Goal: Task Accomplishment & Management: Manage account settings

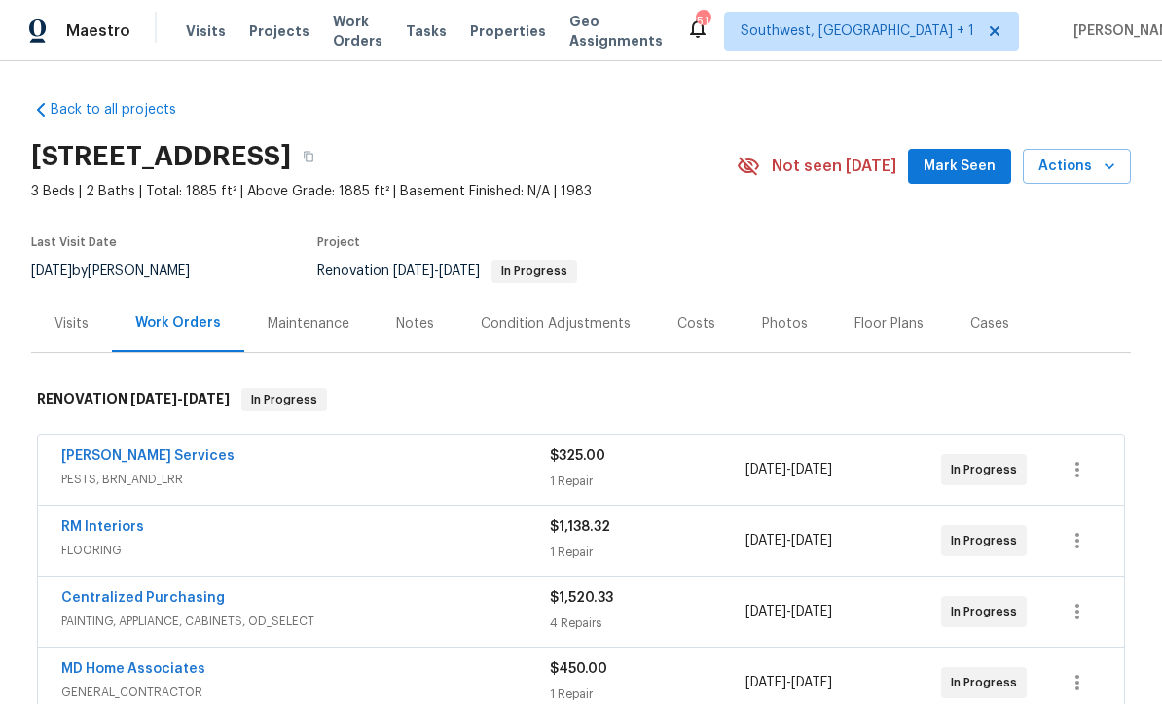
click at [350, 33] on span "Work Orders" at bounding box center [358, 31] width 50 height 39
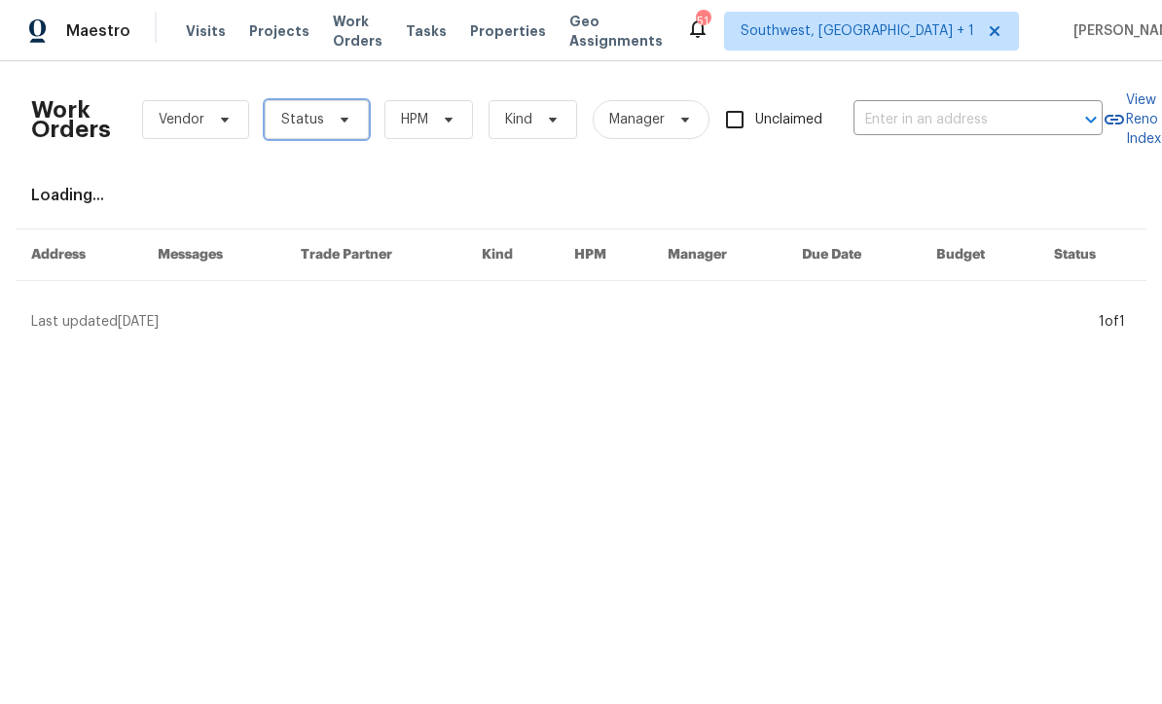
click at [281, 117] on span "Status" at bounding box center [302, 119] width 43 height 19
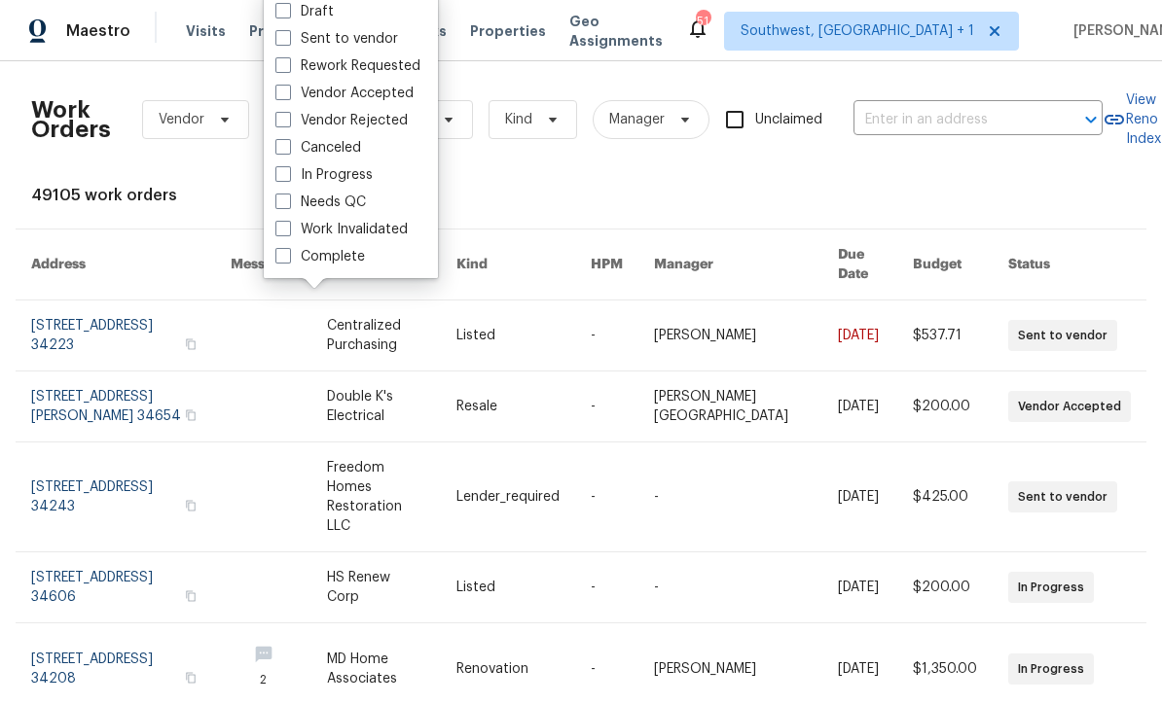
click at [279, 207] on span at bounding box center [283, 202] width 16 height 16
click at [279, 205] on input "Needs QC" at bounding box center [281, 199] width 13 height 13
checkbox input "true"
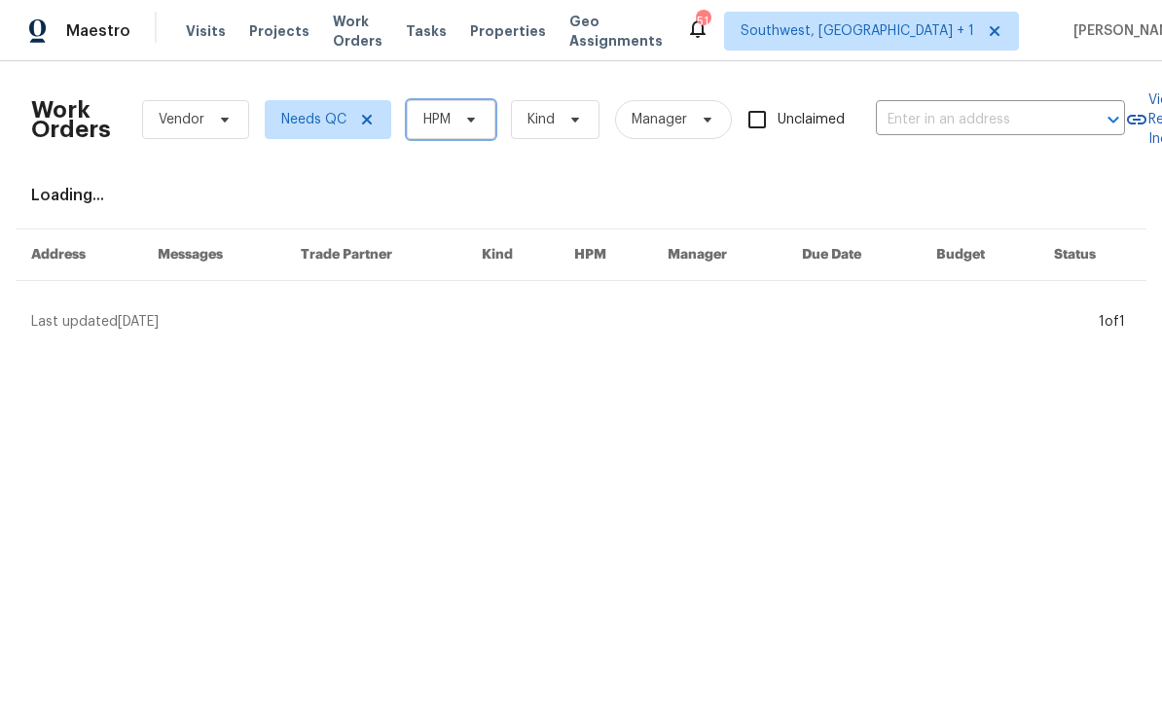
click at [437, 116] on span "HPM" at bounding box center [436, 119] width 27 height 19
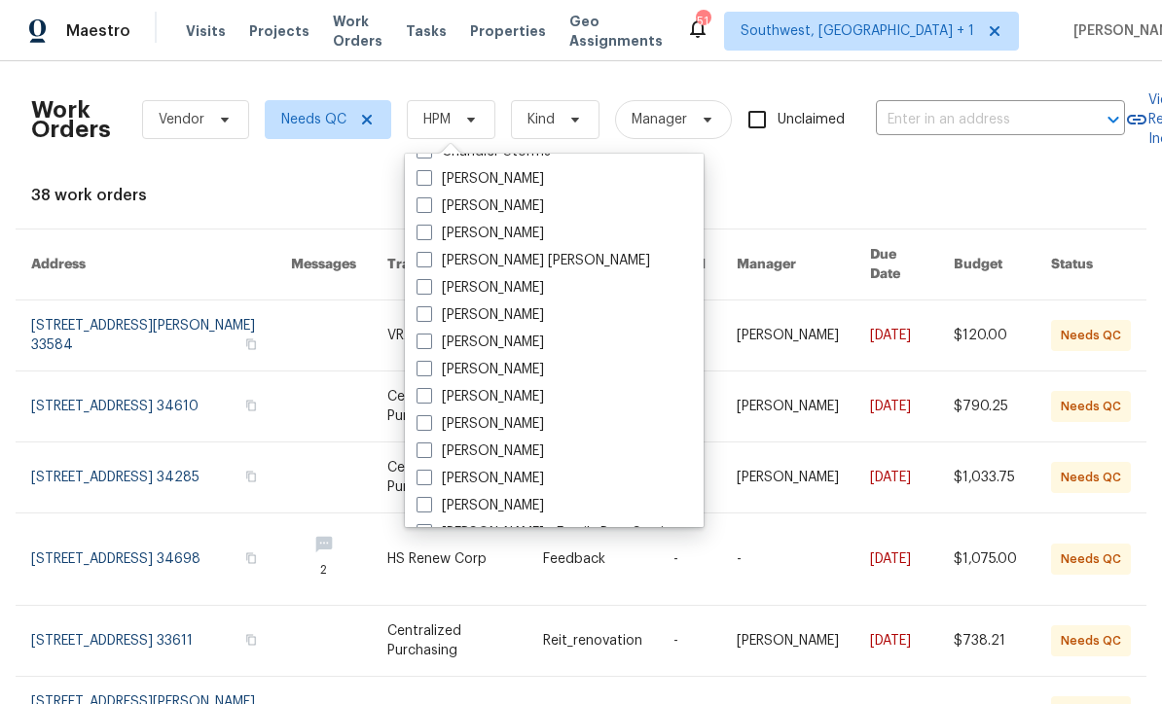
scroll to position [130, 0]
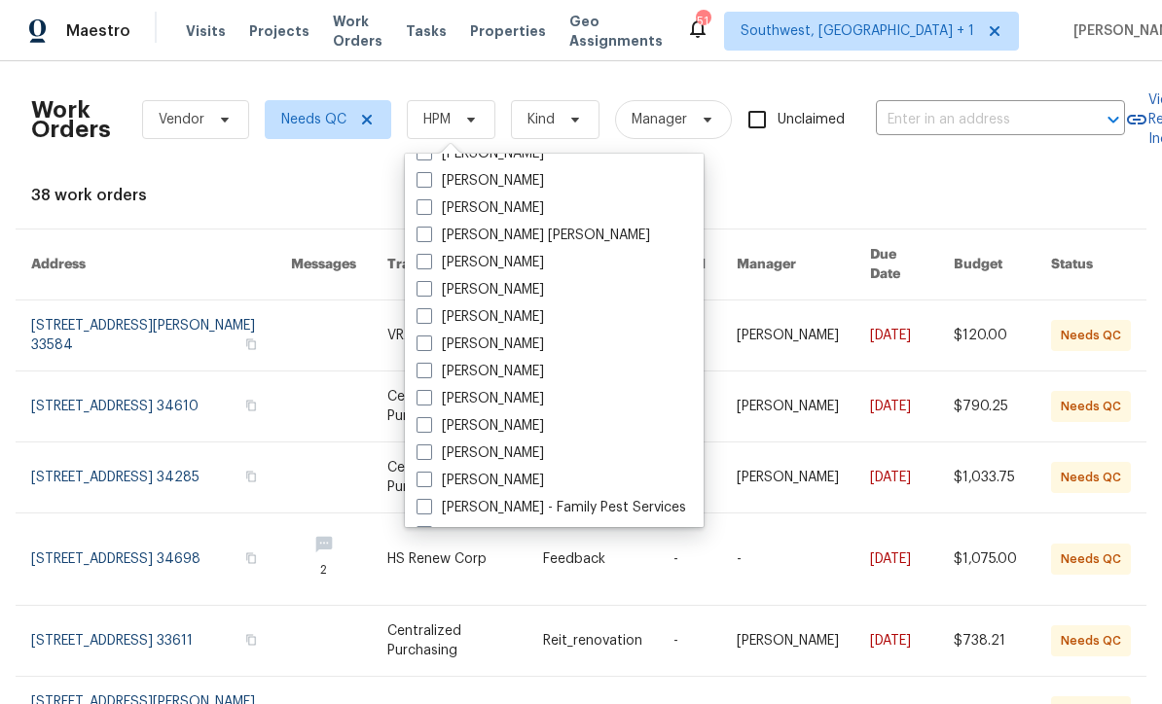
click at [422, 421] on span at bounding box center [424, 425] width 16 height 16
click at [422, 421] on input "[PERSON_NAME]" at bounding box center [422, 422] width 13 height 13
checkbox input "true"
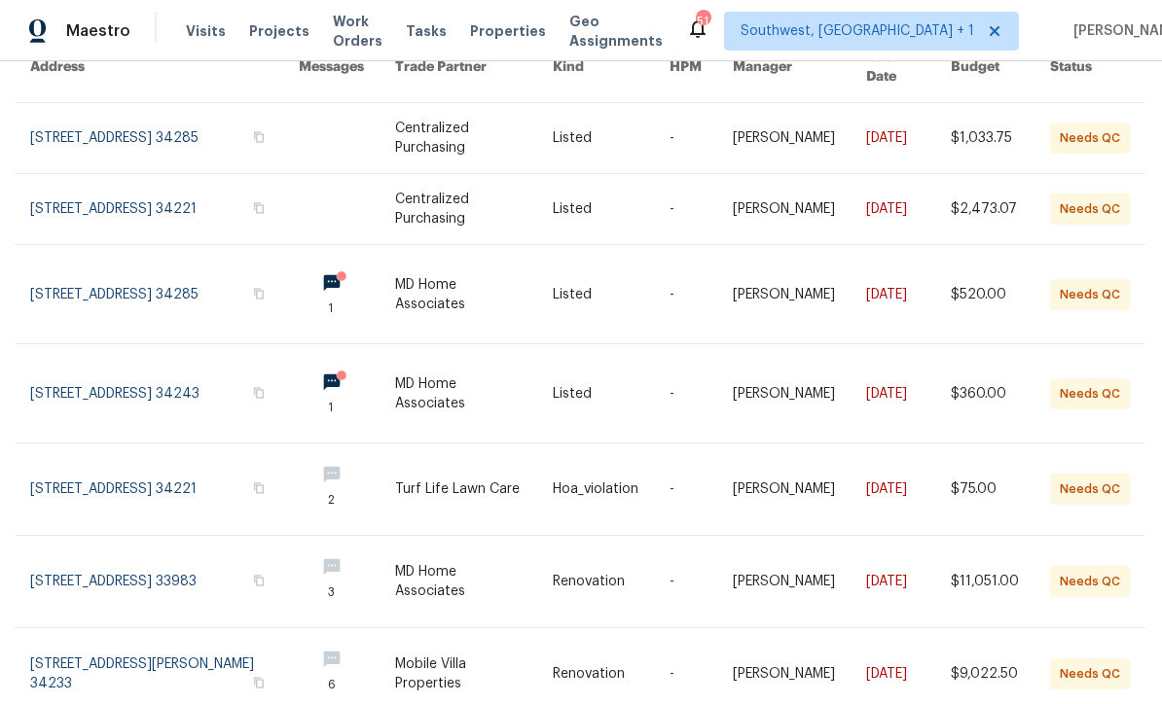
scroll to position [197, 1]
click at [408, 265] on link at bounding box center [473, 295] width 157 height 98
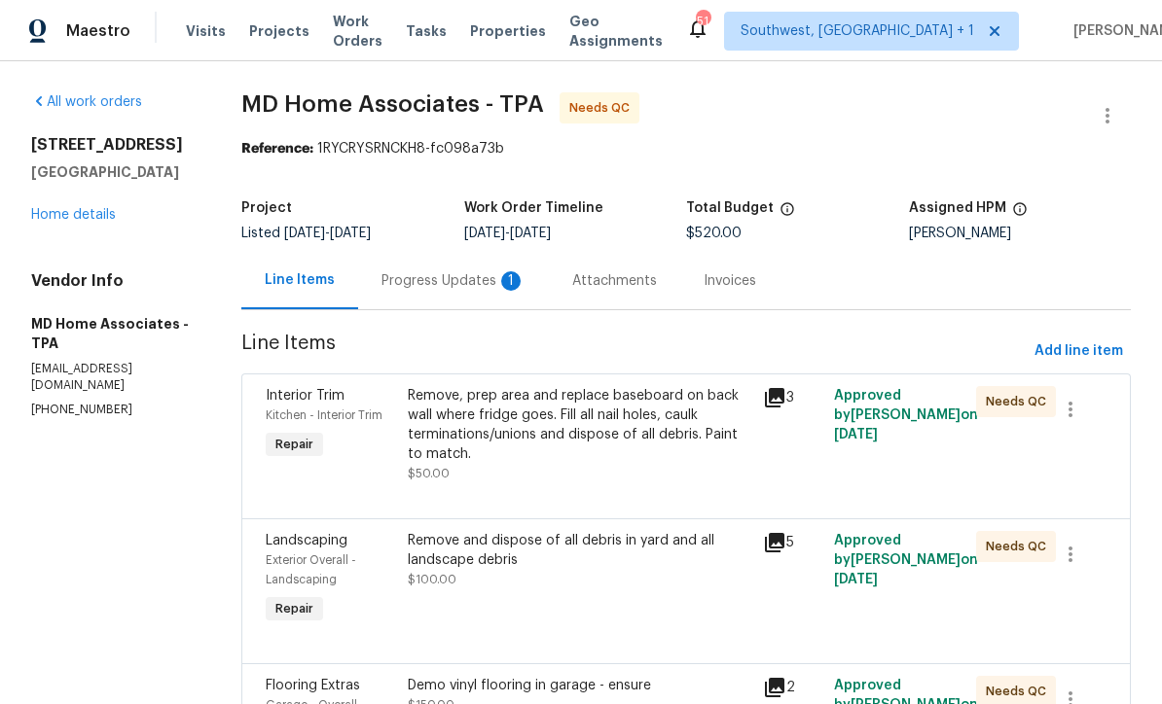
click at [457, 282] on div "Progress Updates 1" at bounding box center [453, 280] width 144 height 19
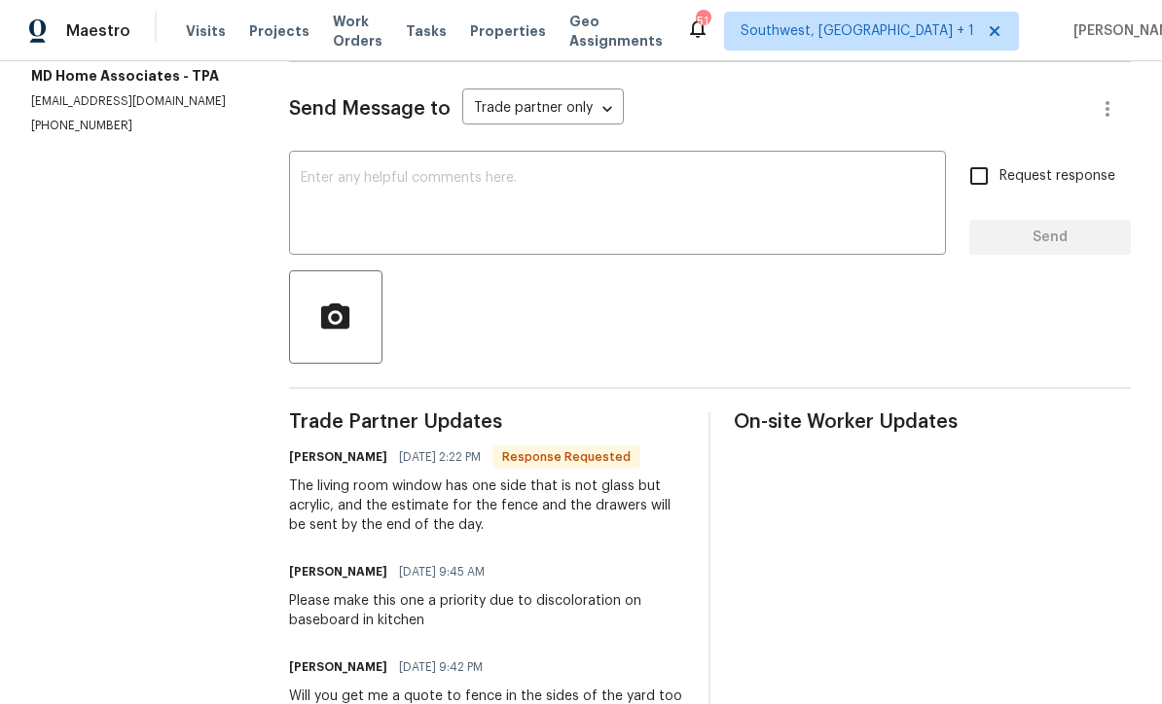
scroll to position [247, 0]
click at [656, 191] on textarea at bounding box center [617, 206] width 633 height 68
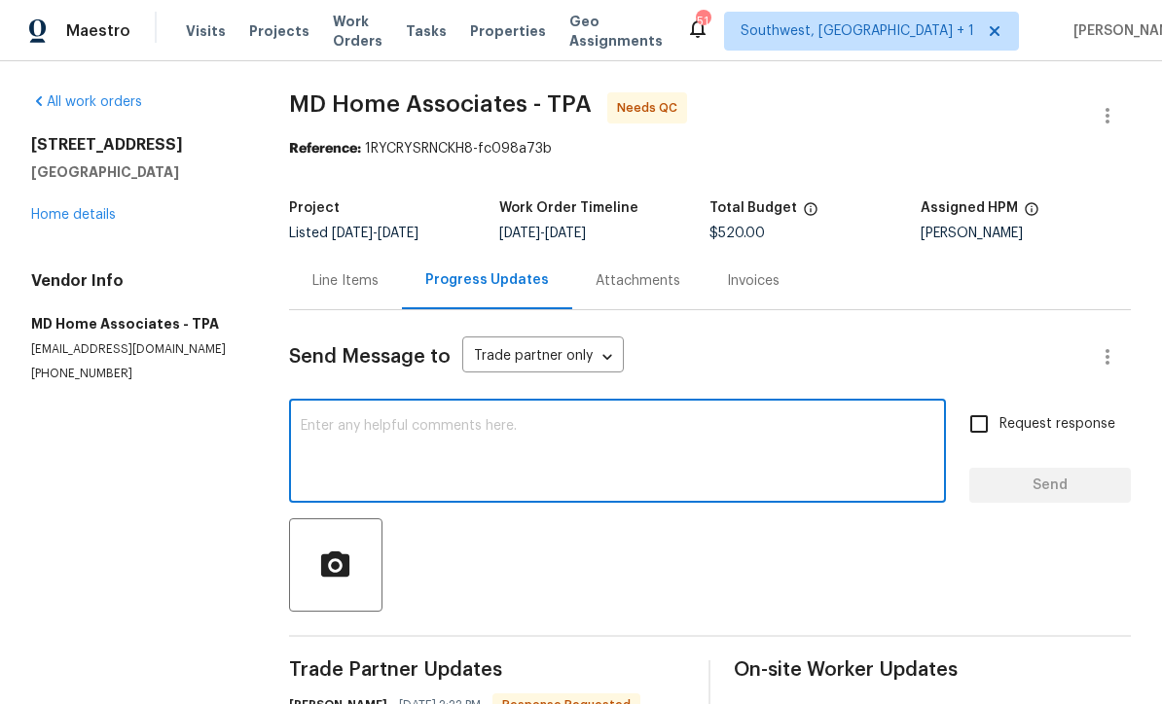
scroll to position [0, 0]
click at [345, 279] on div "Line Items" at bounding box center [345, 280] width 66 height 19
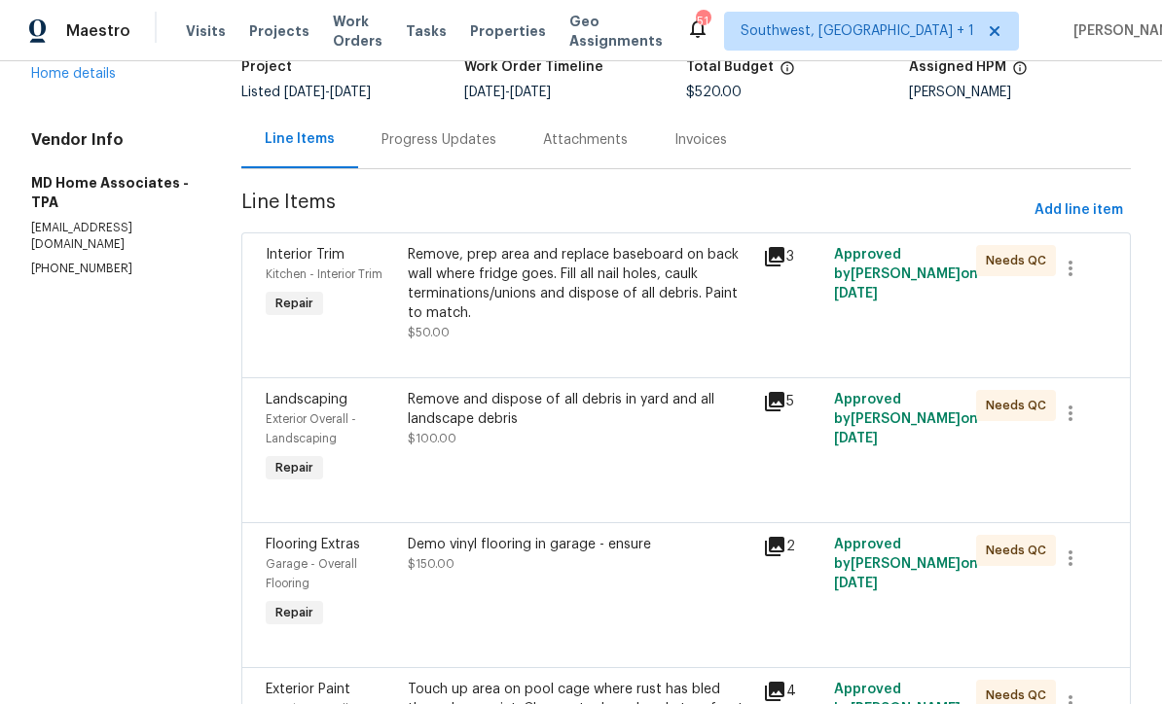
scroll to position [143, 0]
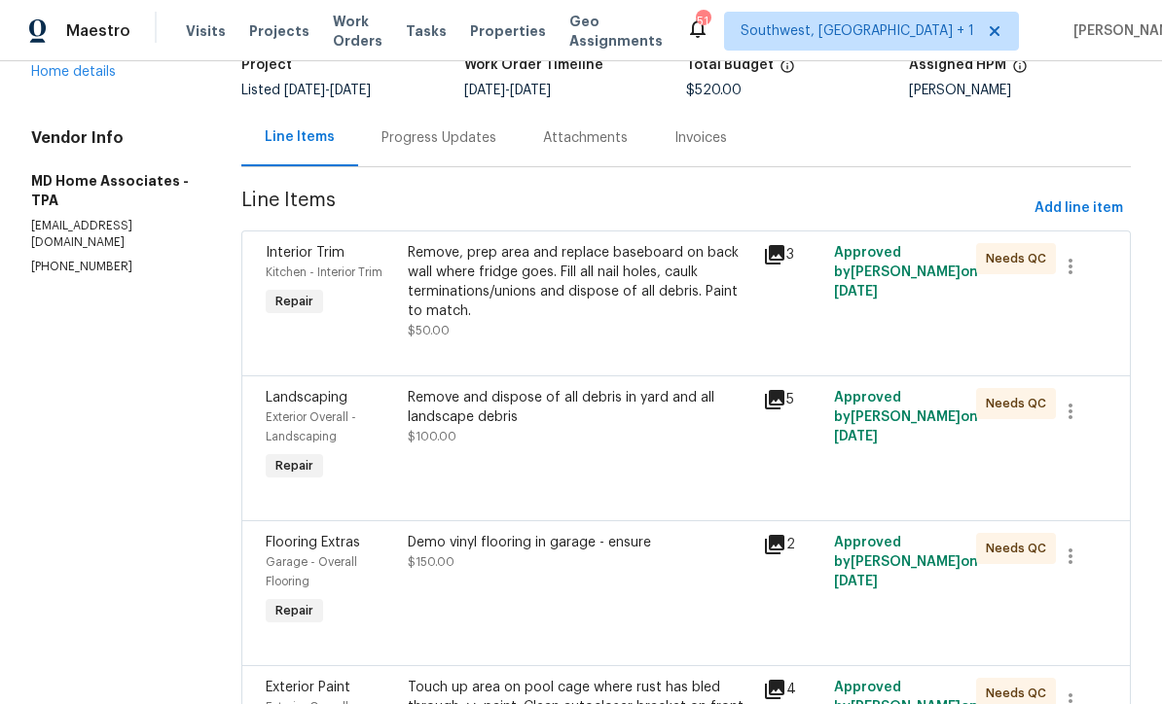
click at [696, 326] on div "Remove, prep area and replace baseboard on back wall where fridge goes. Fill al…" at bounding box center [579, 291] width 343 height 97
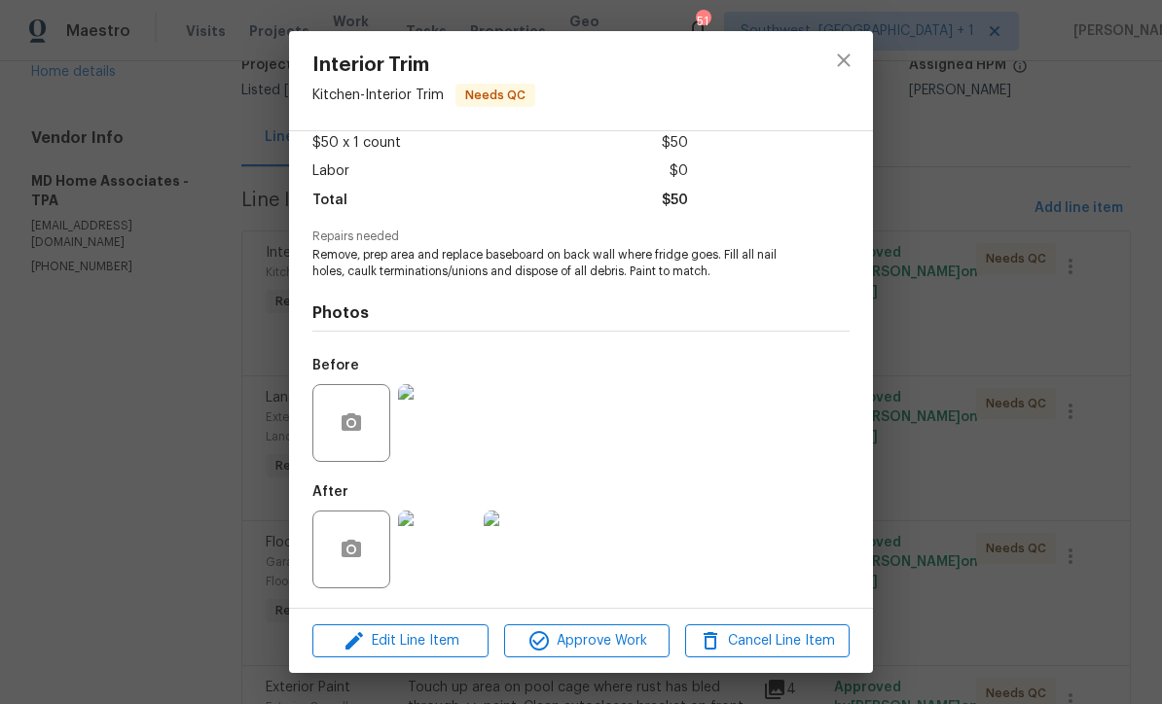
scroll to position [115, 0]
click at [441, 559] on img at bounding box center [437, 550] width 78 height 78
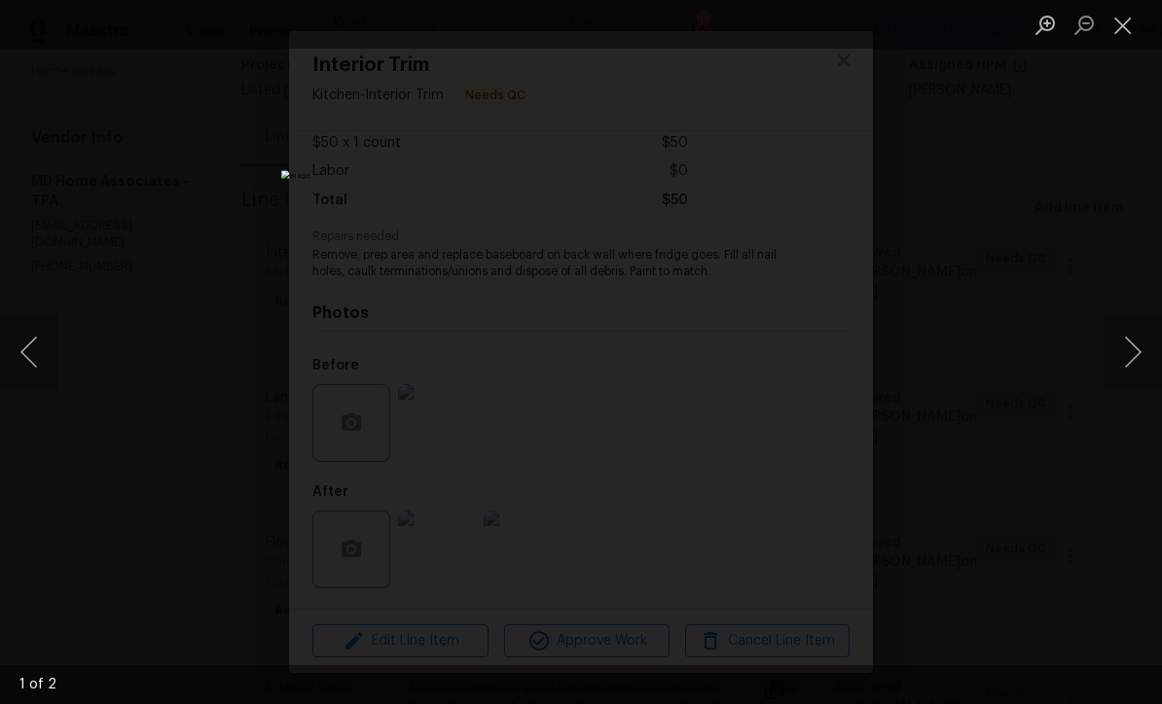
click at [1109, 376] on button "Next image" at bounding box center [1132, 352] width 58 height 78
click at [1125, 18] on button "Close lightbox" at bounding box center [1122, 25] width 39 height 34
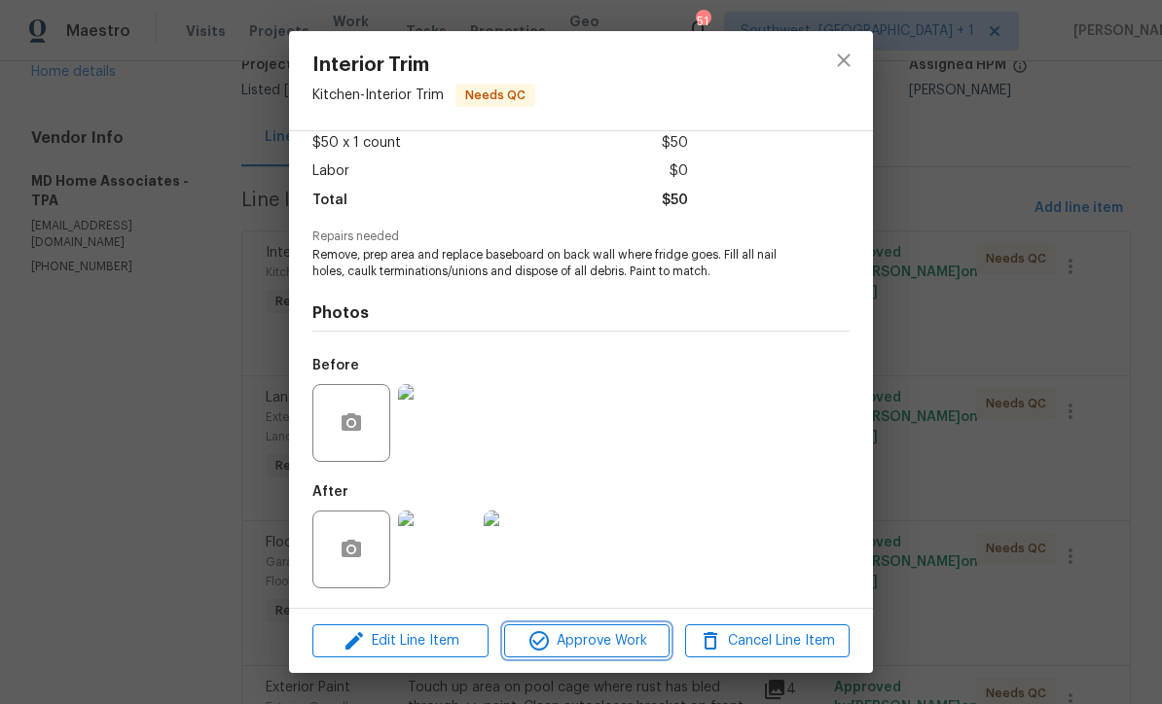
click at [626, 645] on span "Approve Work" at bounding box center [586, 641] width 153 height 24
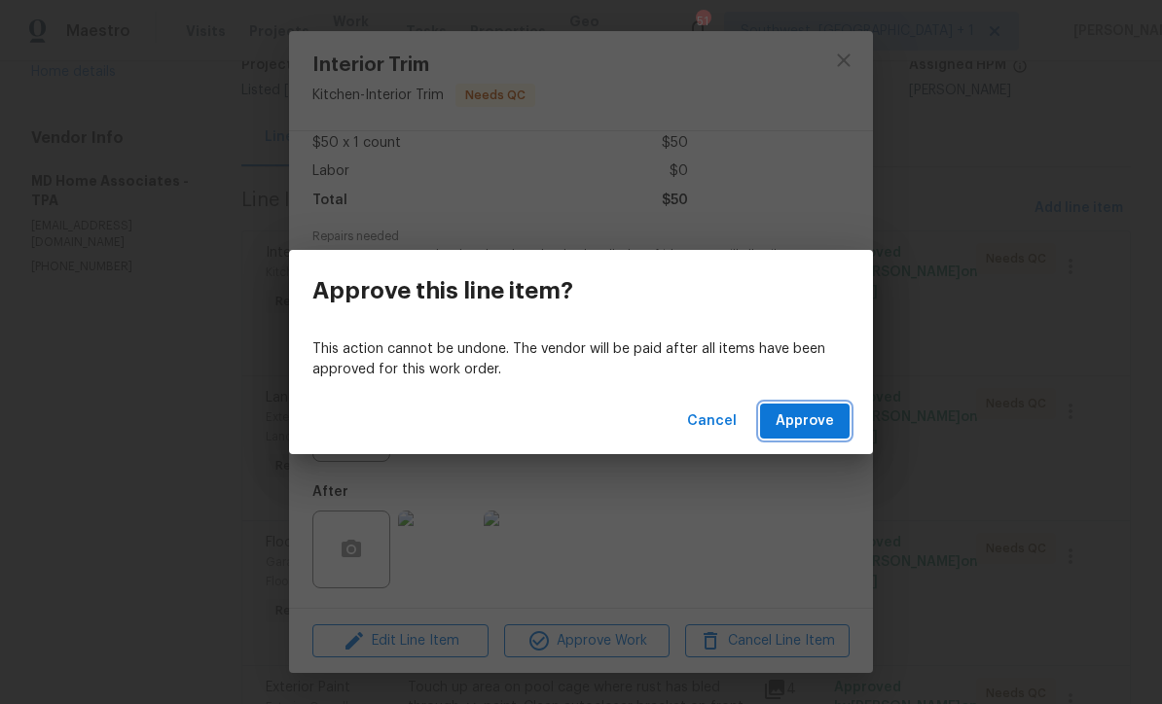
click at [805, 422] on span "Approve" at bounding box center [804, 422] width 58 height 24
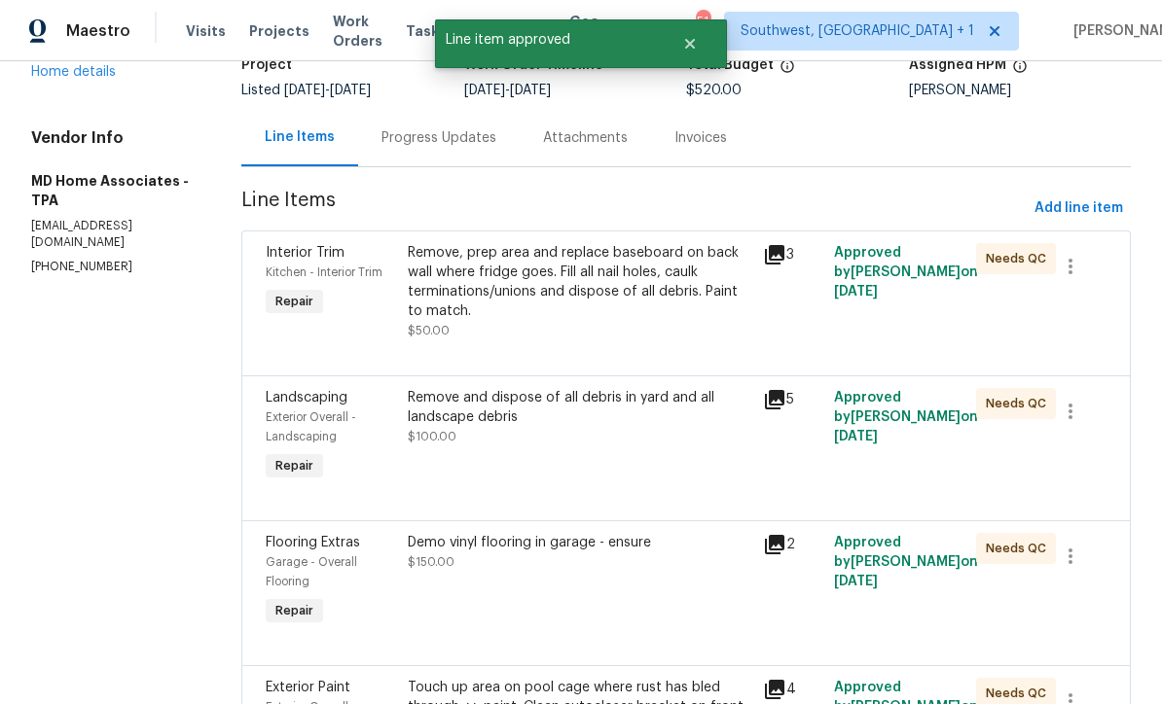
scroll to position [0, 0]
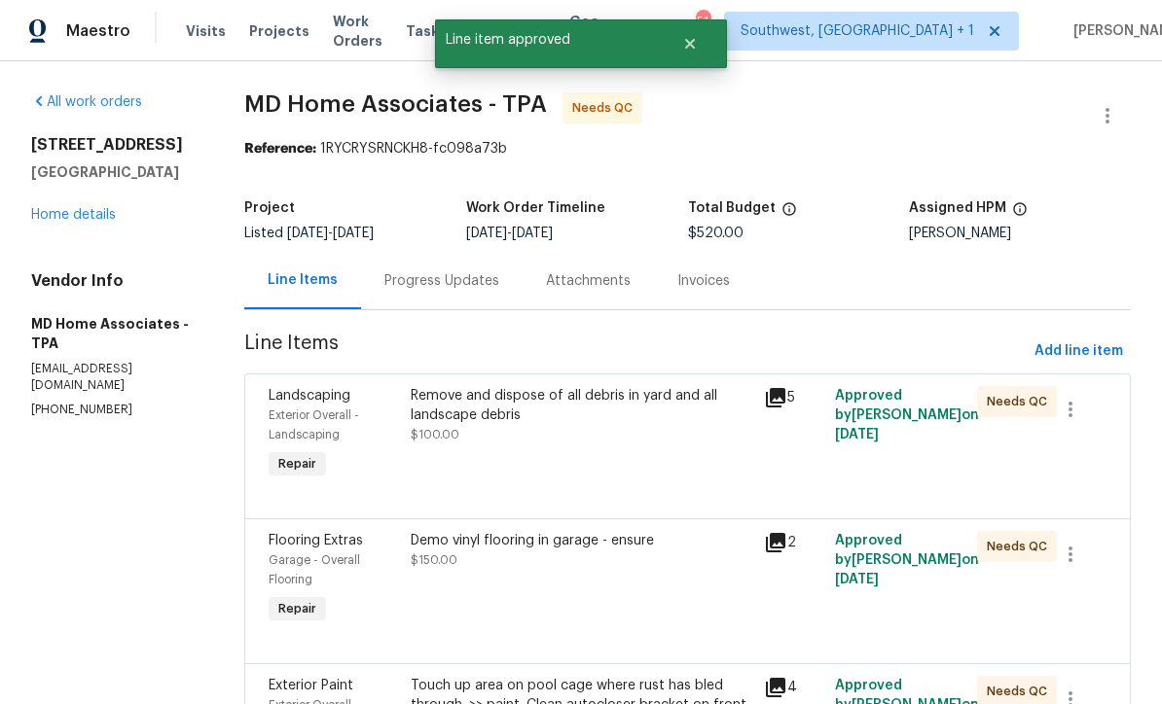
click at [649, 456] on div "Remove and dispose of all debris in yard and all landscape debris $100.00" at bounding box center [582, 434] width 354 height 109
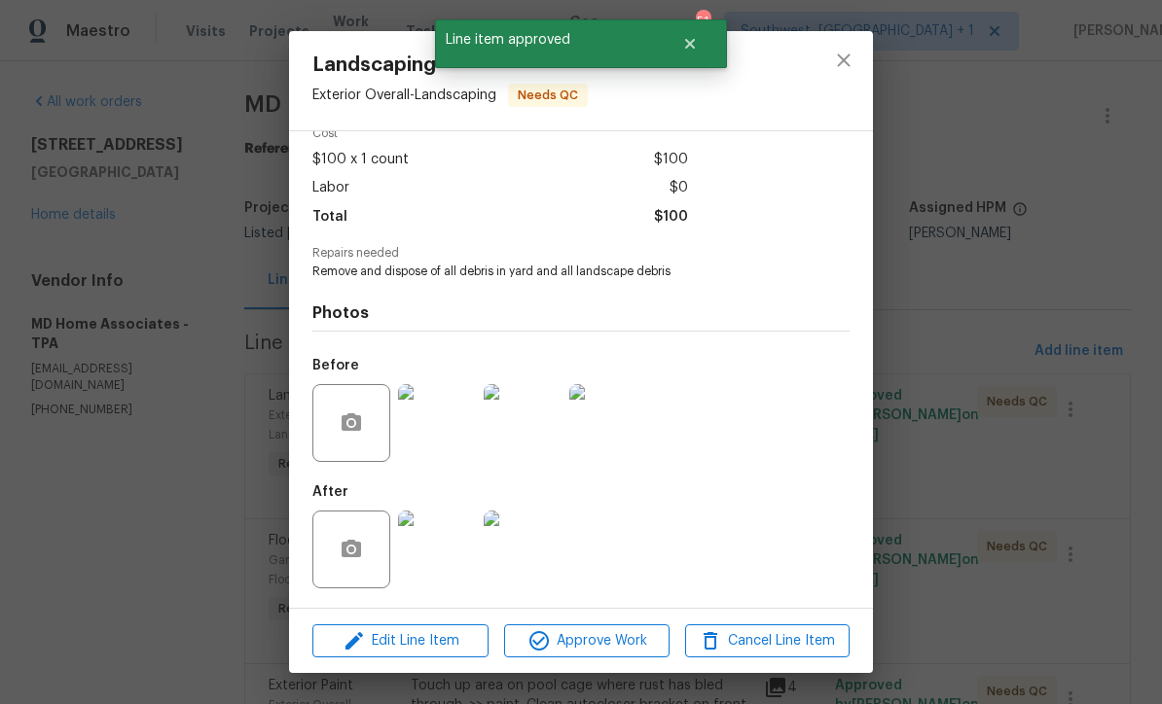
scroll to position [99, 0]
click at [431, 553] on img at bounding box center [437, 550] width 78 height 78
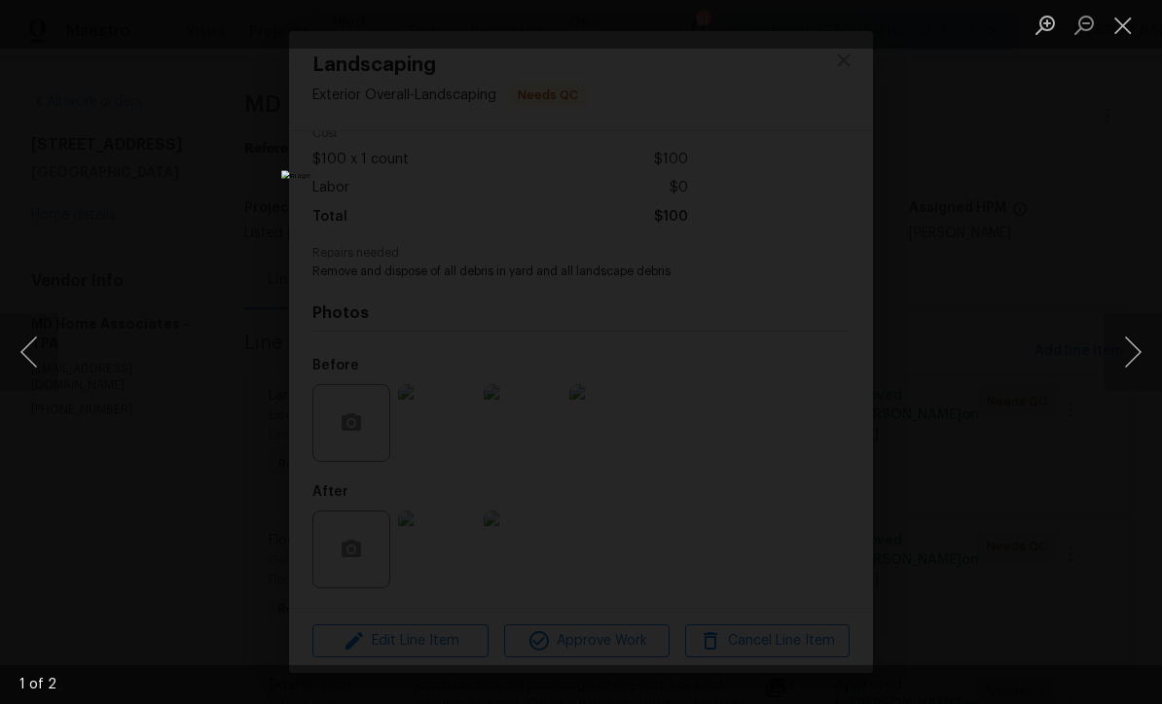
click at [1127, 393] on div "Lightbox" at bounding box center [581, 352] width 1162 height 704
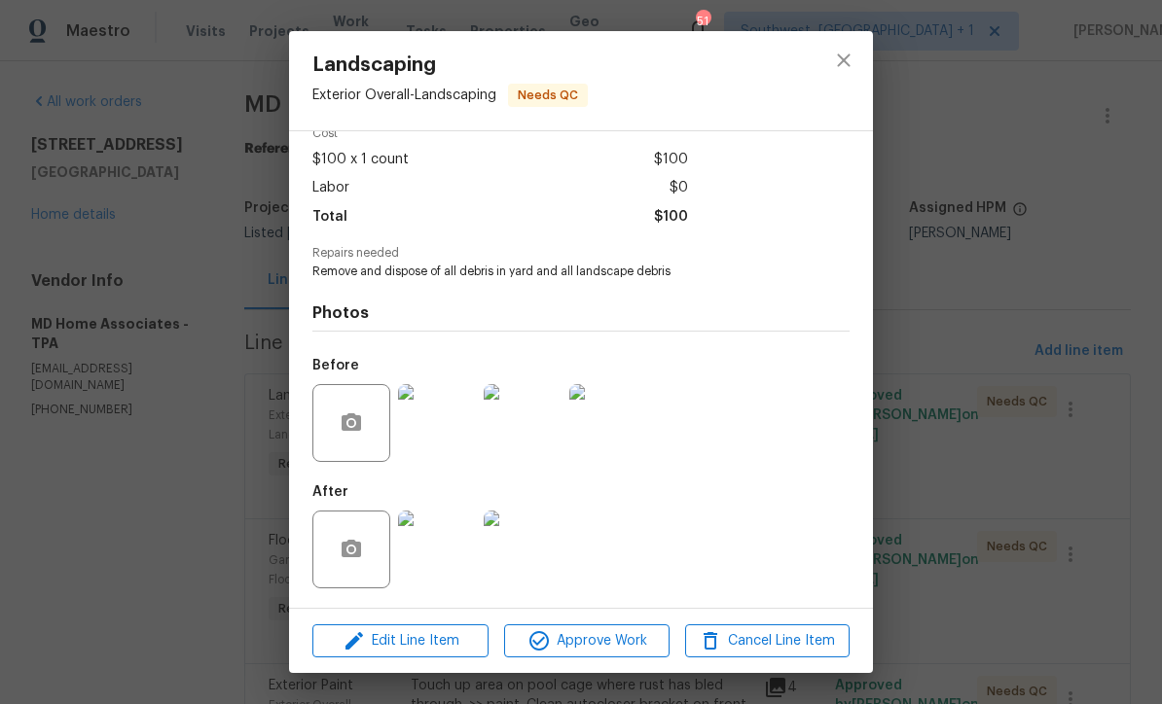
click at [536, 558] on img at bounding box center [523, 550] width 78 height 78
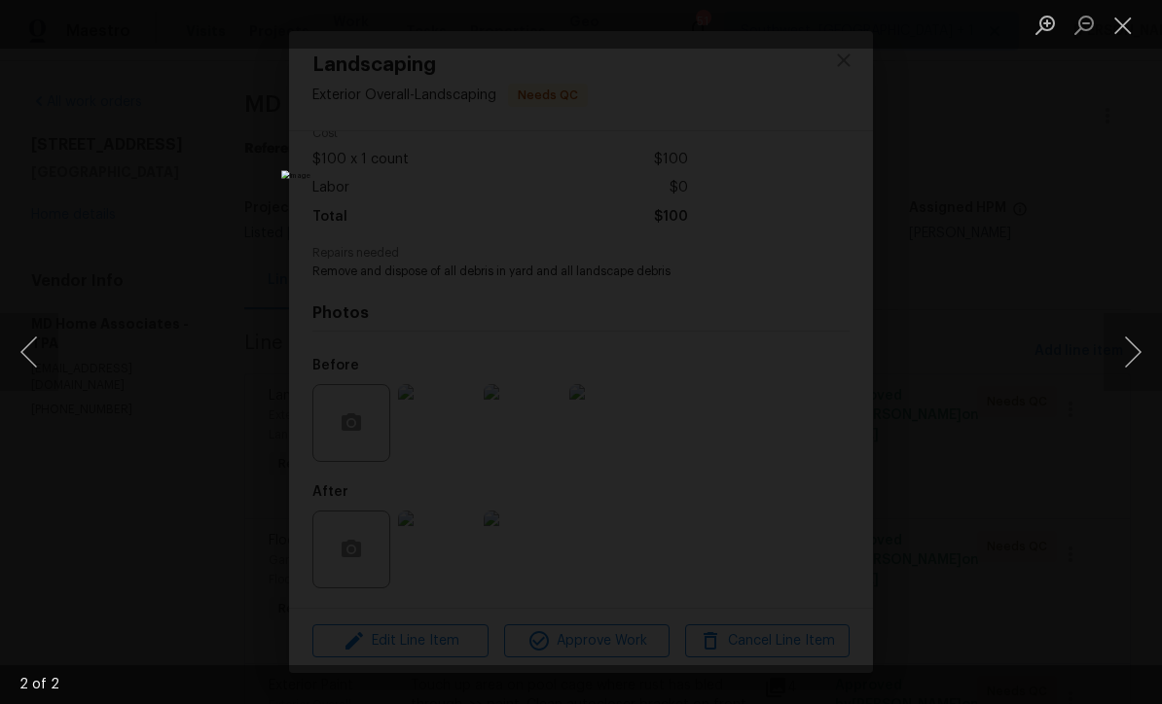
click at [1134, 347] on button "Next image" at bounding box center [1132, 352] width 58 height 78
click at [1130, 346] on button "Next image" at bounding box center [1132, 352] width 58 height 78
click at [1126, 16] on button "Close lightbox" at bounding box center [1122, 25] width 39 height 34
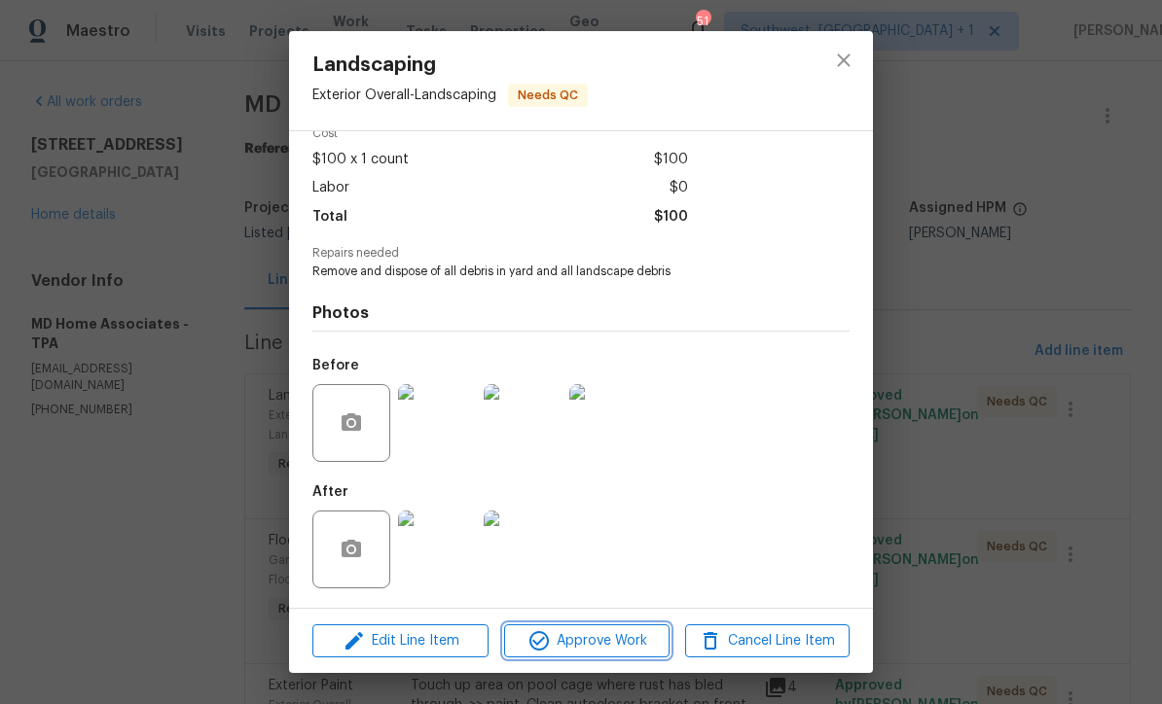
click at [635, 642] on span "Approve Work" at bounding box center [586, 641] width 153 height 24
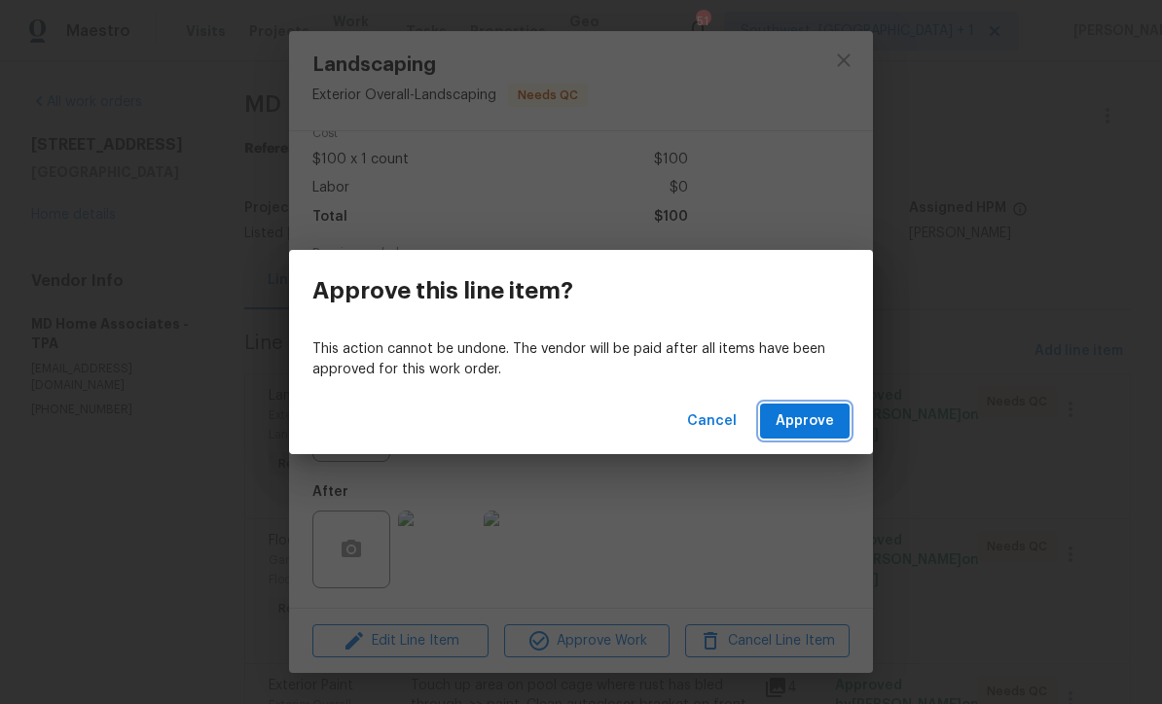
click at [809, 419] on span "Approve" at bounding box center [804, 422] width 58 height 24
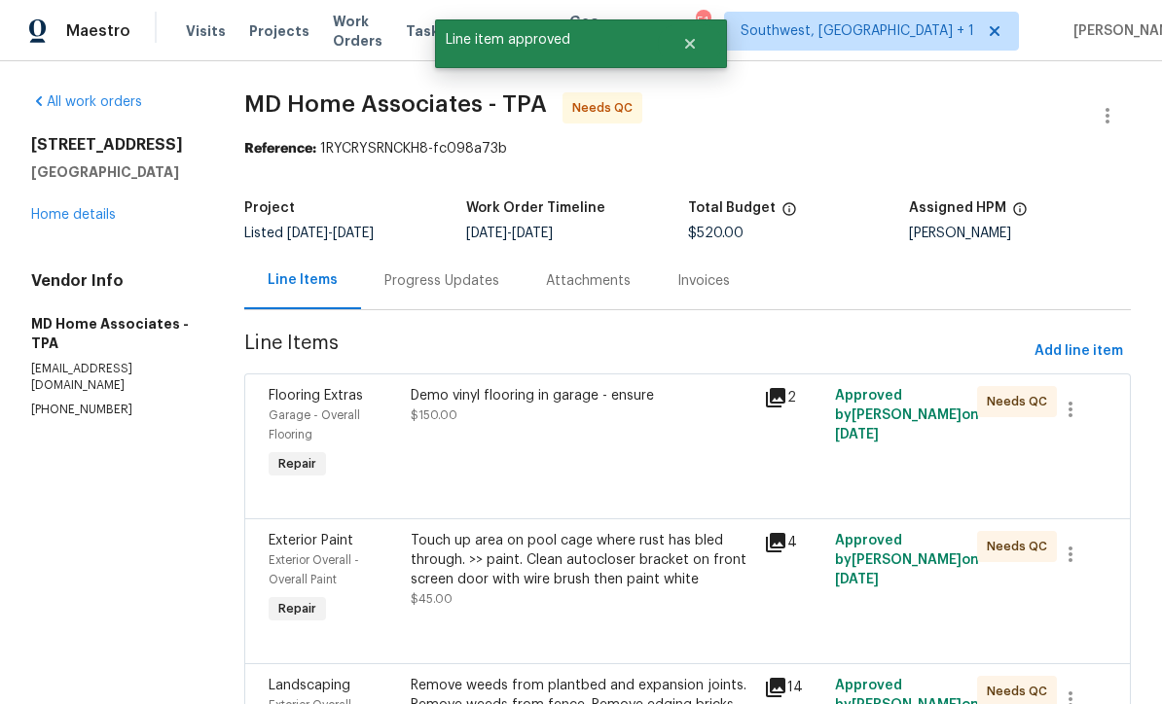
click at [628, 463] on div "Demo vinyl flooring in garage - ensure $150.00" at bounding box center [582, 434] width 354 height 109
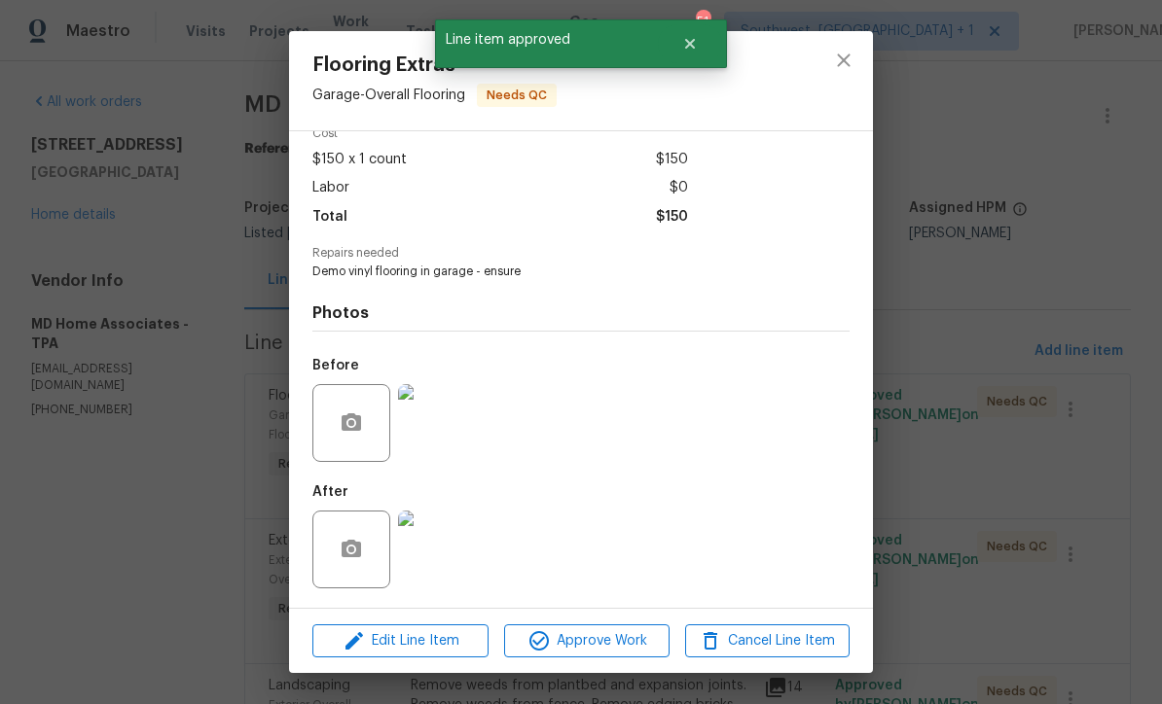
click at [441, 564] on img at bounding box center [437, 550] width 78 height 78
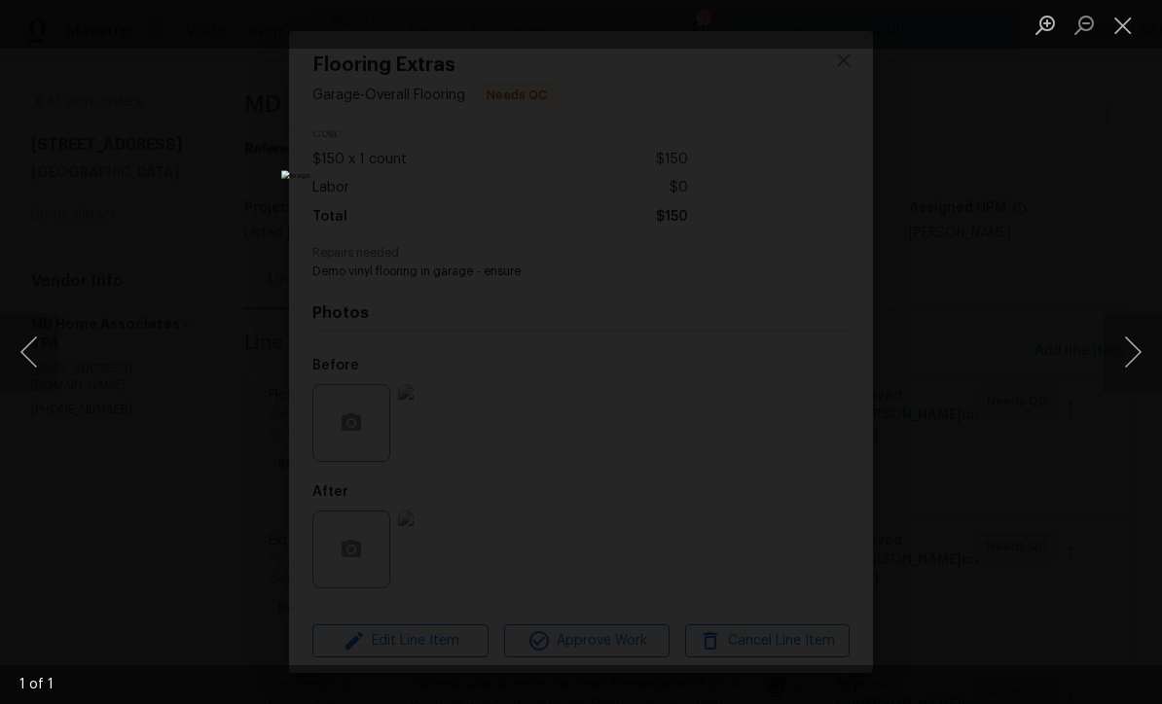
click at [1128, 22] on button "Close lightbox" at bounding box center [1122, 25] width 39 height 34
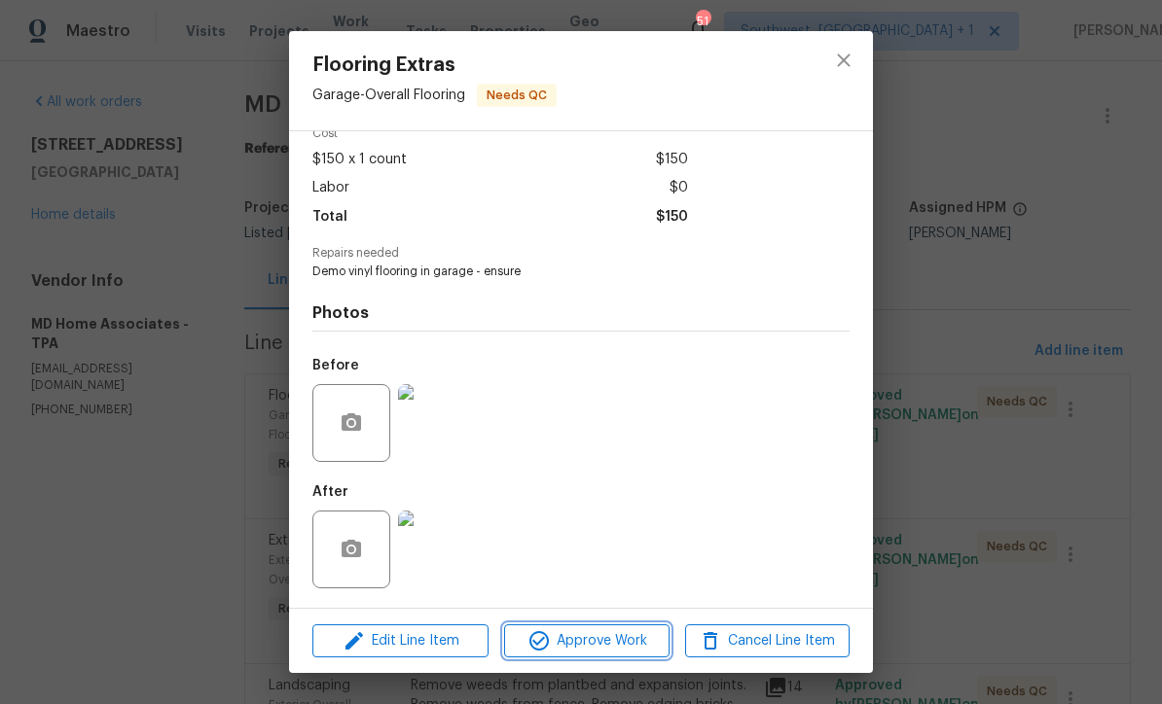
click at [630, 642] on span "Approve Work" at bounding box center [586, 641] width 153 height 24
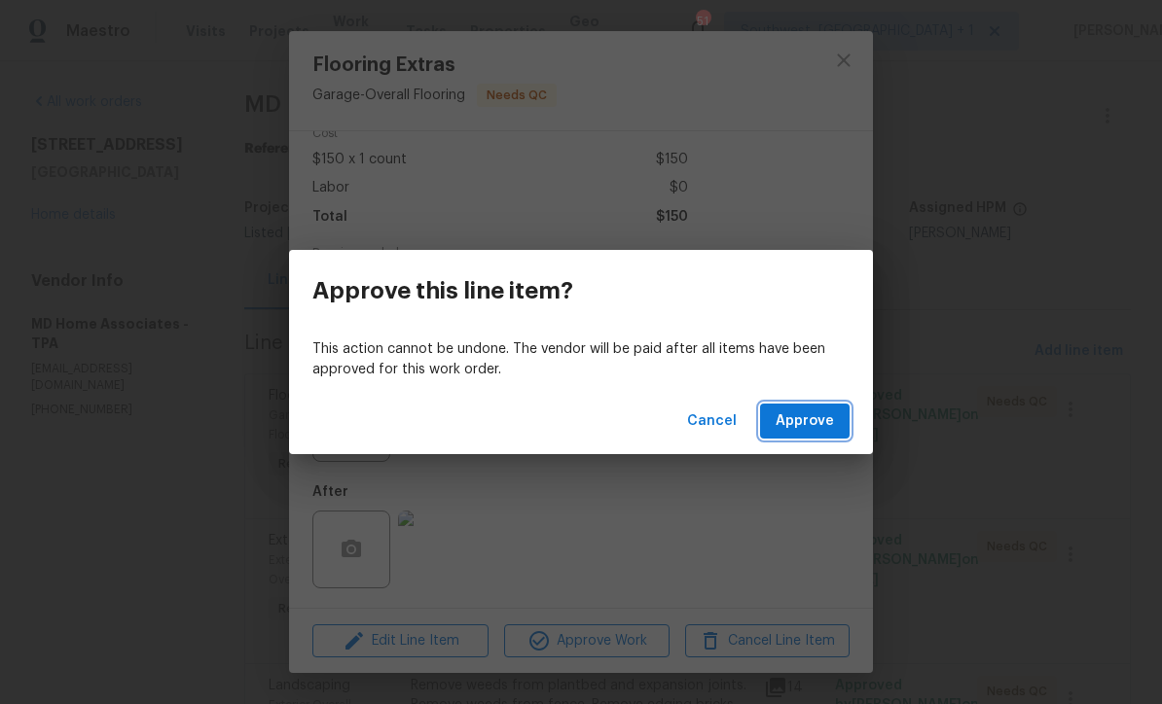
click at [810, 423] on span "Approve" at bounding box center [804, 422] width 58 height 24
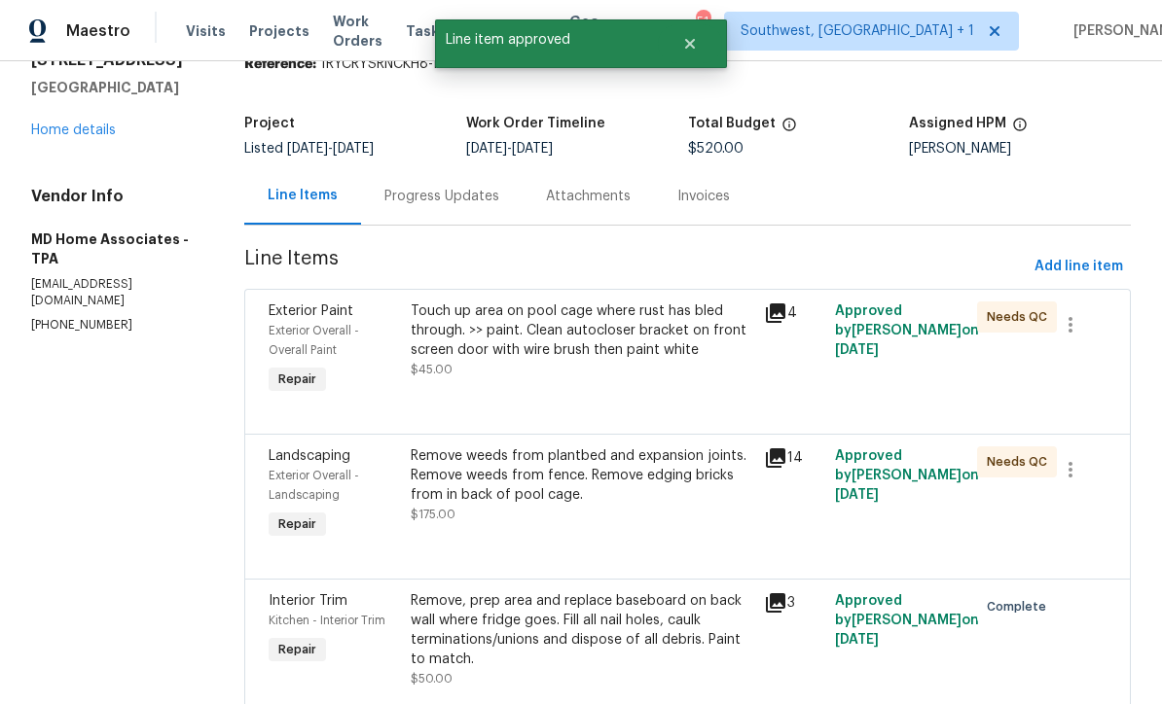
scroll to position [93, 0]
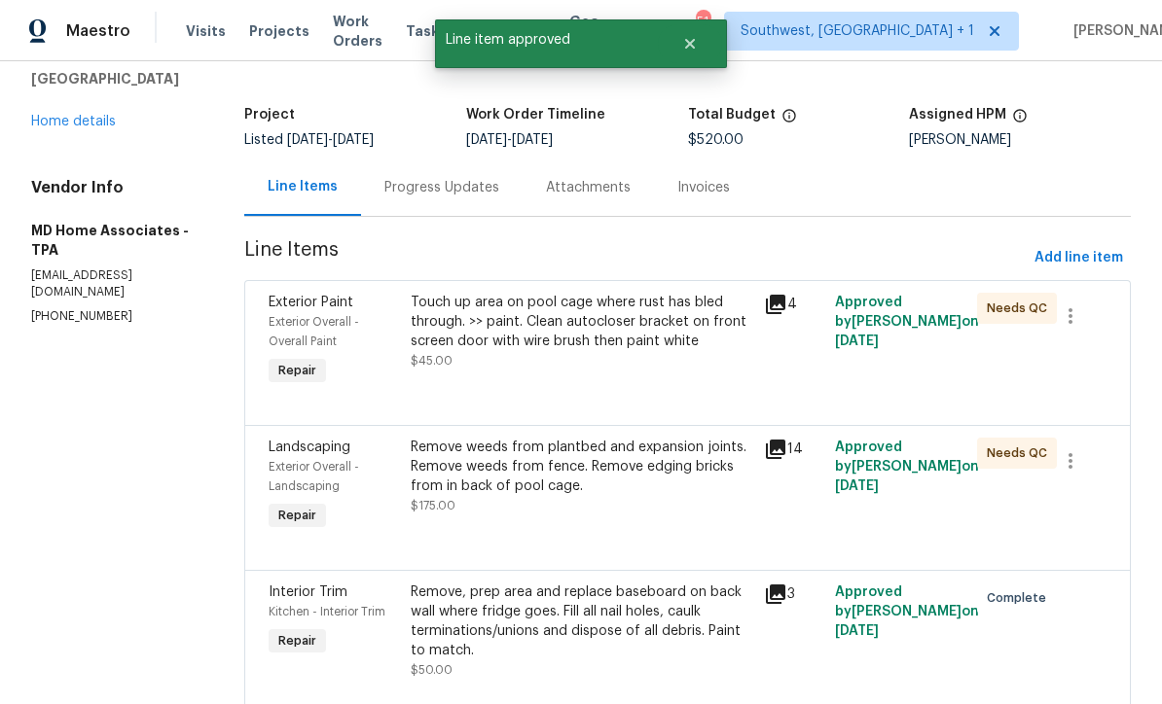
click at [678, 383] on div "Touch up area on pool cage where rust has bled through. >> paint. Clean autoclo…" at bounding box center [582, 341] width 354 height 109
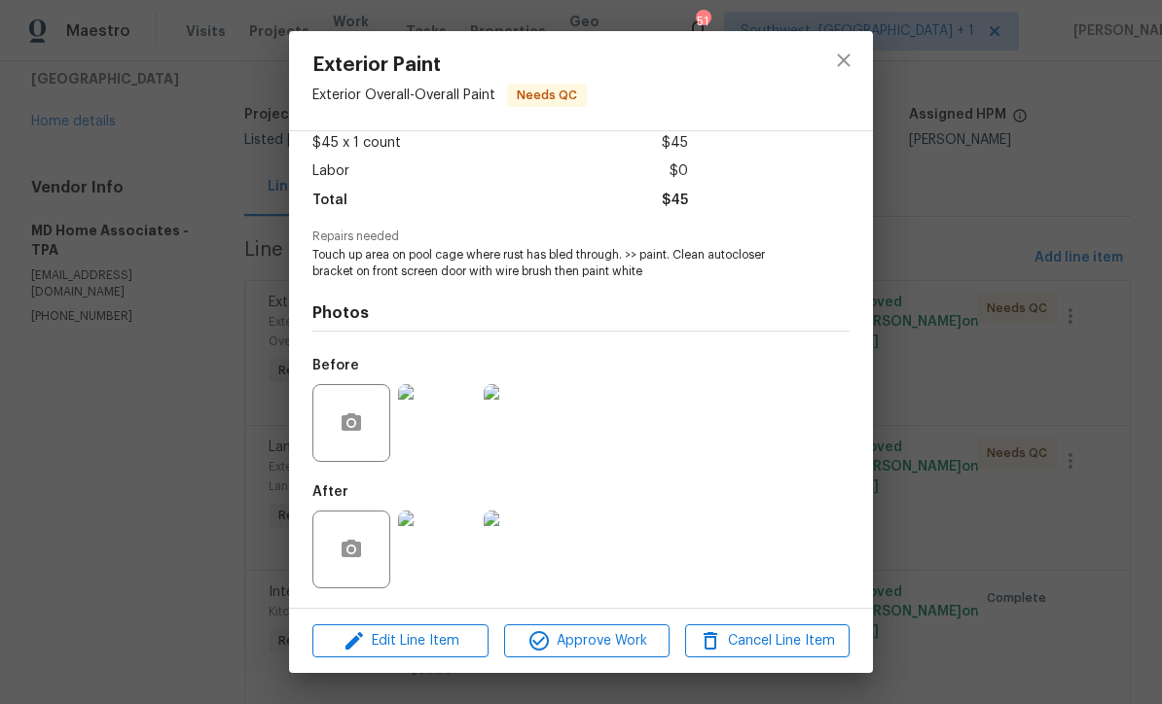
scroll to position [115, 0]
click at [438, 545] on img at bounding box center [437, 550] width 78 height 78
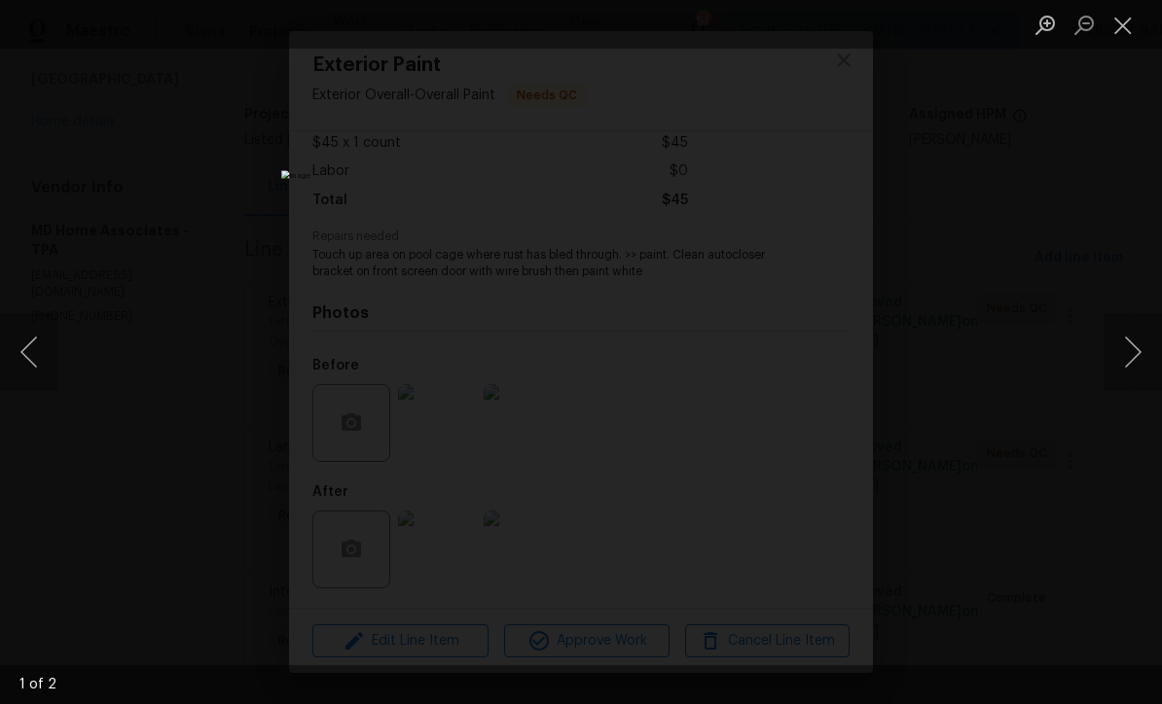
click at [1104, 359] on button "Next image" at bounding box center [1132, 352] width 58 height 78
click at [1115, 350] on button "Next image" at bounding box center [1132, 352] width 58 height 78
click at [1111, 353] on button "Next image" at bounding box center [1132, 352] width 58 height 78
click at [1127, 20] on button "Close lightbox" at bounding box center [1122, 25] width 39 height 34
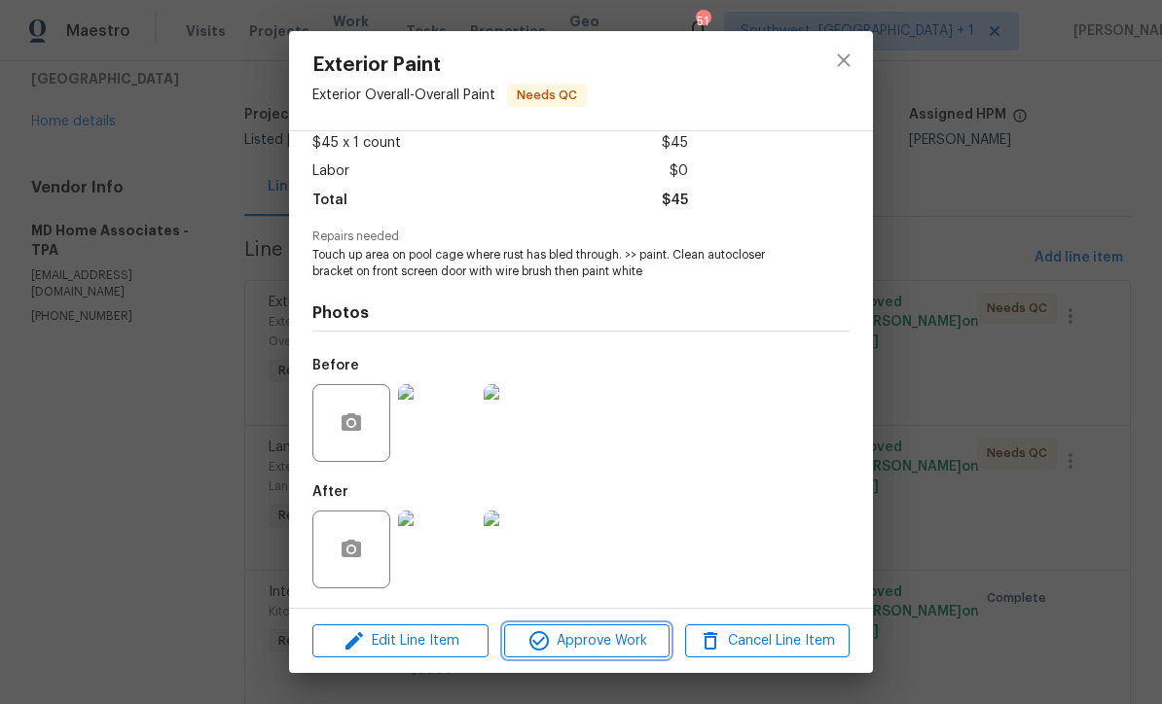
click at [631, 639] on span "Approve Work" at bounding box center [586, 641] width 153 height 24
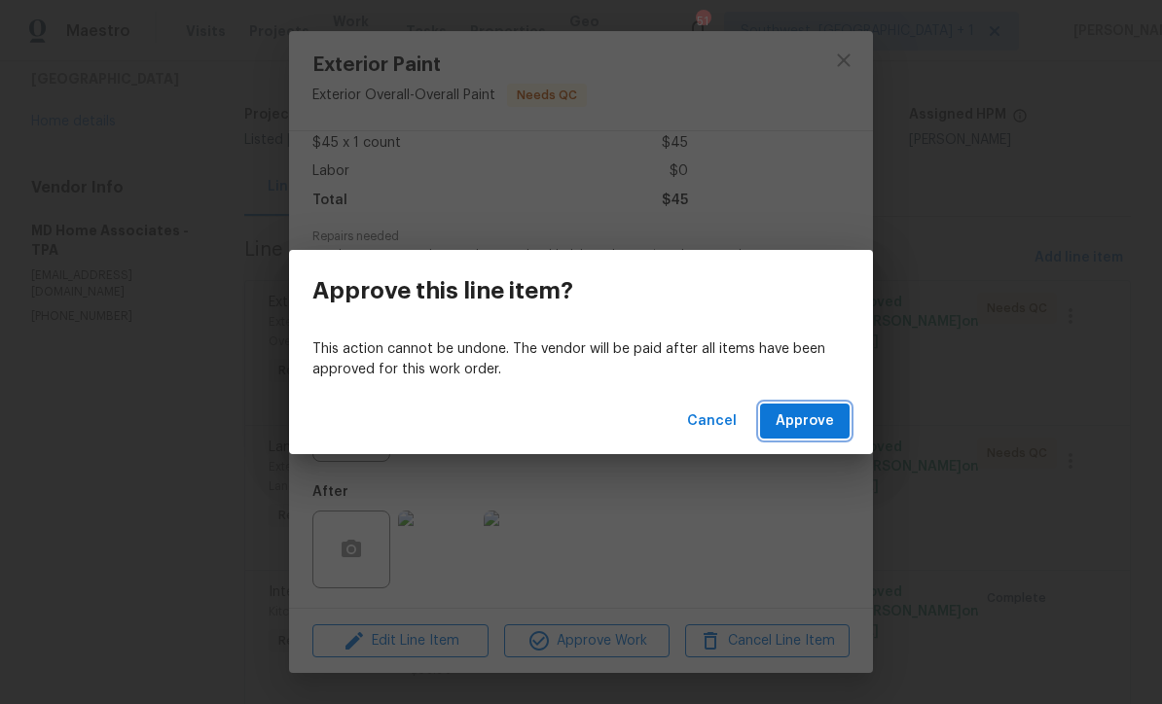
click at [815, 413] on span "Approve" at bounding box center [804, 422] width 58 height 24
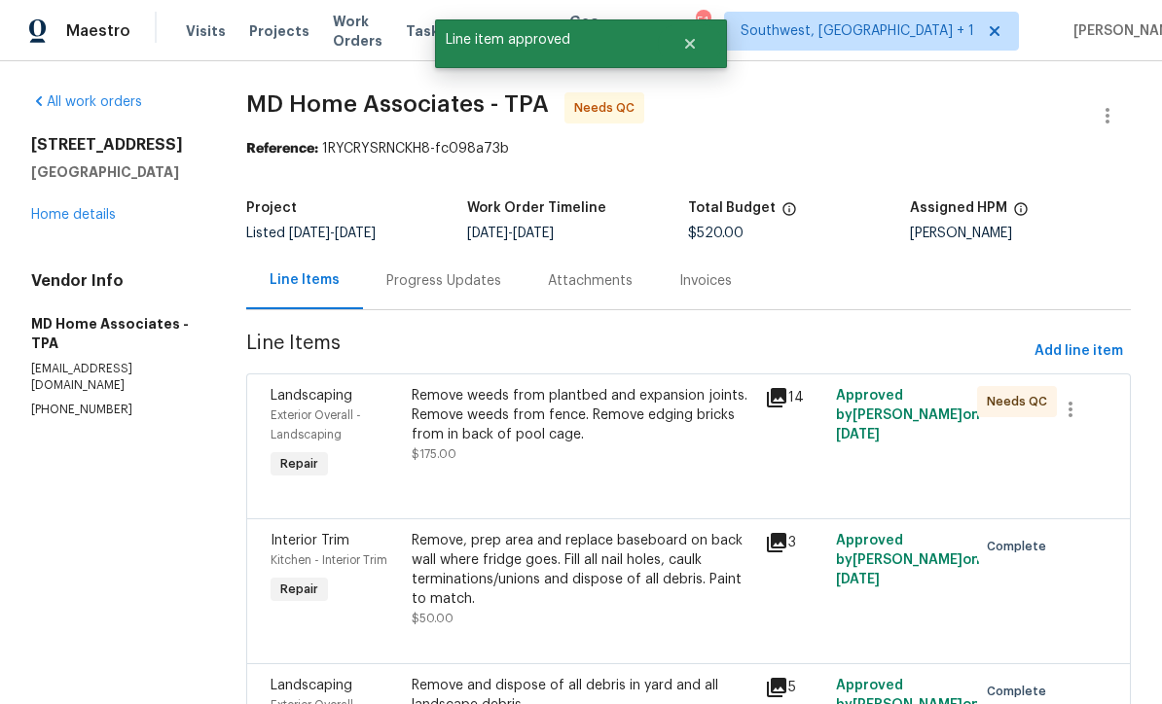
scroll to position [54, 0]
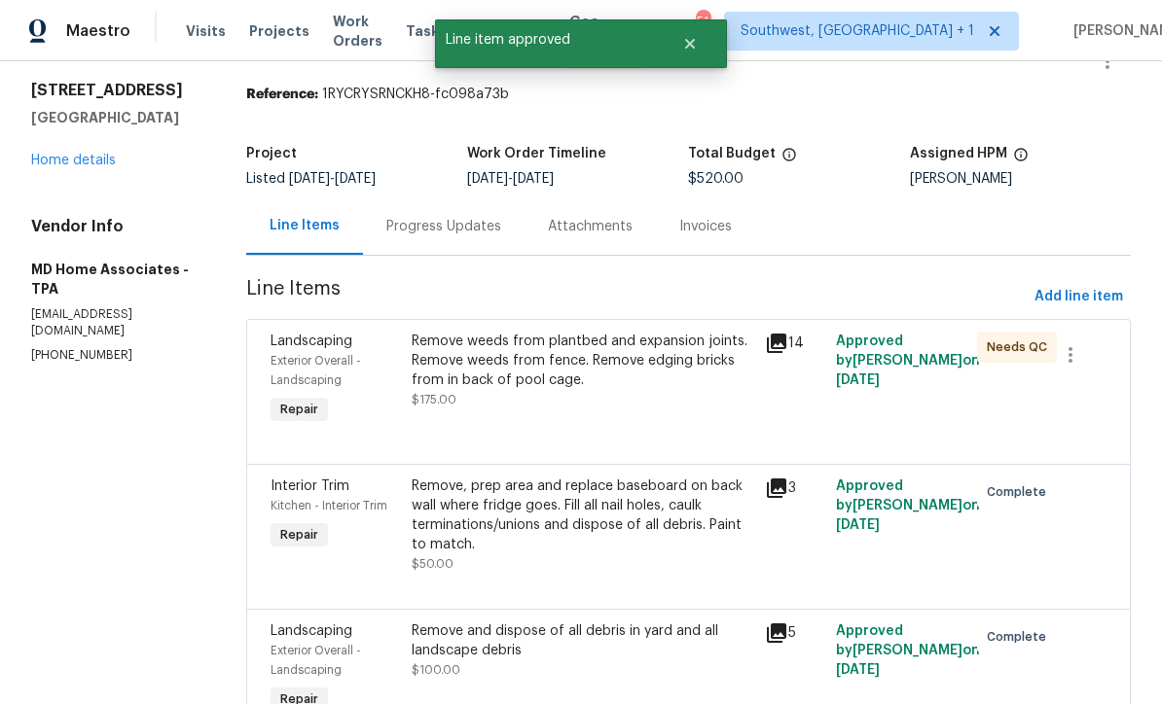
click at [674, 418] on div "Remove weeds from plantbed and expansion joints. Remove weeds from fence. Remov…" at bounding box center [582, 380] width 353 height 109
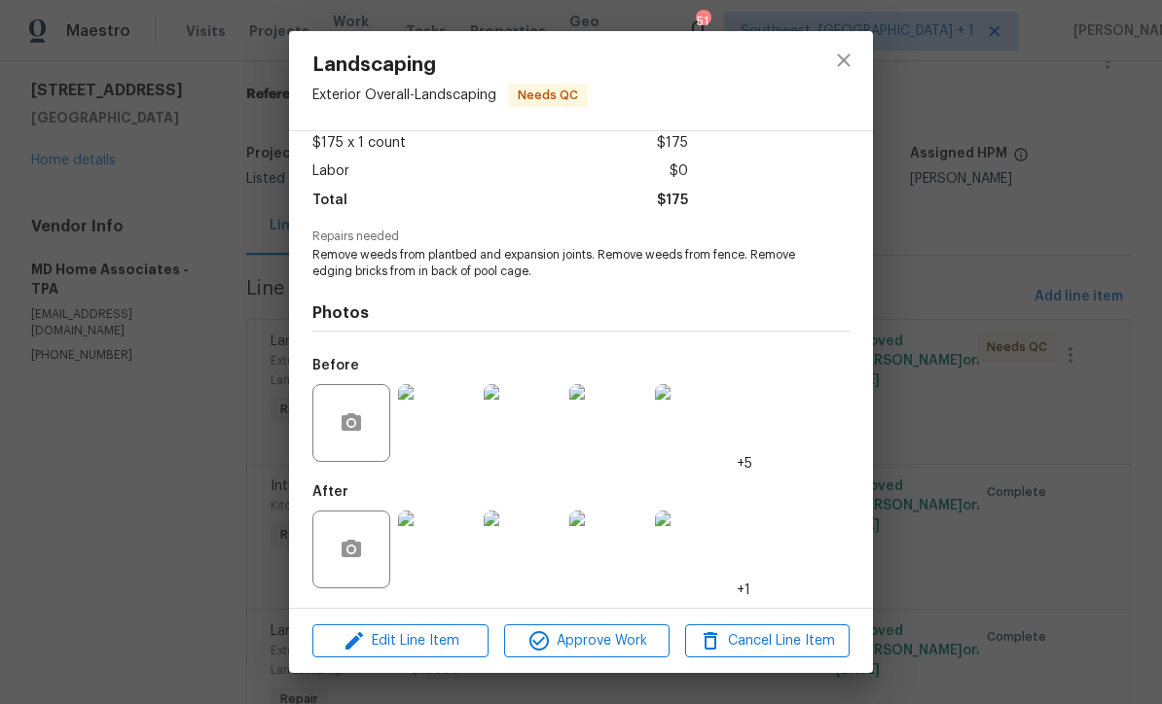
scroll to position [115, 0]
click at [435, 557] on img at bounding box center [437, 550] width 78 height 78
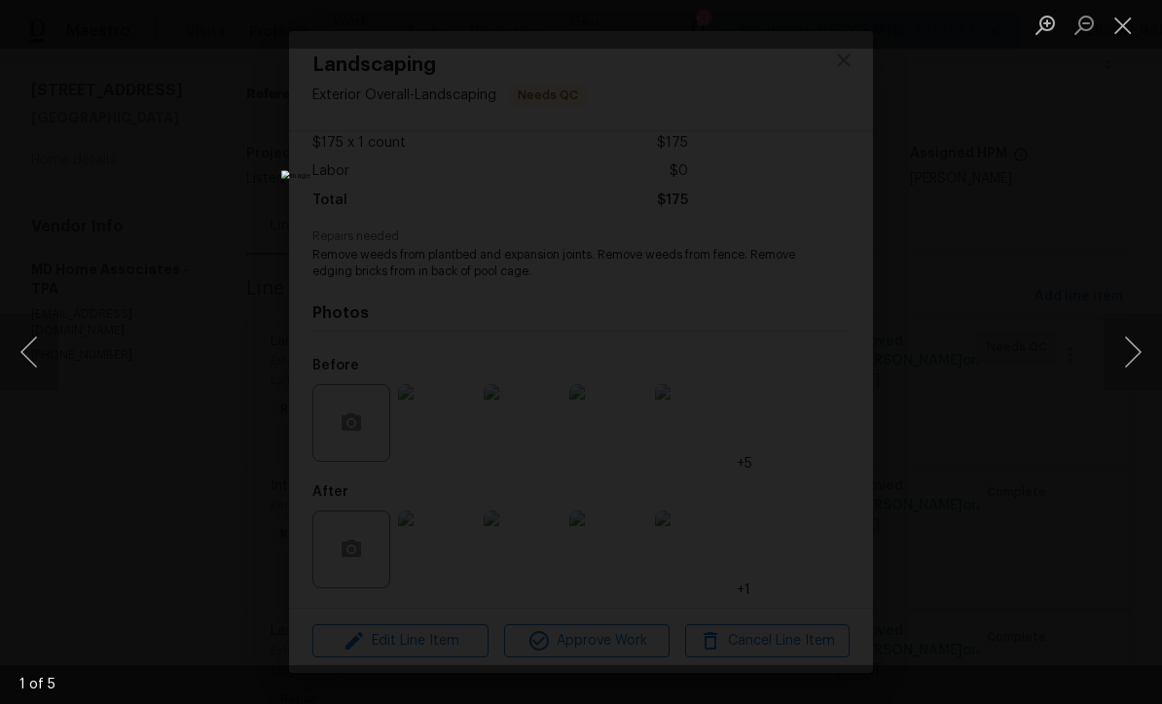
click at [1150, 358] on button "Next image" at bounding box center [1132, 352] width 58 height 78
click at [1121, 356] on button "Next image" at bounding box center [1132, 352] width 58 height 78
click at [1130, 350] on button "Next image" at bounding box center [1132, 352] width 58 height 78
click at [1129, 347] on button "Next image" at bounding box center [1132, 352] width 58 height 78
click at [1132, 346] on button "Next image" at bounding box center [1132, 352] width 58 height 78
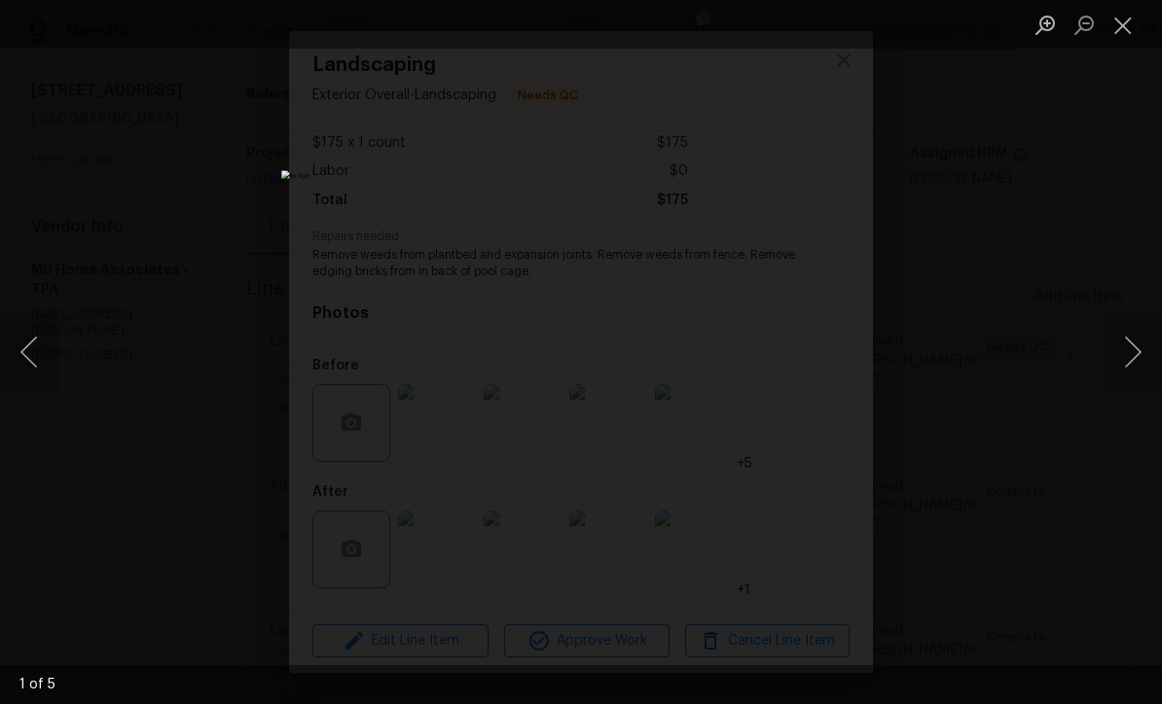
click at [1133, 10] on button "Close lightbox" at bounding box center [1122, 25] width 39 height 34
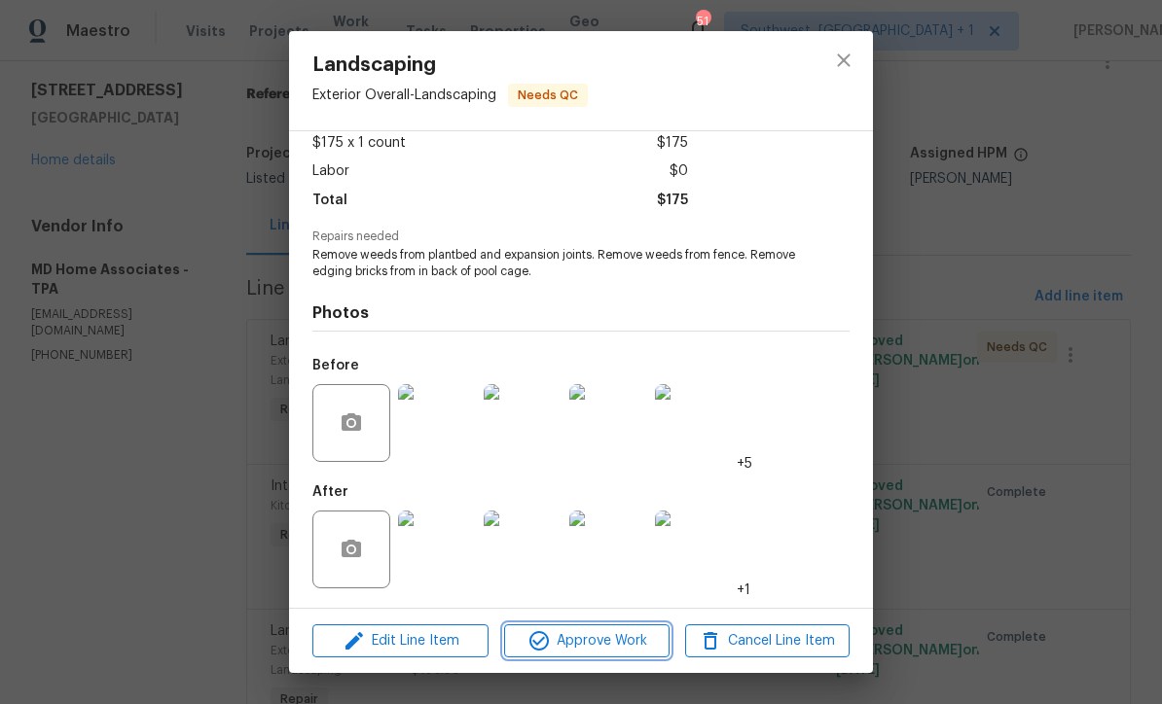
click at [630, 639] on span "Approve Work" at bounding box center [586, 641] width 153 height 24
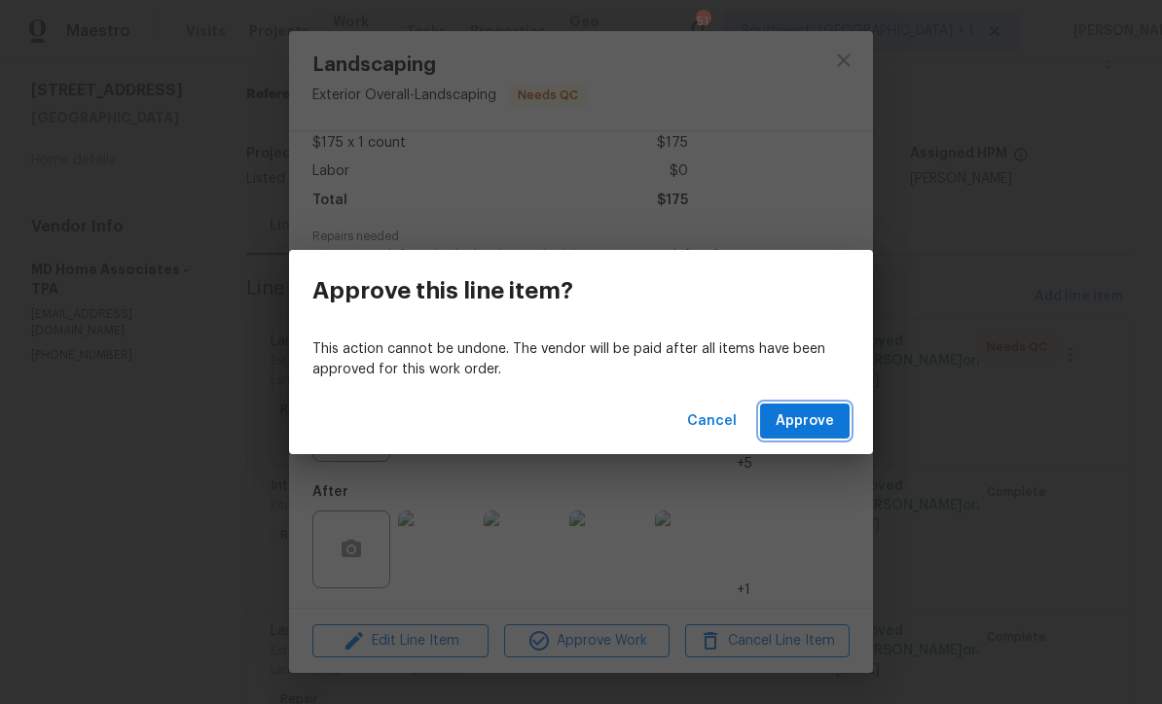
click at [806, 410] on span "Approve" at bounding box center [804, 422] width 58 height 24
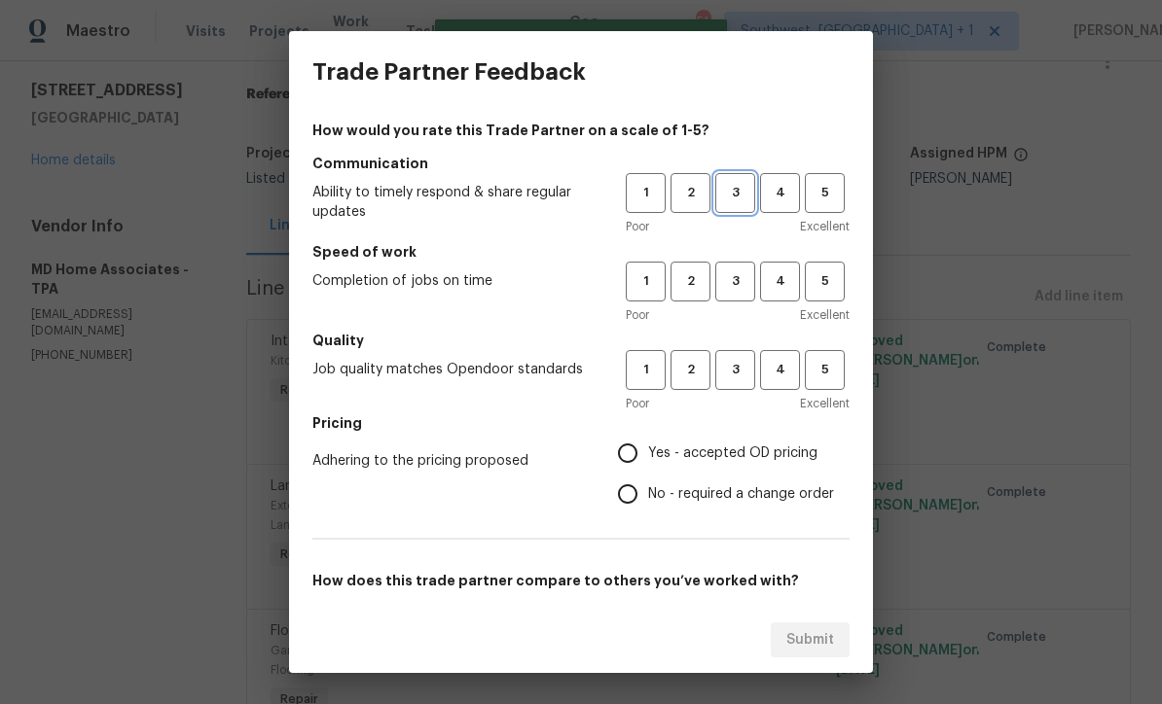
click at [736, 190] on span "3" at bounding box center [735, 193] width 36 height 22
click at [739, 288] on span "3" at bounding box center [735, 281] width 36 height 22
click at [752, 374] on span "3" at bounding box center [735, 370] width 36 height 22
click at [626, 448] on input "Yes - accepted OD pricing" at bounding box center [627, 453] width 41 height 41
radio input "true"
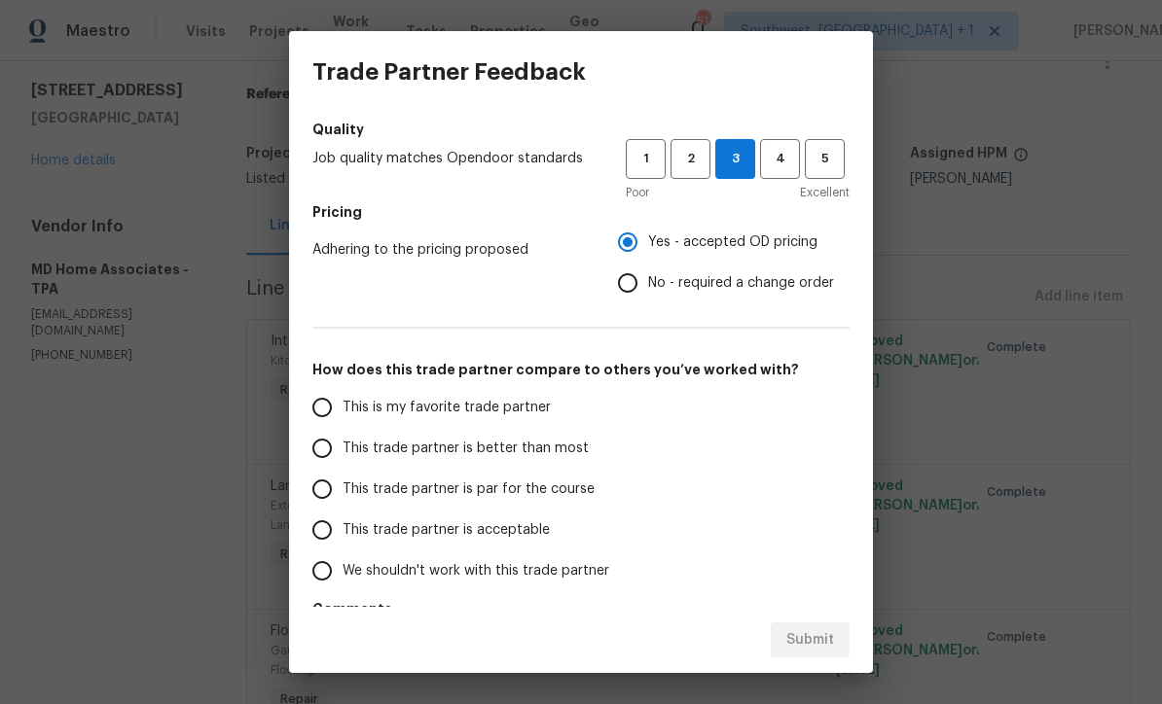
scroll to position [209, 0]
click at [333, 479] on input "This trade partner is par for the course" at bounding box center [322, 491] width 41 height 41
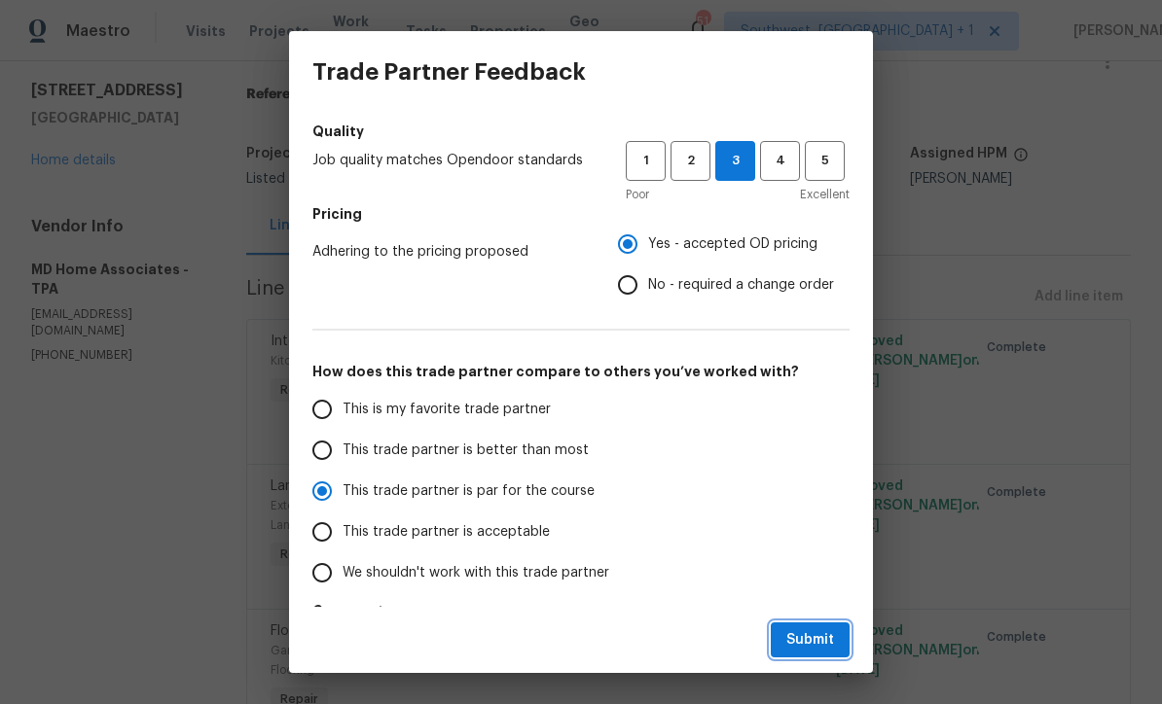
click at [807, 638] on span "Submit" at bounding box center [810, 641] width 48 height 24
radio input "true"
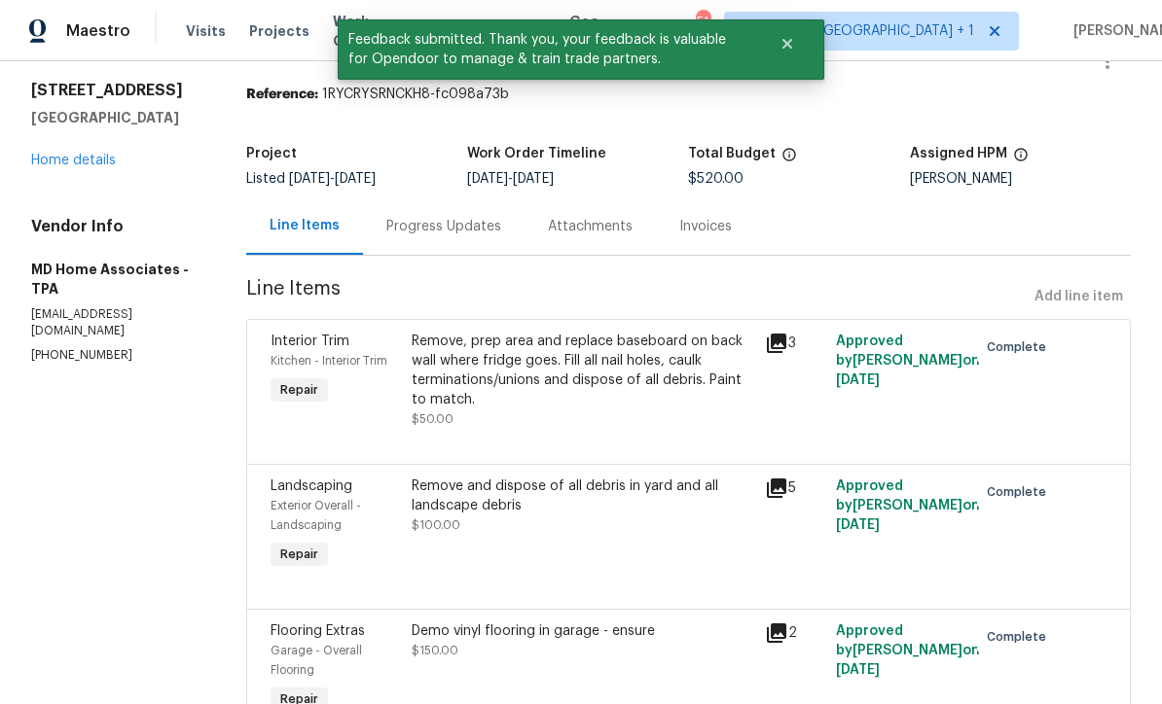
click at [439, 219] on div "Progress Updates" at bounding box center [443, 226] width 115 height 19
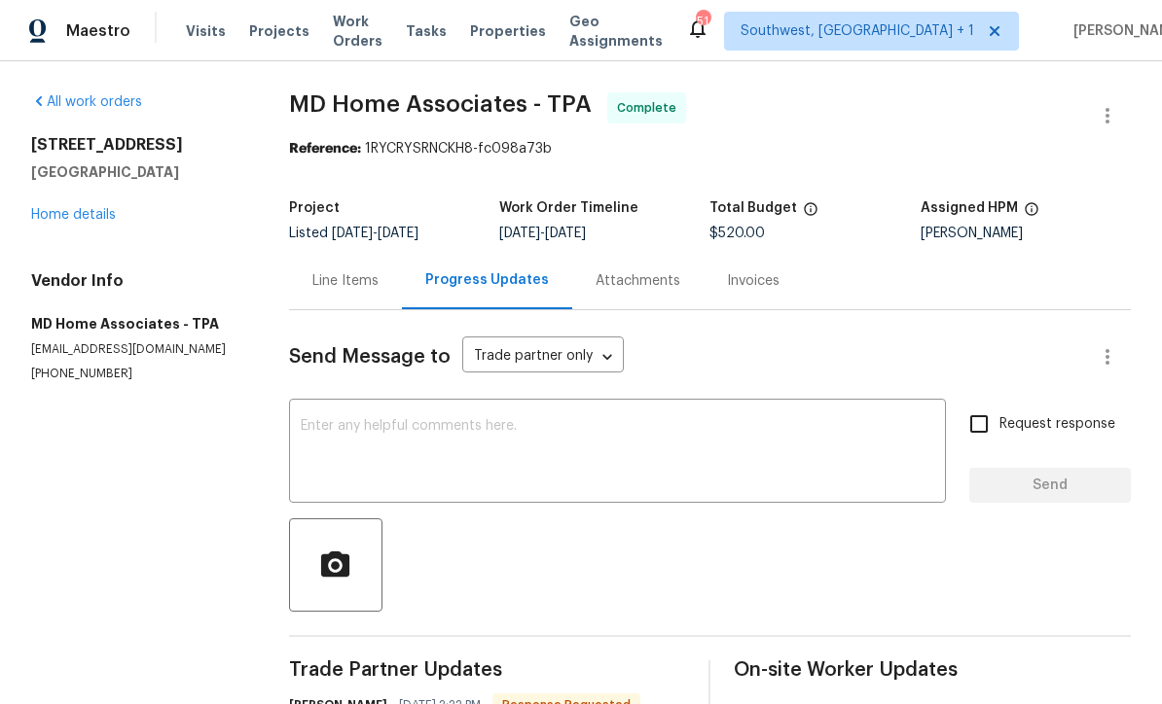
click at [65, 233] on div "All work orders 804 Pineland Ave Venice, FL 34285 Home details Vendor Info MD H…" at bounding box center [136, 237] width 211 height 290
click at [72, 208] on link "Home details" at bounding box center [73, 215] width 85 height 14
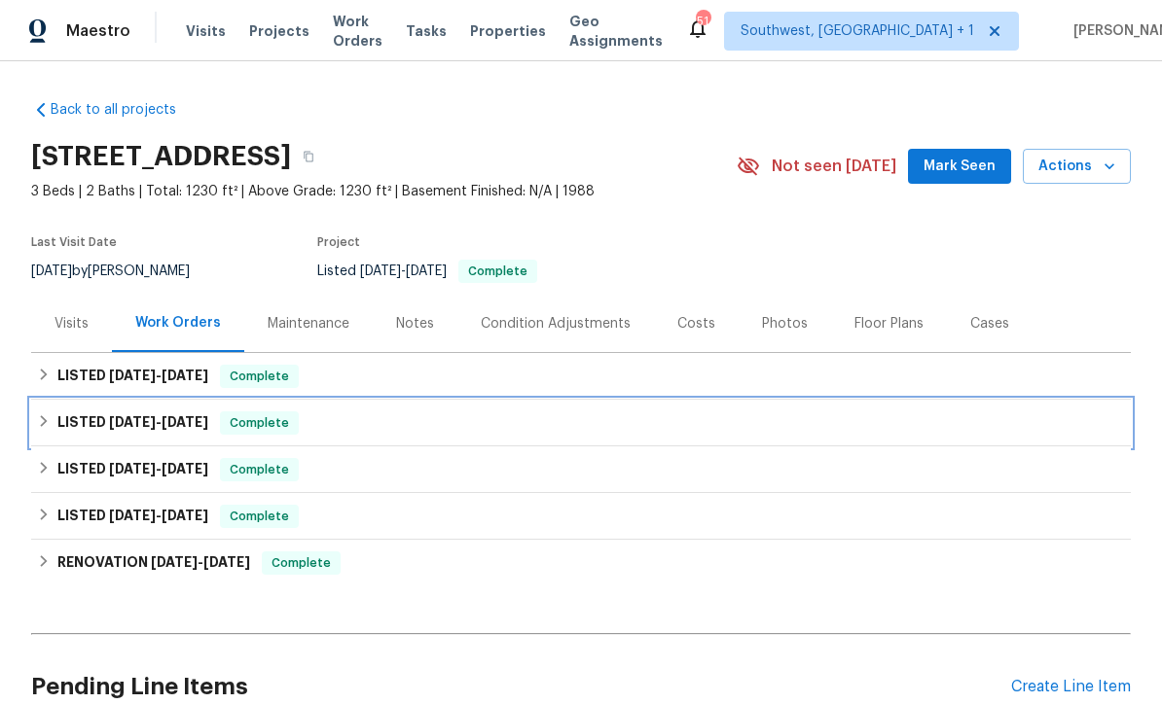
click at [972, 412] on div "LISTED 6/9/25 - 6/16/25 Complete" at bounding box center [581, 423] width 1088 height 23
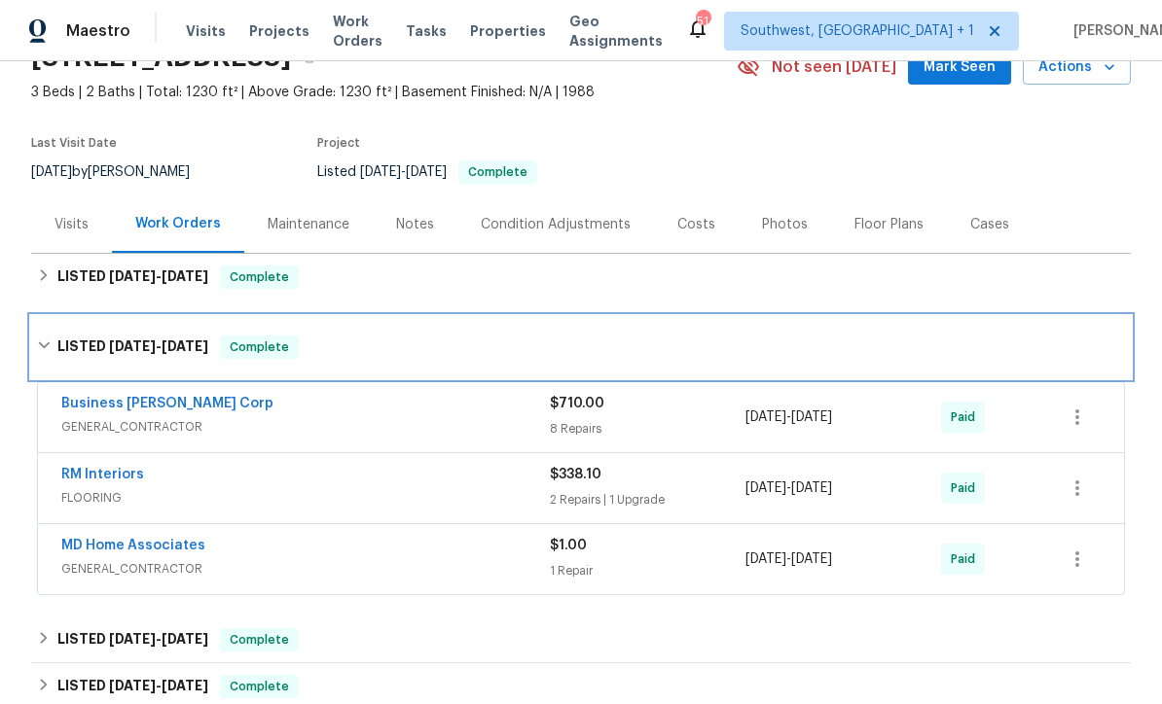
scroll to position [103, 0]
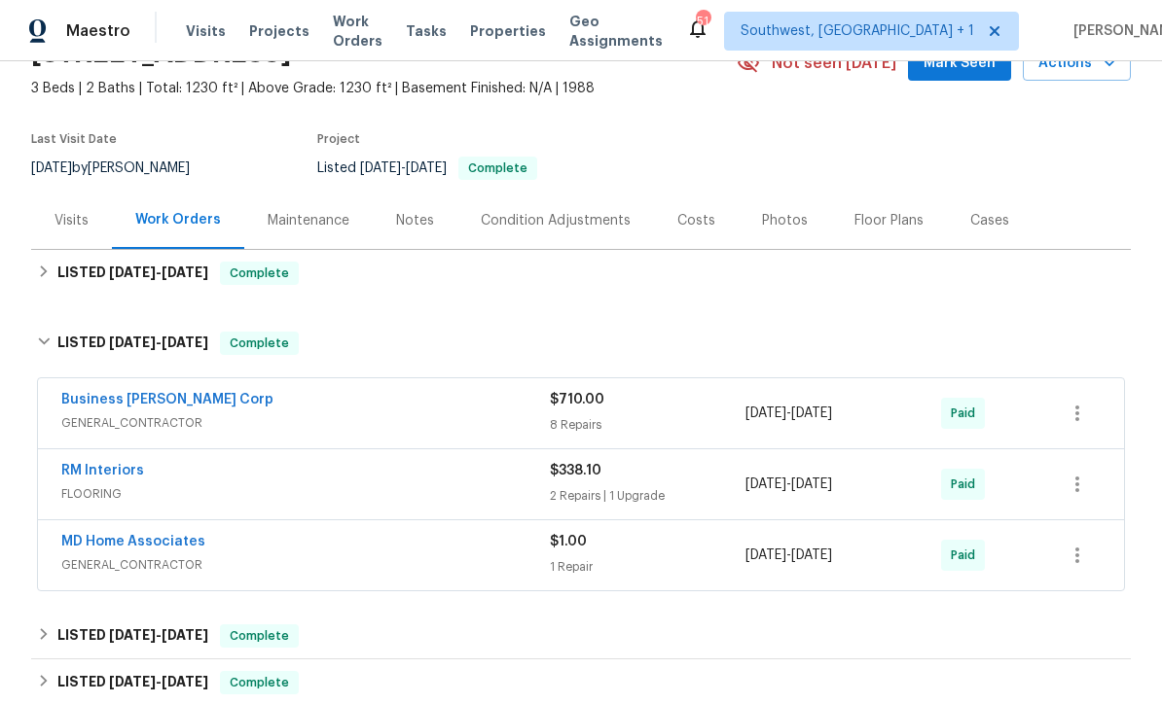
click at [103, 393] on link "Business Morel Corp" at bounding box center [167, 400] width 212 height 14
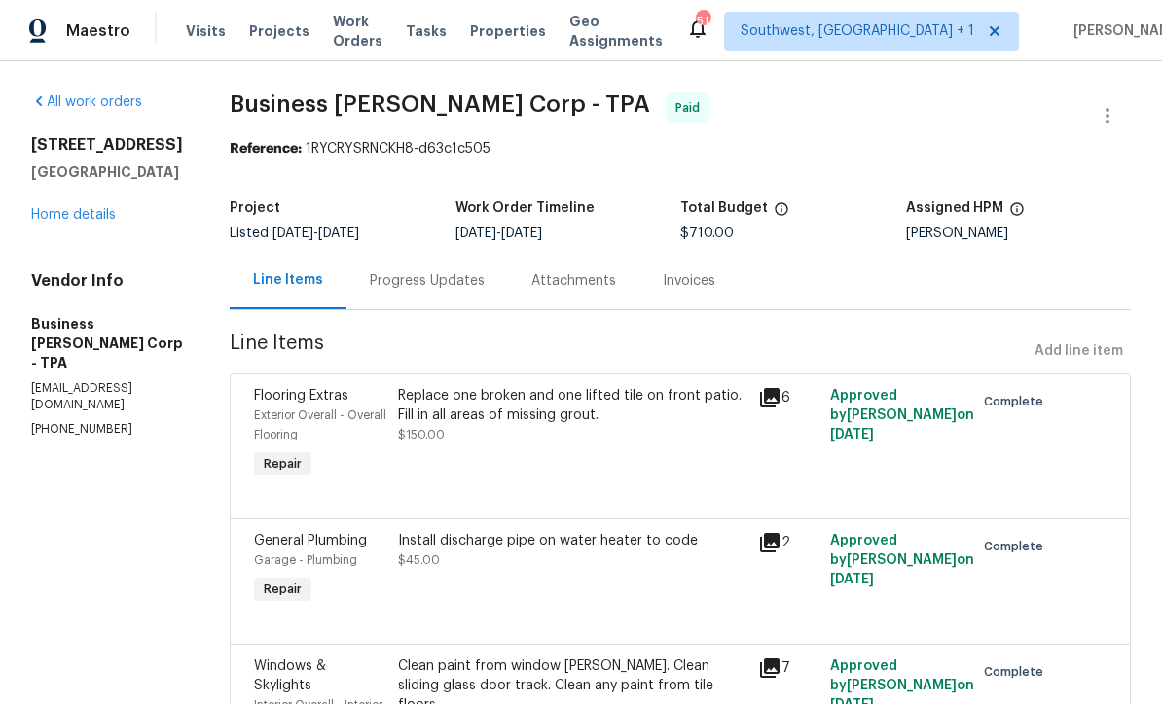
click at [70, 201] on div "804 Pineland Ave Venice, FL 34285 Home details" at bounding box center [107, 180] width 152 height 90
click at [74, 214] on link "Home details" at bounding box center [73, 215] width 85 height 14
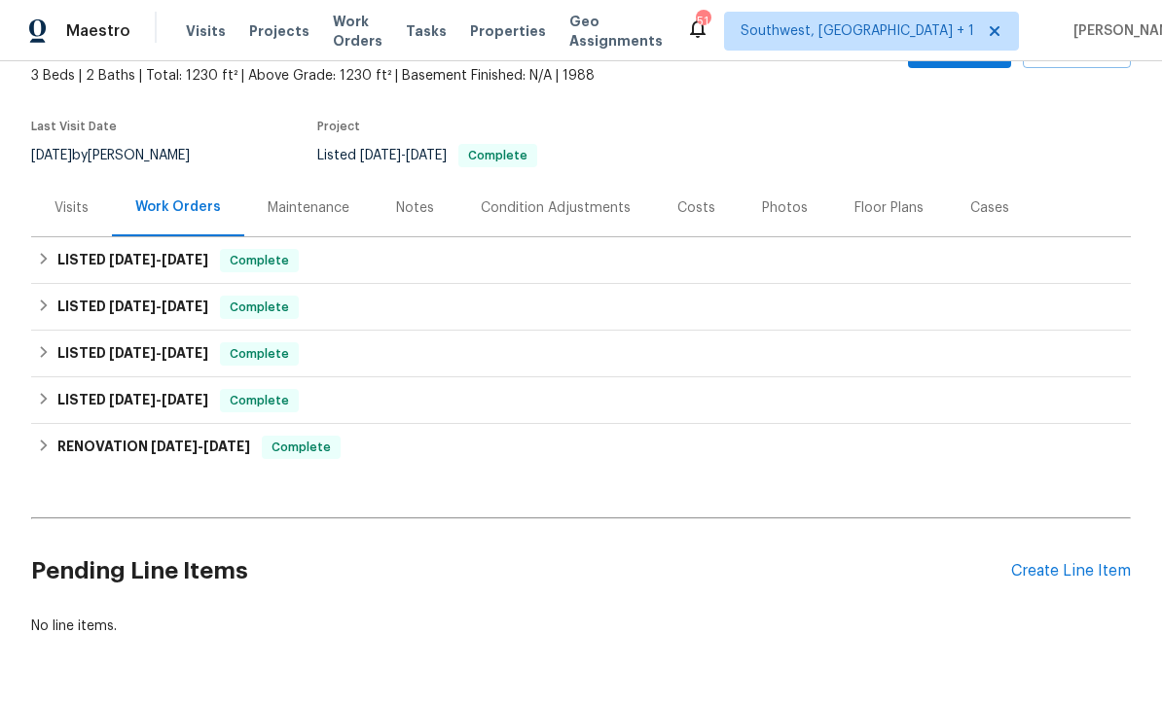
scroll to position [115, 0]
click at [1060, 566] on div "Create Line Item" at bounding box center [1071, 572] width 120 height 18
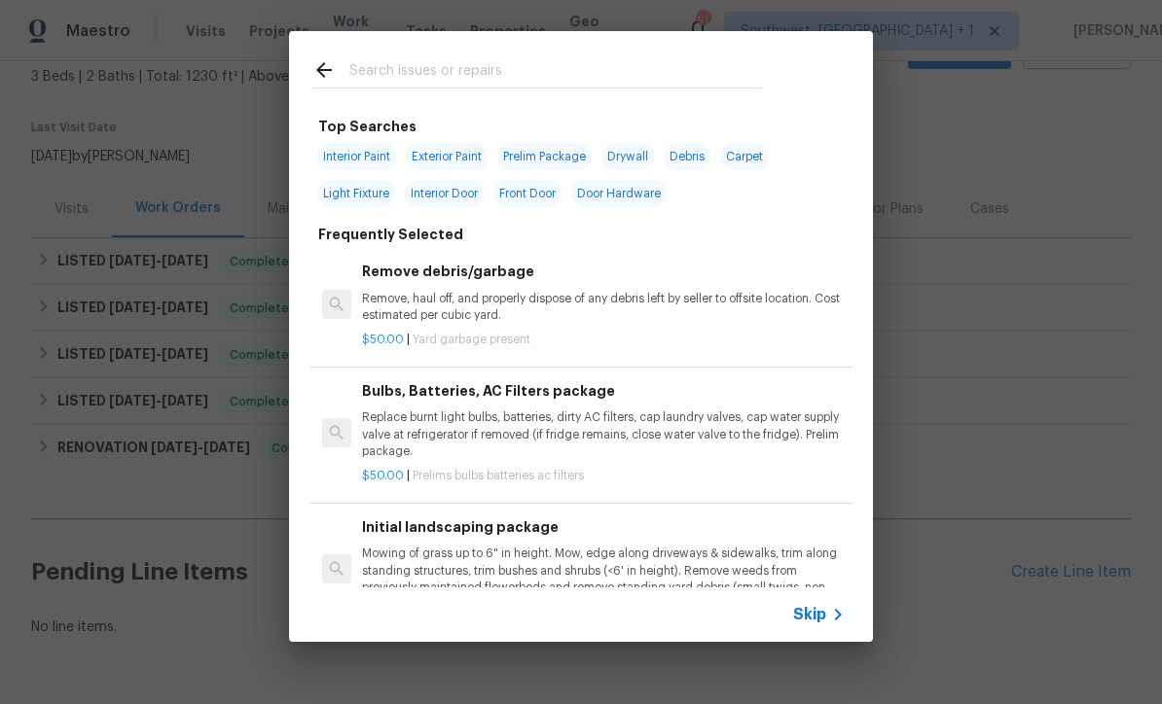
click at [820, 612] on span "Skip" at bounding box center [809, 614] width 33 height 19
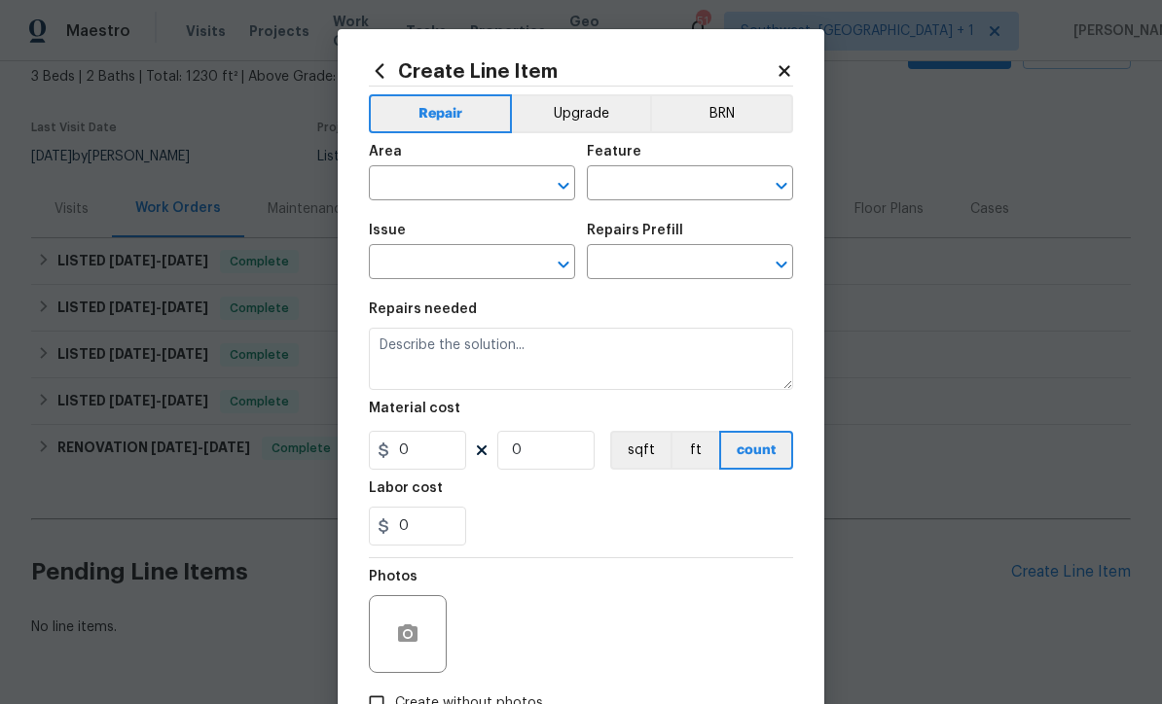
click at [497, 180] on input "text" at bounding box center [445, 185] width 152 height 30
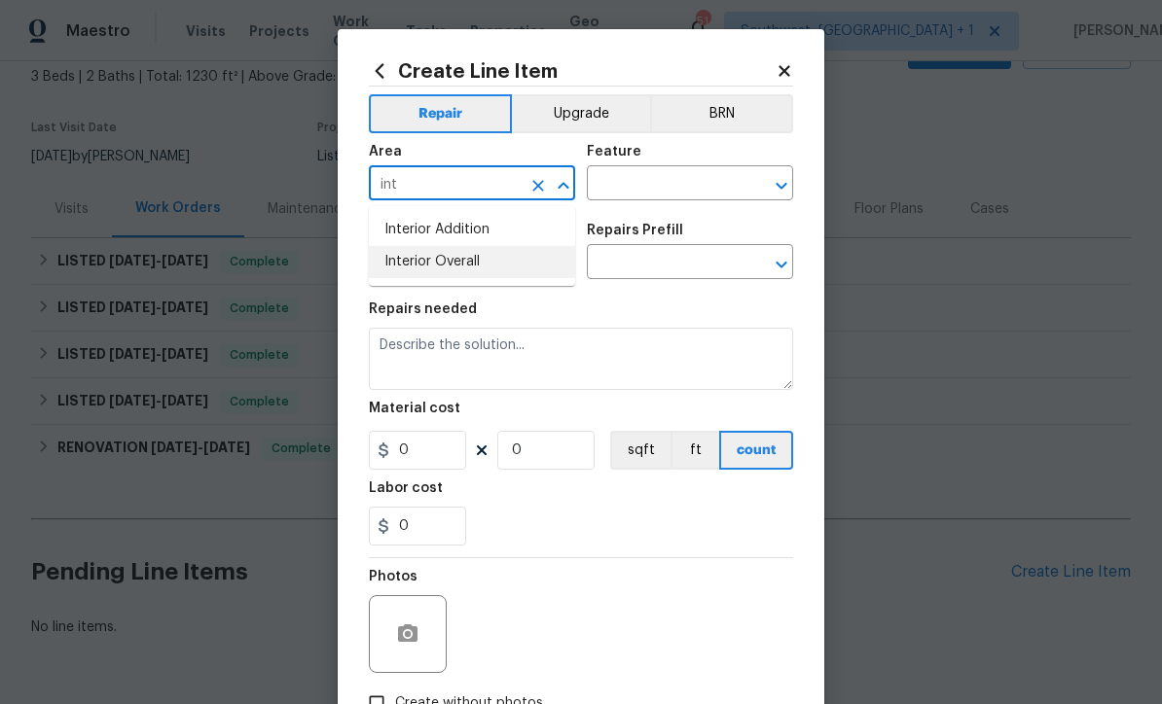
click at [467, 259] on li "Interior Overall" at bounding box center [472, 262] width 206 height 32
type input "Interior Overall"
click at [536, 174] on button "Clear" at bounding box center [537, 185] width 27 height 27
click at [481, 226] on li "Interior Addition" at bounding box center [472, 230] width 206 height 32
type input "Interior Addition"
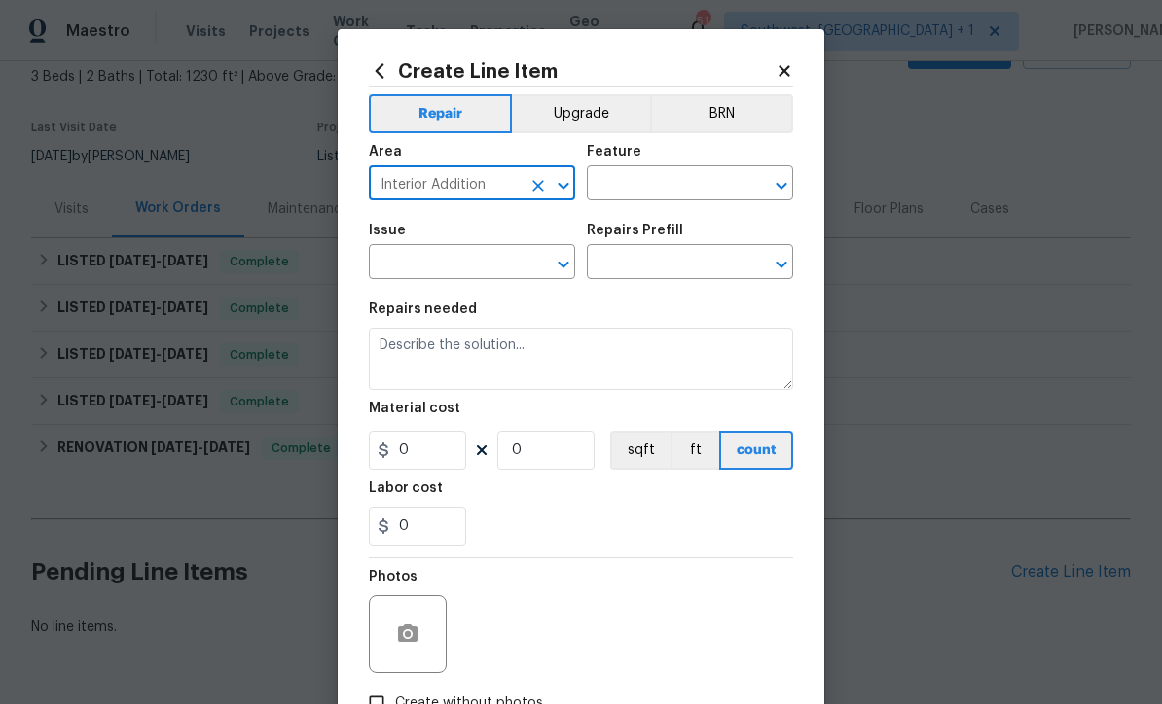
click at [528, 180] on icon "Clear" at bounding box center [537, 185] width 19 height 19
click at [485, 259] on li "Interior Overall" at bounding box center [472, 262] width 206 height 32
type input "Interior Overall"
click at [685, 176] on input "text" at bounding box center [663, 185] width 152 height 30
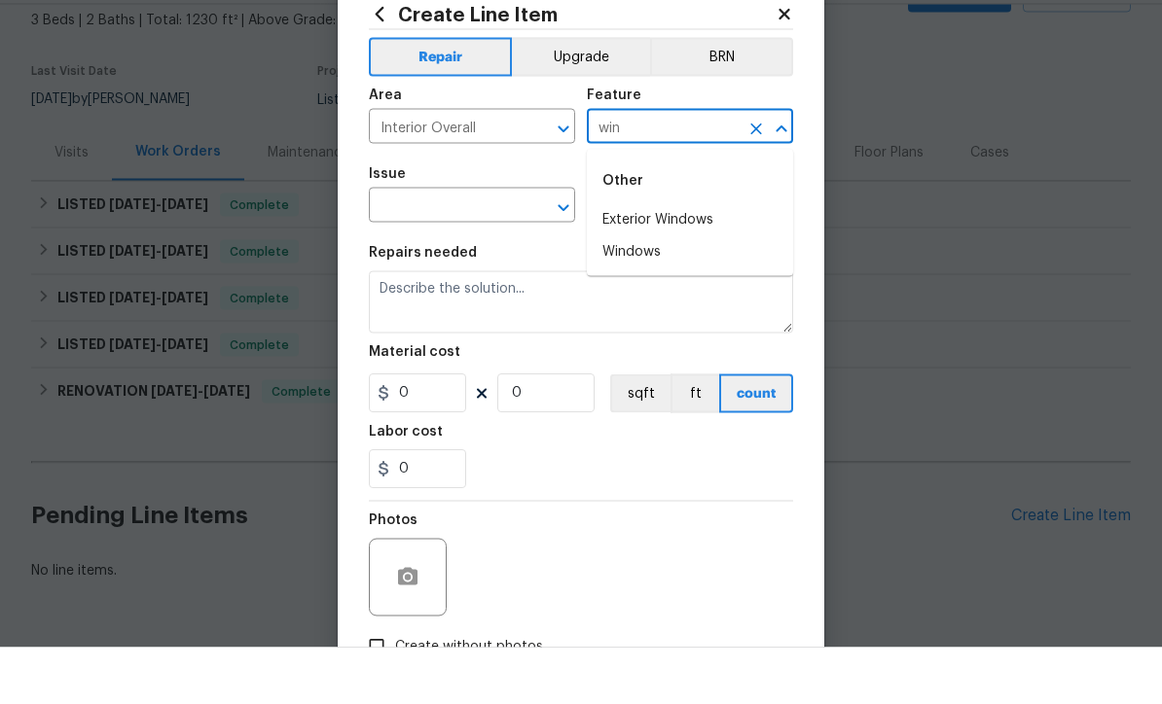
click at [656, 293] on li "Windows" at bounding box center [690, 309] width 206 height 32
type input "Windows"
click at [501, 249] on input "text" at bounding box center [445, 264] width 152 height 30
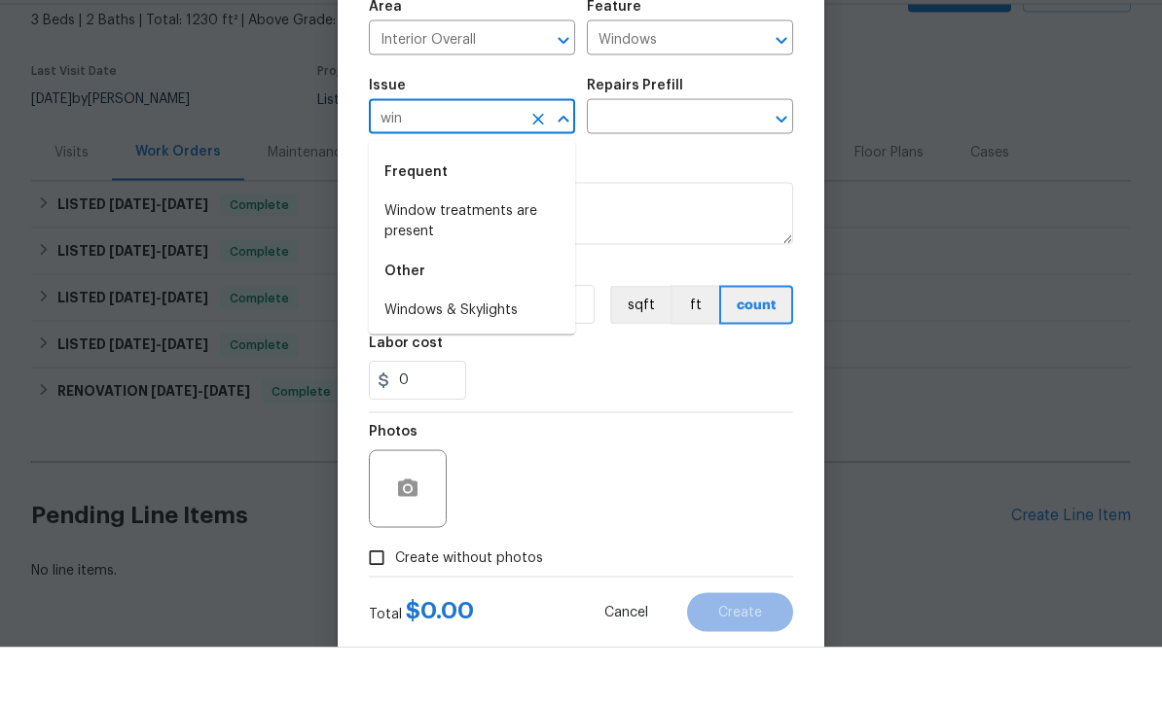
scroll to position [89, 0]
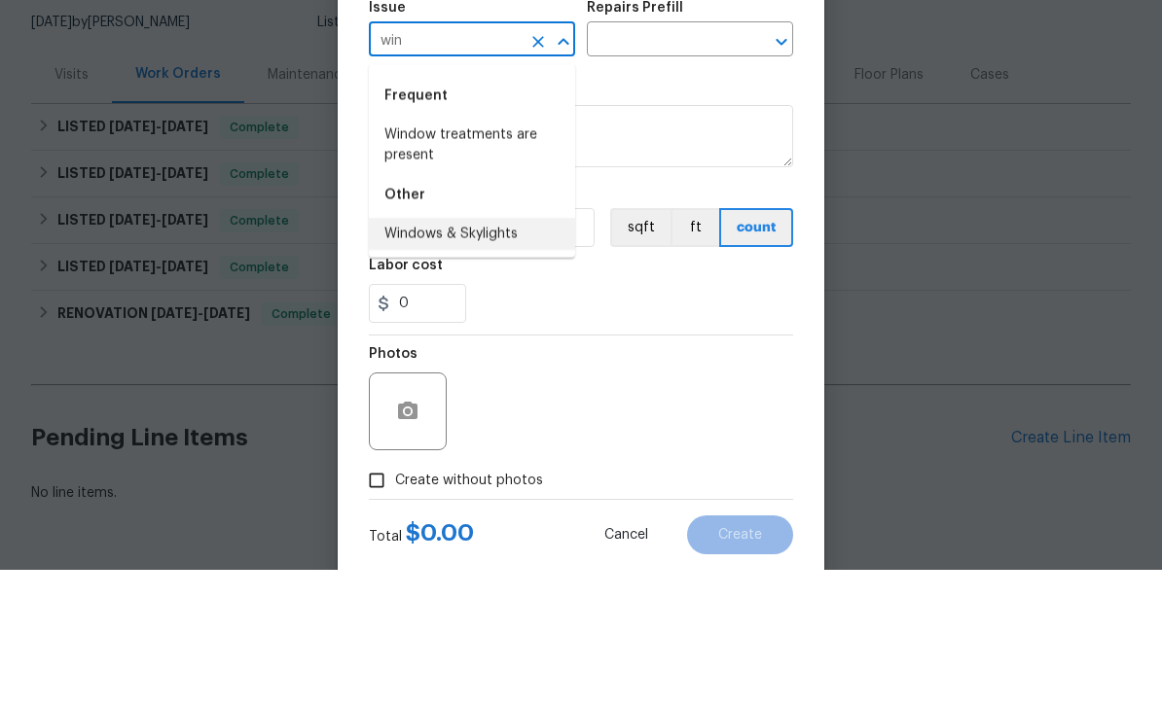
click at [531, 352] on li "Windows & Skylights" at bounding box center [472, 368] width 206 height 32
type input "Windows & Skylights"
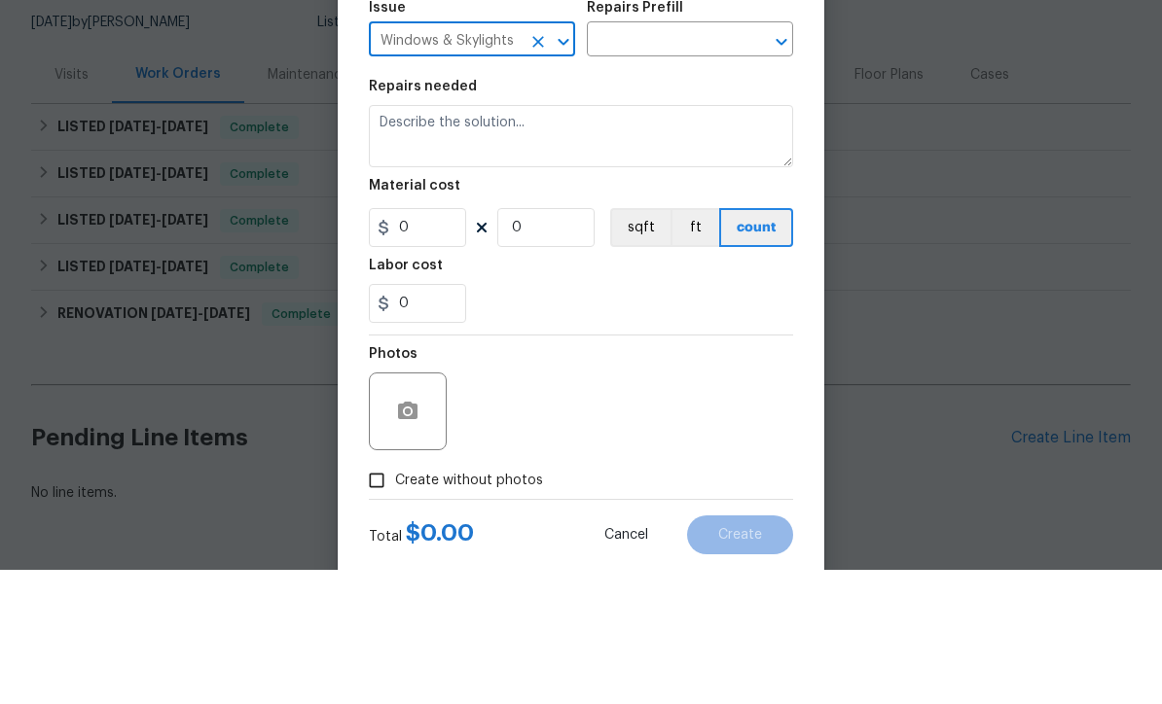
click at [696, 161] on input "text" at bounding box center [663, 176] width 152 height 30
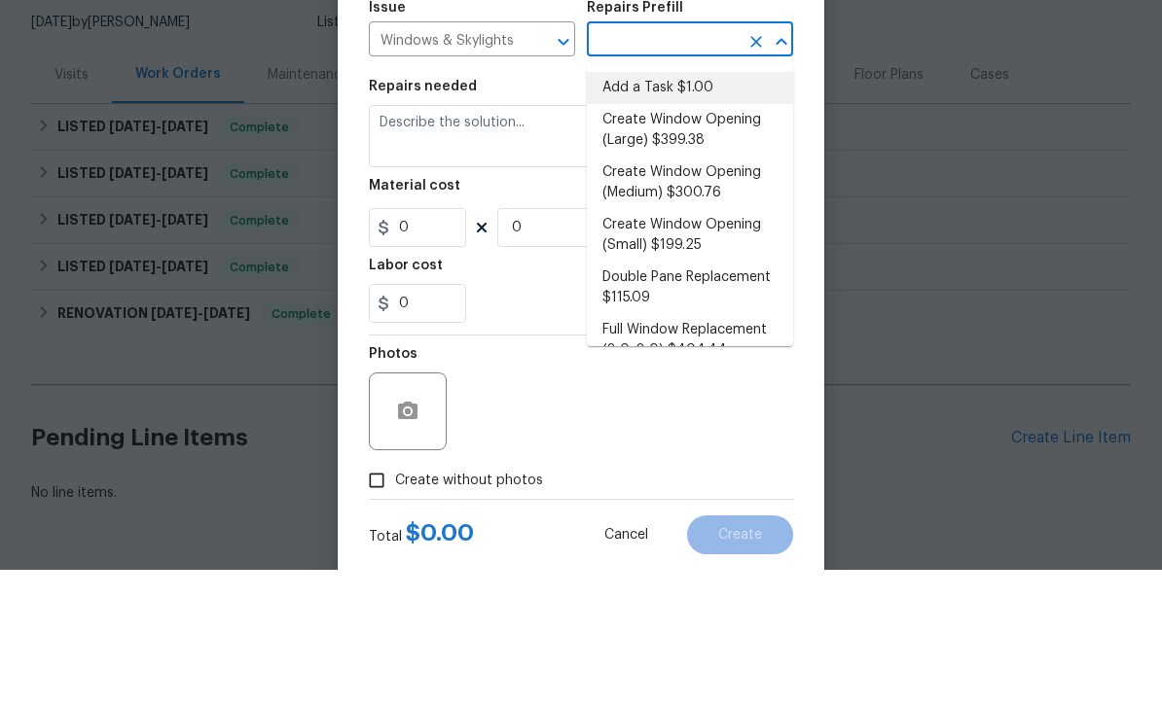
click at [694, 206] on li "Add a Task $1.00" at bounding box center [690, 222] width 206 height 32
type input "Add a Task $1.00"
type textarea "HPM to detail"
type input "1"
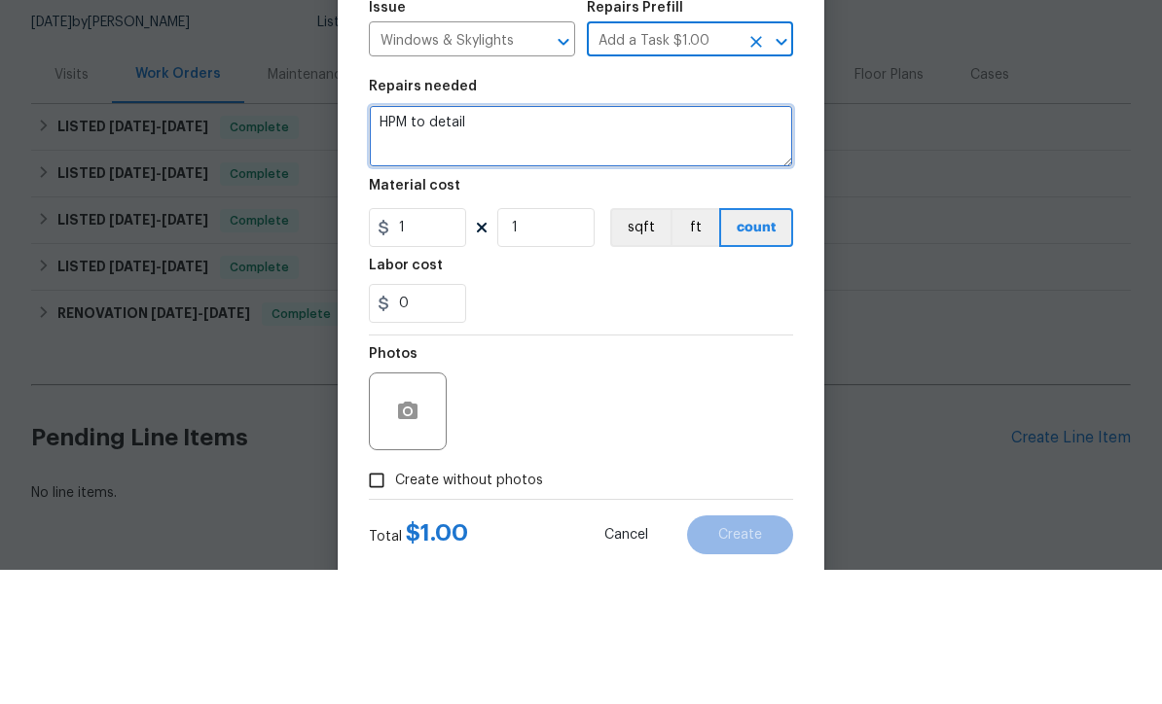
click at [629, 239] on textarea "HPM to detail" at bounding box center [581, 270] width 424 height 62
type textarea "H"
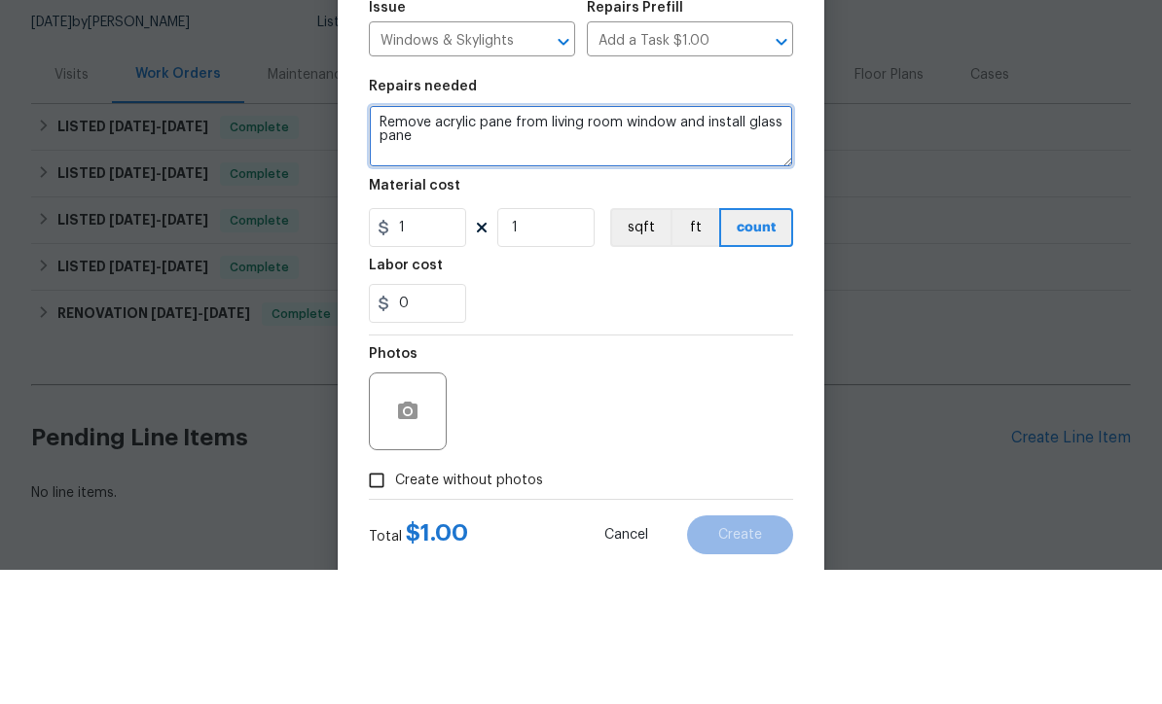
type textarea "Remove acrylic pane from living room window and install glass pane"
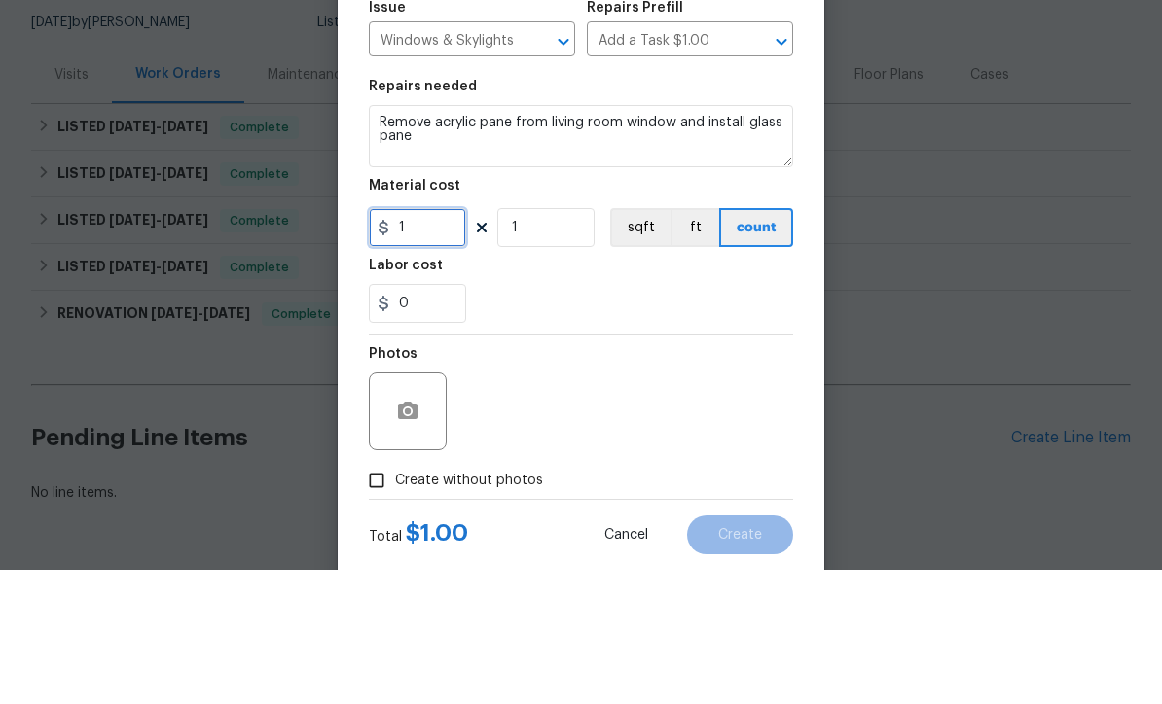
click at [427, 342] on input "1" at bounding box center [417, 361] width 97 height 39
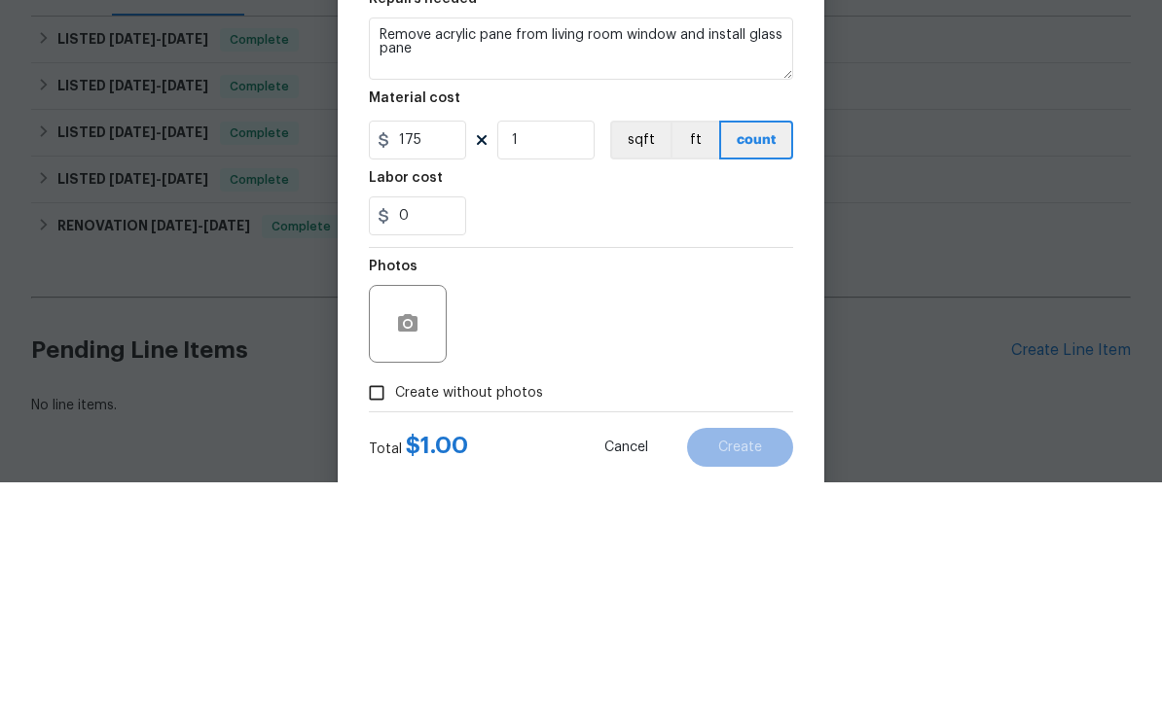
scroll to position [64, 0]
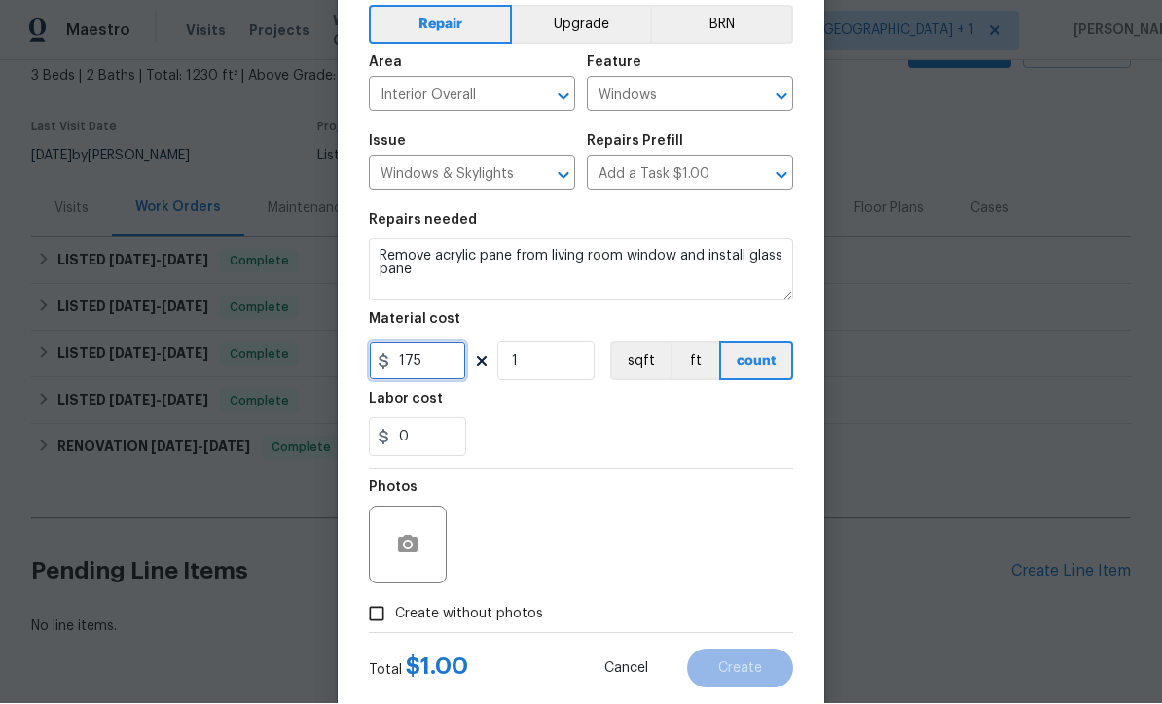
type input "175"
click at [369, 605] on input "Create without photos" at bounding box center [376, 614] width 37 height 37
checkbox input "true"
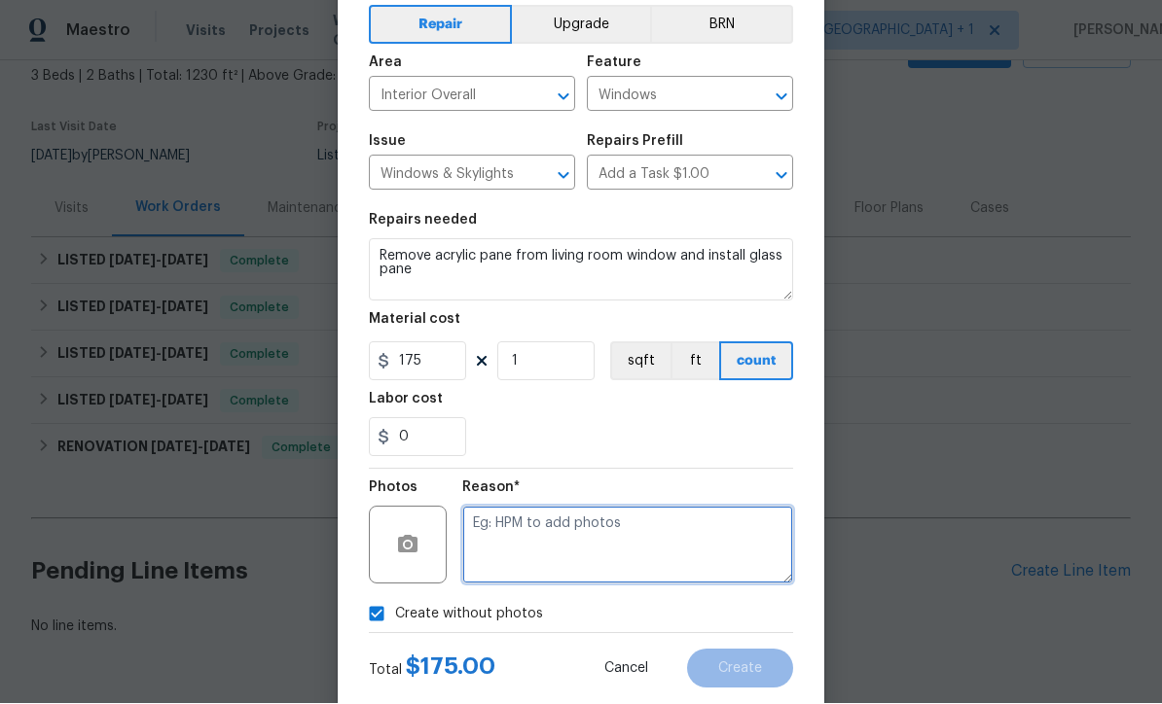
click at [672, 533] on textarea at bounding box center [627, 546] width 331 height 78
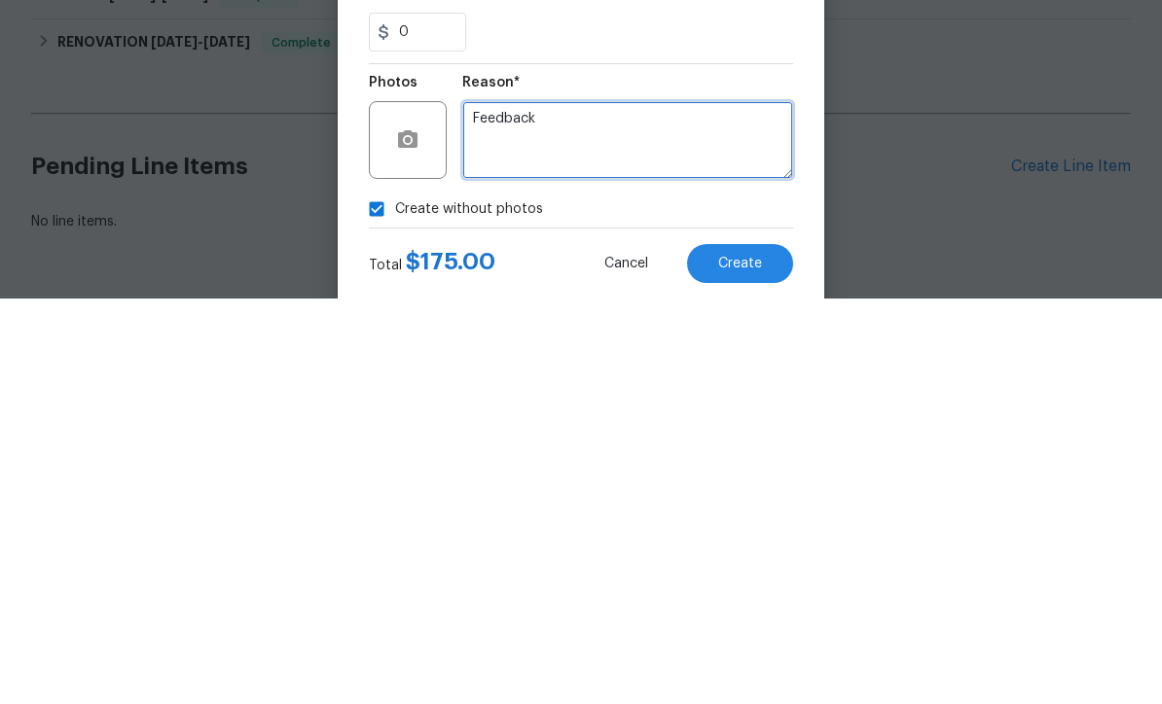
type textarea "Feedback"
click at [766, 650] on button "Create" at bounding box center [740, 669] width 106 height 39
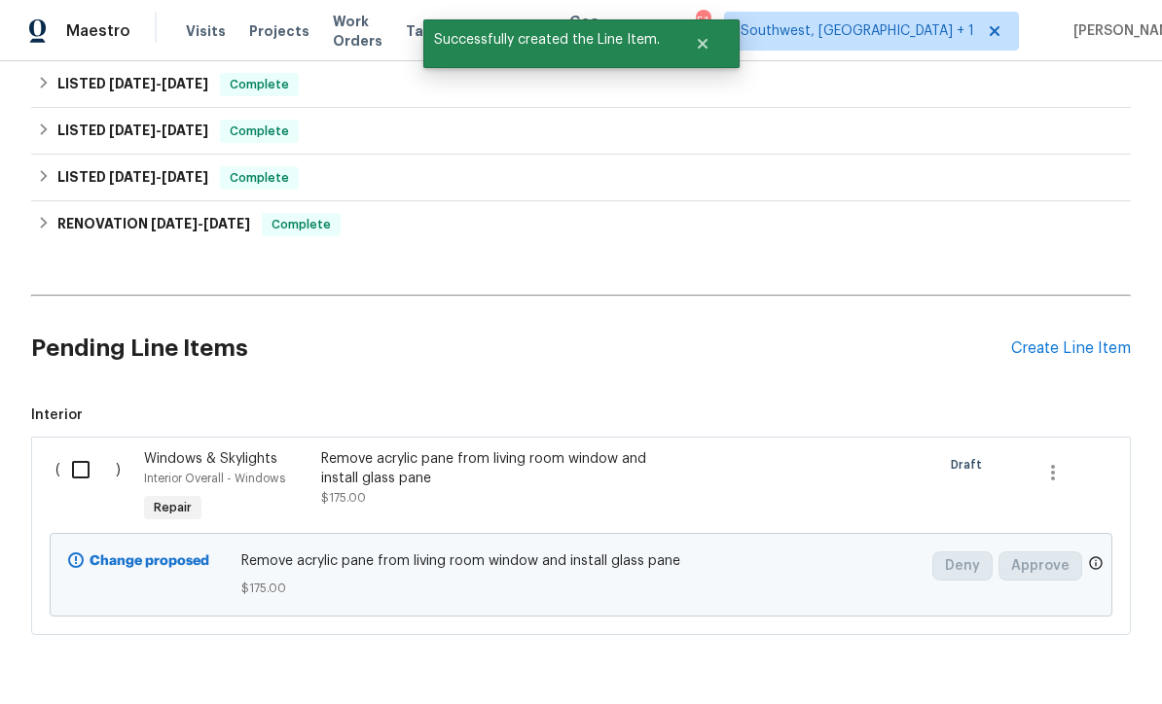
scroll to position [338, 0]
click at [69, 450] on input "checkbox" at bounding box center [87, 470] width 55 height 41
checkbox input "true"
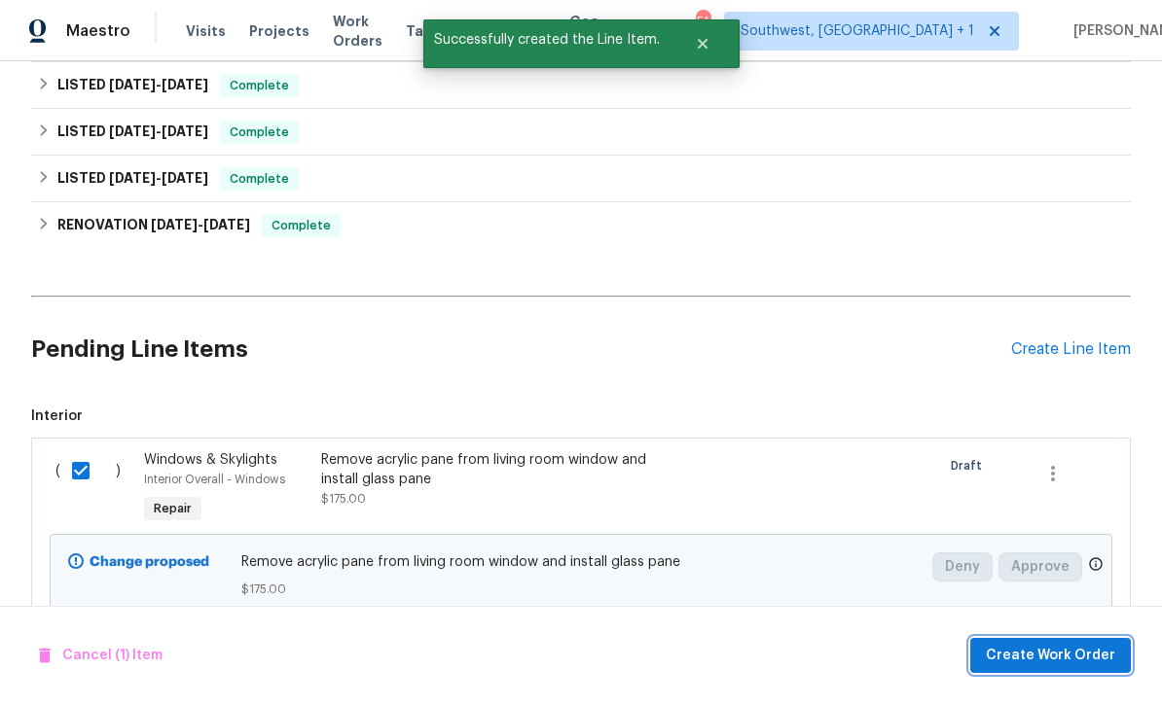
click at [1045, 650] on span "Create Work Order" at bounding box center [1050, 656] width 129 height 24
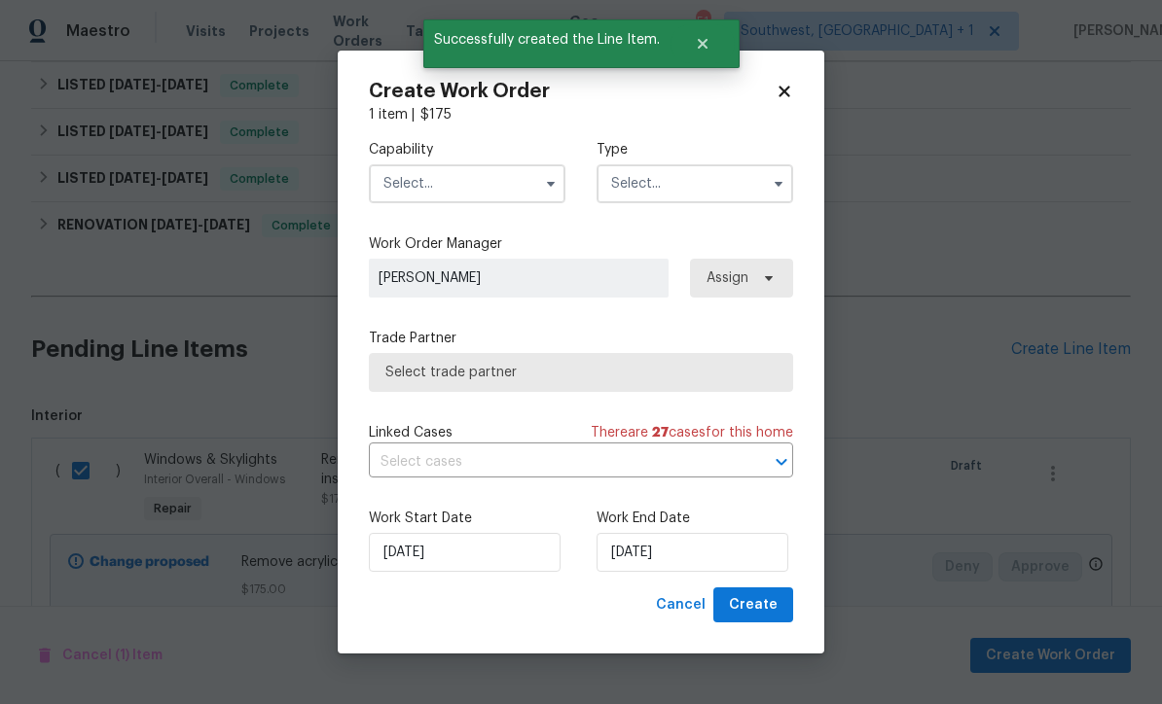
click at [405, 177] on input "text" at bounding box center [467, 183] width 197 height 39
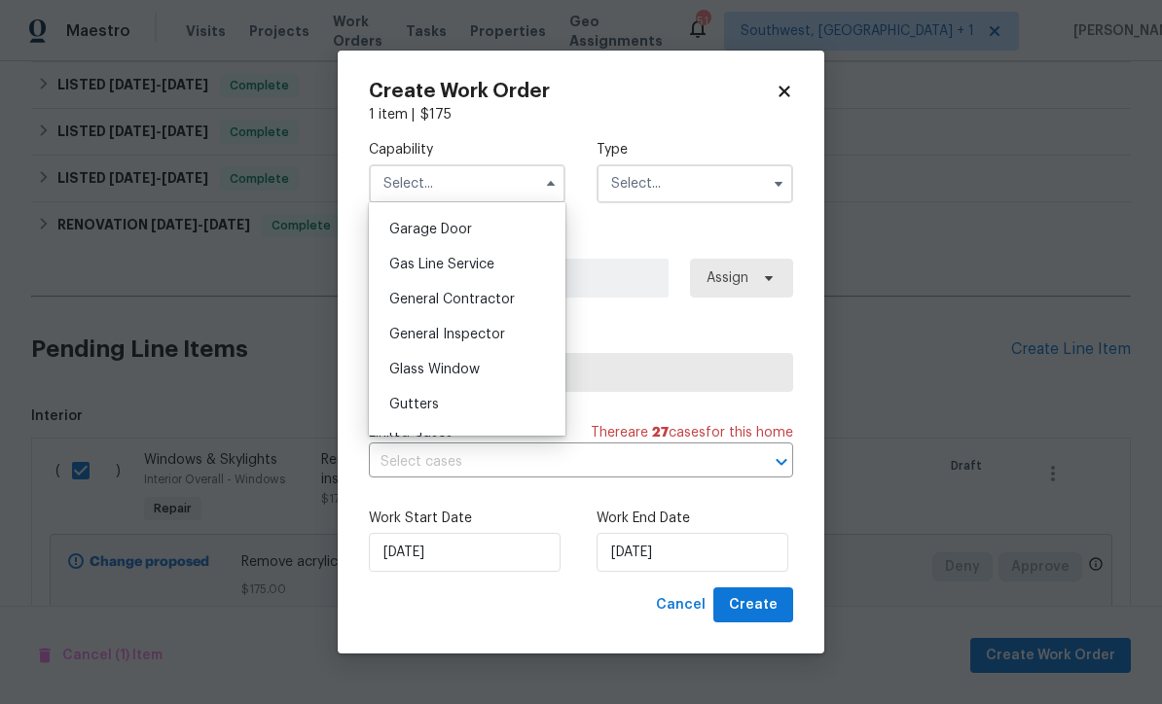
scroll to position [853, 0]
click at [517, 297] on div "General Contractor" at bounding box center [467, 301] width 187 height 35
type input "General Contractor"
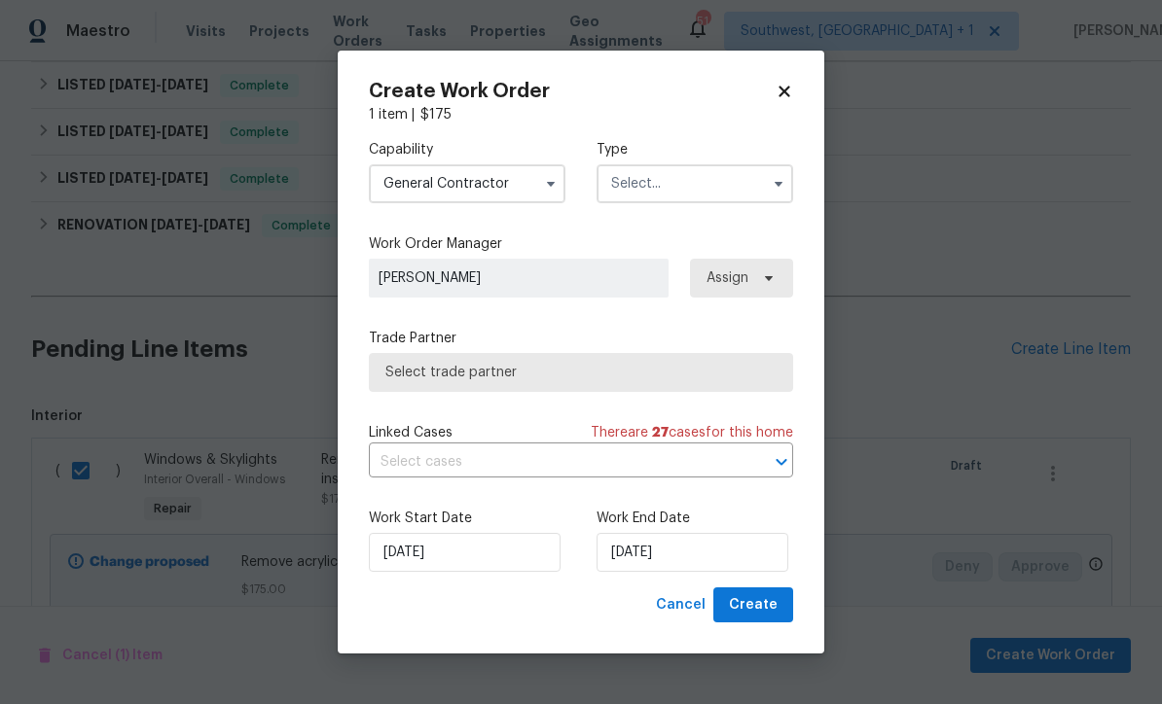
click at [696, 164] on input "text" at bounding box center [694, 183] width 197 height 39
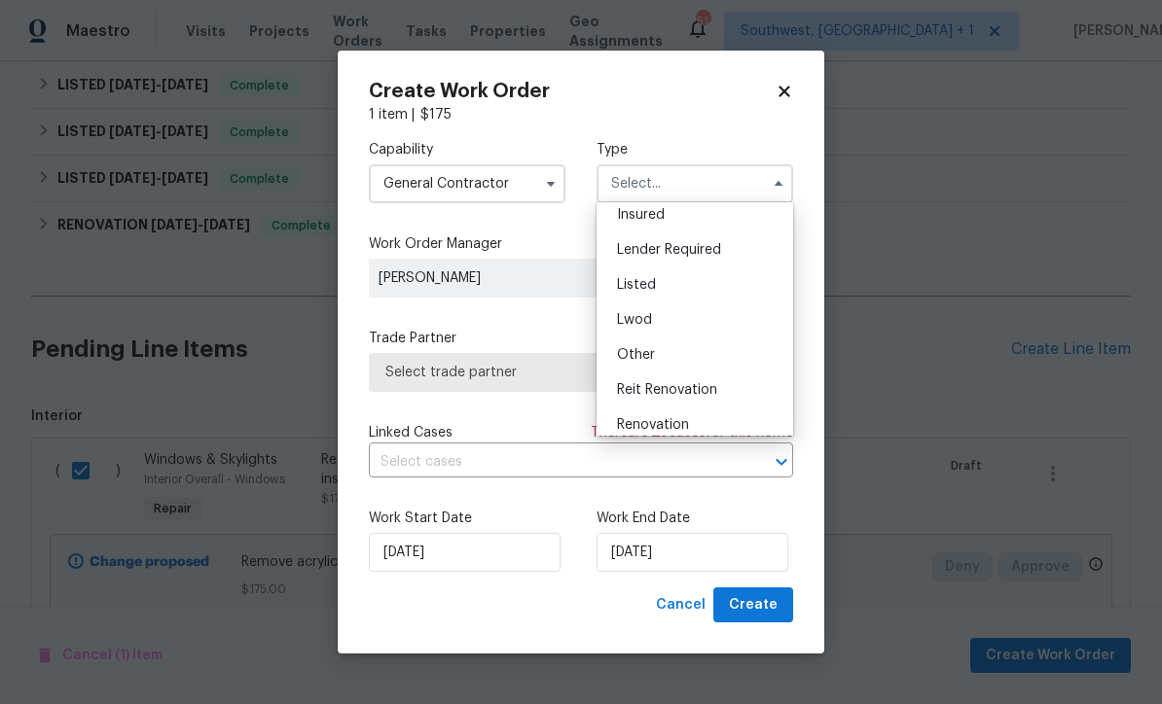
scroll to position [138, 0]
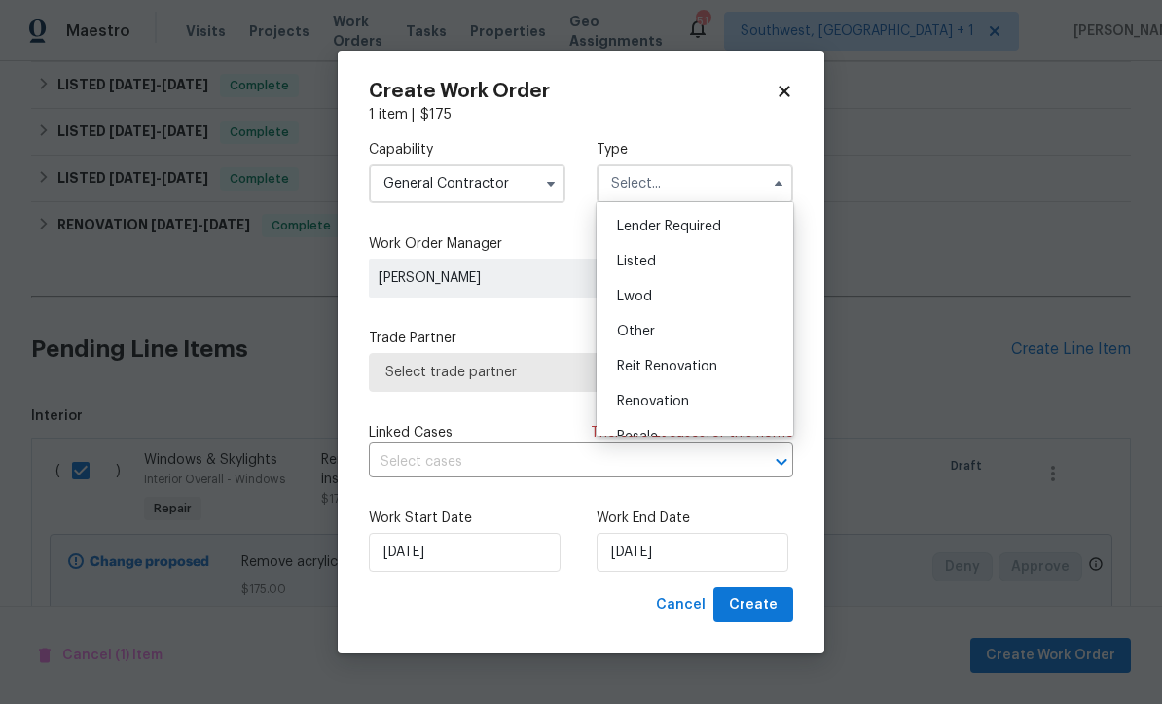
click at [662, 266] on div "Listed" at bounding box center [694, 261] width 187 height 35
type input "Listed"
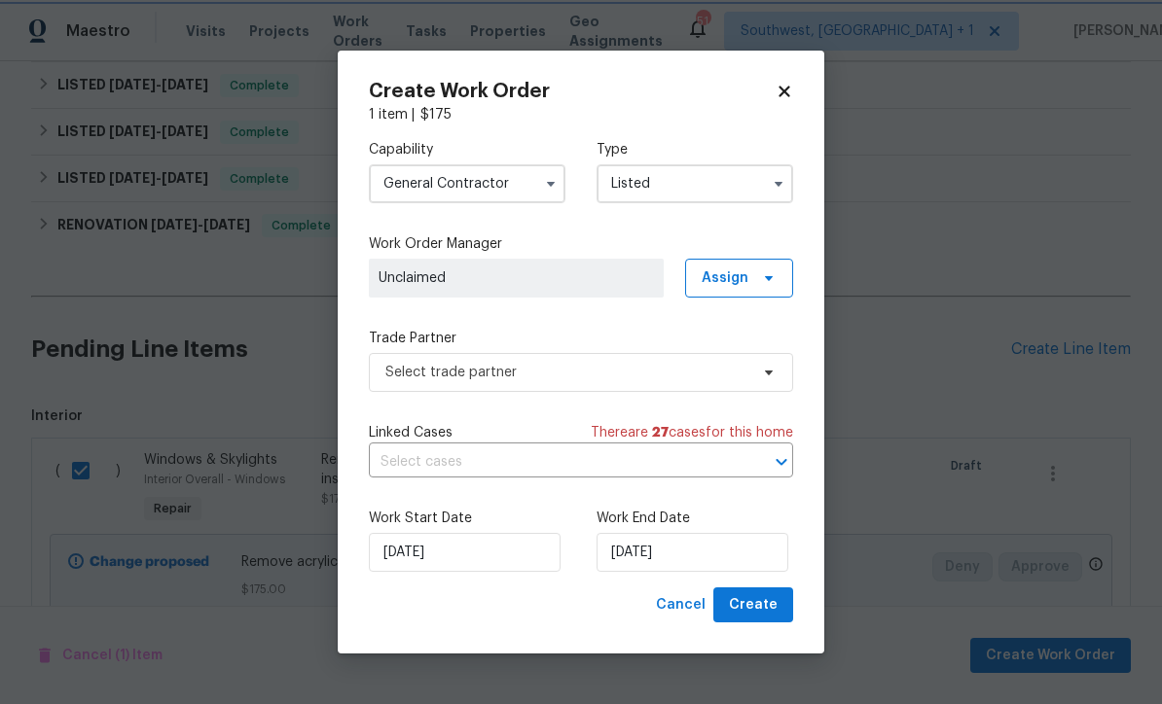
scroll to position [0, 0]
click at [743, 277] on span "Assign" at bounding box center [724, 278] width 47 height 19
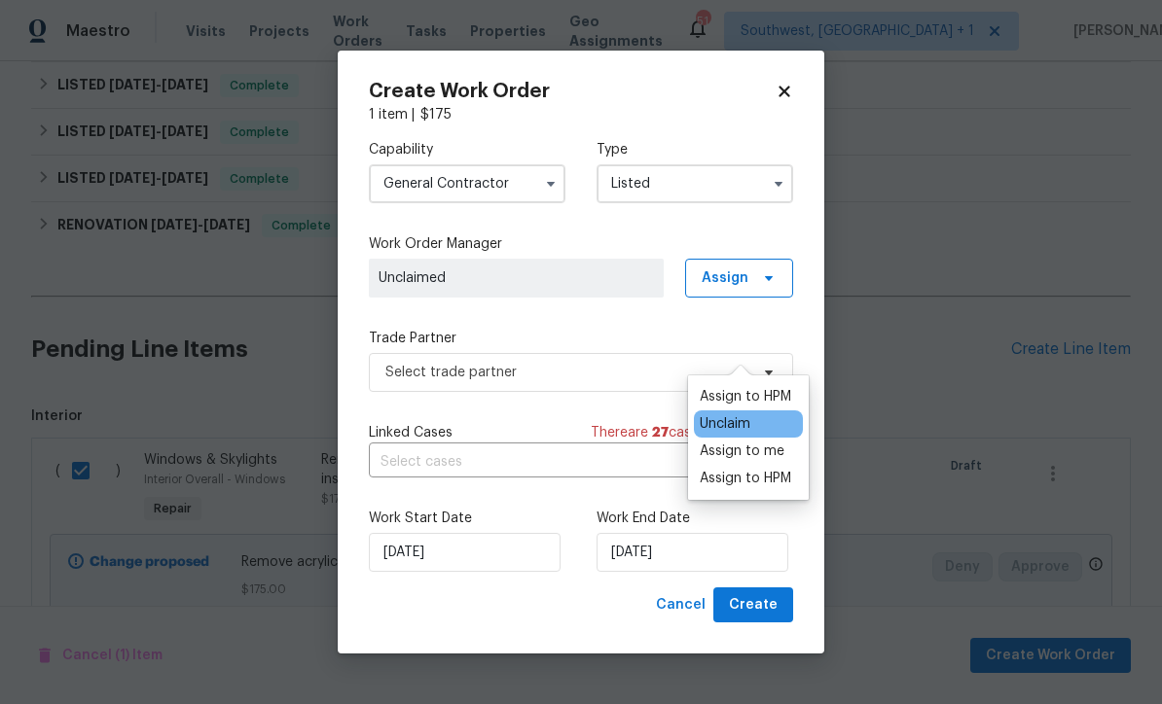
click at [759, 442] on div "Assign to me" at bounding box center [742, 451] width 85 height 19
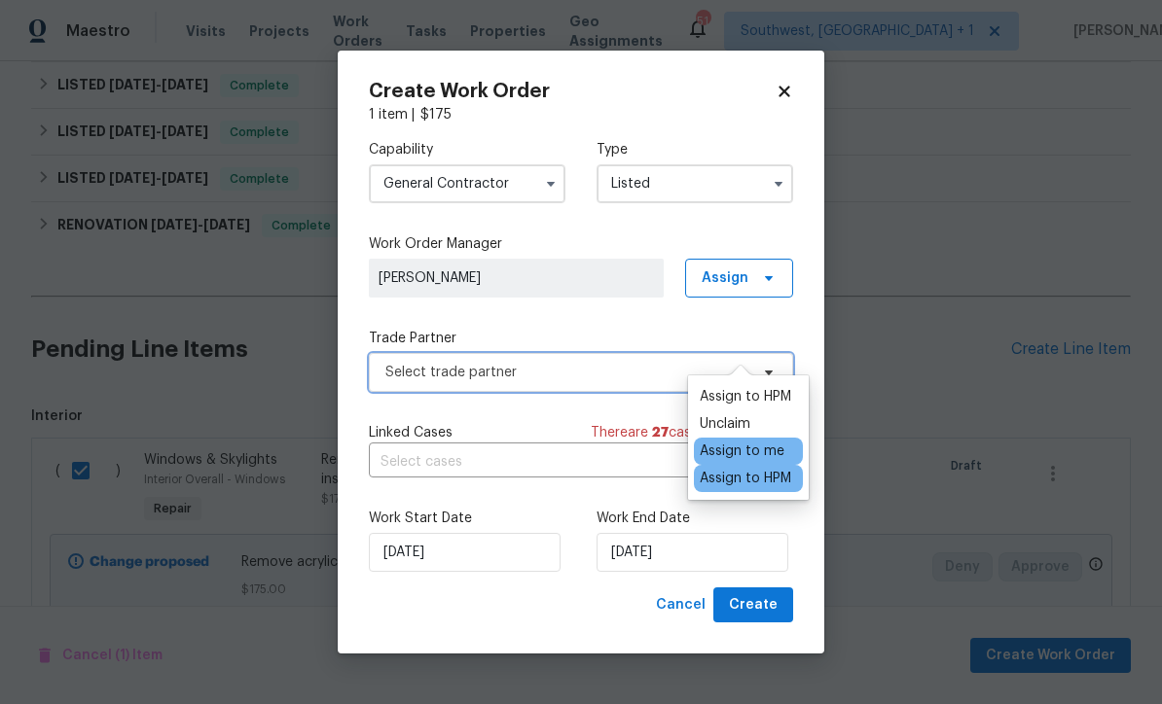
click at [625, 377] on span "Select trade partner" at bounding box center [566, 372] width 363 height 19
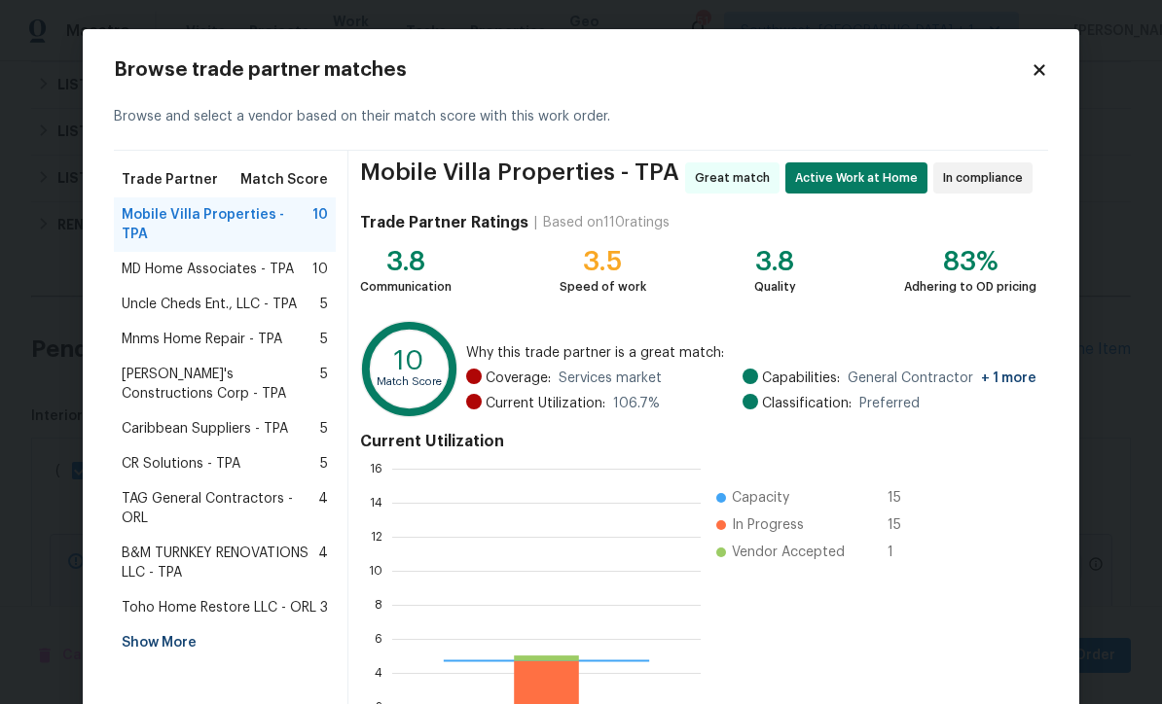
scroll to position [272, 308]
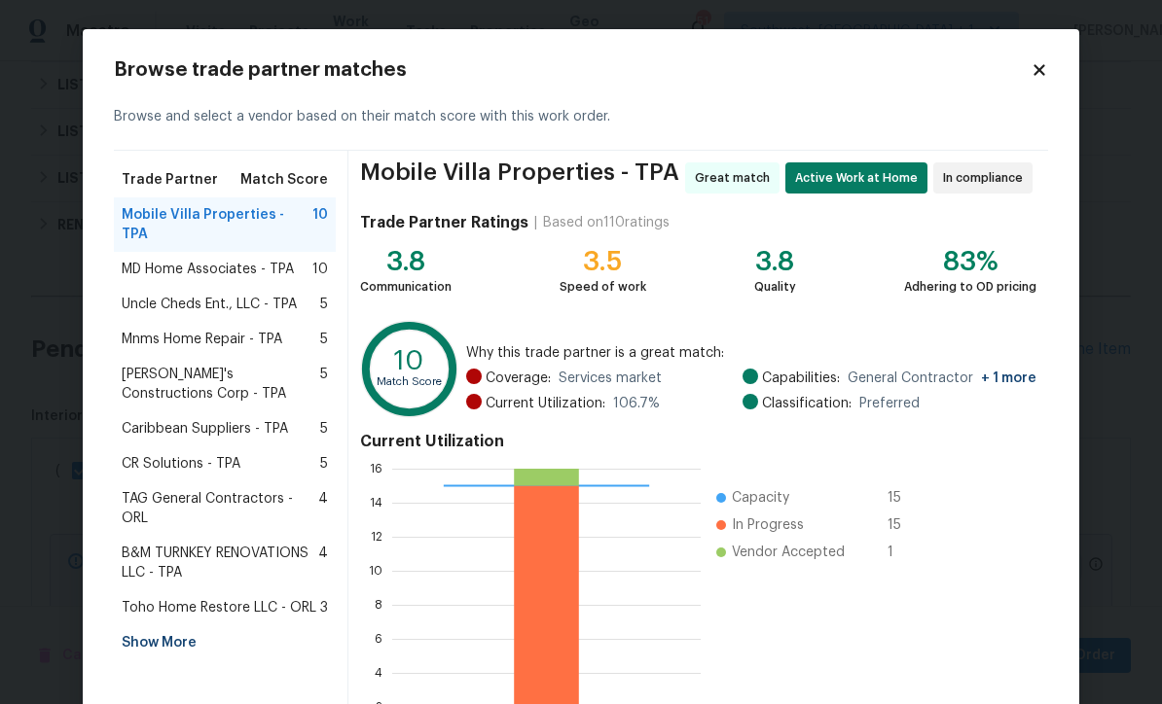
click at [231, 252] on div "MD Home Associates - TPA 10" at bounding box center [225, 269] width 222 height 35
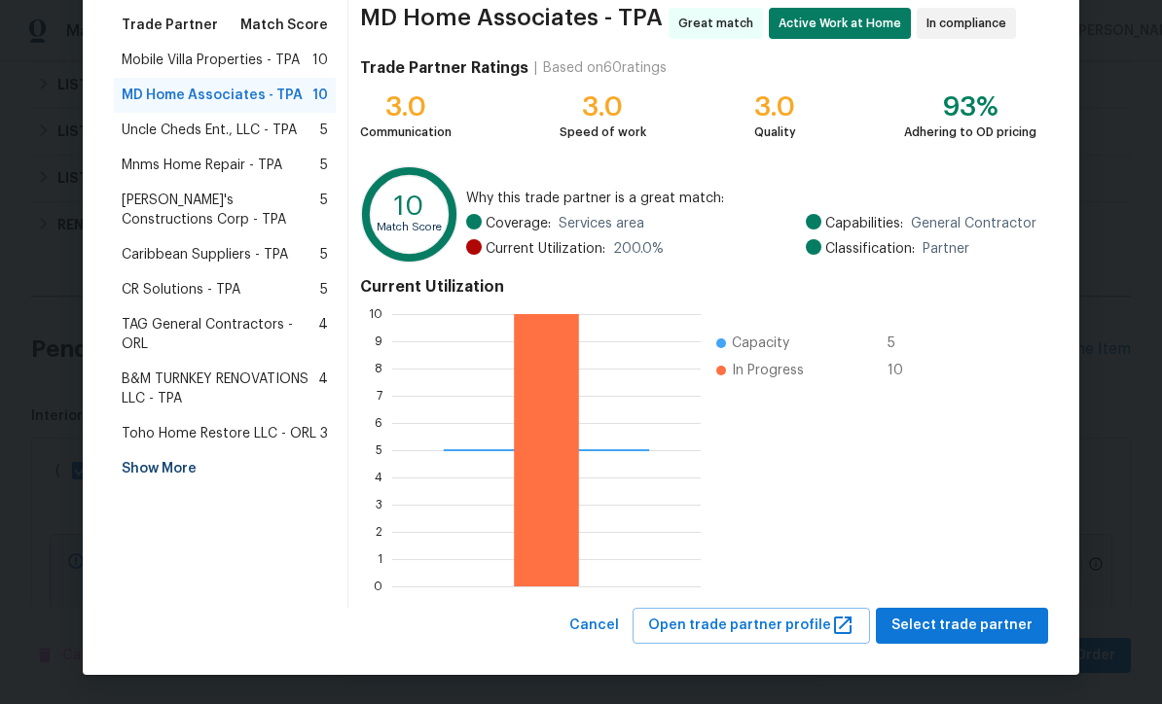
scroll to position [154, 0]
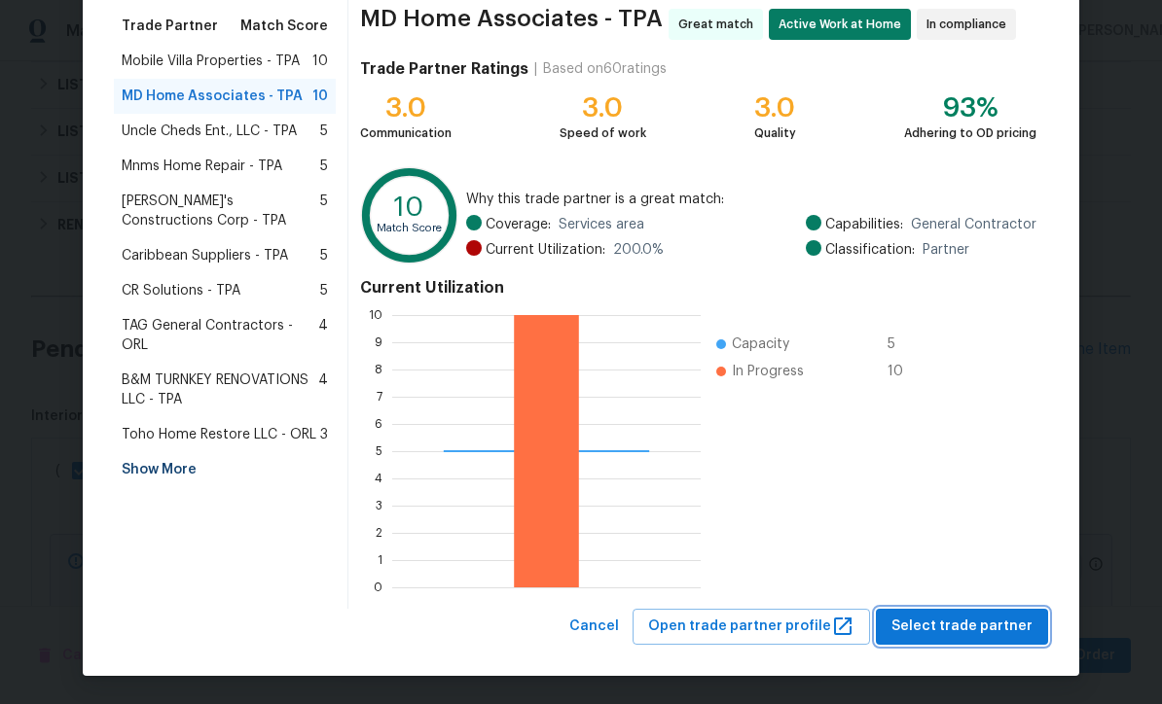
click at [959, 618] on span "Select trade partner" at bounding box center [961, 627] width 141 height 24
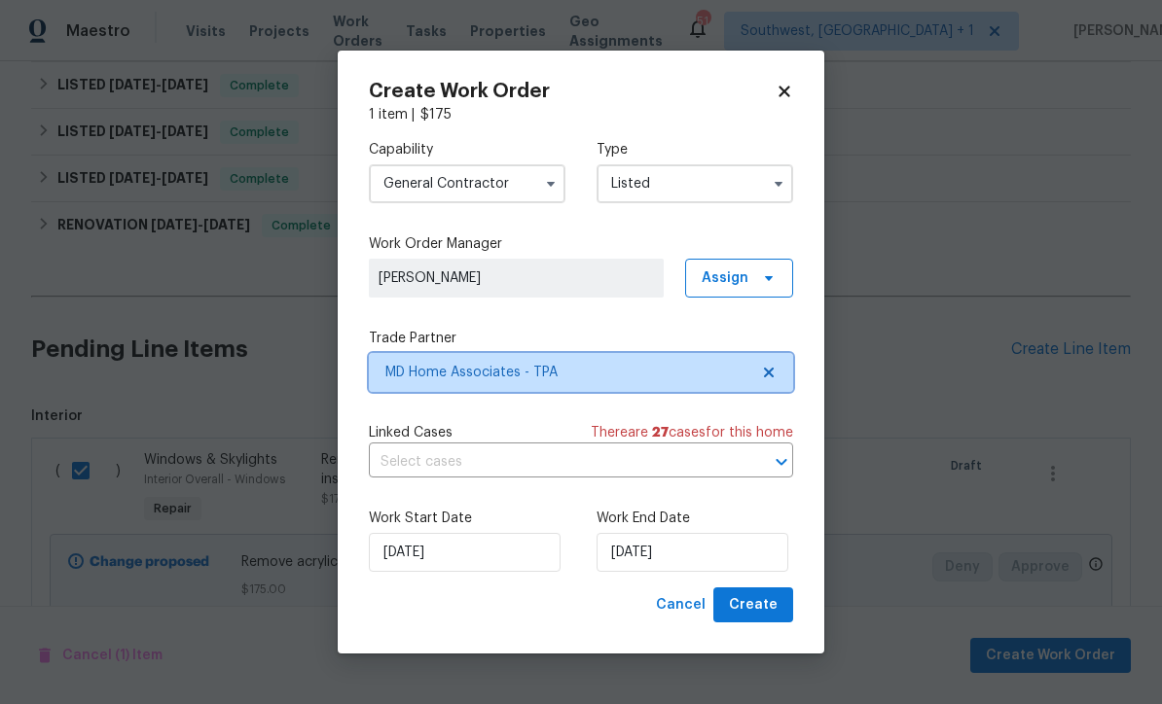
scroll to position [0, 0]
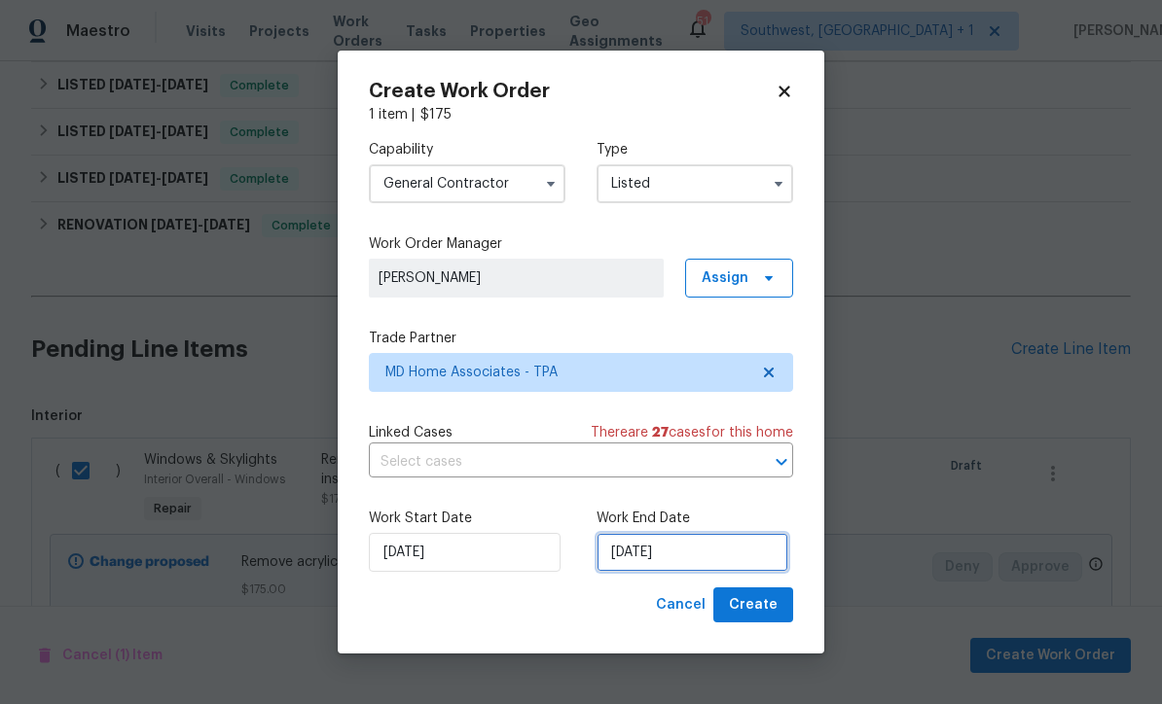
click at [717, 553] on input "[DATE]" at bounding box center [692, 552] width 192 height 39
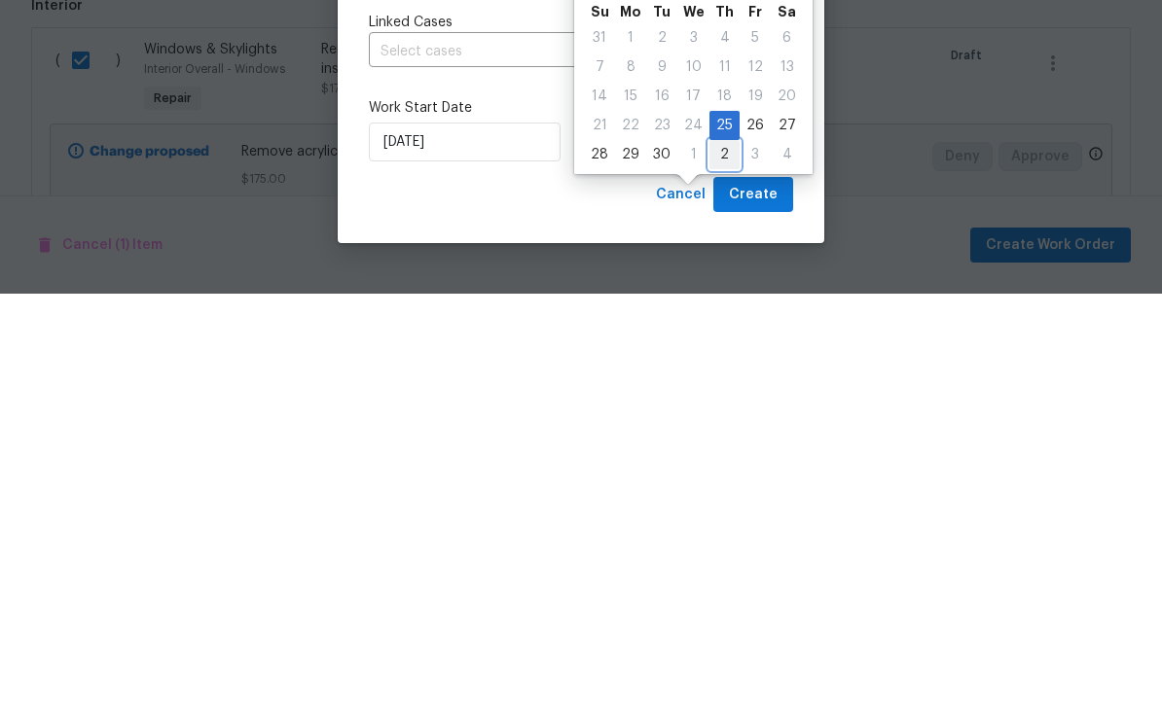
click at [715, 552] on div "2" at bounding box center [724, 565] width 30 height 27
type input "10/2/2025"
select select "9"
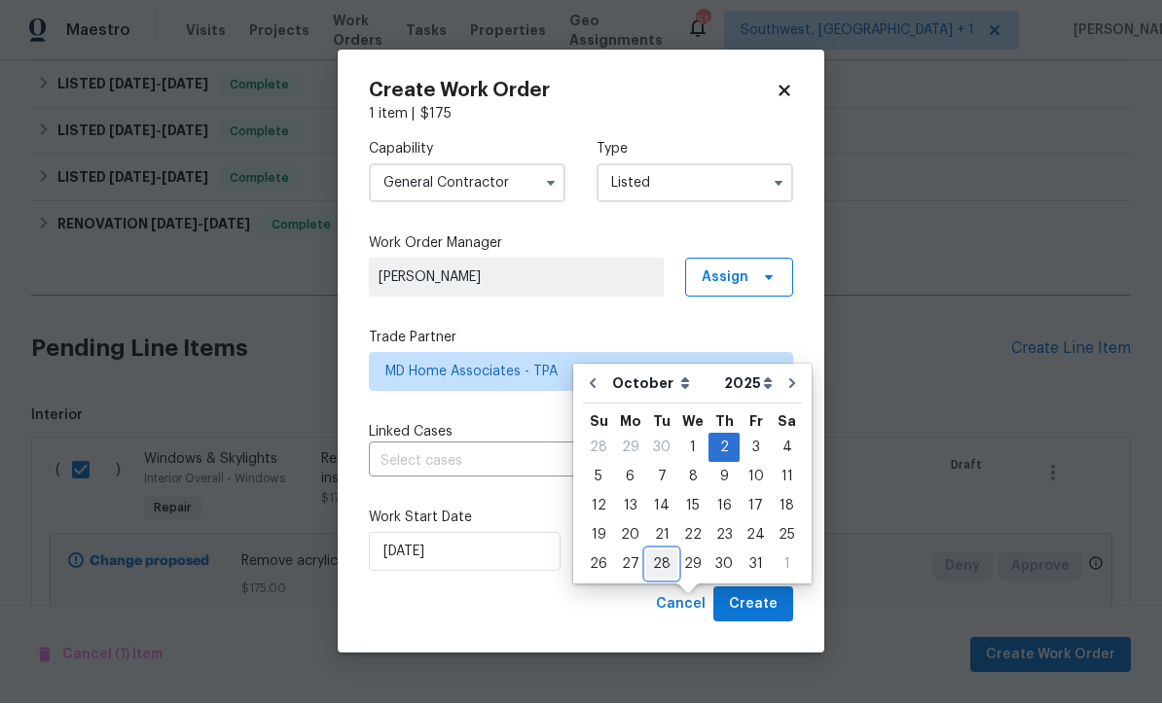
click at [663, 552] on div "28" at bounding box center [661, 565] width 31 height 27
type input "10/28/2025"
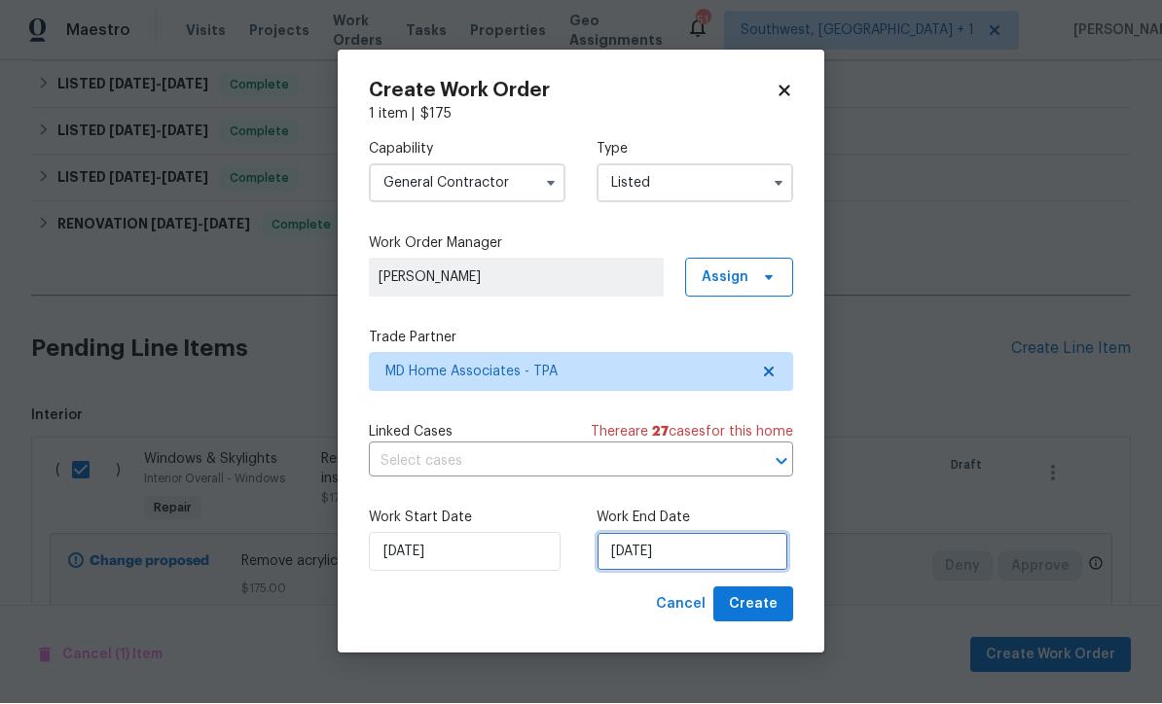
click at [707, 550] on input "10/28/2025" at bounding box center [692, 552] width 192 height 39
select select "9"
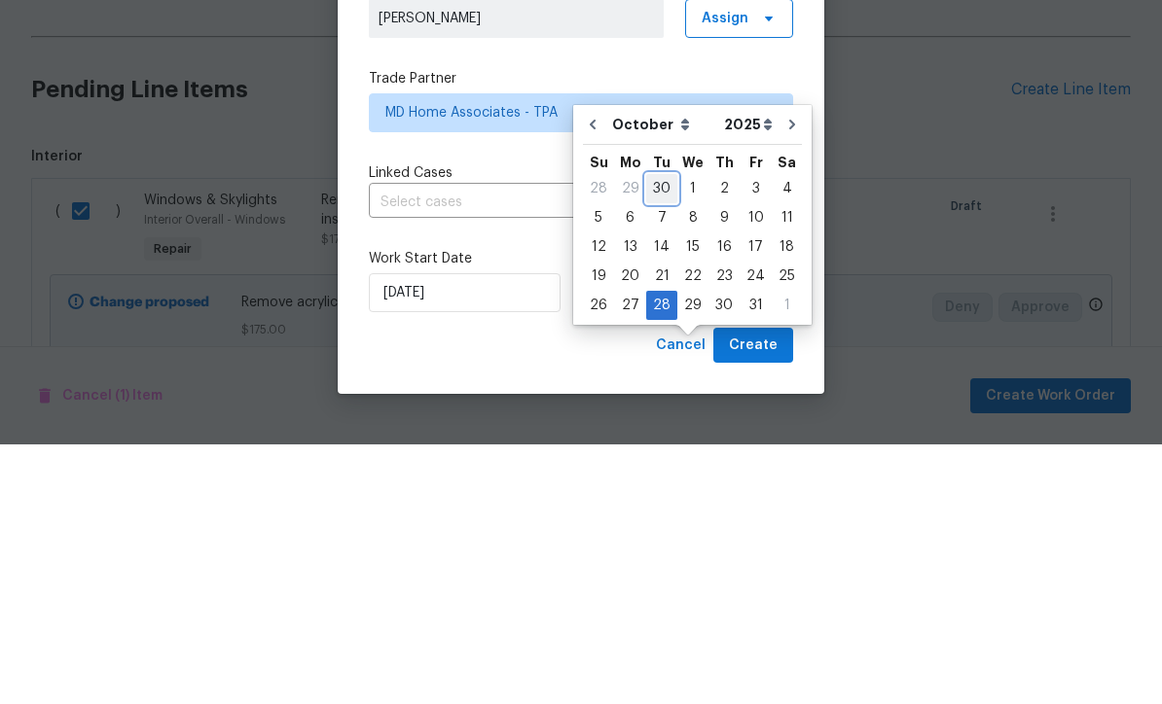
click at [661, 435] on div "30" at bounding box center [661, 448] width 31 height 27
type input "[DATE]"
select select "8"
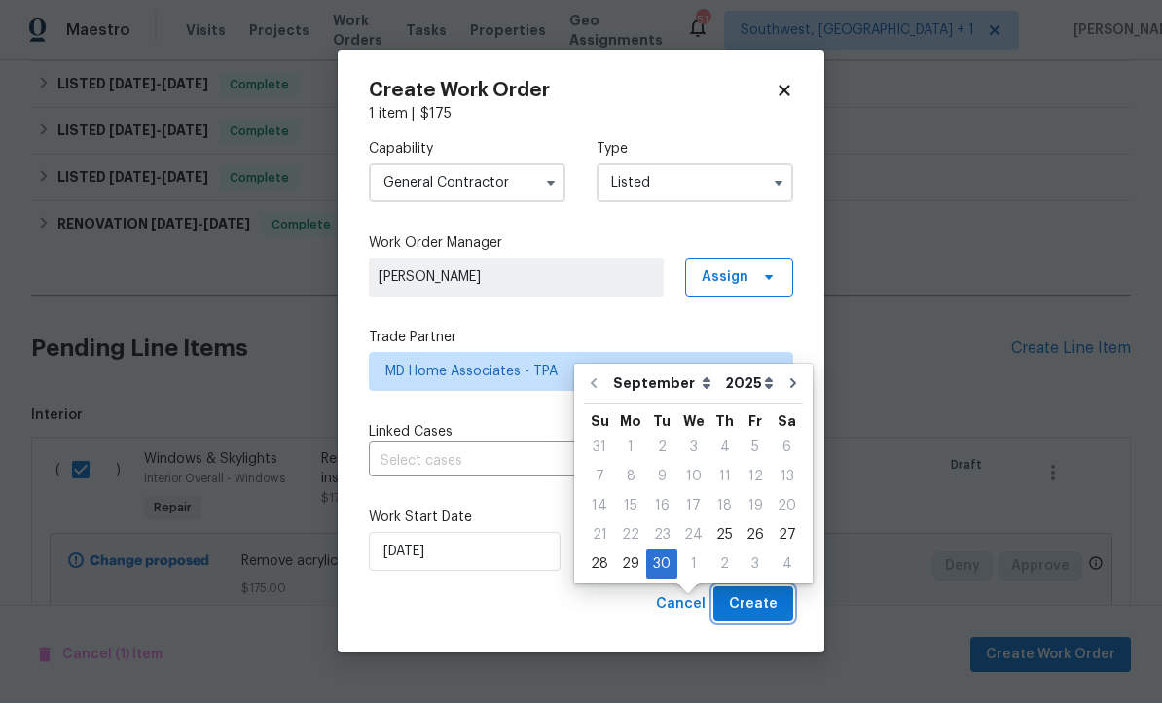
click at [761, 593] on button "Create" at bounding box center [753, 606] width 80 height 36
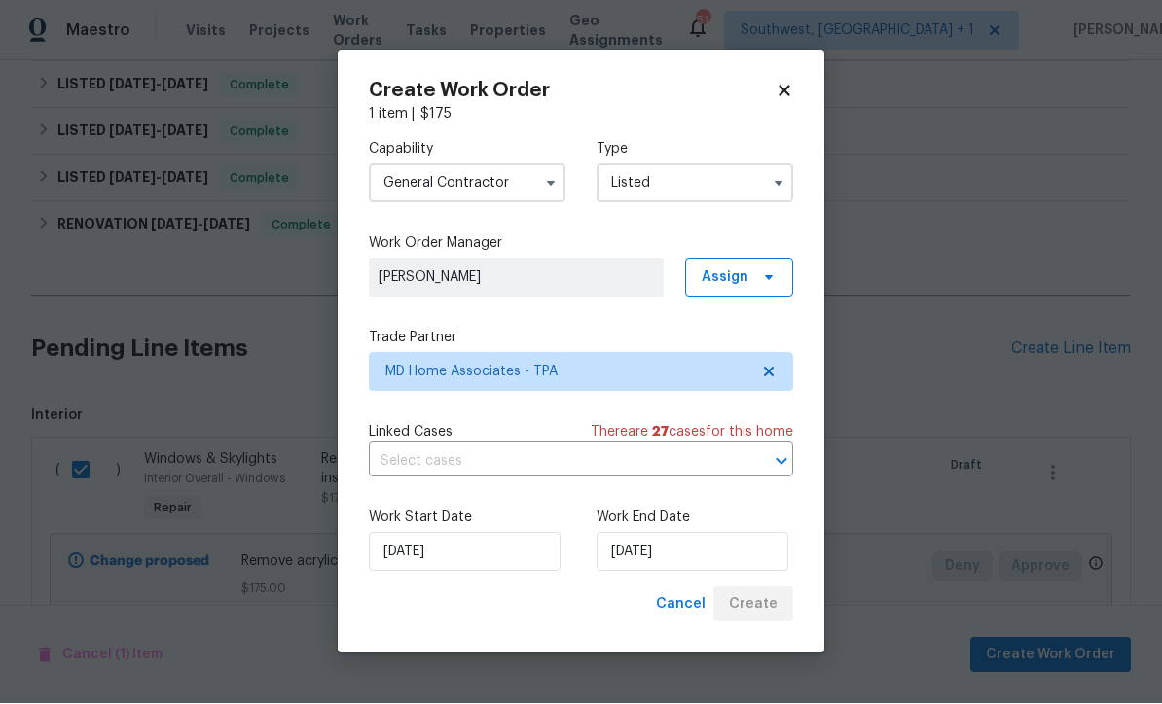
checkbox input "false"
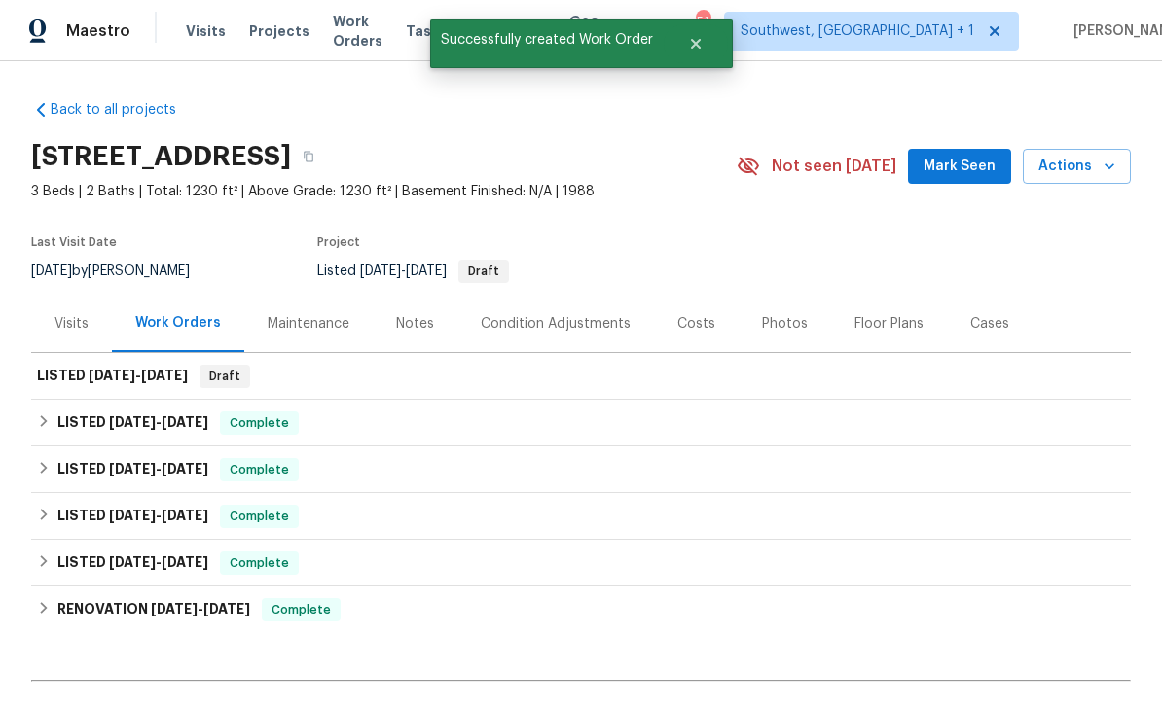
scroll to position [-1, 0]
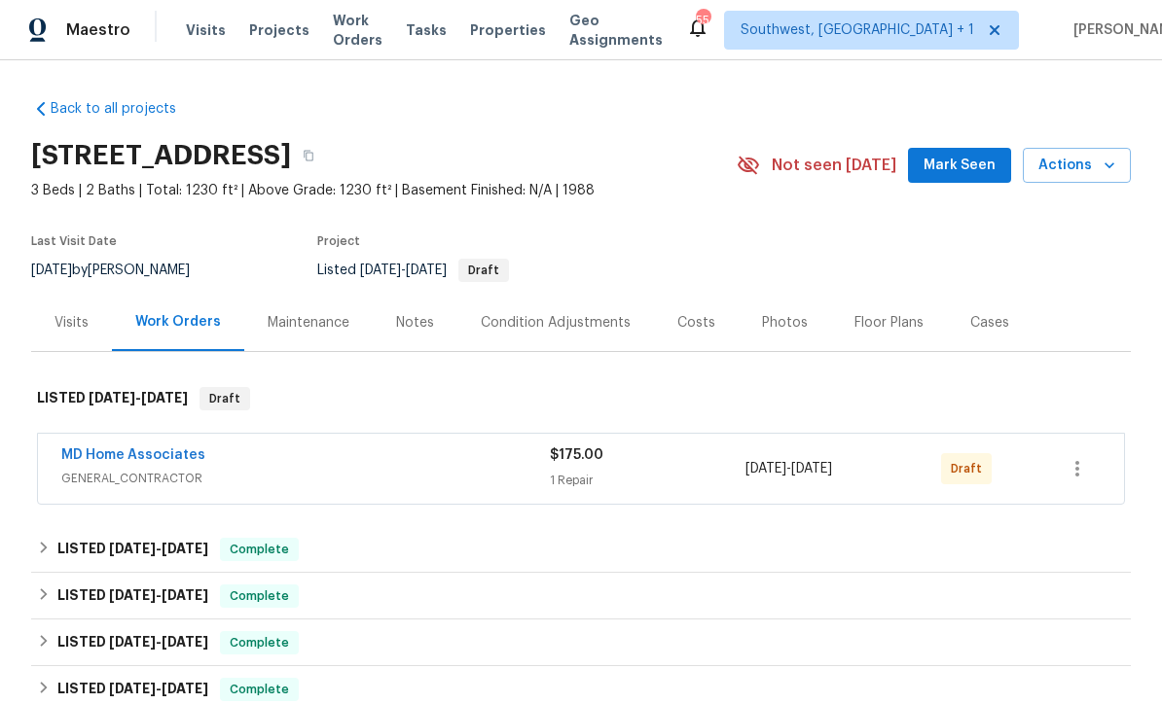
scroll to position [1, 0]
click at [1091, 463] on button "button" at bounding box center [1077, 470] width 47 height 47
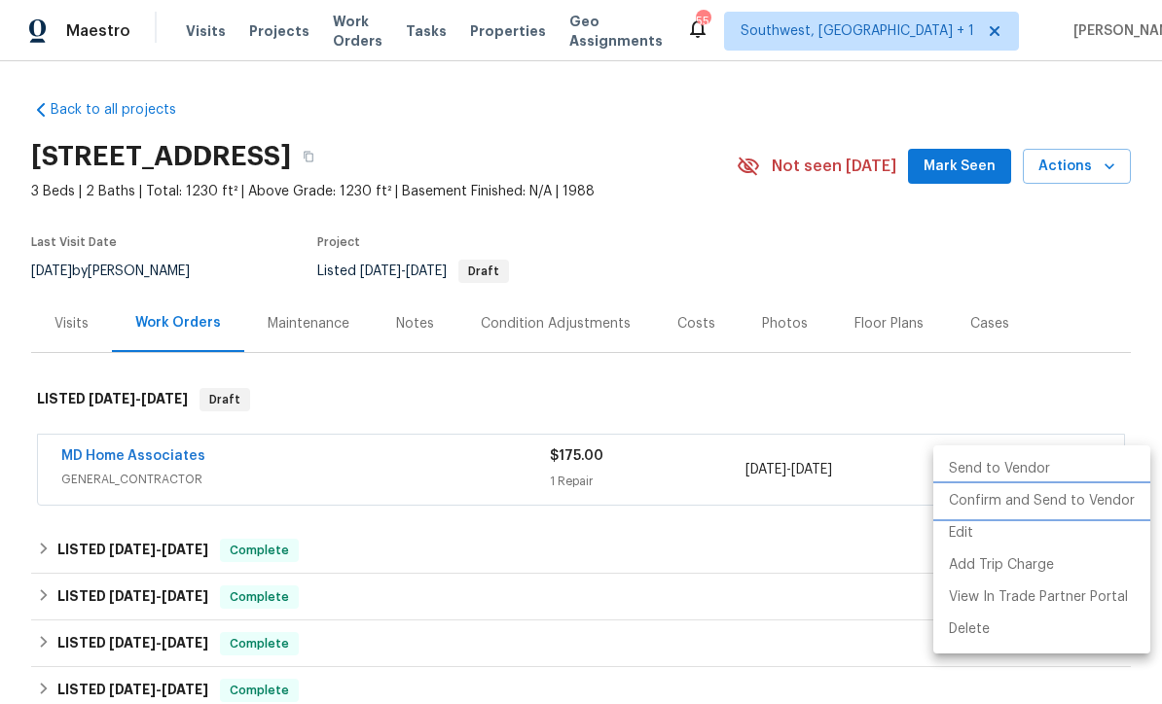
click at [1072, 493] on li "Confirm and Send to Vendor" at bounding box center [1041, 501] width 217 height 32
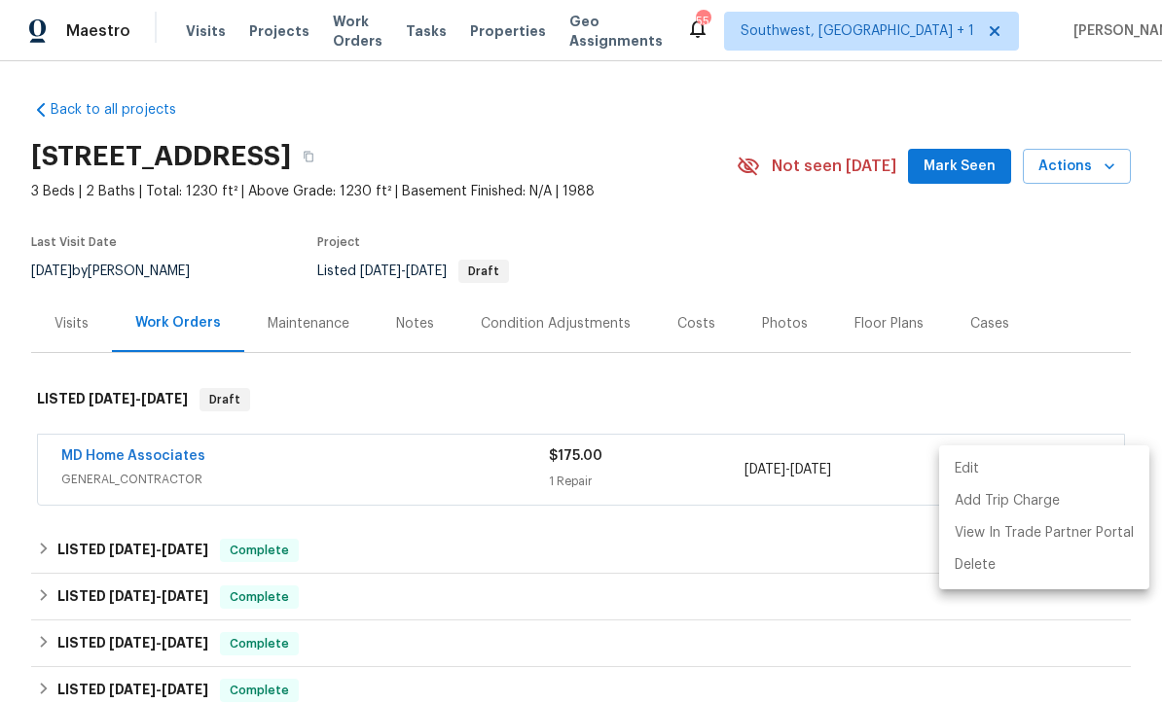
click at [317, 537] on div at bounding box center [581, 352] width 1162 height 704
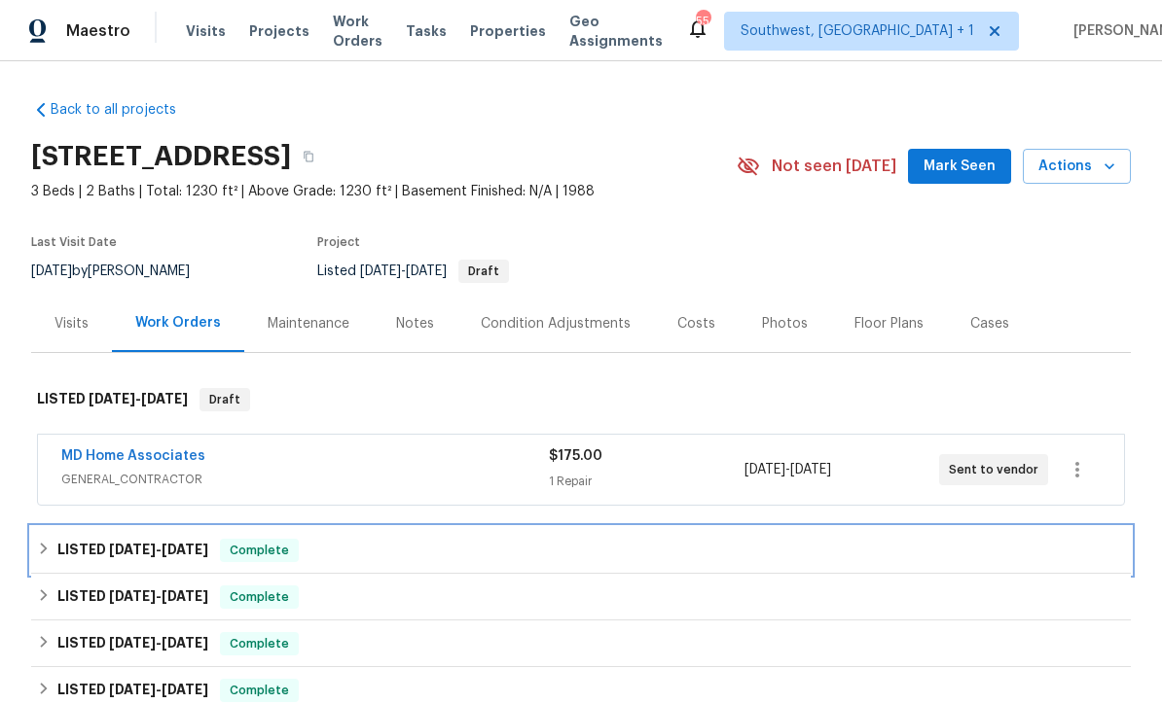
click at [717, 550] on div "LISTED 8/24/25 - 9/19/25 Complete" at bounding box center [581, 550] width 1088 height 23
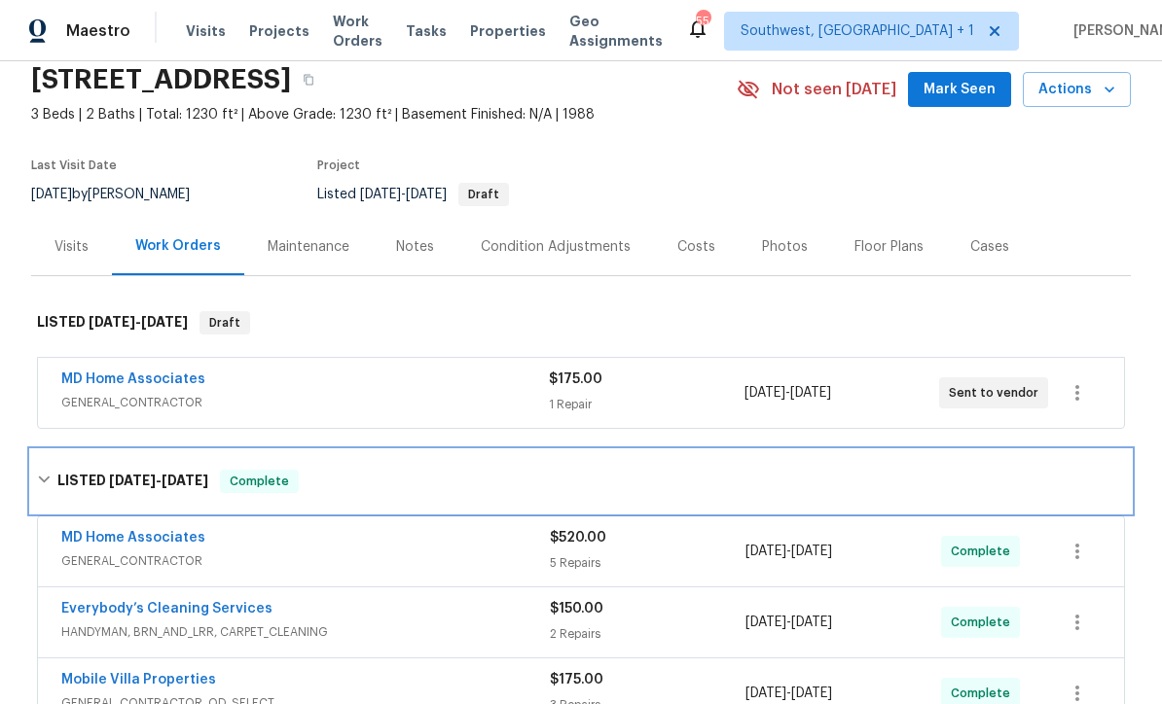
scroll to position [222, 0]
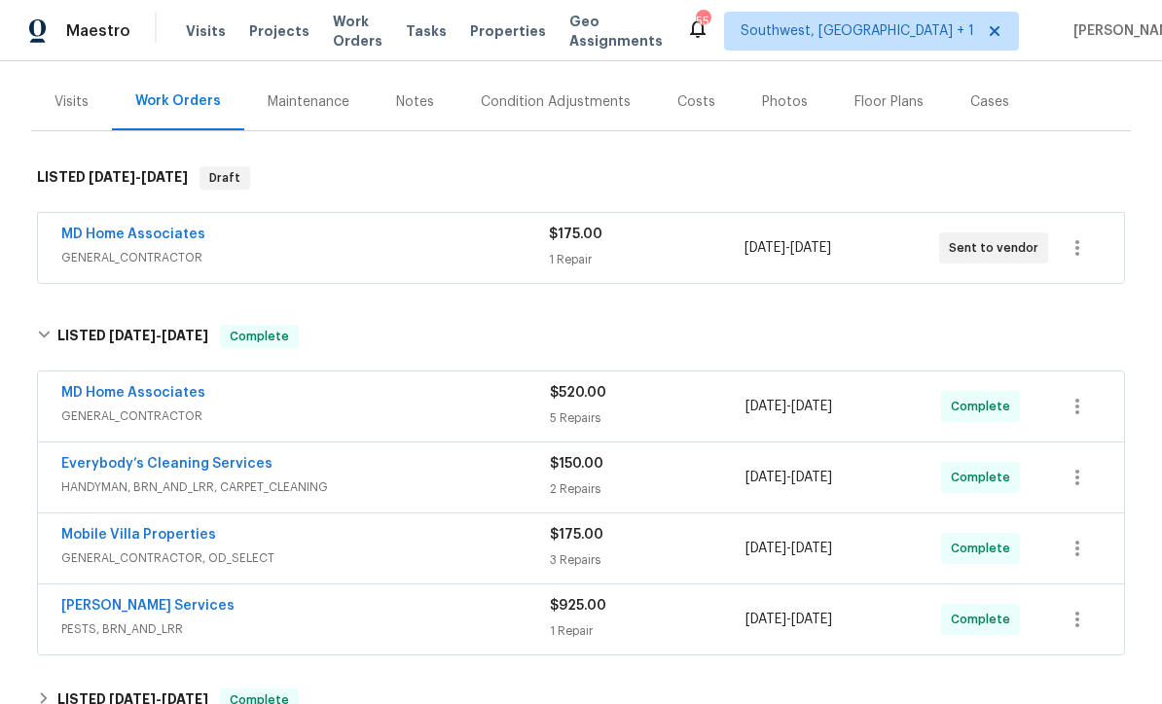
click at [104, 396] on link "MD Home Associates" at bounding box center [133, 393] width 144 height 14
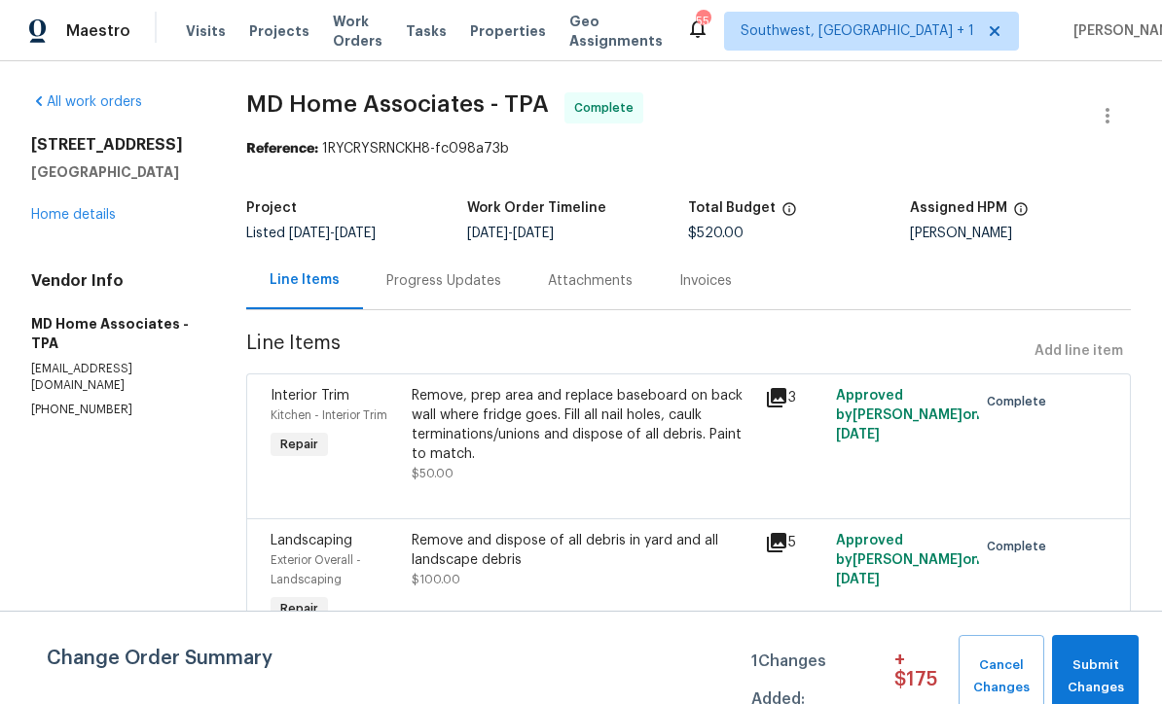
click at [418, 277] on div "Progress Updates" at bounding box center [443, 280] width 115 height 19
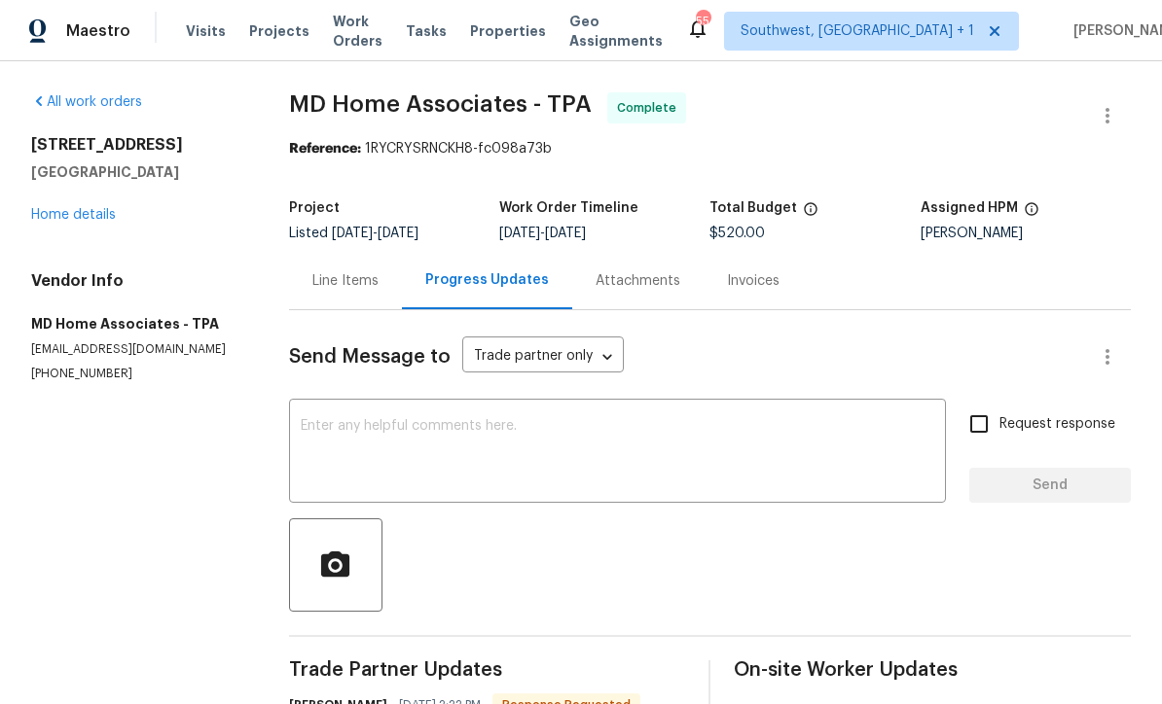
click at [67, 214] on link "Home details" at bounding box center [73, 215] width 85 height 14
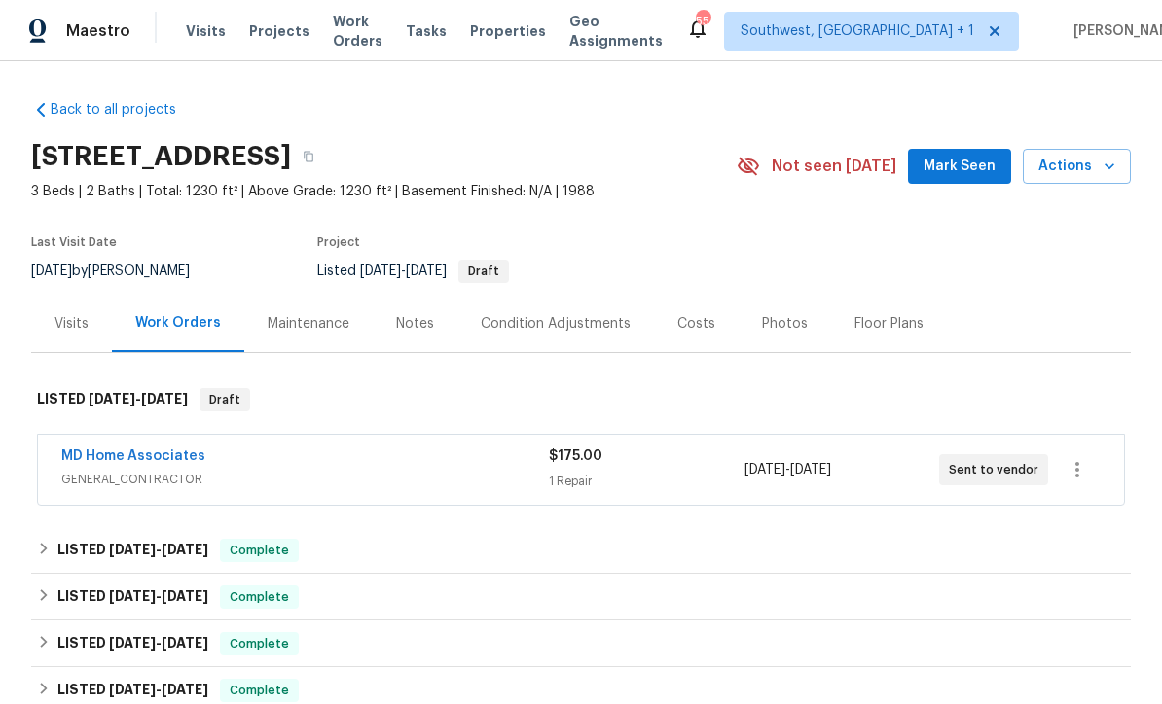
click at [108, 462] on link "MD Home Associates" at bounding box center [133, 456] width 144 height 14
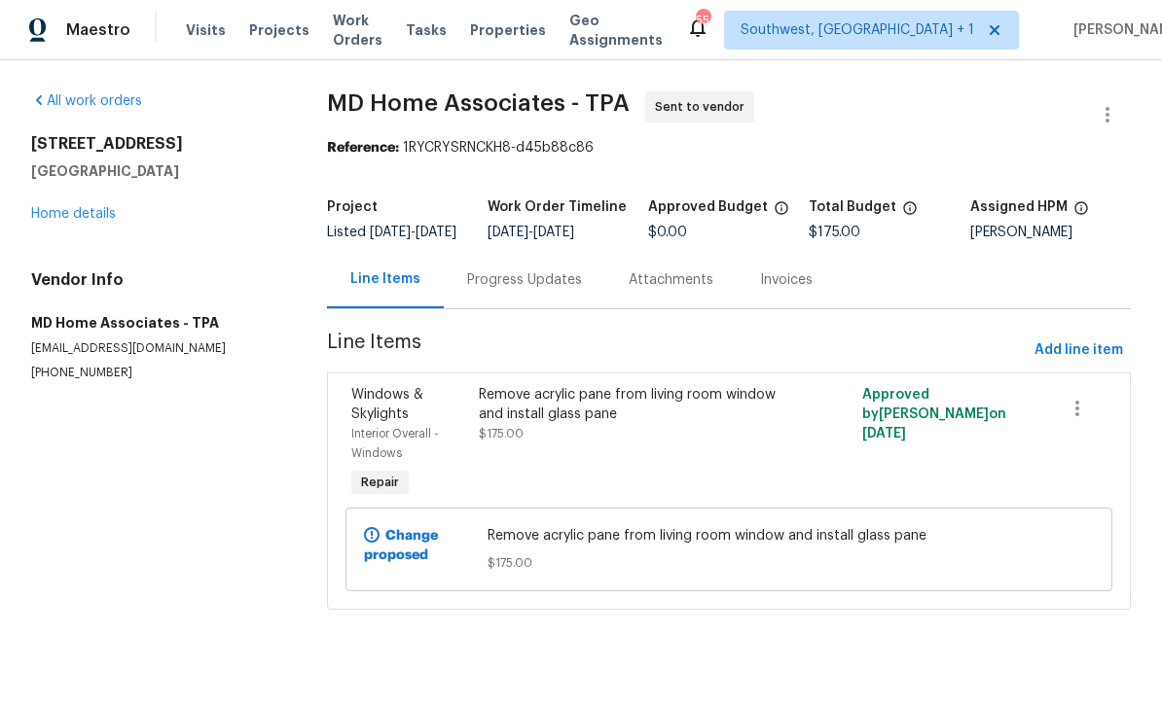
click at [470, 435] on div "Windows & Skylights Interior Overall - Windows Repair" at bounding box center [408, 444] width 127 height 128
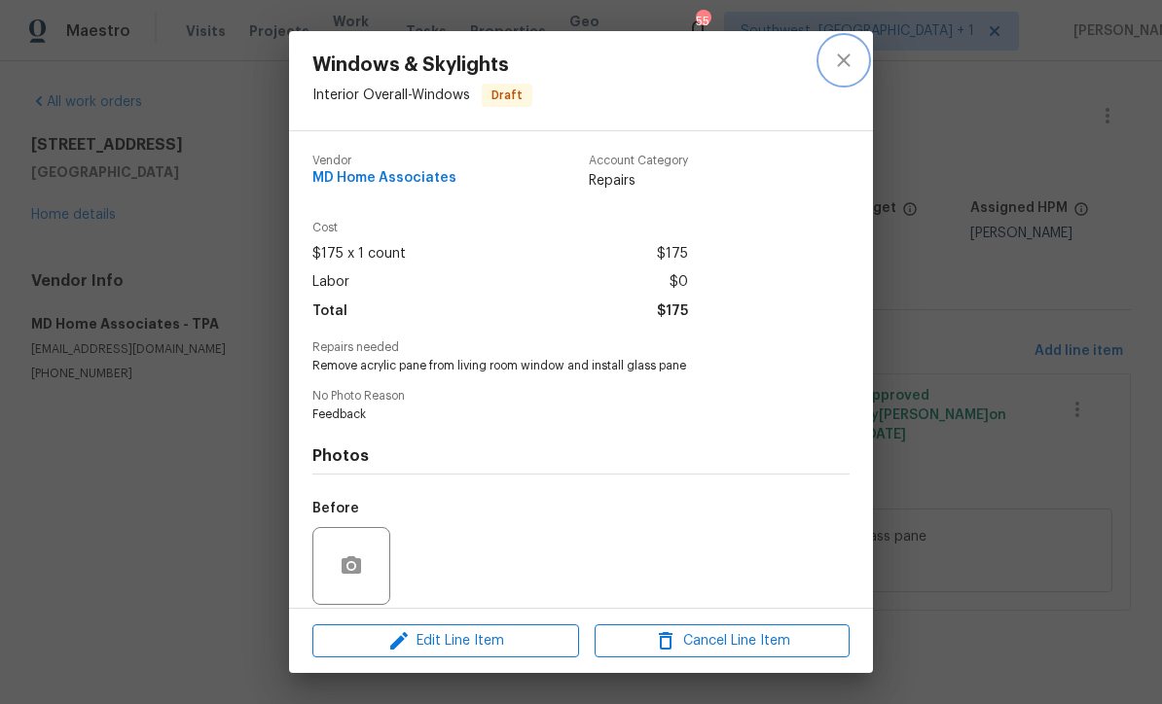
click at [844, 59] on icon "close" at bounding box center [843, 60] width 13 height 13
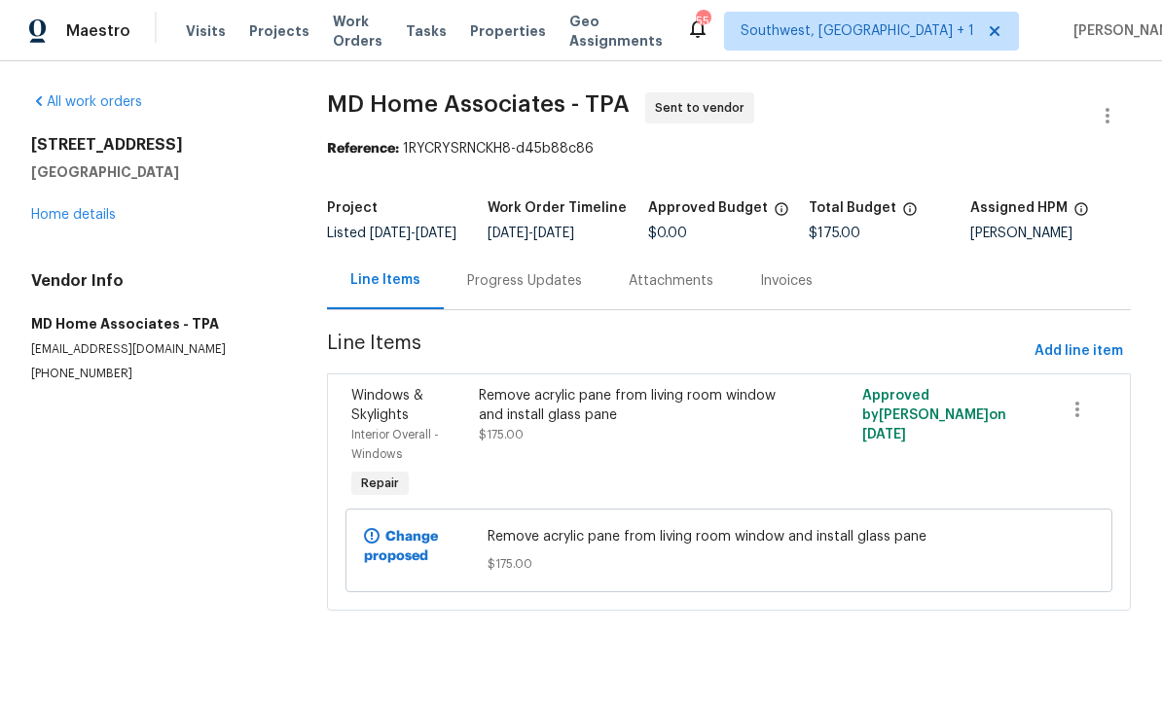
click at [57, 219] on link "Home details" at bounding box center [73, 215] width 85 height 14
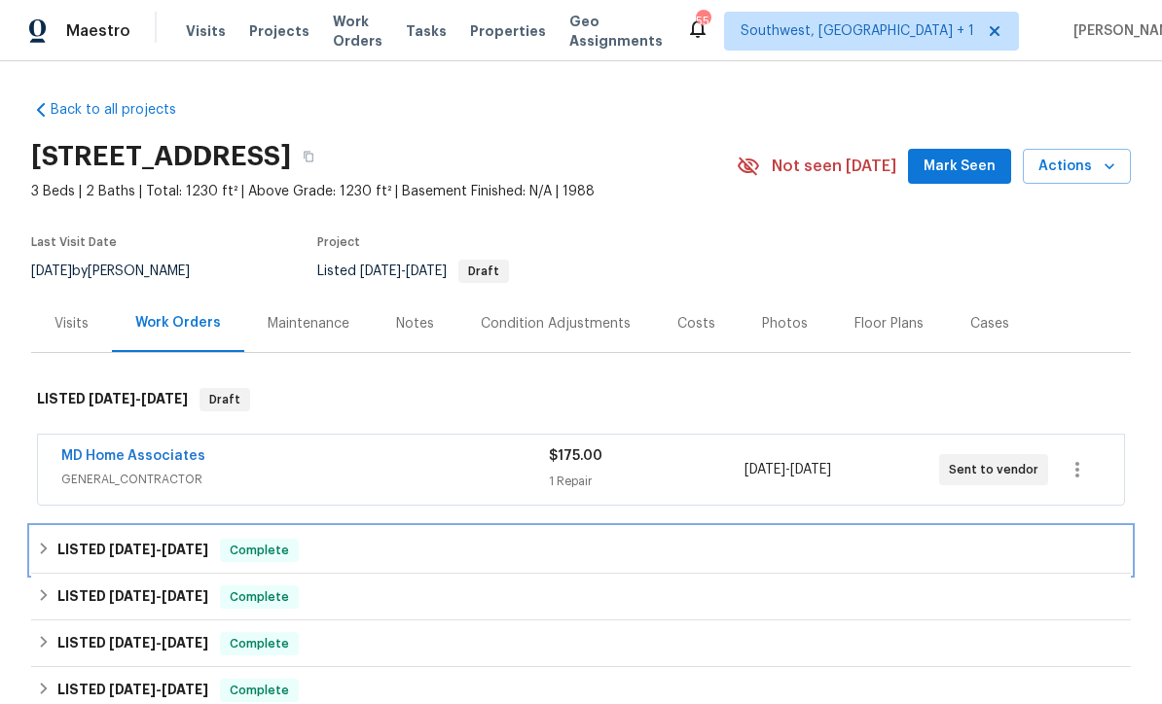
click at [743, 539] on div "LISTED 8/24/25 - 9/19/25 Complete" at bounding box center [581, 550] width 1088 height 23
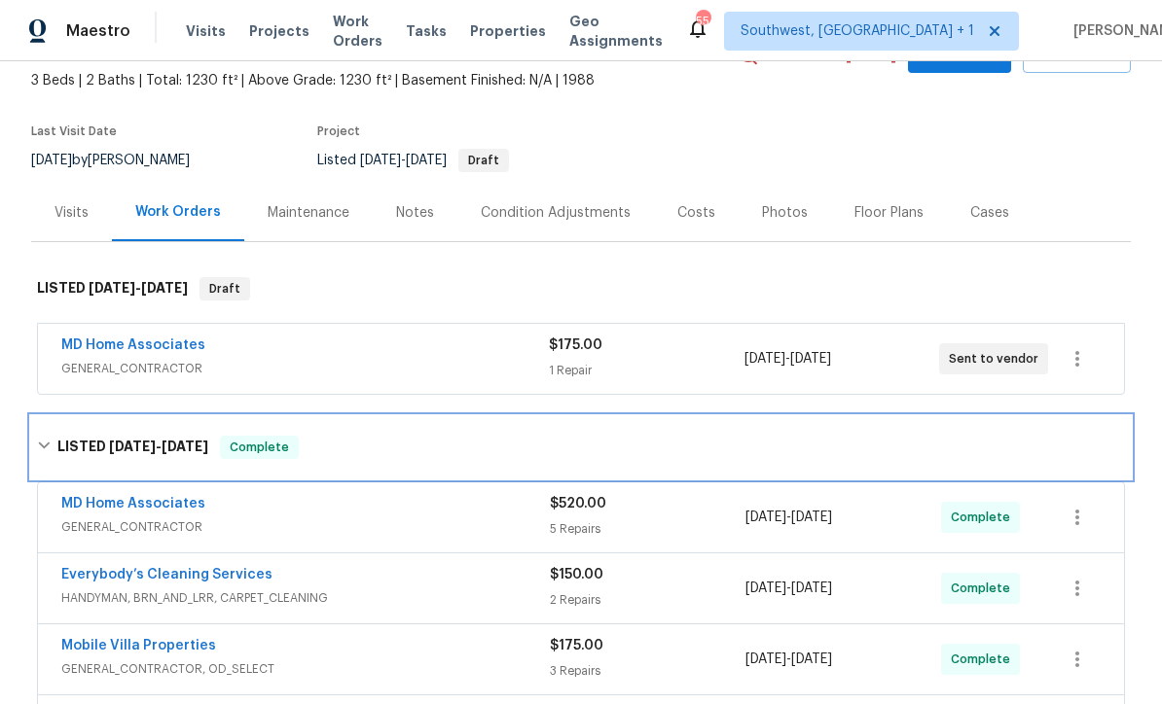
scroll to position [197, 0]
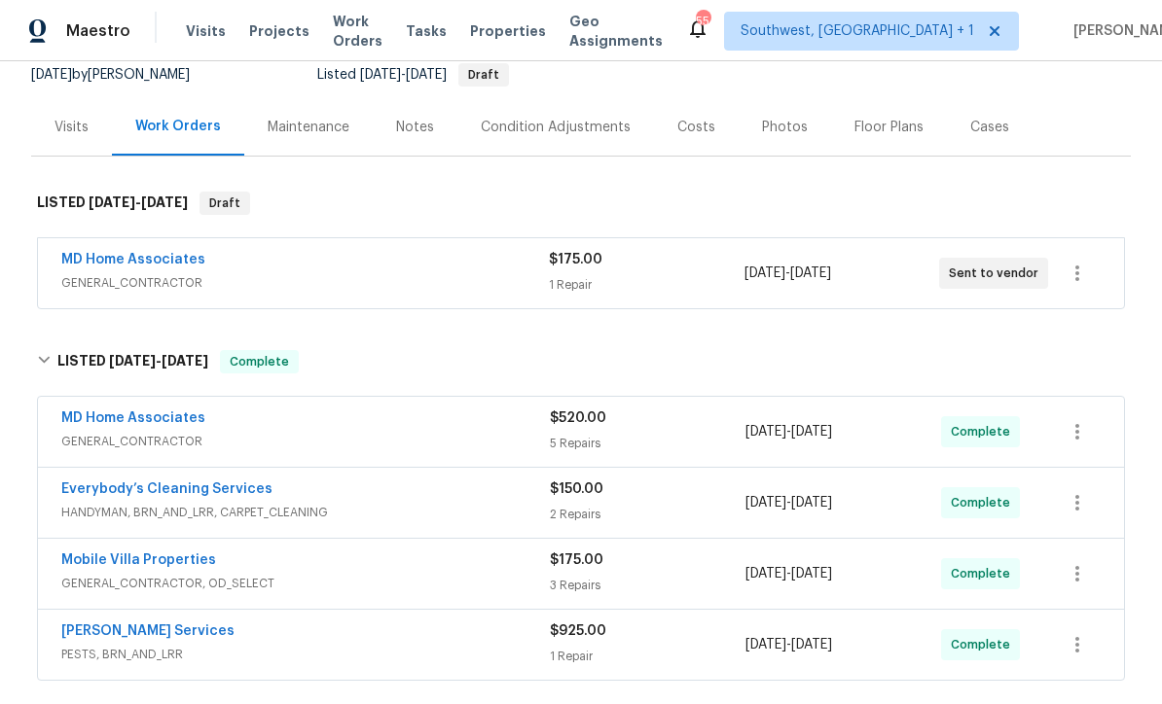
click at [118, 424] on link "MD Home Associates" at bounding box center [133, 419] width 144 height 14
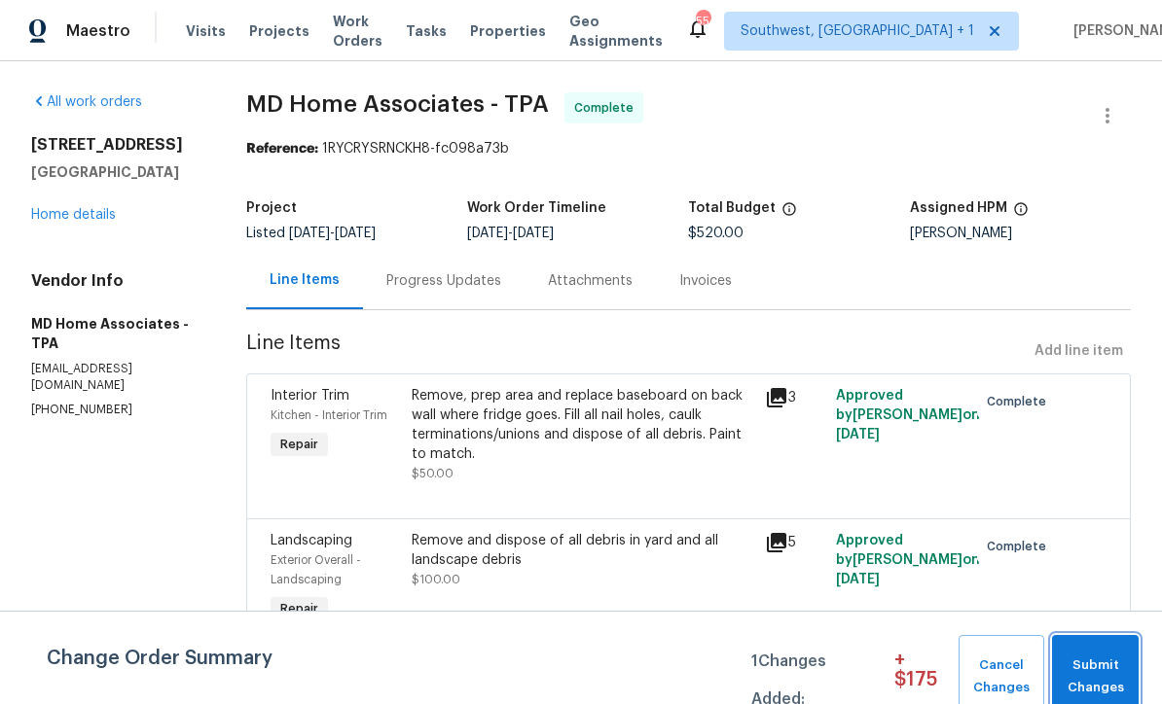
click at [1090, 659] on span "Submit Changes" at bounding box center [1094, 677] width 67 height 45
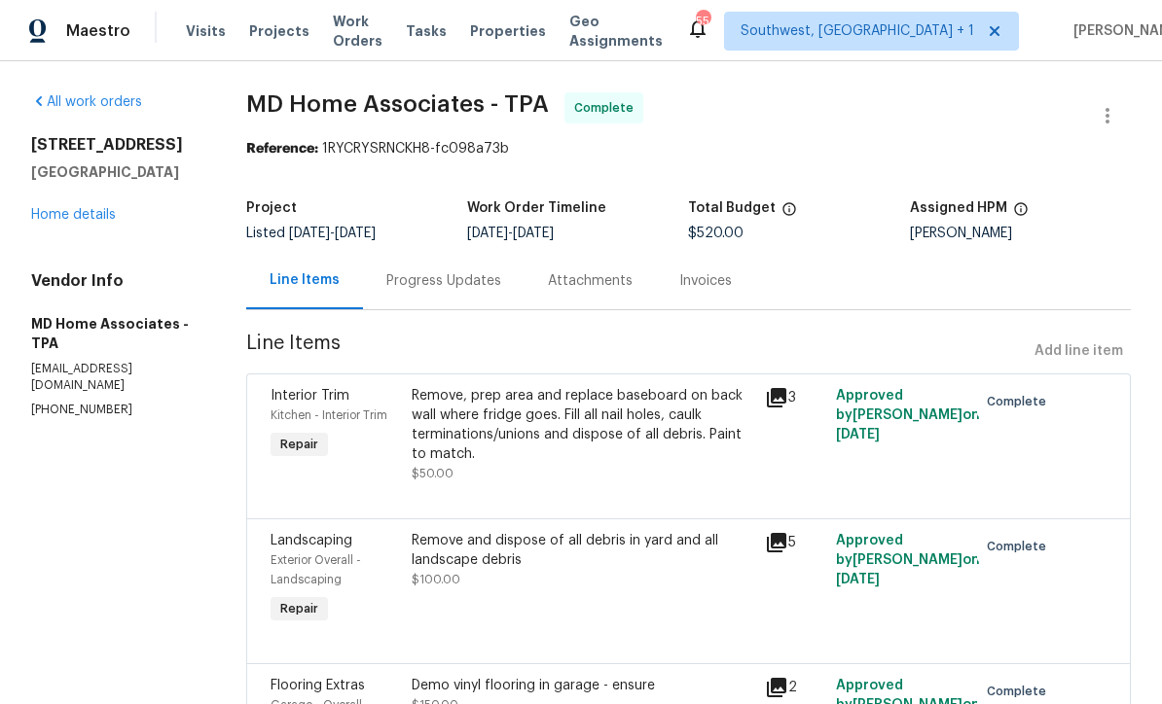
click at [62, 211] on link "Home details" at bounding box center [73, 215] width 85 height 14
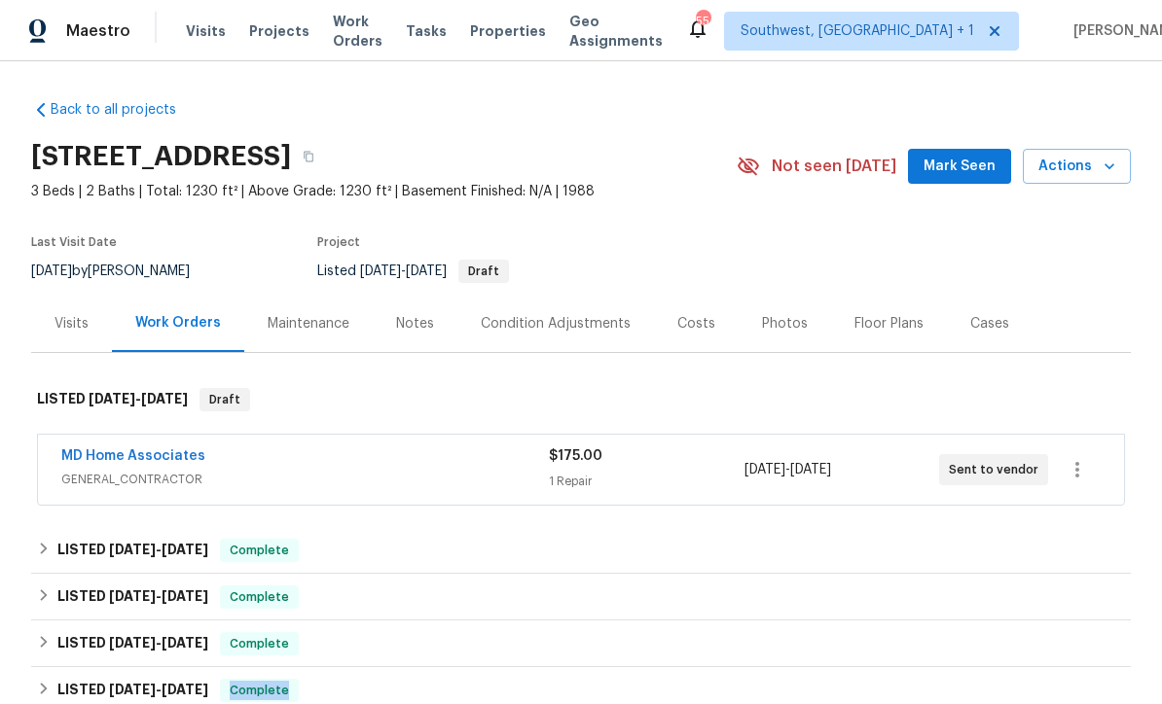
click at [636, 503] on div "MD Home Associates GENERAL_CONTRACTOR $175.00 1 Repair [DATE] - [DATE] Sent to …" at bounding box center [581, 470] width 1086 height 70
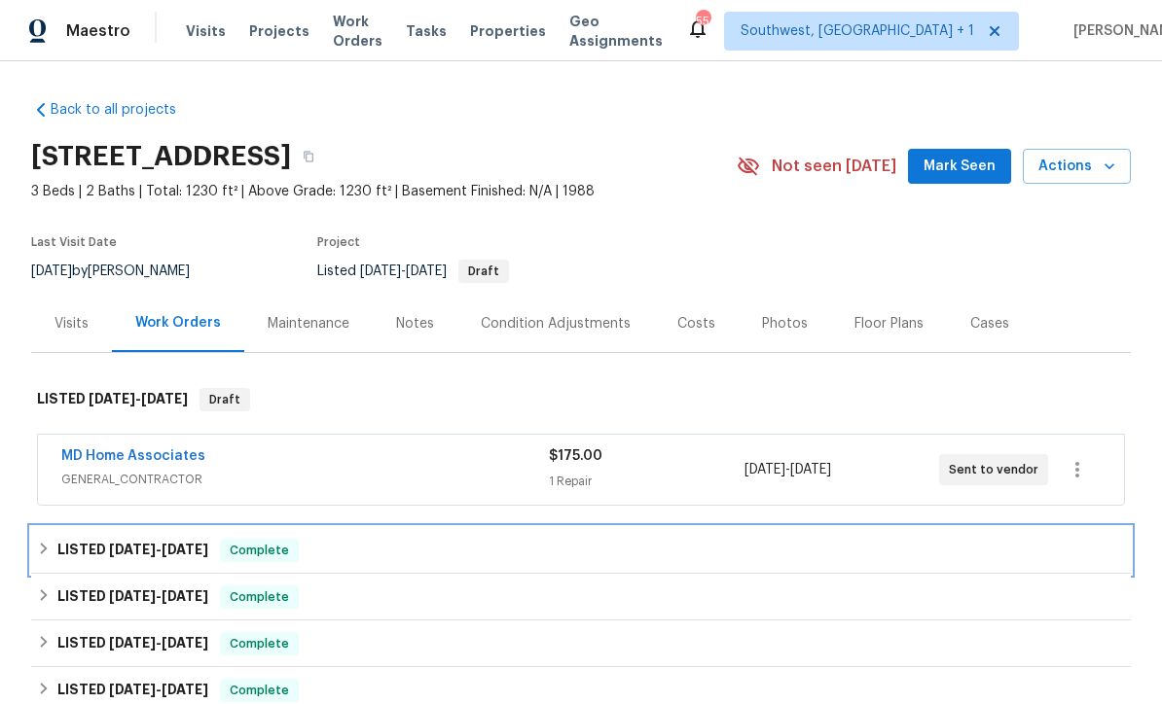
click at [669, 554] on div "LISTED 8/24/25 - 9/19/25 Complete" at bounding box center [581, 550] width 1088 height 23
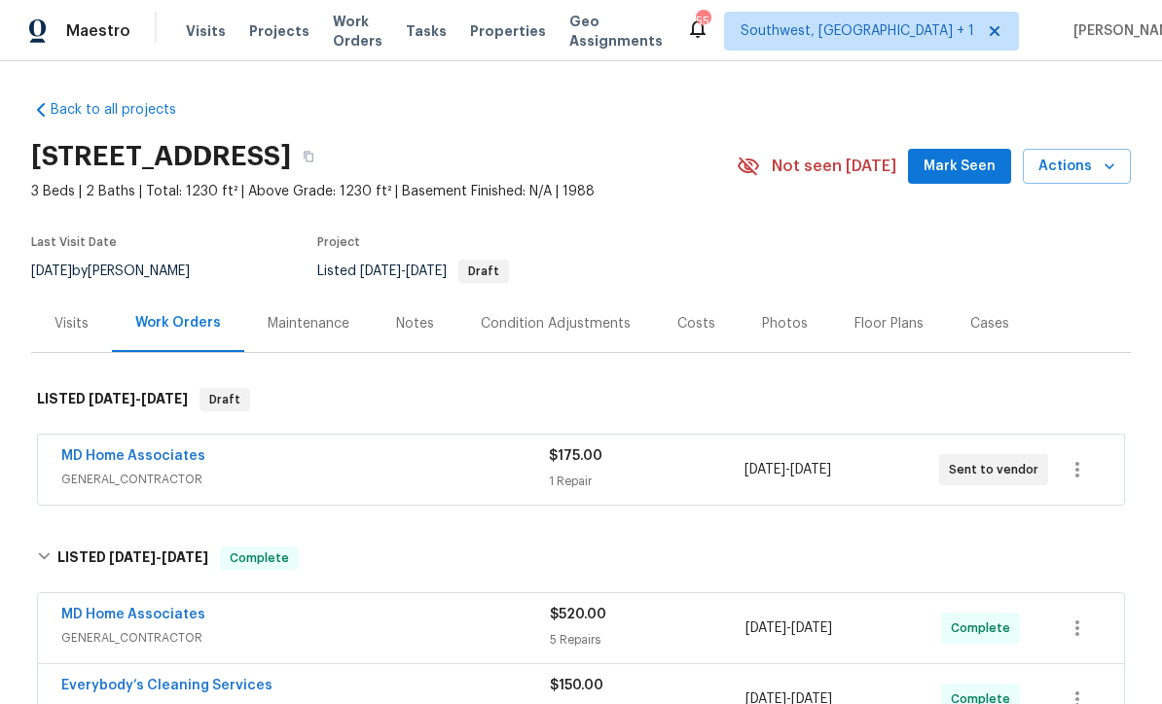
click at [355, 22] on span "Work Orders" at bounding box center [358, 31] width 50 height 39
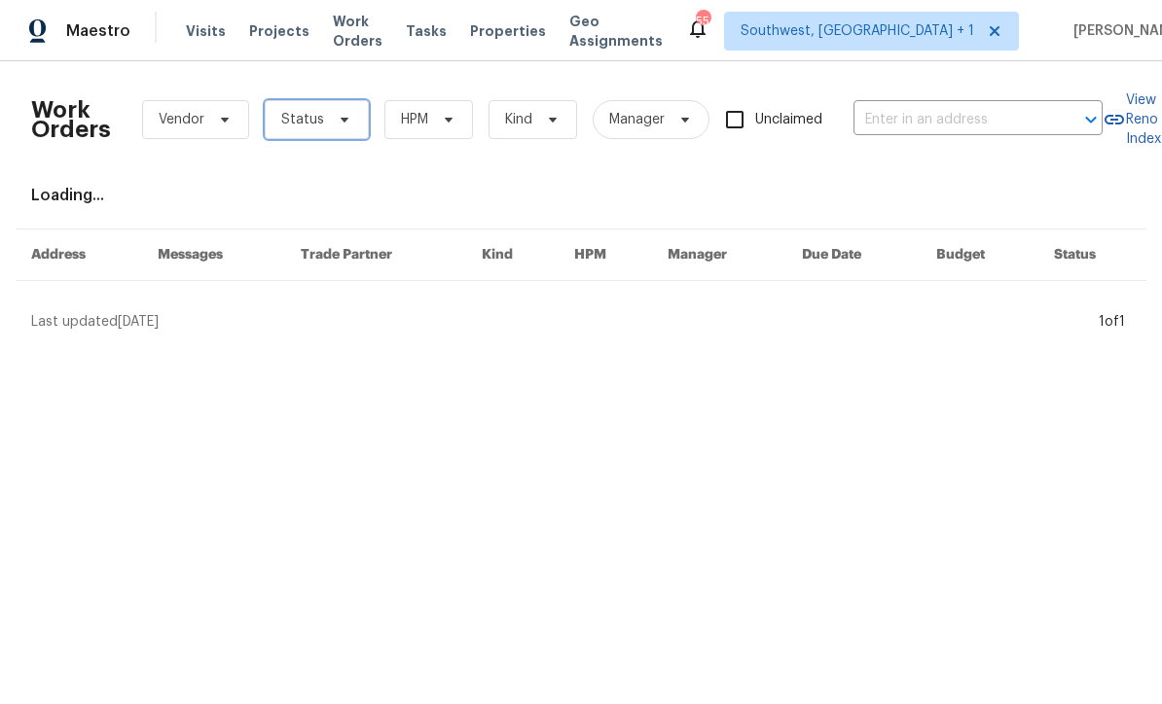
click at [321, 116] on span "Status" at bounding box center [317, 119] width 104 height 39
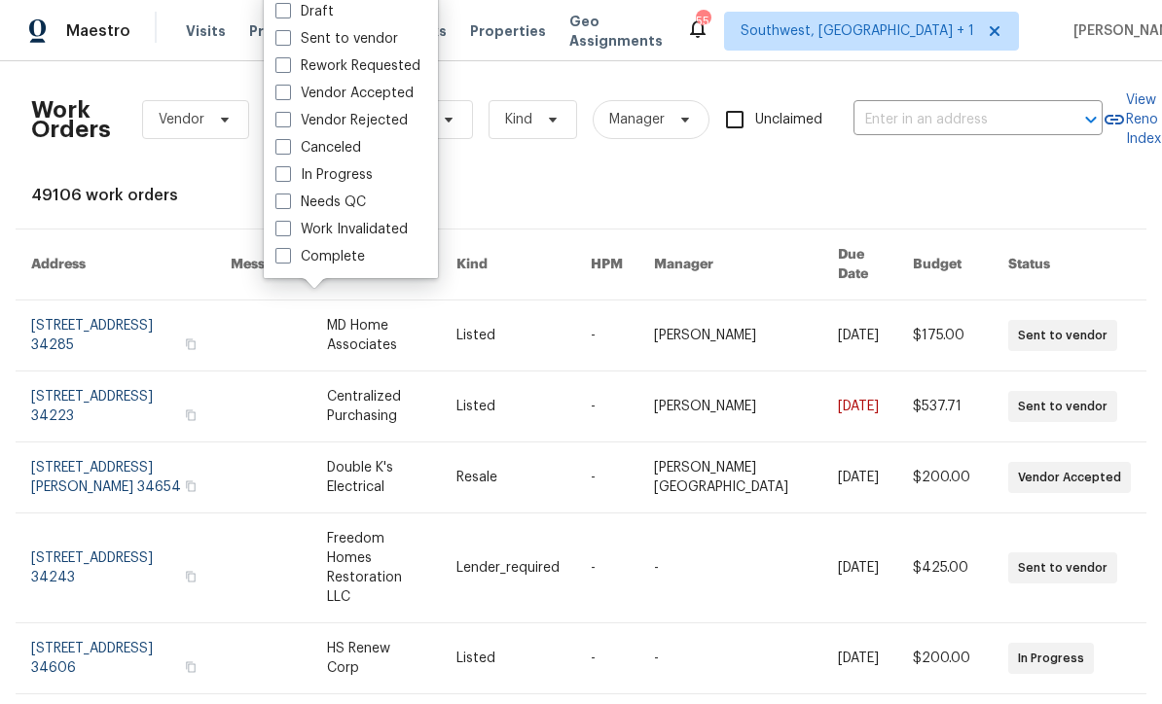
click at [290, 201] on span at bounding box center [283, 202] width 16 height 16
click at [288, 201] on input "Needs QC" at bounding box center [281, 199] width 13 height 13
checkbox input "true"
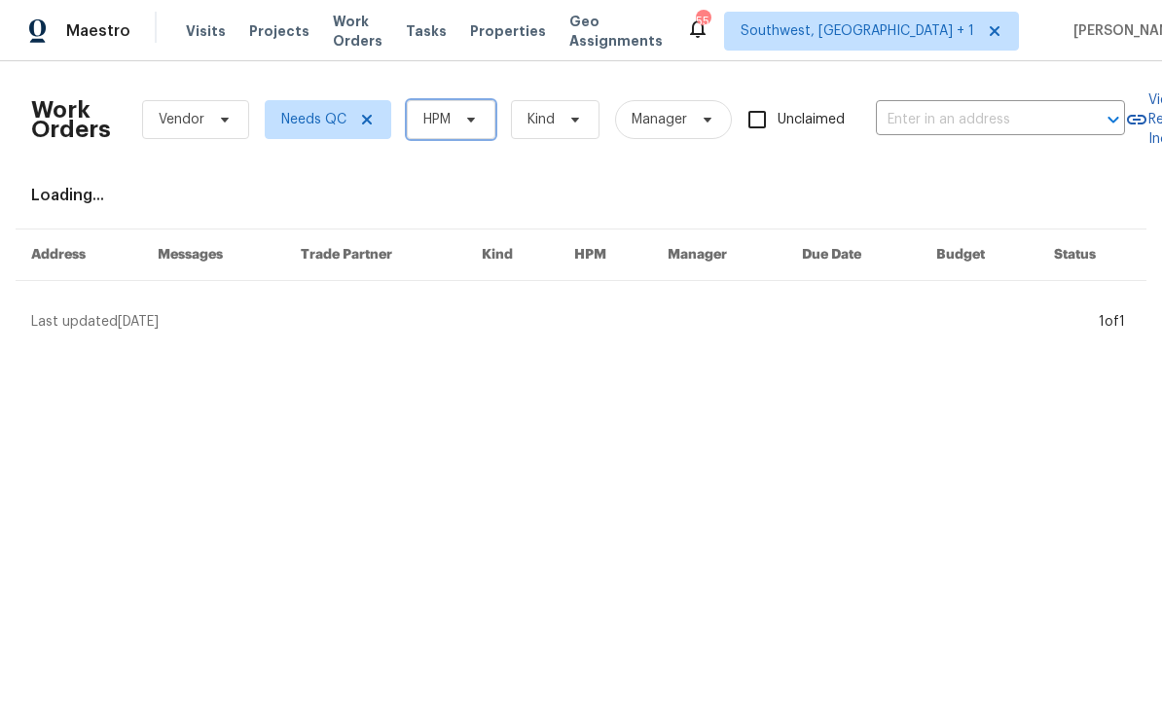
click at [448, 109] on span "HPM" at bounding box center [451, 119] width 89 height 39
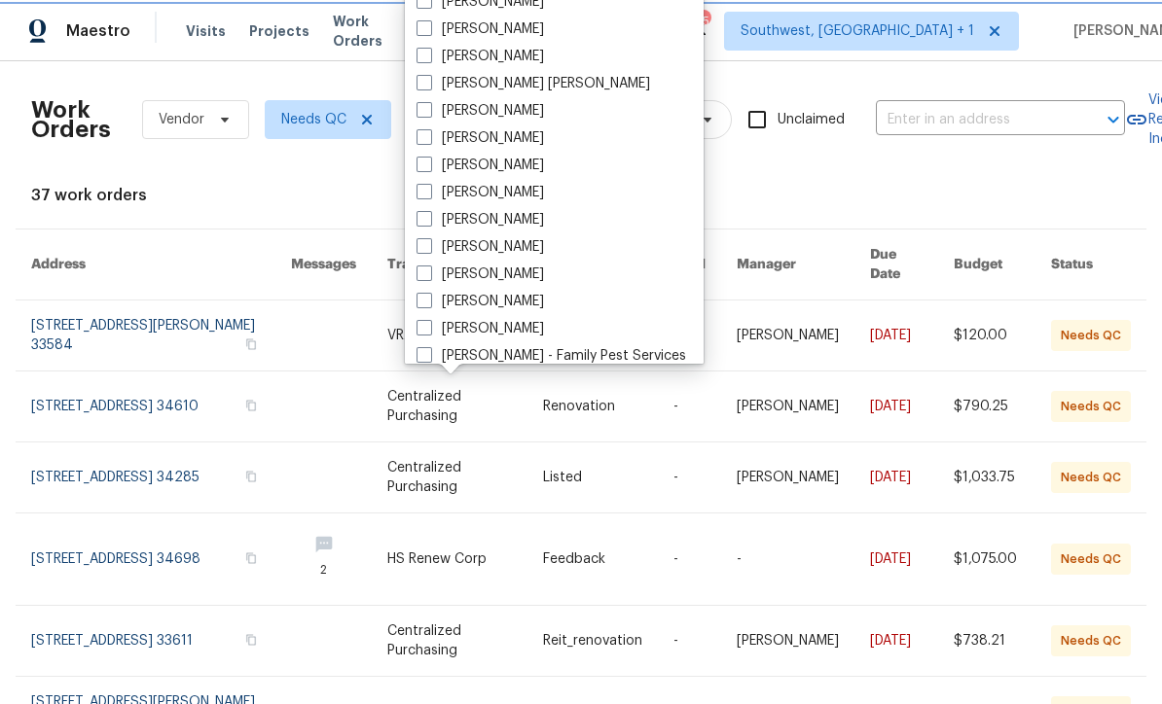
scroll to position [126, 0]
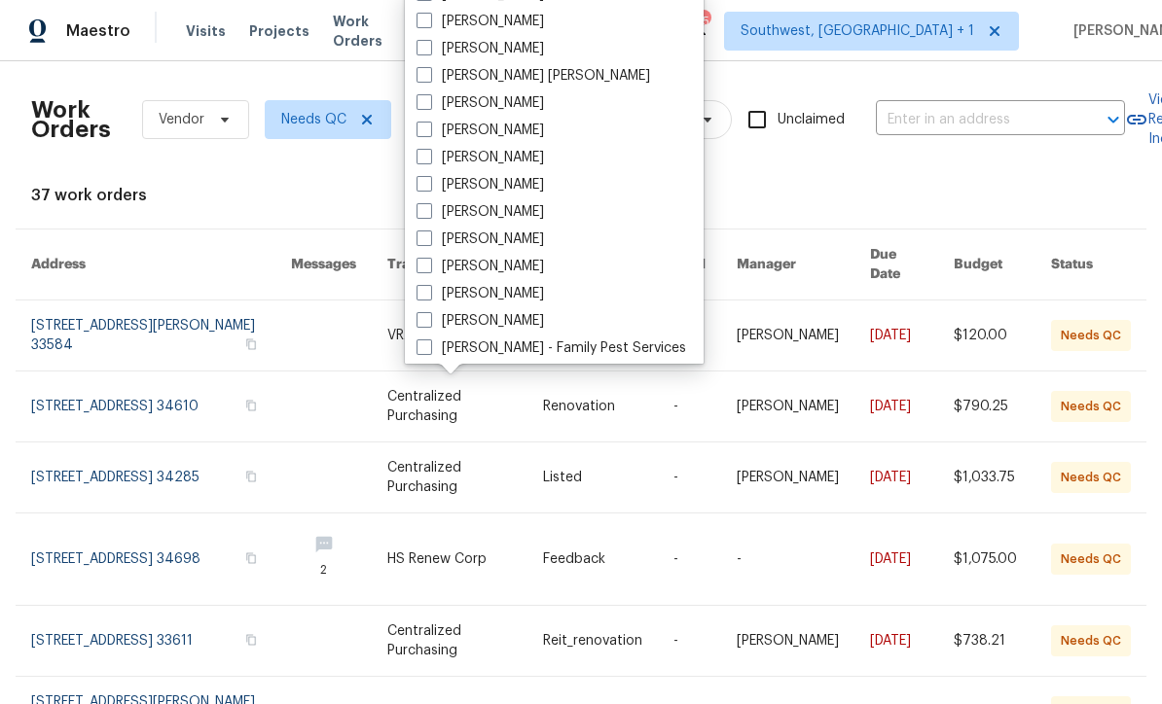
click at [422, 262] on span at bounding box center [424, 266] width 16 height 16
click at [422, 262] on input "[PERSON_NAME]" at bounding box center [422, 263] width 13 height 13
checkbox input "true"
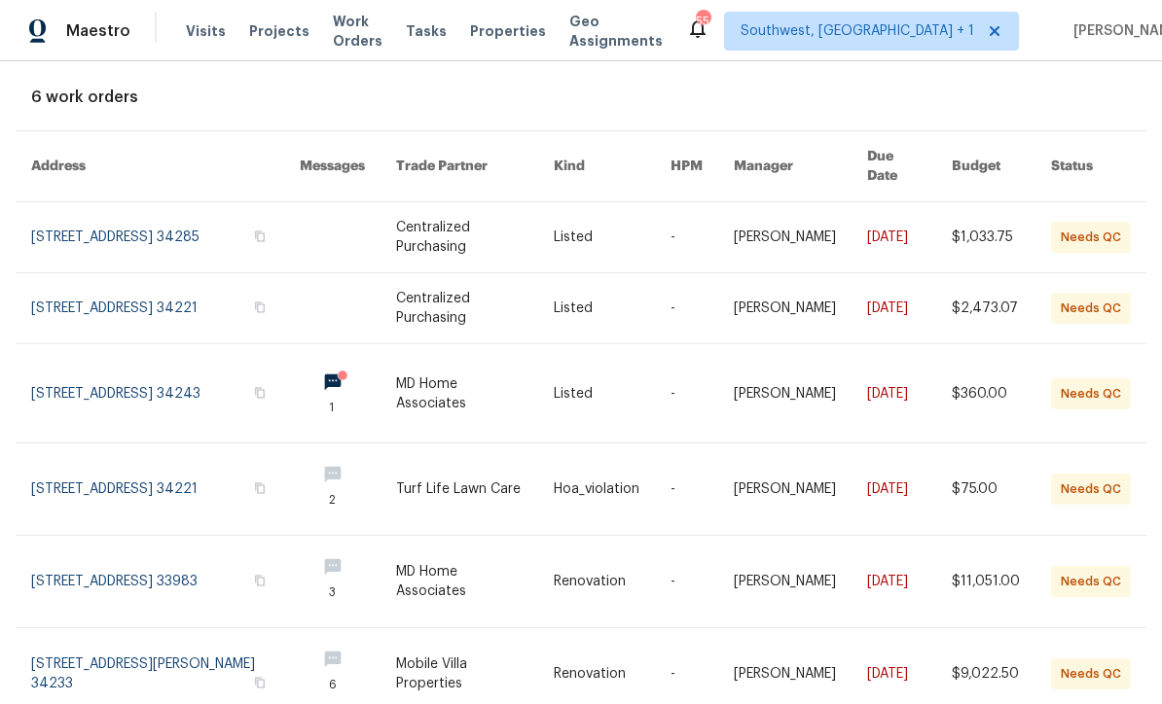
scroll to position [97, 0]
click at [396, 369] on link at bounding box center [474, 394] width 157 height 98
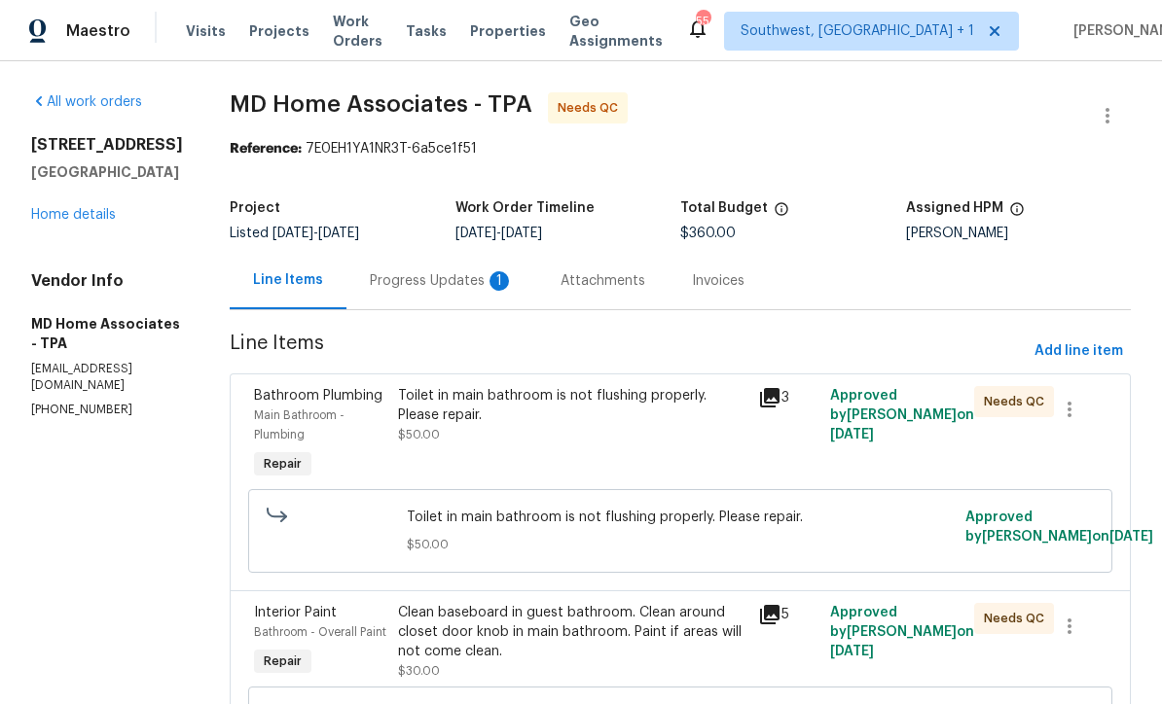
click at [407, 276] on div "Progress Updates 1" at bounding box center [442, 280] width 144 height 19
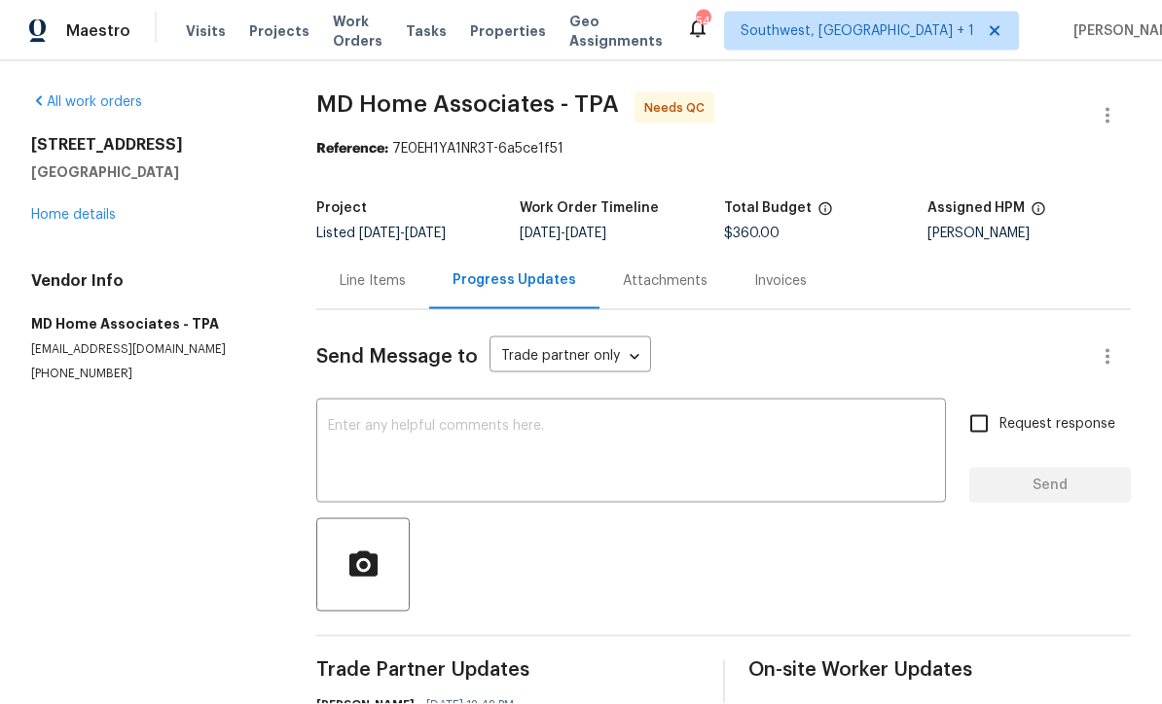
click at [378, 278] on div "Line Items" at bounding box center [373, 280] width 66 height 19
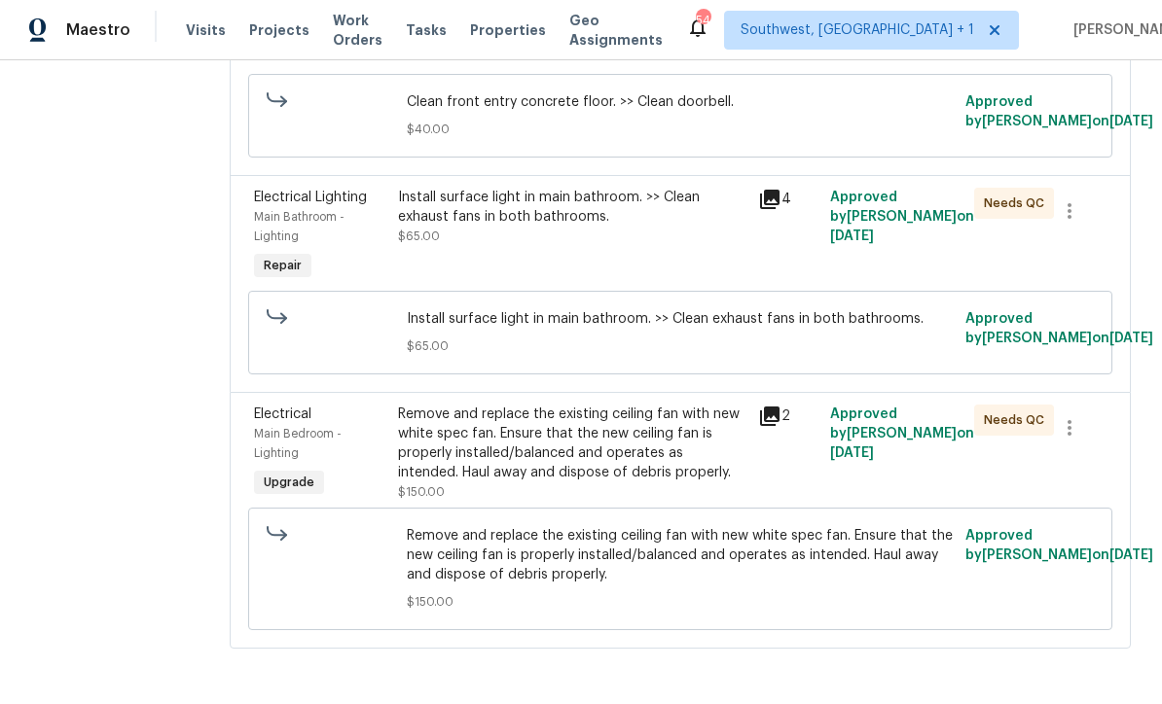
scroll to position [1059, 0]
click at [647, 484] on div "Remove and replace the existing ceiling fan with new white spec fan. Ensure tha…" at bounding box center [572, 445] width 348 height 78
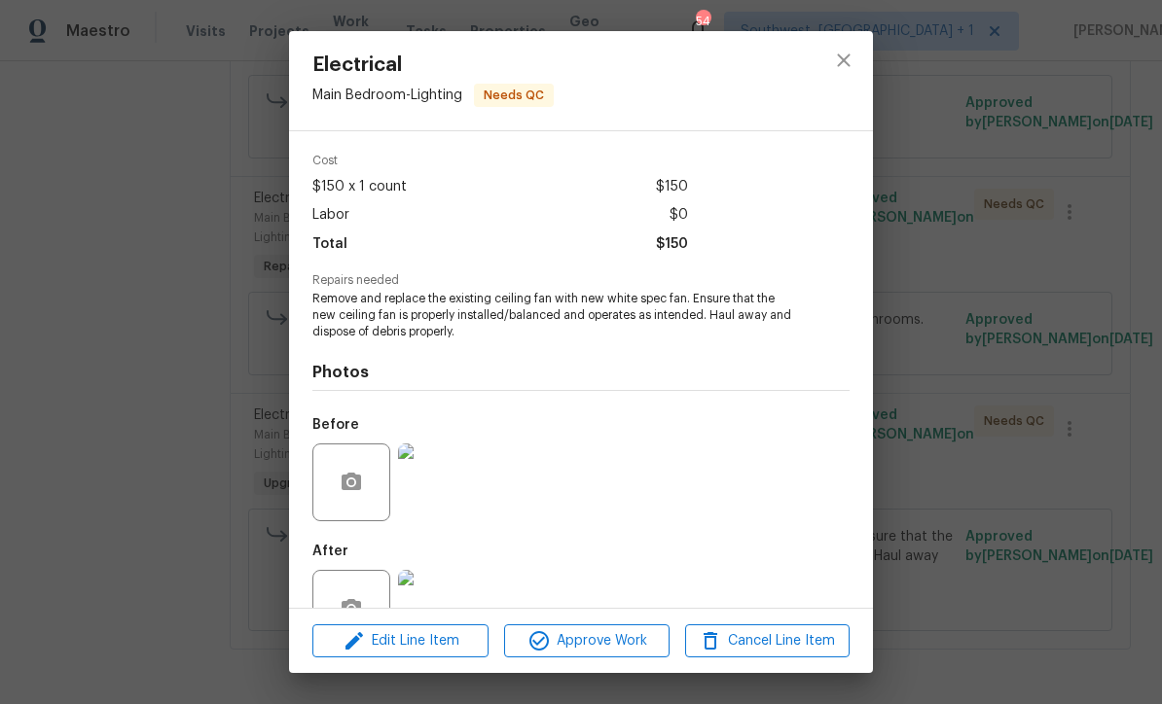
scroll to position [66, 0]
click at [450, 622] on img at bounding box center [437, 610] width 78 height 78
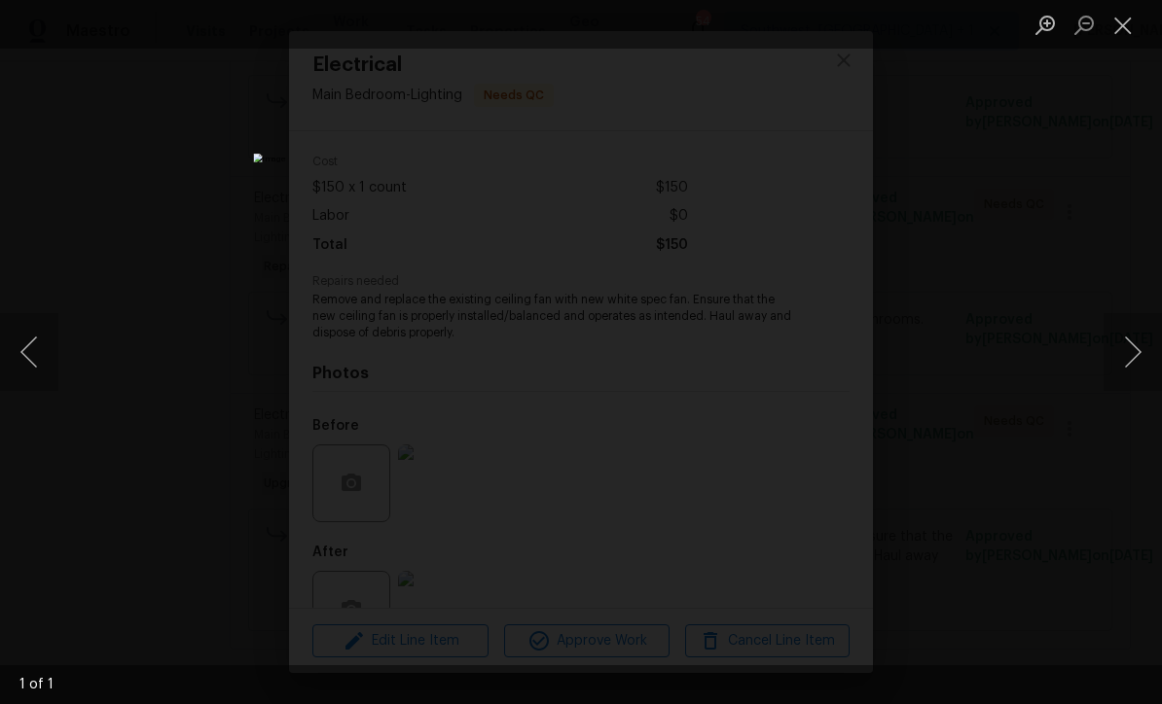
click at [1121, 22] on button "Close lightbox" at bounding box center [1122, 25] width 39 height 34
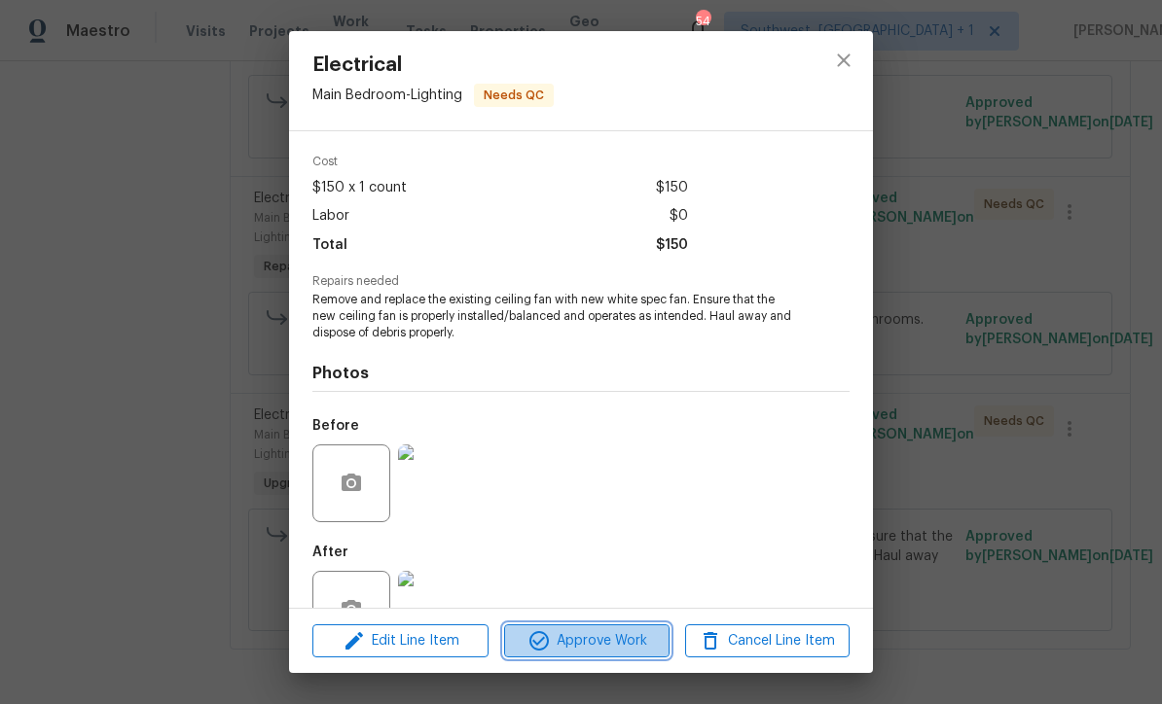
click at [628, 654] on span "Approve Work" at bounding box center [586, 641] width 153 height 24
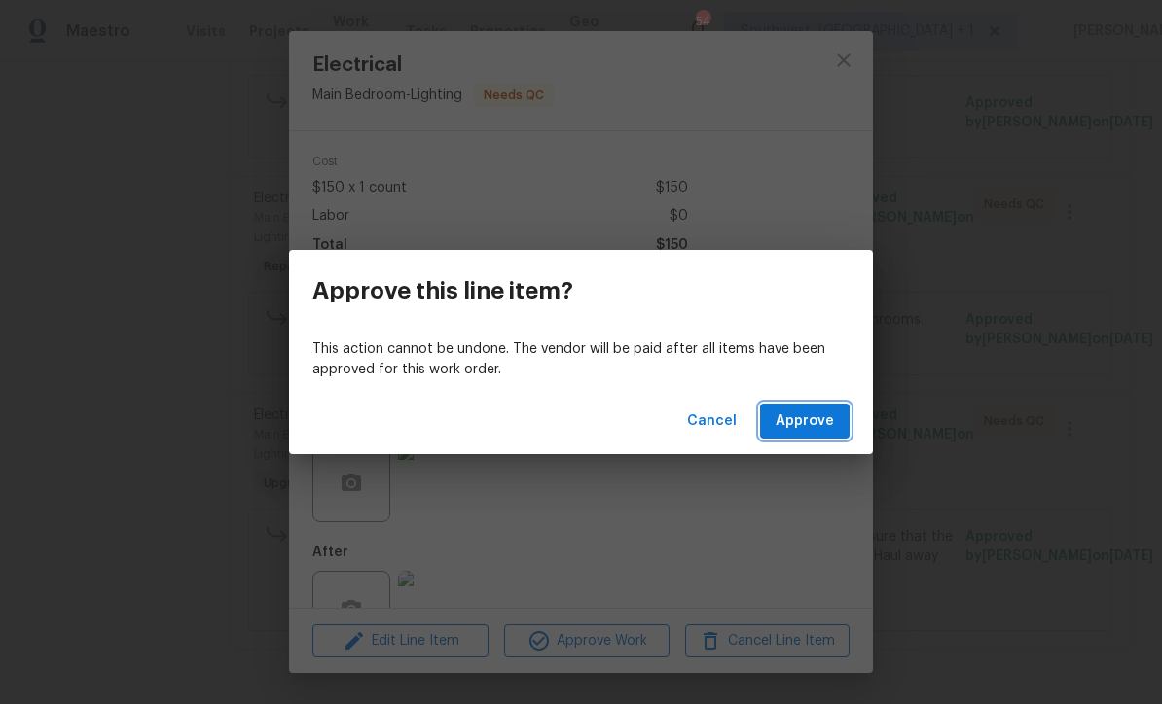
click at [805, 434] on span "Approve" at bounding box center [804, 422] width 58 height 24
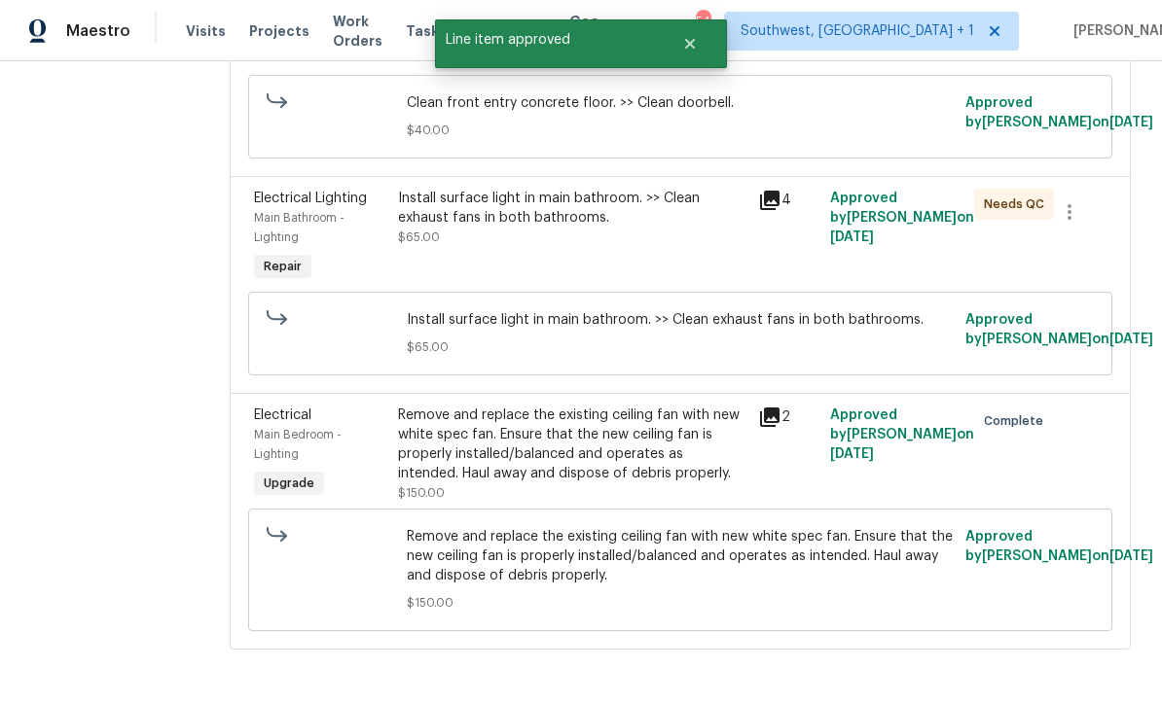
click at [629, 292] on div "Install surface light in main bathroom. >> Clean exhaust fans in both bathrooms…" at bounding box center [572, 237] width 360 height 109
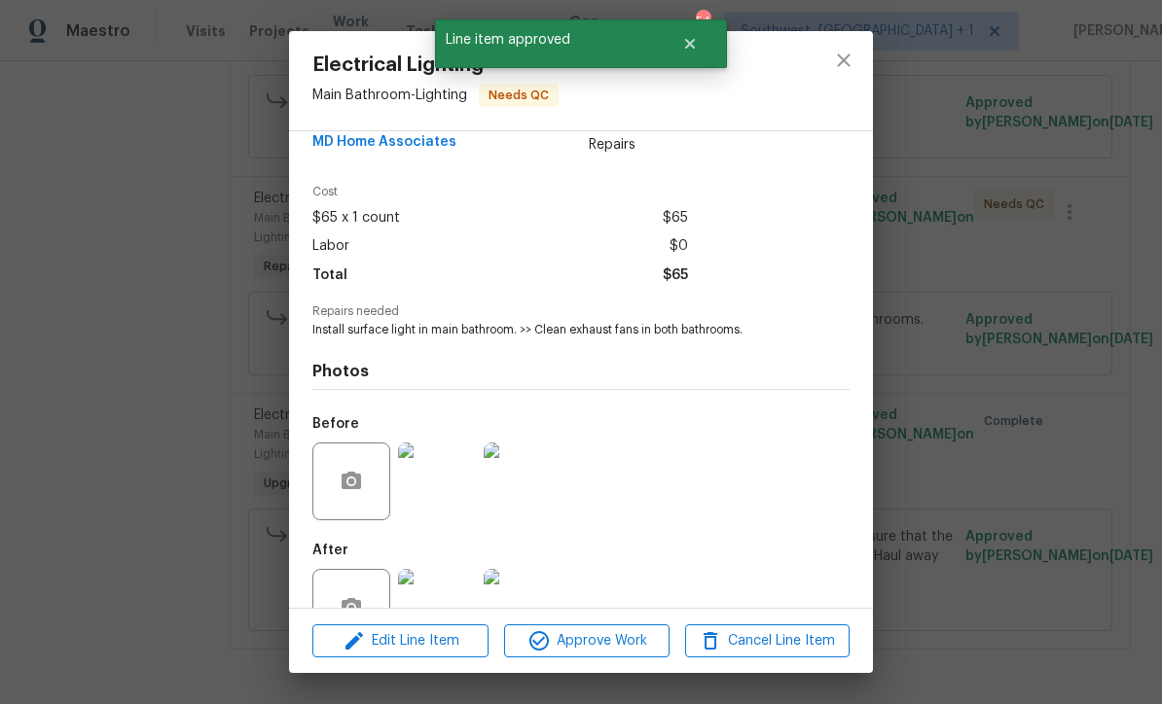
scroll to position [35, 0]
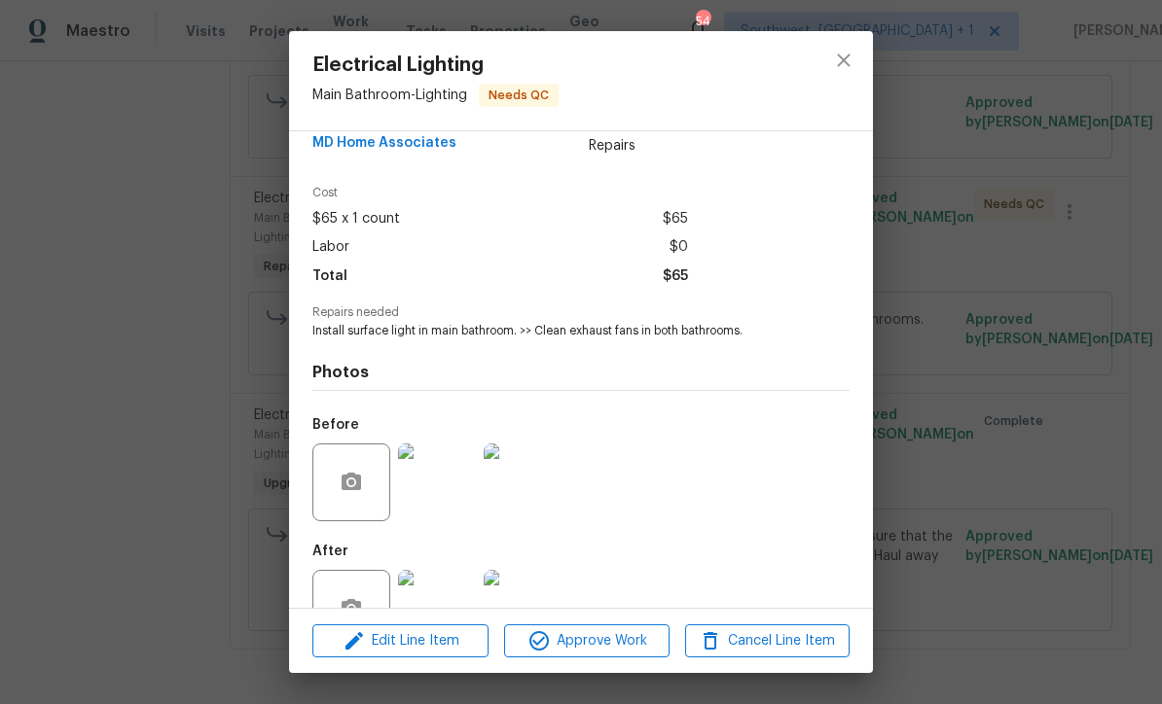
click at [444, 627] on img at bounding box center [437, 609] width 78 height 78
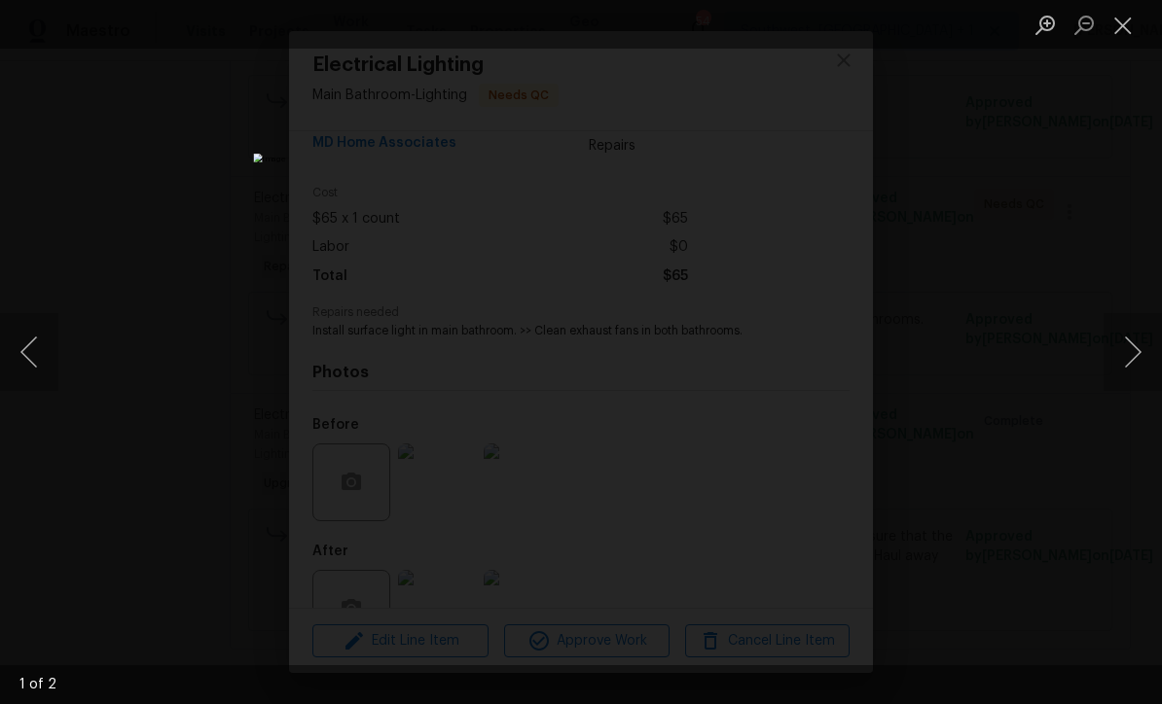
click at [1132, 379] on button "Next image" at bounding box center [1132, 352] width 58 height 78
click at [1132, 22] on button "Close lightbox" at bounding box center [1122, 25] width 39 height 34
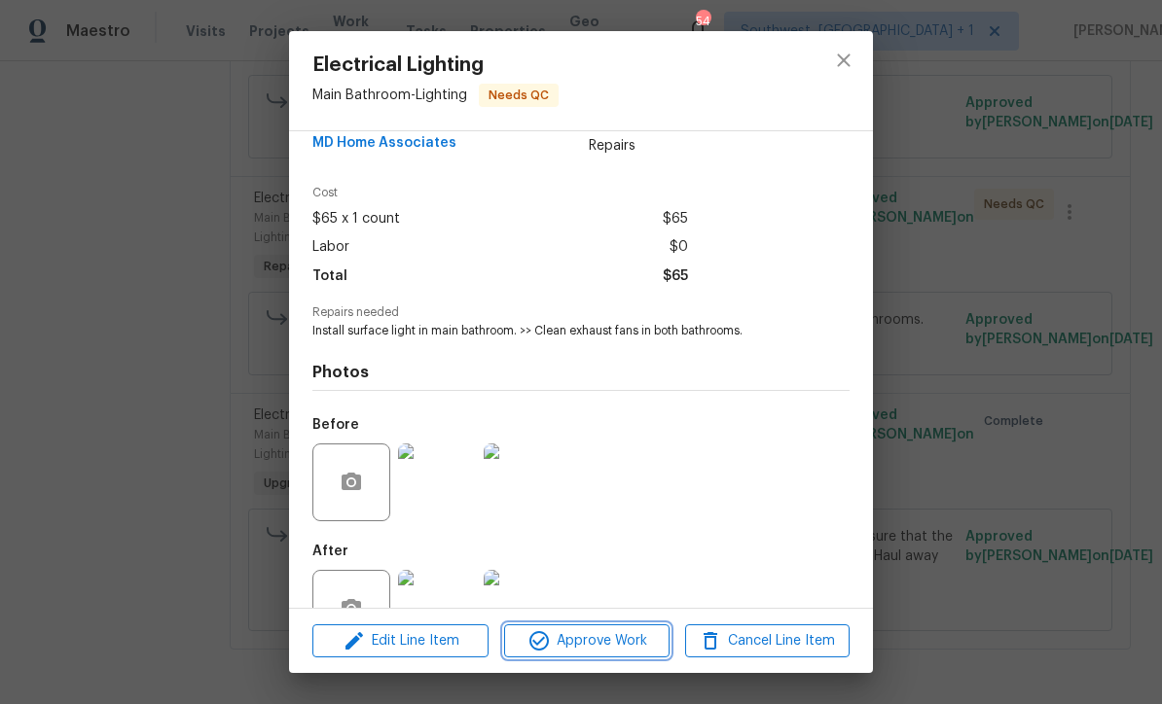
click at [638, 654] on span "Approve Work" at bounding box center [586, 641] width 153 height 24
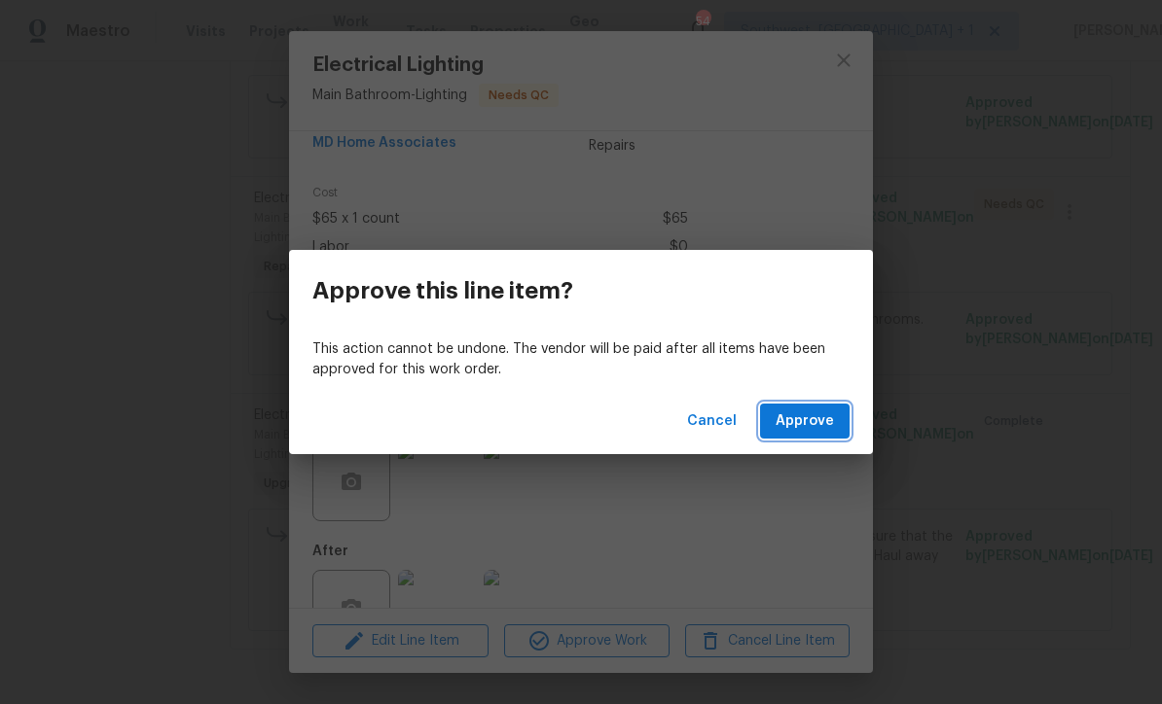
click at [809, 434] on span "Approve" at bounding box center [804, 422] width 58 height 24
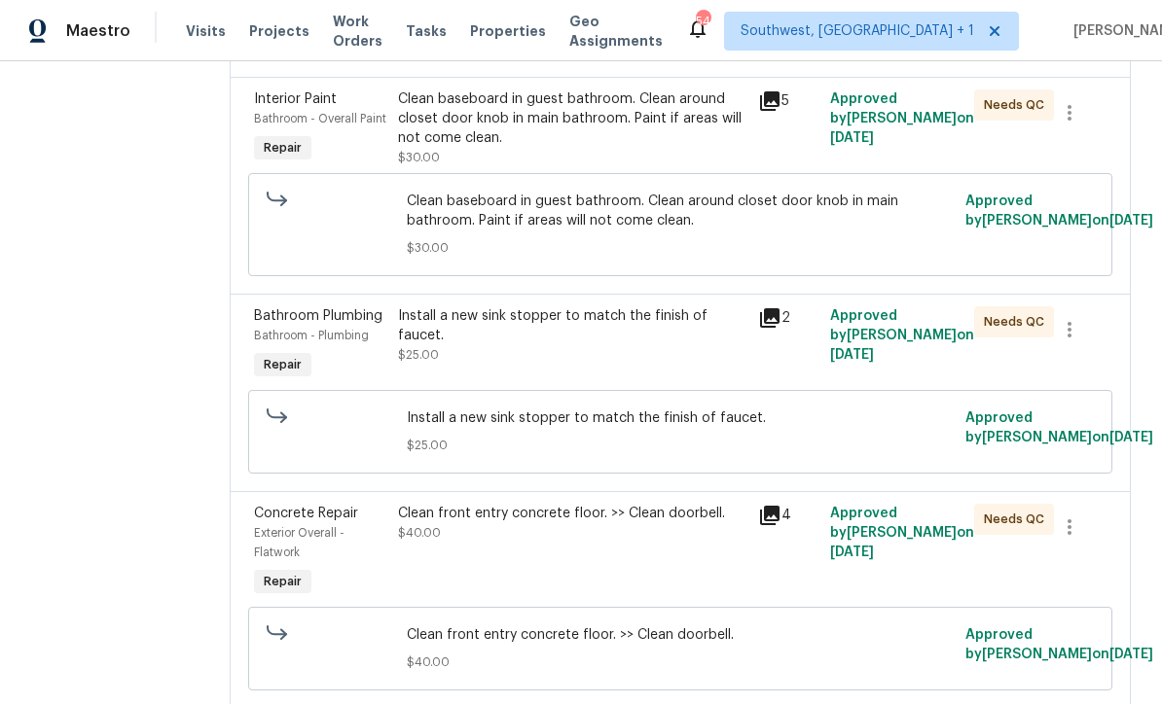
scroll to position [488, 0]
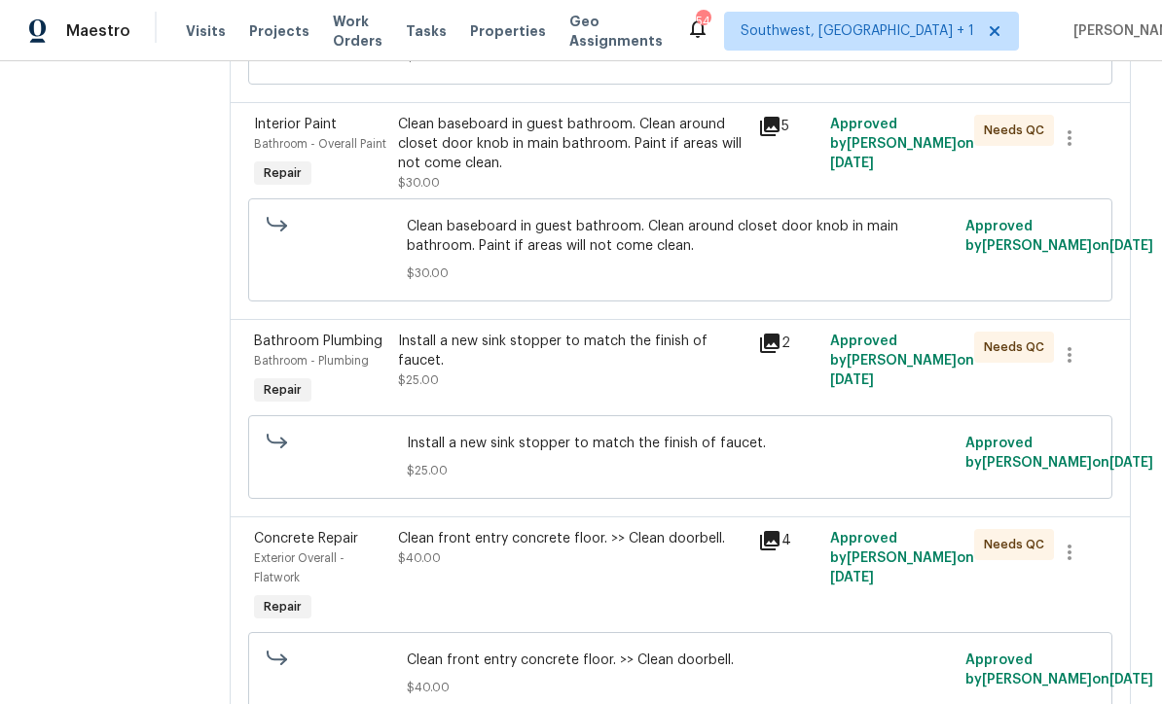
click at [655, 371] on div "Install a new sink stopper to match the finish of faucet." at bounding box center [572, 351] width 348 height 39
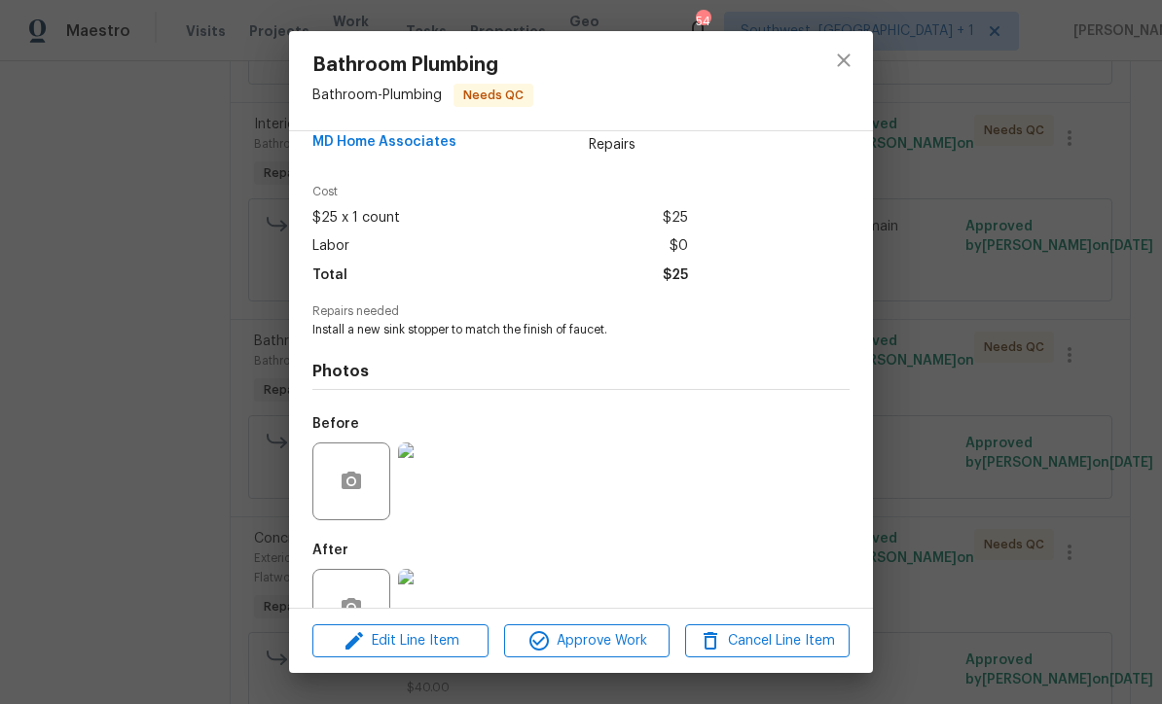
scroll to position [35, 0]
click at [450, 616] on img at bounding box center [437, 609] width 78 height 78
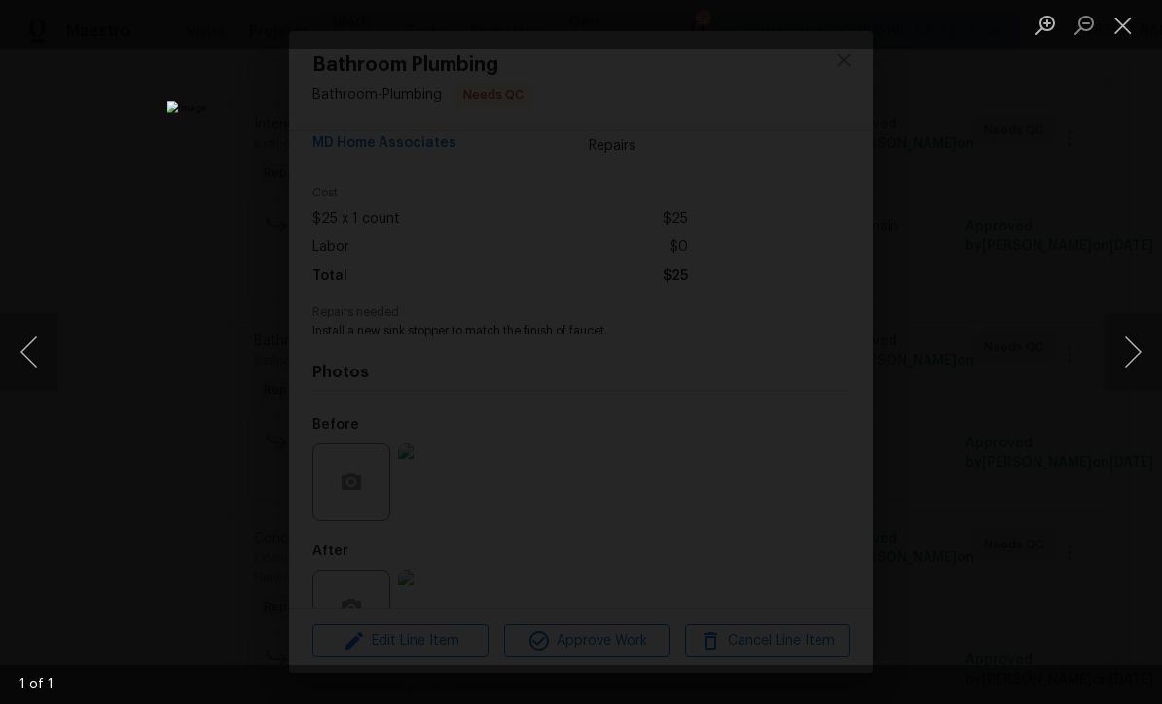
click at [1112, 27] on button "Close lightbox" at bounding box center [1122, 25] width 39 height 34
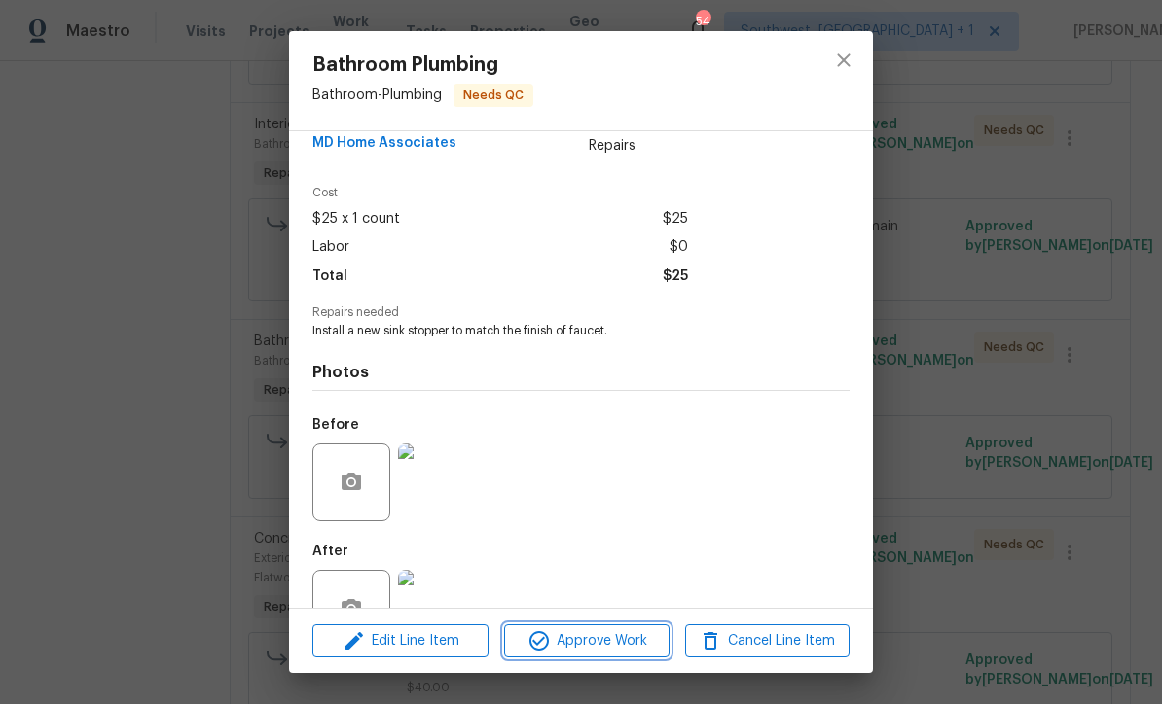
click at [609, 654] on span "Approve Work" at bounding box center [586, 641] width 153 height 24
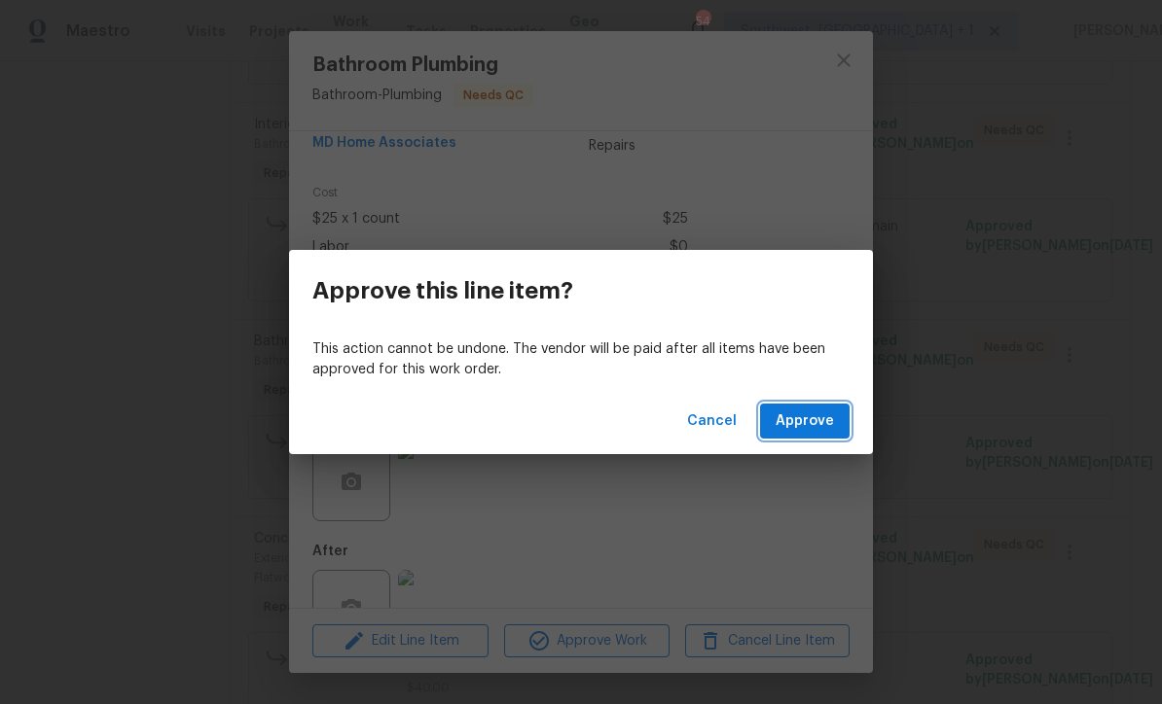
click at [803, 440] on button "Approve" at bounding box center [805, 422] width 90 height 36
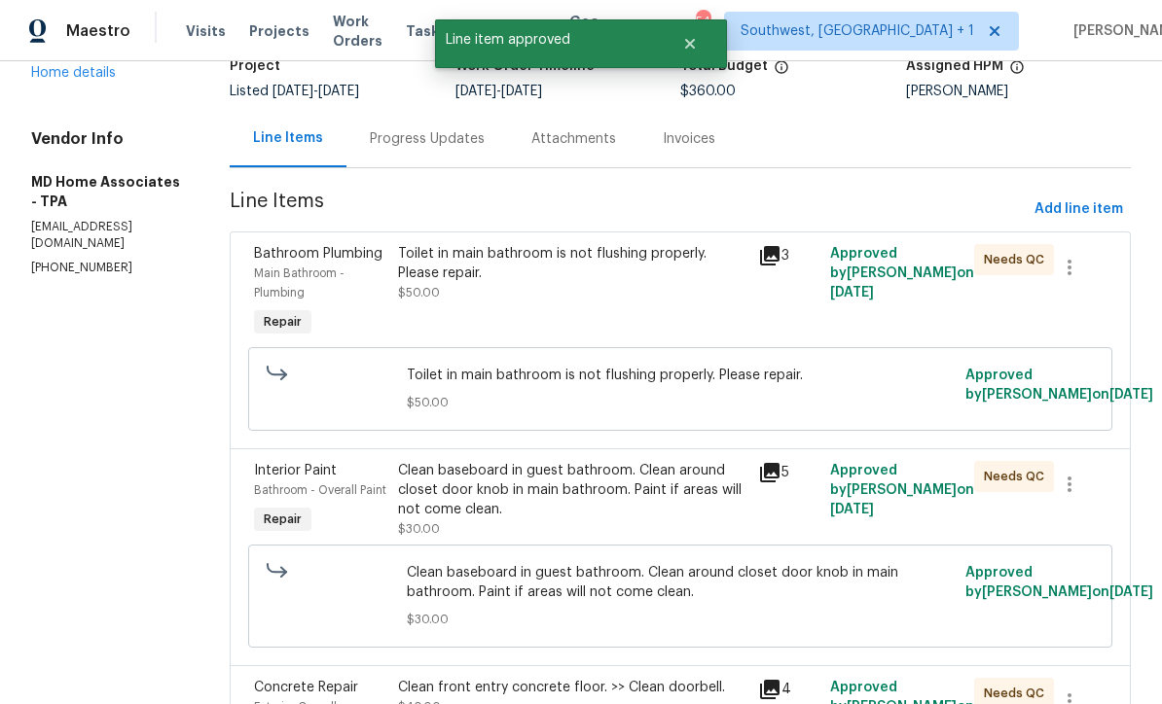
scroll to position [141, 0]
click at [625, 303] on div "Toilet in main bathroom is not flushing properly. Please repair. $50.00" at bounding box center [572, 274] width 348 height 58
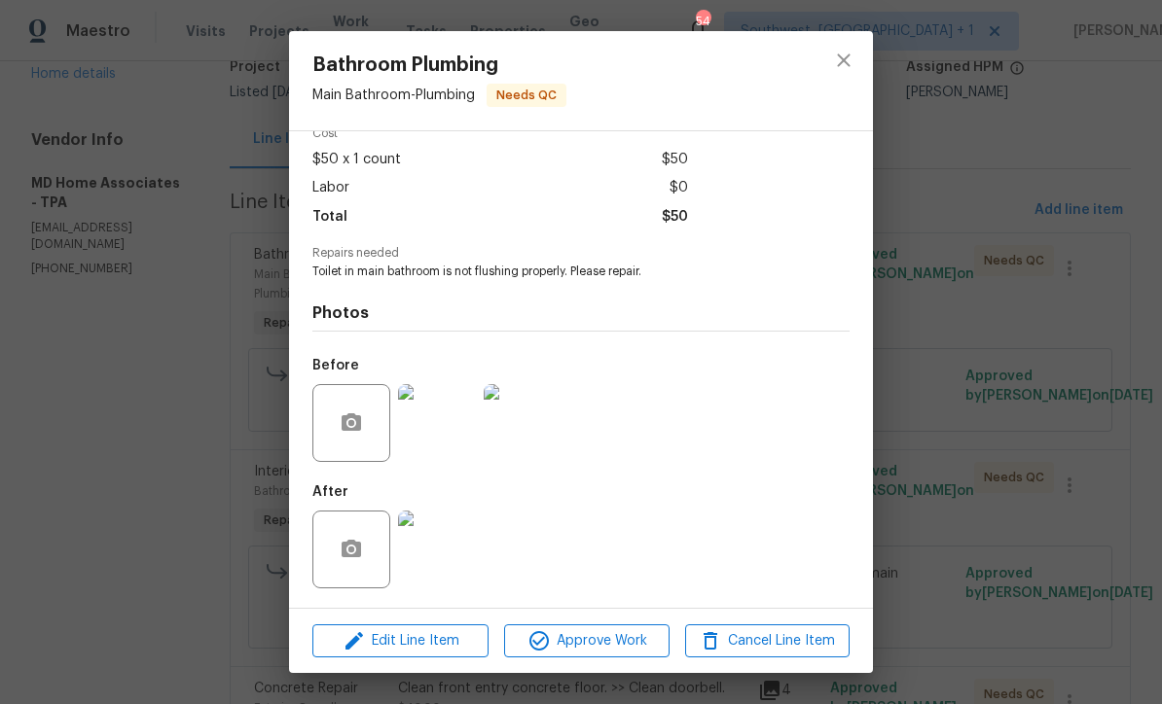
scroll to position [99, 0]
click at [445, 565] on img at bounding box center [437, 550] width 78 height 78
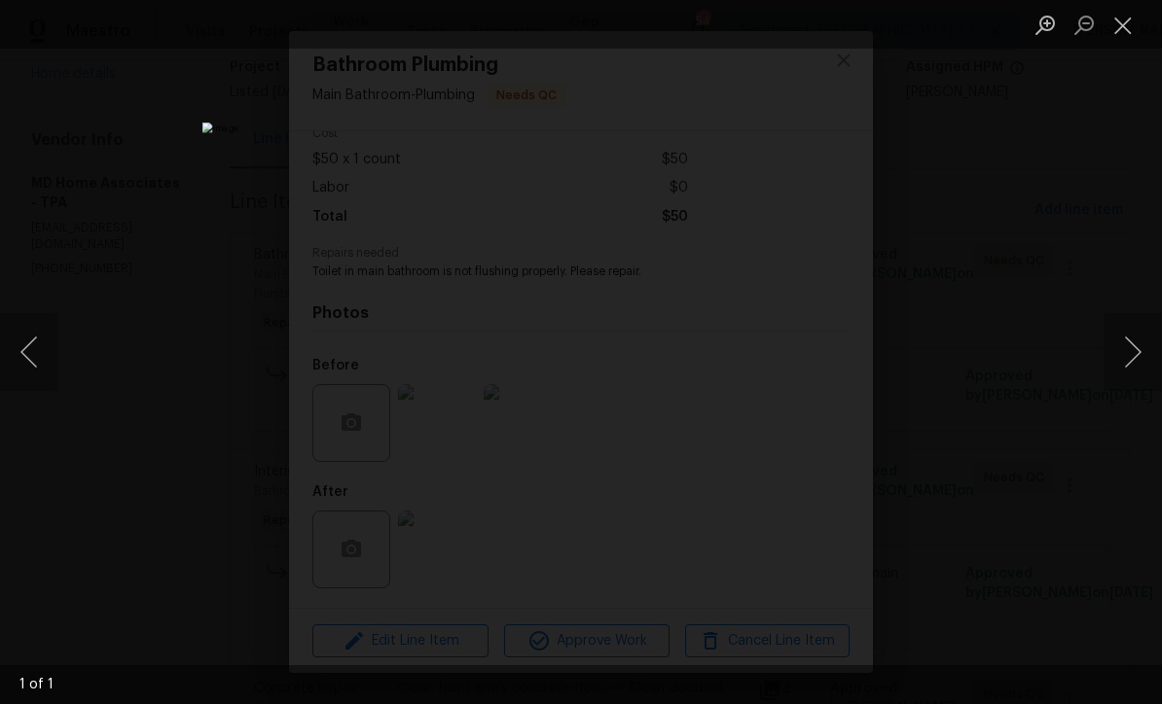
click at [1134, 23] on button "Close lightbox" at bounding box center [1122, 25] width 39 height 34
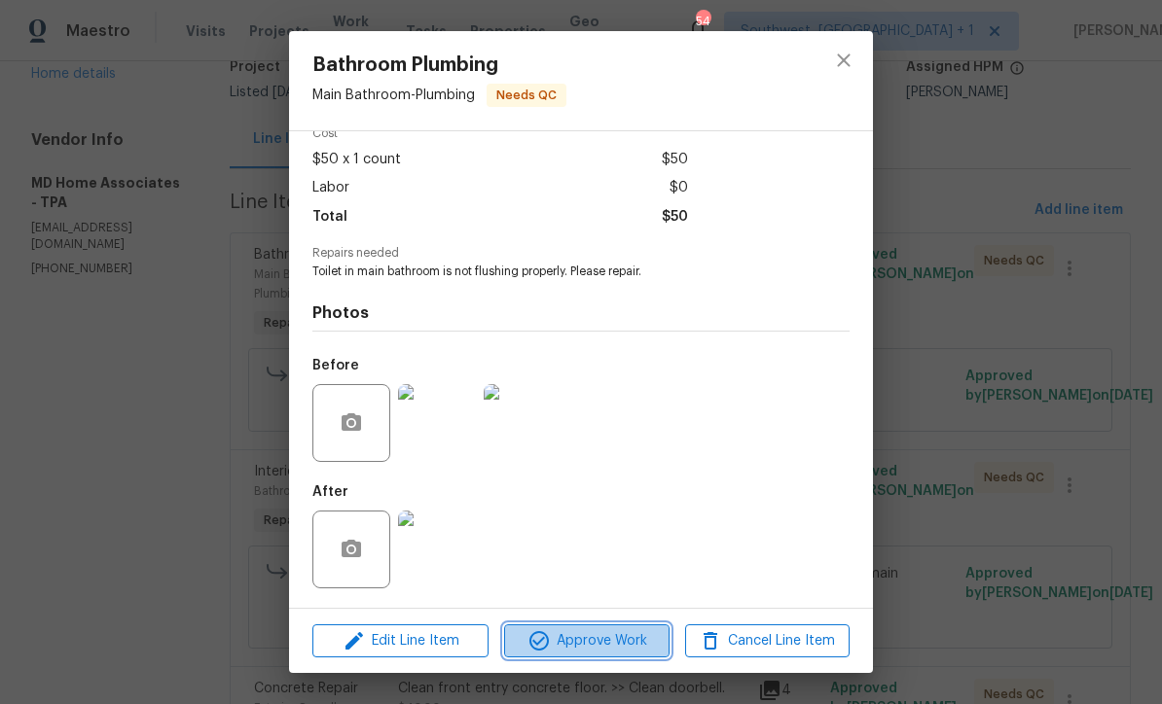
click at [632, 644] on span "Approve Work" at bounding box center [586, 641] width 153 height 24
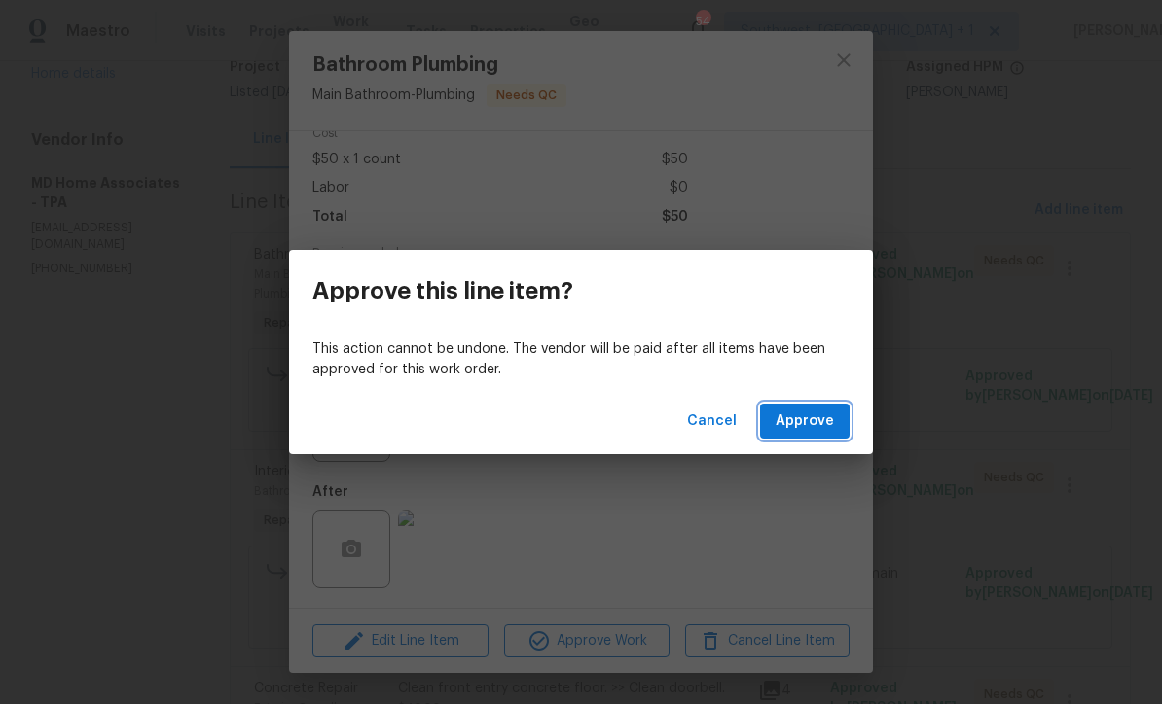
click at [806, 421] on span "Approve" at bounding box center [804, 422] width 58 height 24
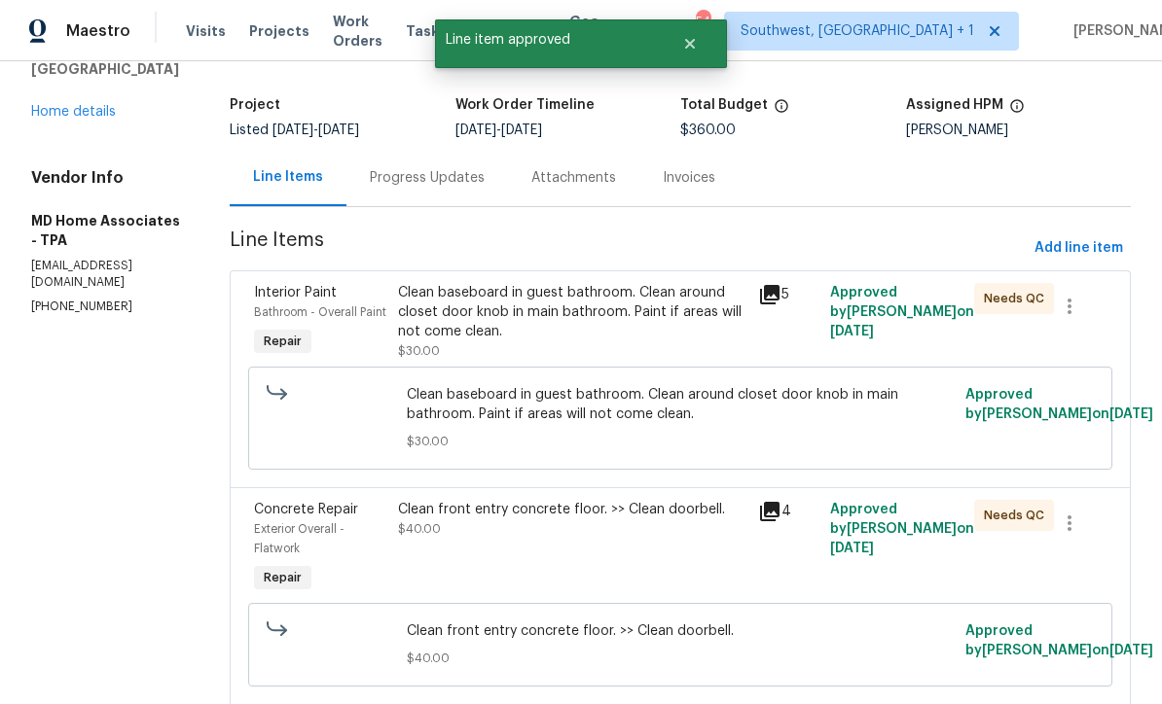
scroll to position [101, 0]
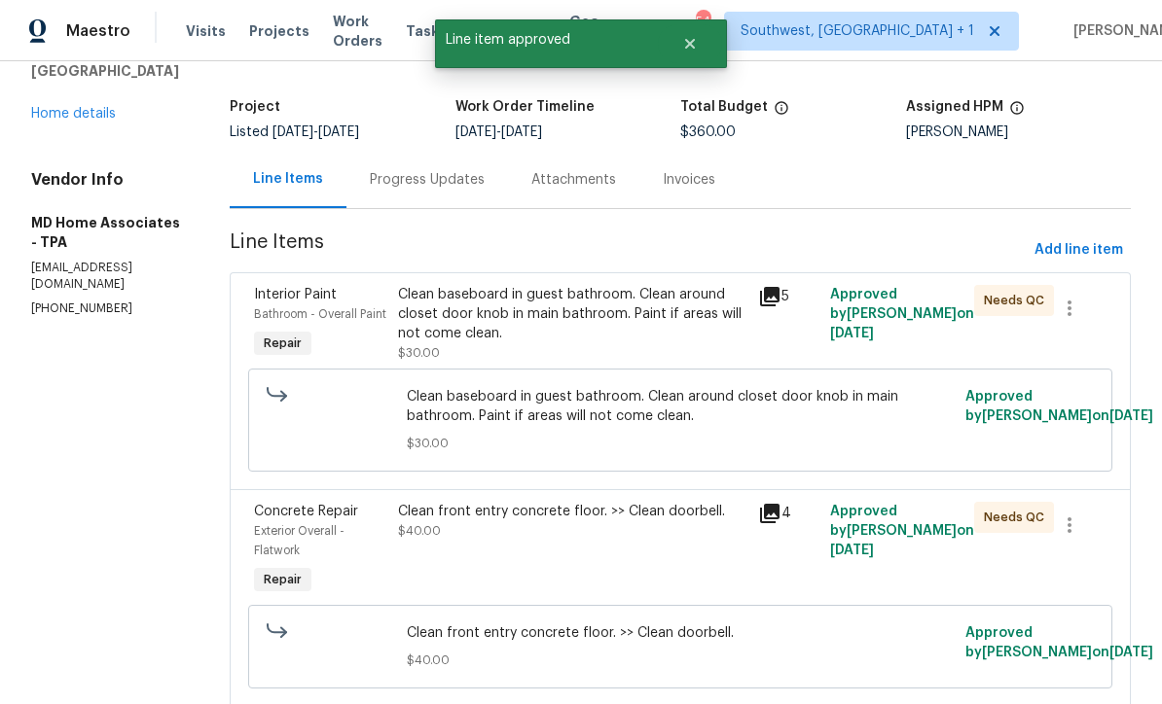
click at [610, 343] on div "Clean baseboard in guest bathroom. Clean around closet door knob in main bathro…" at bounding box center [572, 324] width 348 height 78
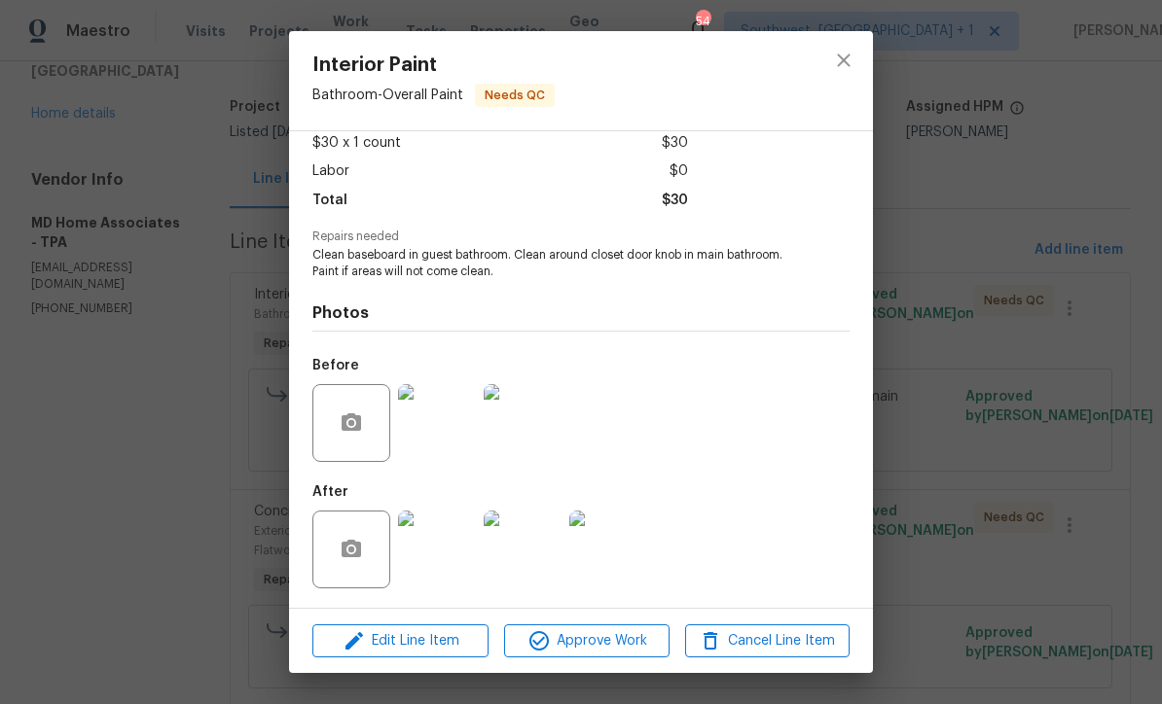
scroll to position [115, 0]
click at [441, 541] on img at bounding box center [437, 550] width 78 height 78
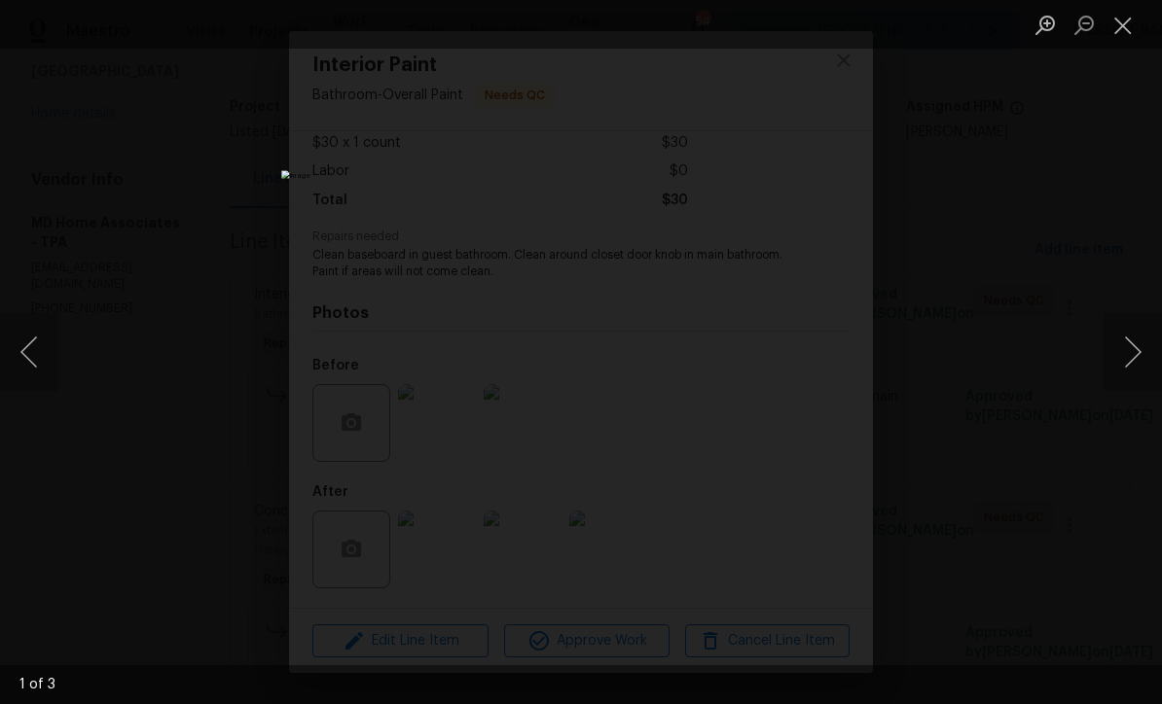
click at [1131, 356] on button "Next image" at bounding box center [1132, 352] width 58 height 78
click at [1135, 350] on button "Next image" at bounding box center [1132, 352] width 58 height 78
click at [1137, 344] on button "Next image" at bounding box center [1132, 352] width 58 height 78
click at [1110, 26] on button "Close lightbox" at bounding box center [1122, 25] width 39 height 34
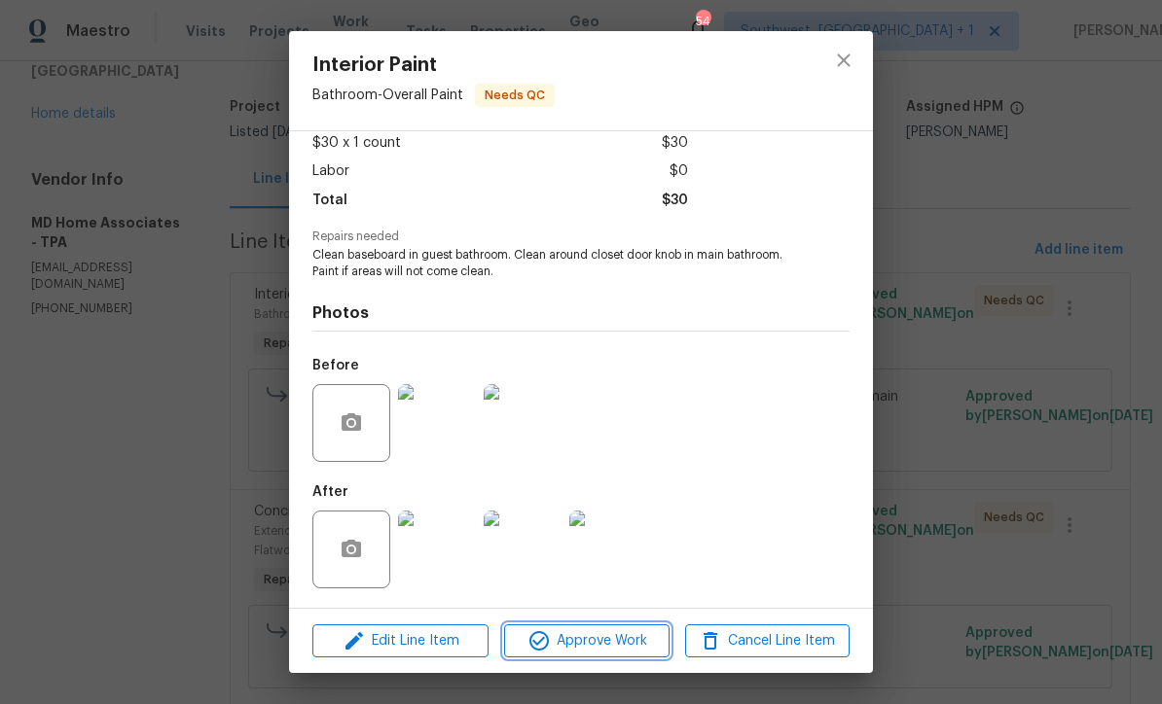
click at [650, 647] on span "Approve Work" at bounding box center [586, 641] width 153 height 24
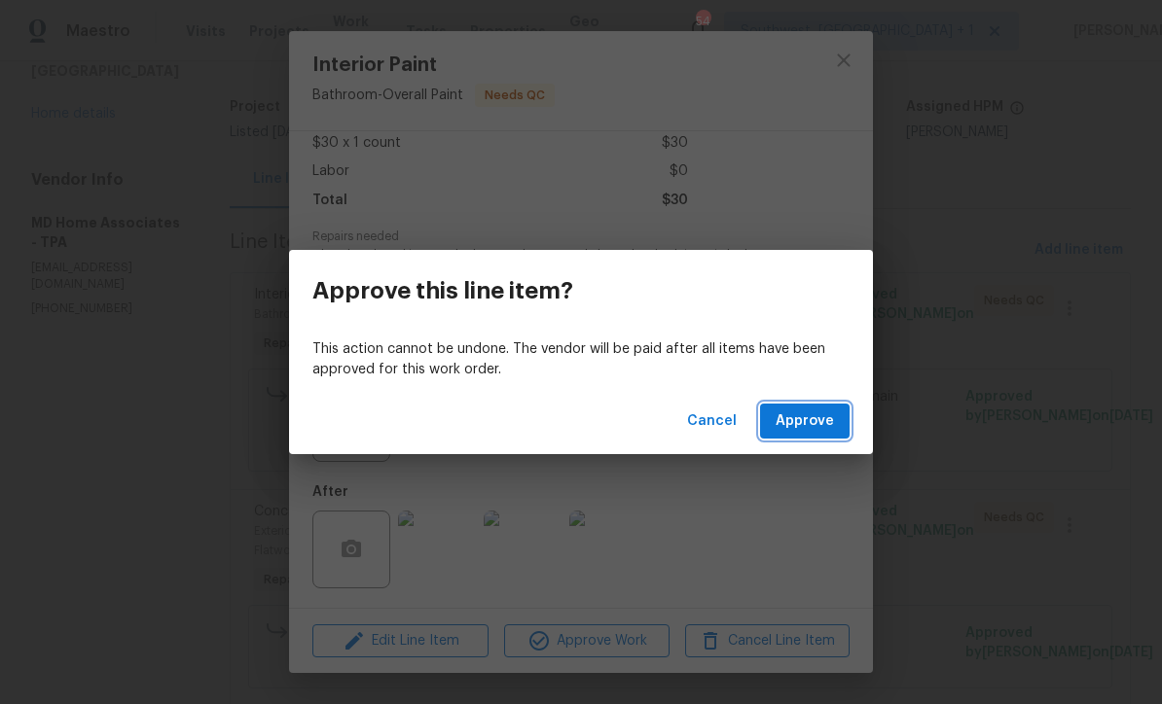
click at [820, 422] on span "Approve" at bounding box center [804, 422] width 58 height 24
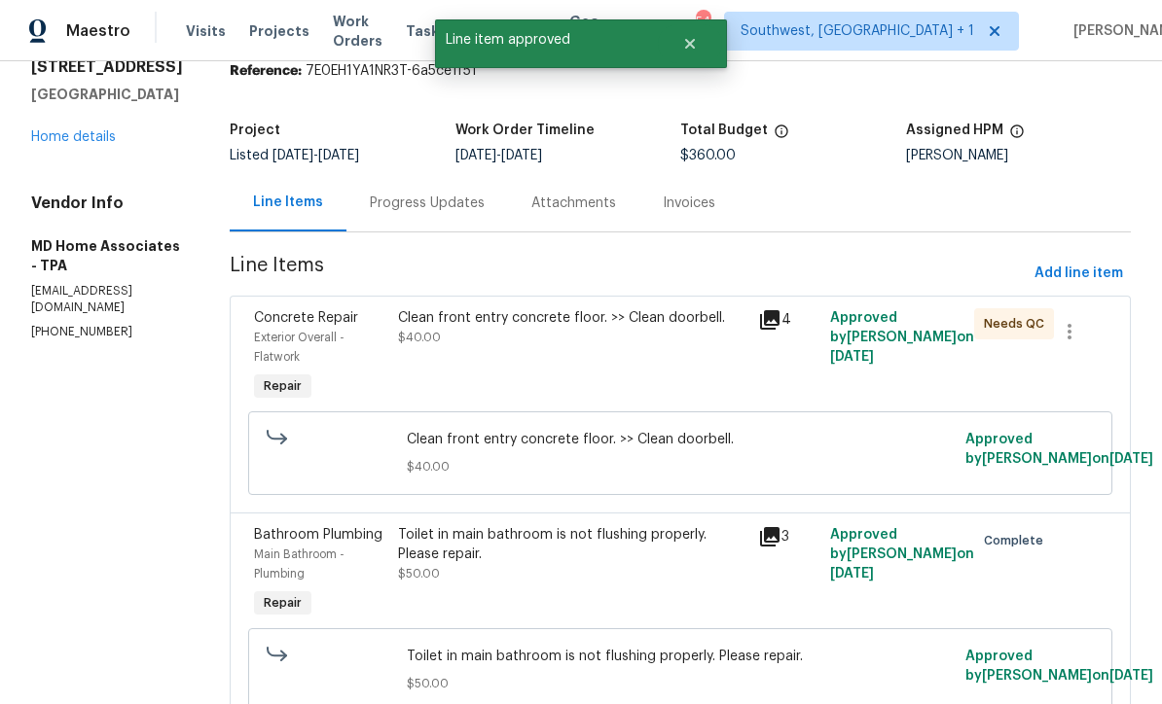
scroll to position [81, 0]
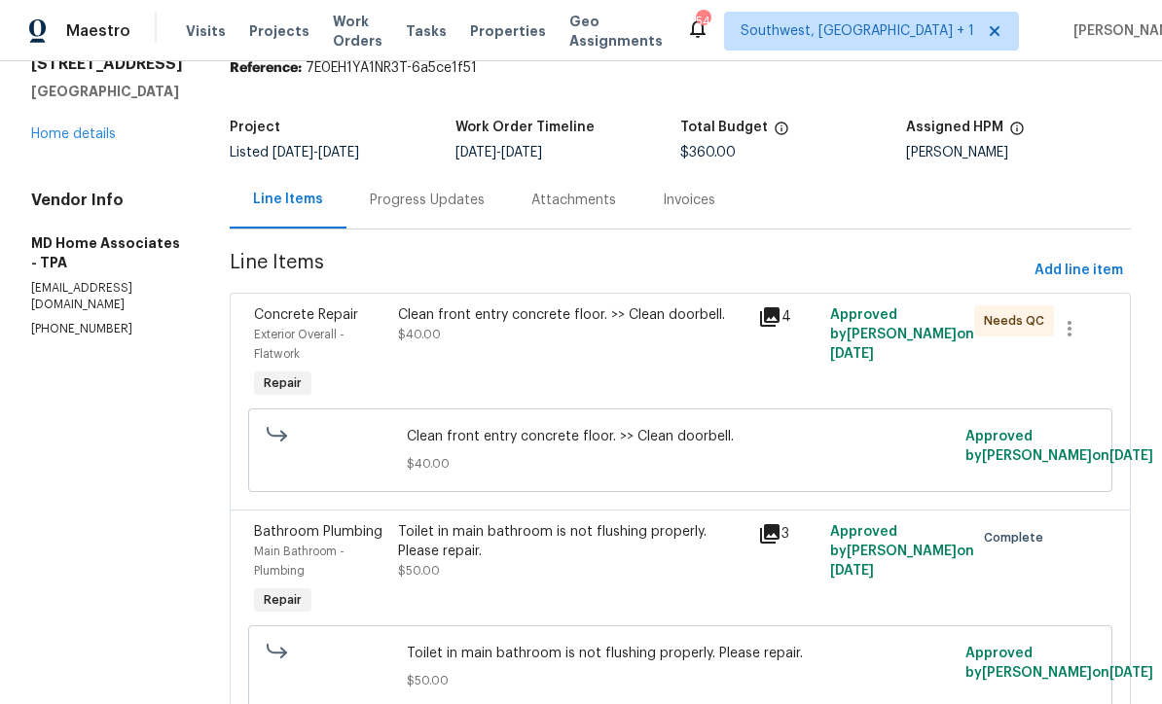
click at [632, 371] on div "Clean front entry concrete floor. >> Clean doorbell. $40.00" at bounding box center [572, 354] width 360 height 109
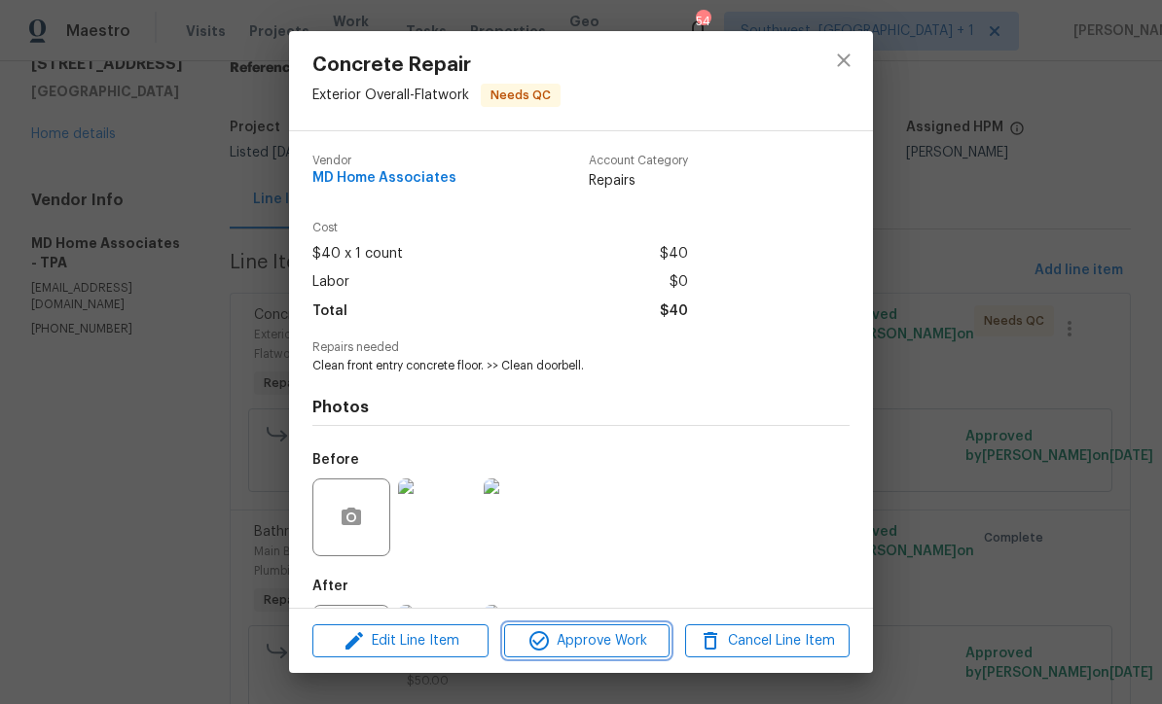
click at [636, 642] on span "Approve Work" at bounding box center [586, 641] width 153 height 24
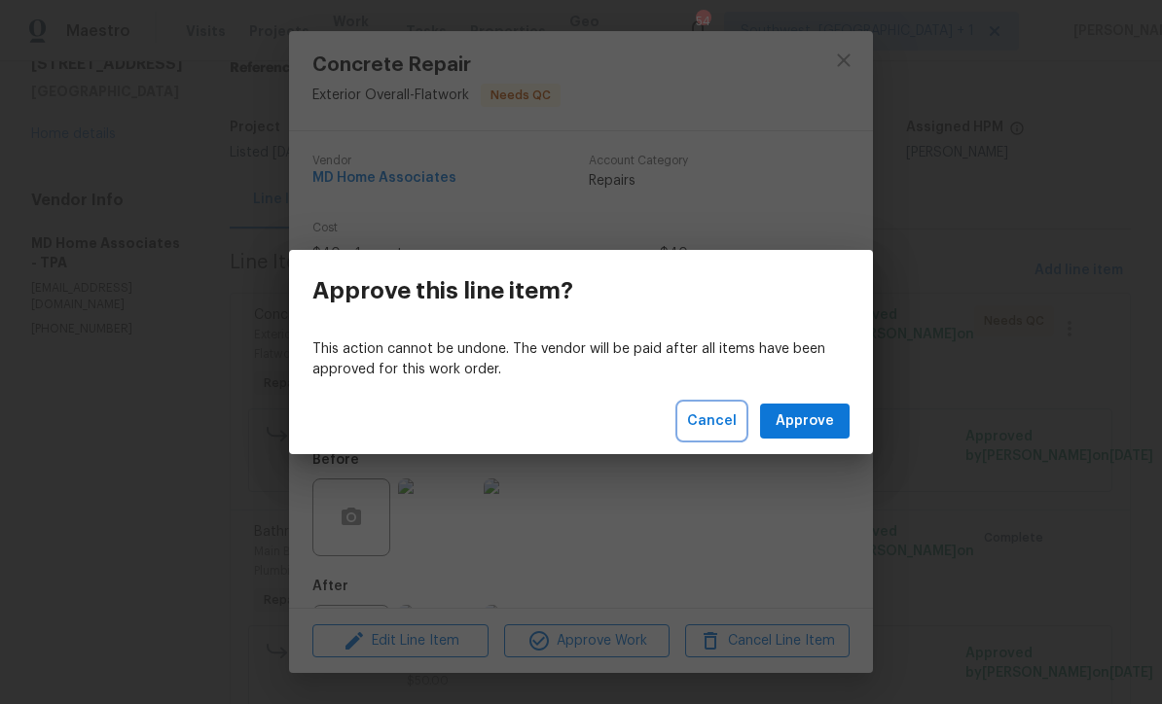
click at [717, 431] on span "Cancel" at bounding box center [712, 422] width 50 height 24
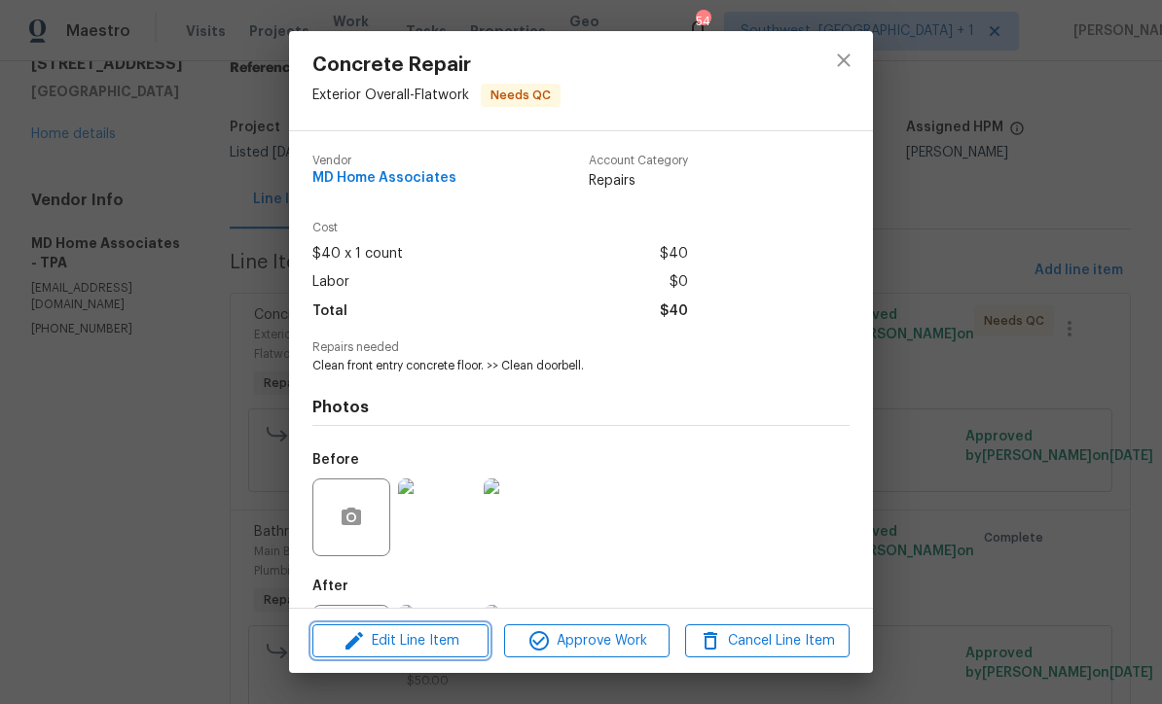
click at [449, 635] on span "Edit Line Item" at bounding box center [400, 641] width 164 height 24
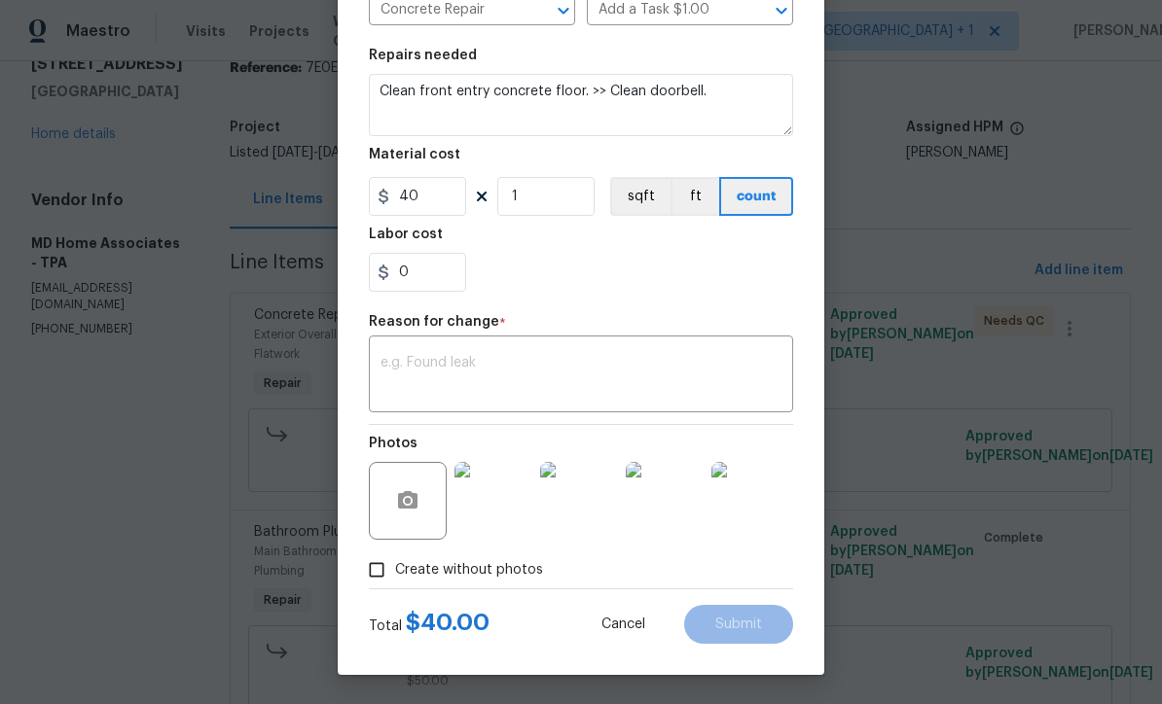
scroll to position [258, 0]
click at [762, 503] on img at bounding box center [750, 501] width 78 height 78
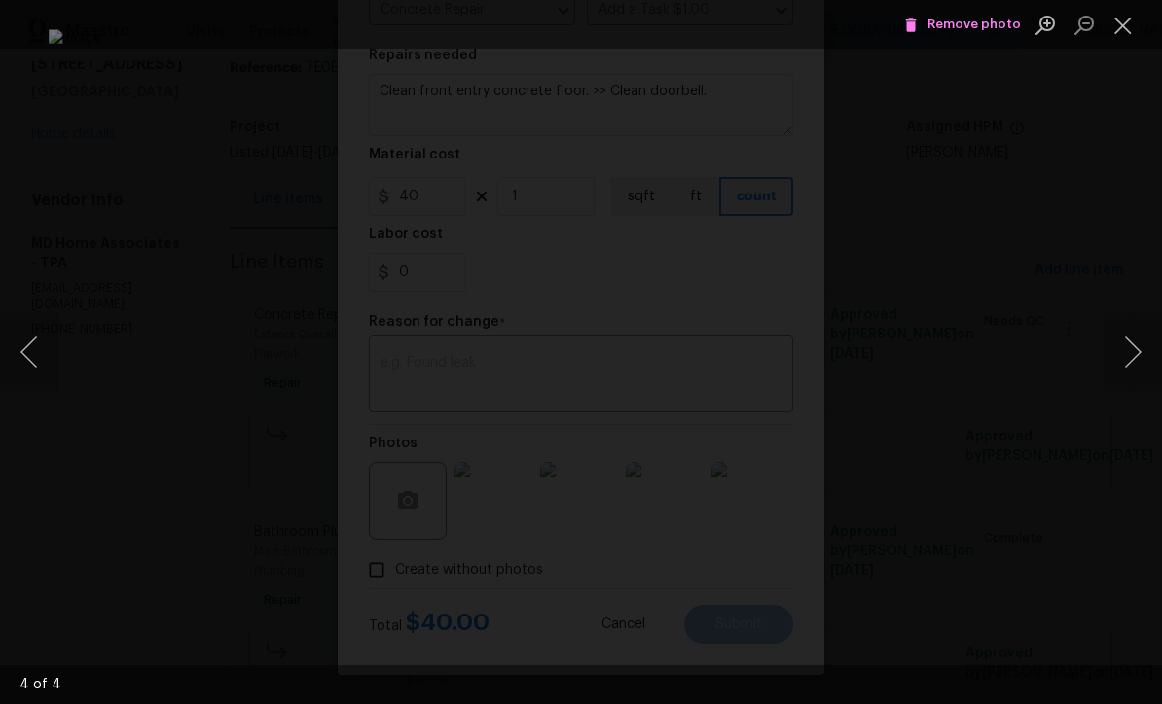
click at [1121, 23] on button "Close lightbox" at bounding box center [1122, 25] width 39 height 34
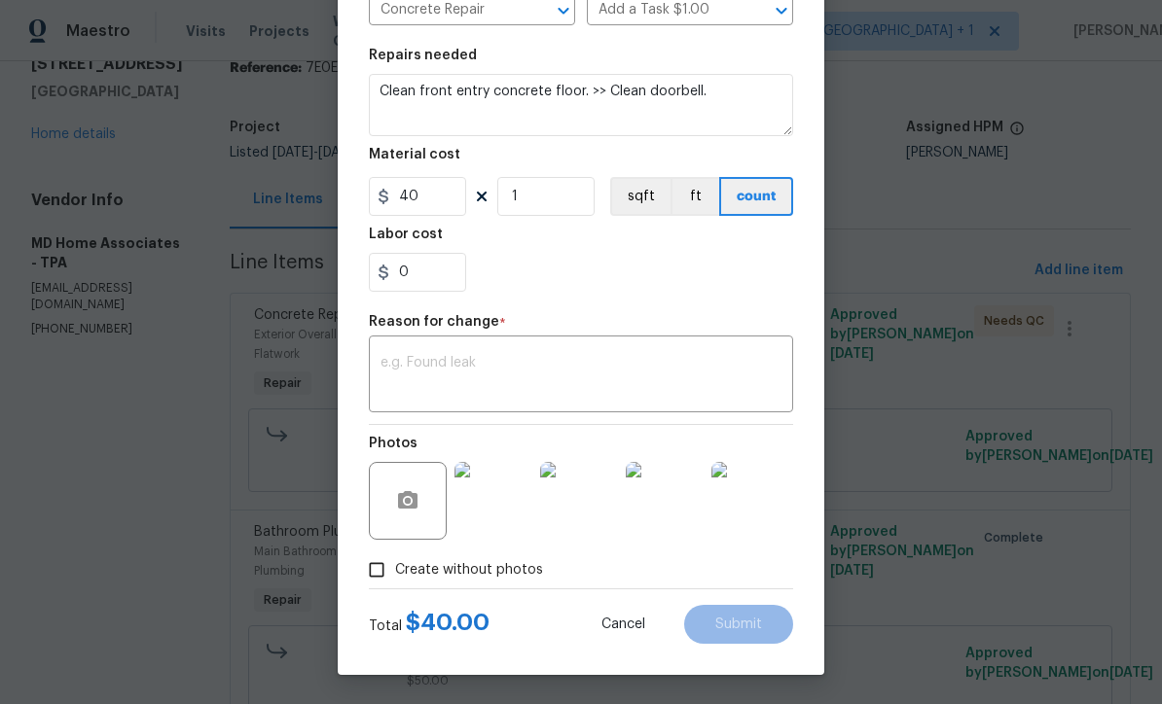
click at [634, 625] on span "Cancel" at bounding box center [623, 625] width 44 height 15
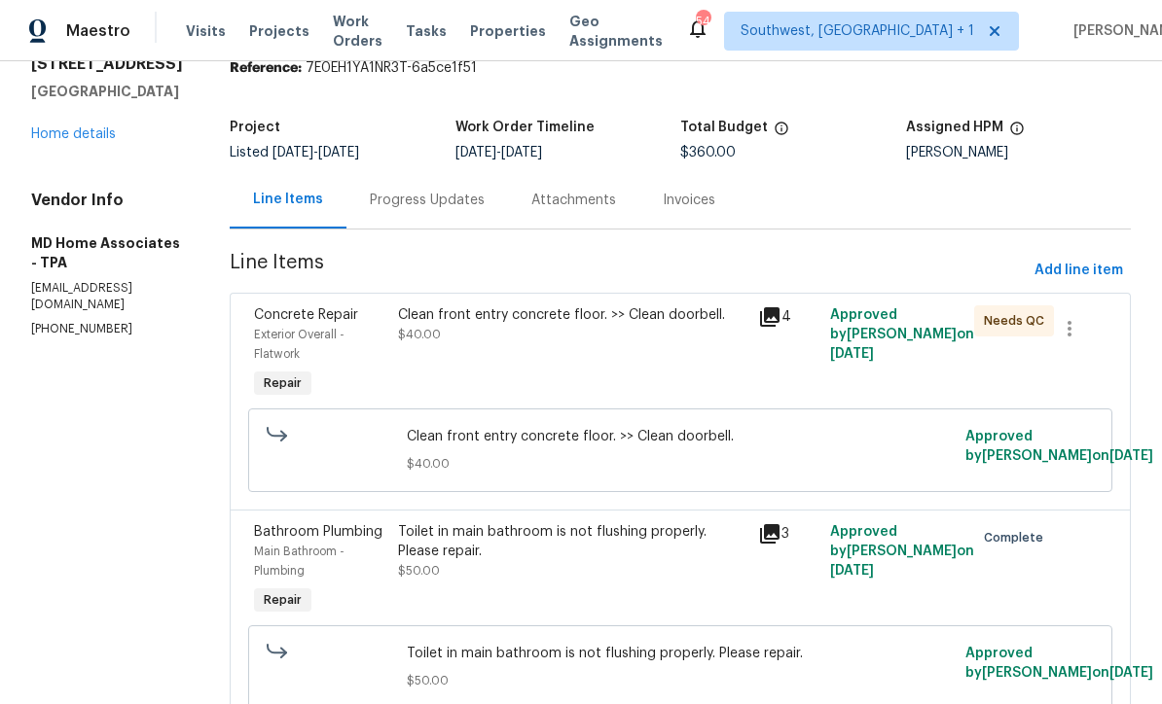
scroll to position [0, 0]
click at [697, 362] on div "Clean front entry concrete floor. >> Clean doorbell. $40.00" at bounding box center [572, 354] width 360 height 109
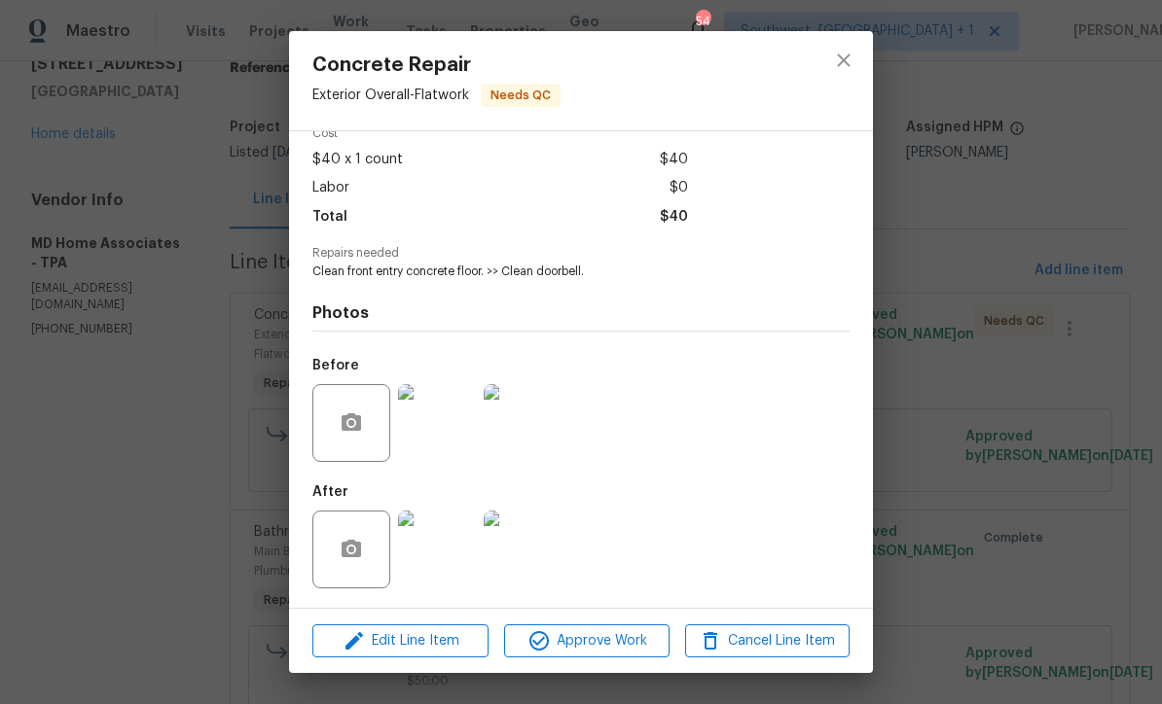
scroll to position [99, 0]
click at [441, 569] on img at bounding box center [437, 550] width 78 height 78
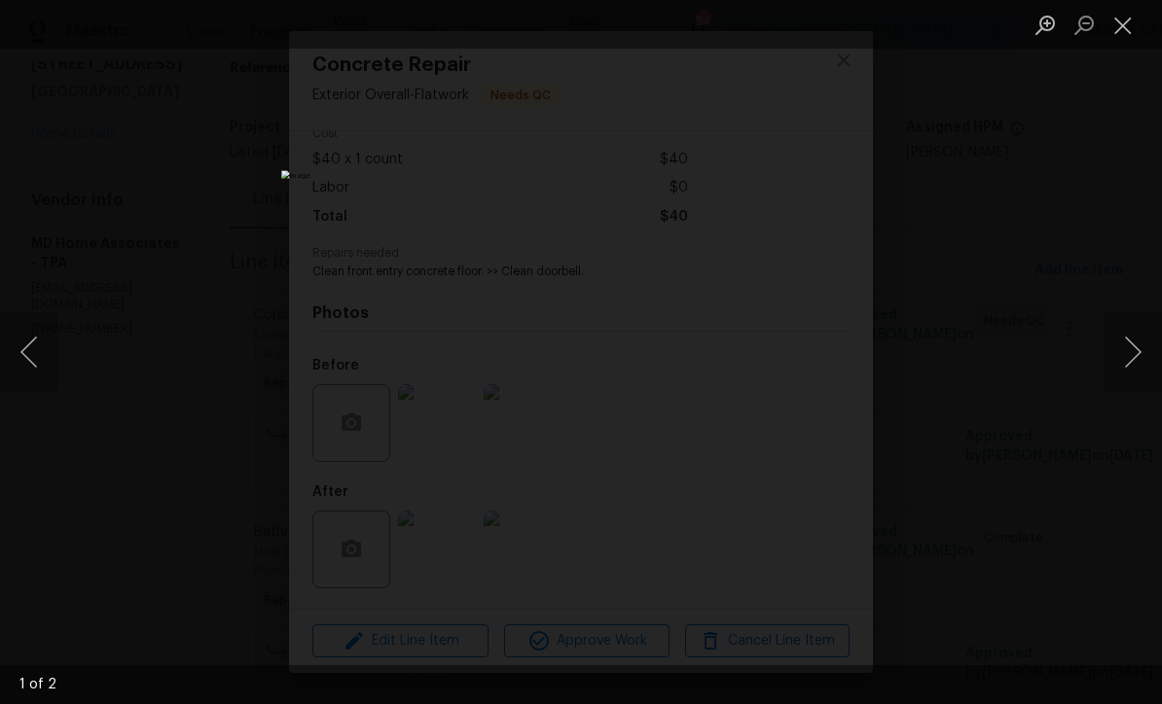
click at [1135, 32] on button "Close lightbox" at bounding box center [1122, 25] width 39 height 34
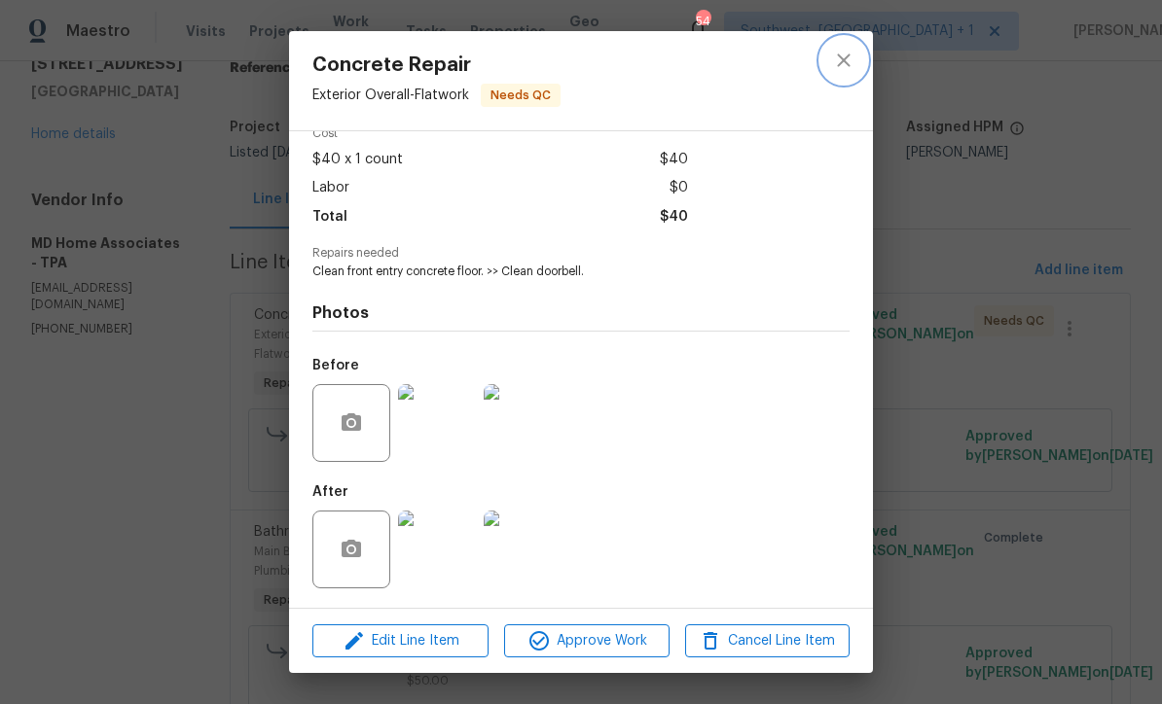
click at [847, 53] on icon "close" at bounding box center [843, 60] width 23 height 23
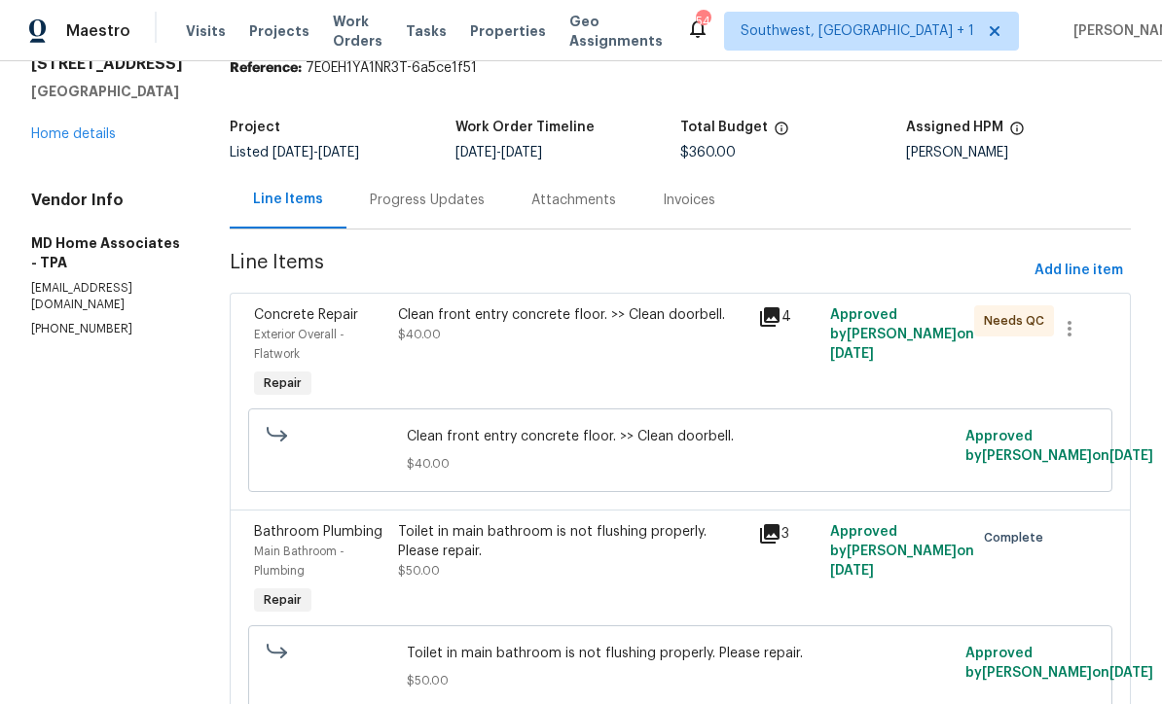
click at [413, 207] on div "Progress Updates" at bounding box center [427, 200] width 115 height 19
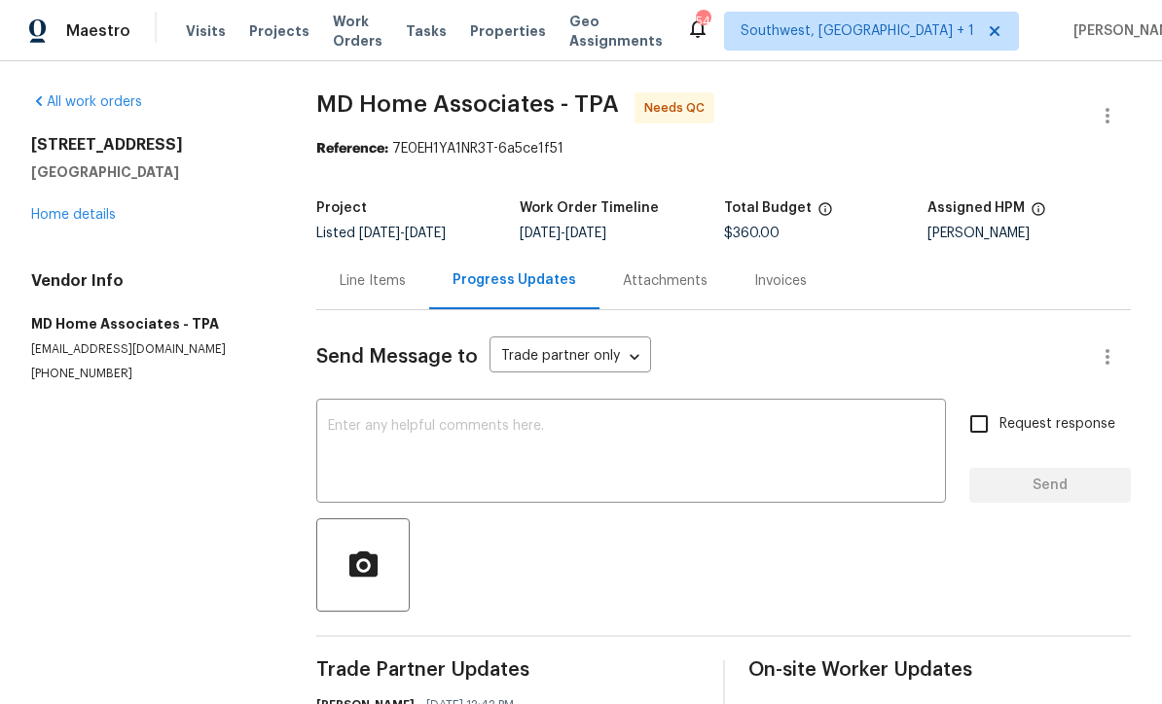
click at [67, 213] on link "Home details" at bounding box center [73, 215] width 85 height 14
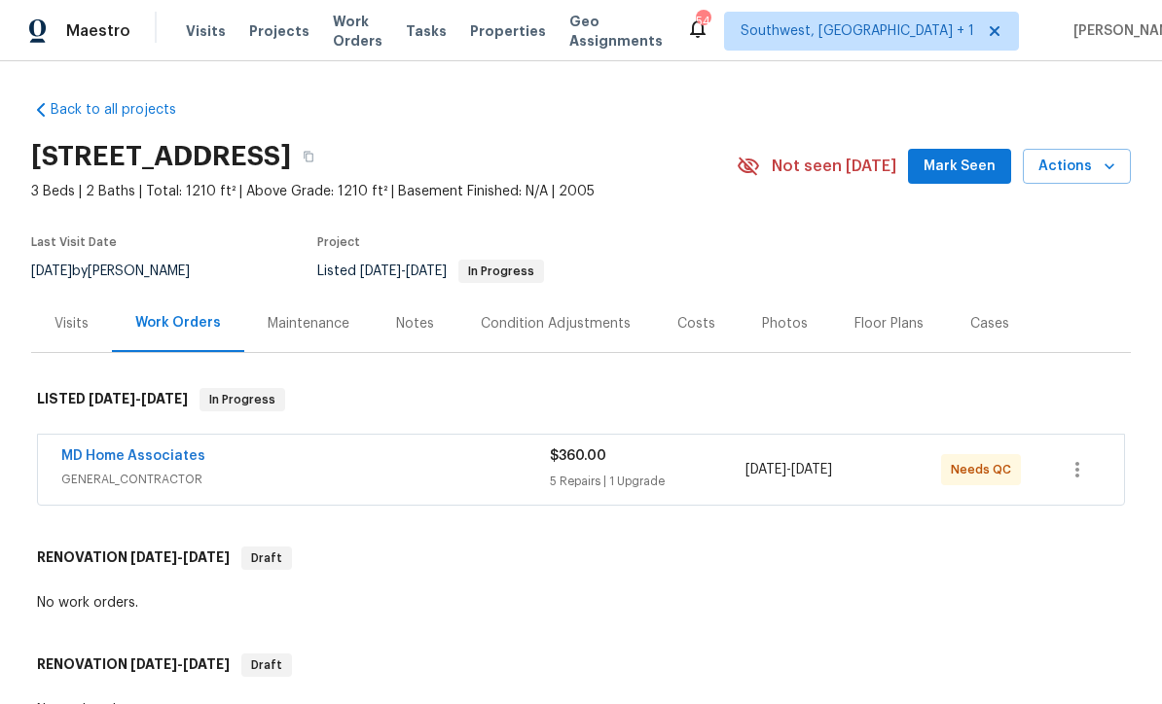
click at [342, 29] on span "Work Orders" at bounding box center [358, 31] width 50 height 39
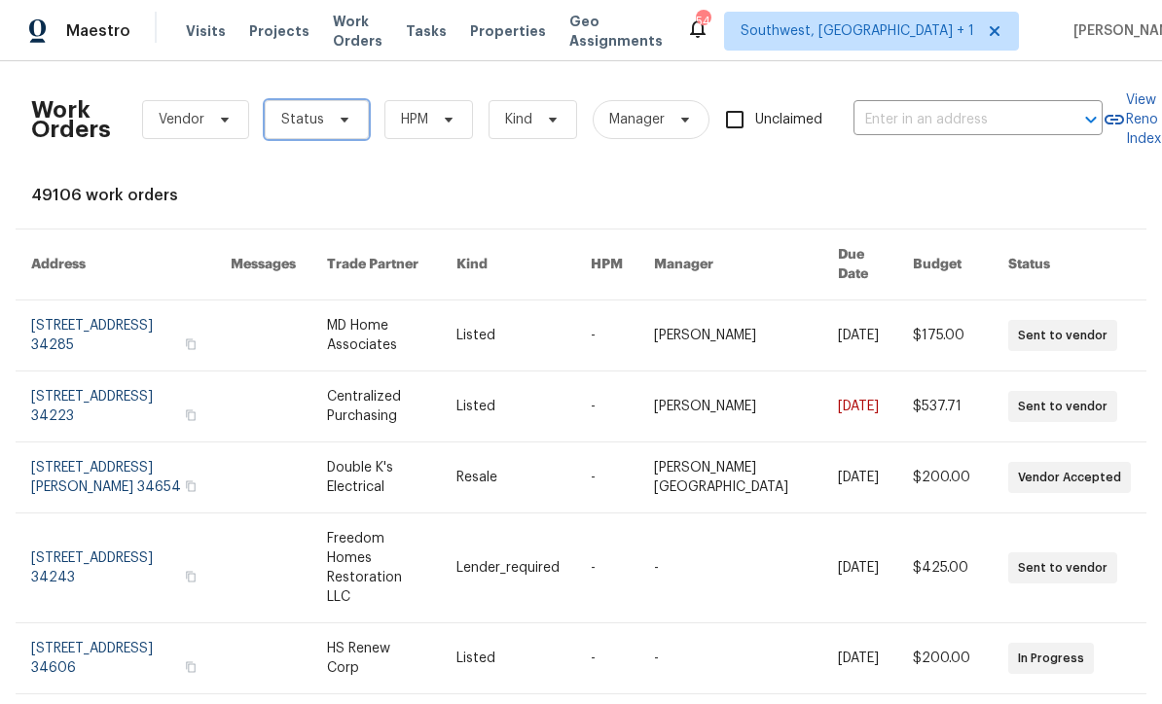
click at [306, 115] on span "Status" at bounding box center [302, 119] width 43 height 19
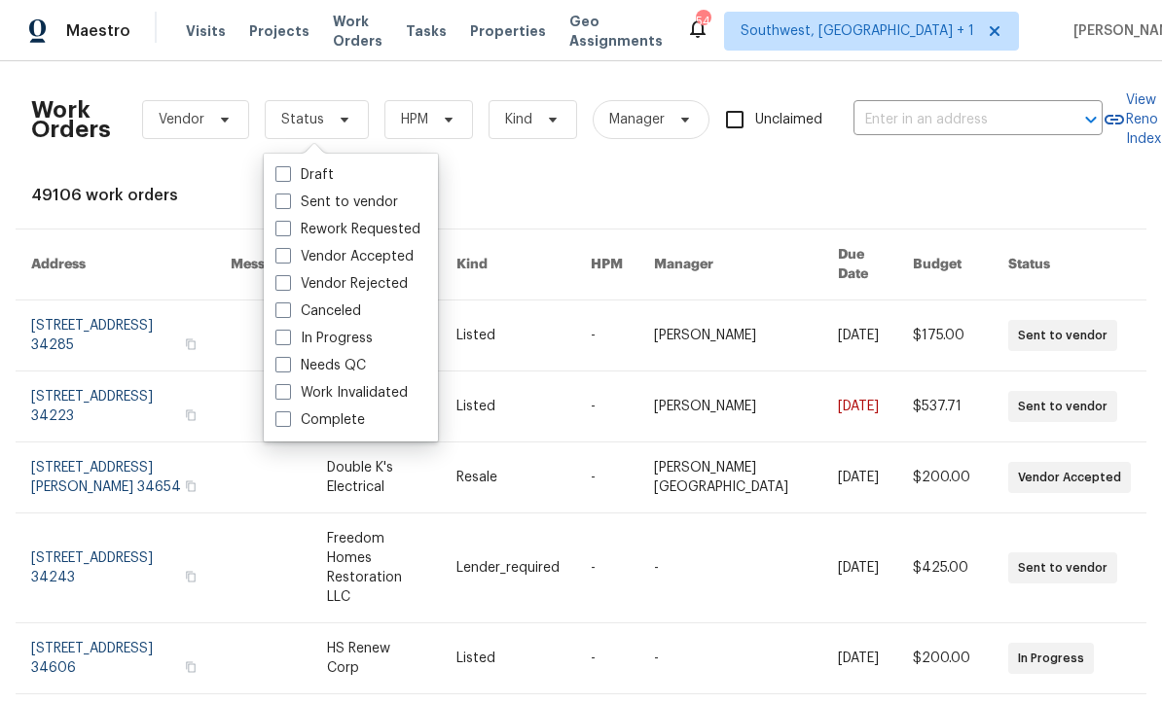
click at [276, 367] on span at bounding box center [283, 365] width 16 height 16
click at [276, 367] on input "Needs QC" at bounding box center [281, 362] width 13 height 13
checkbox input "true"
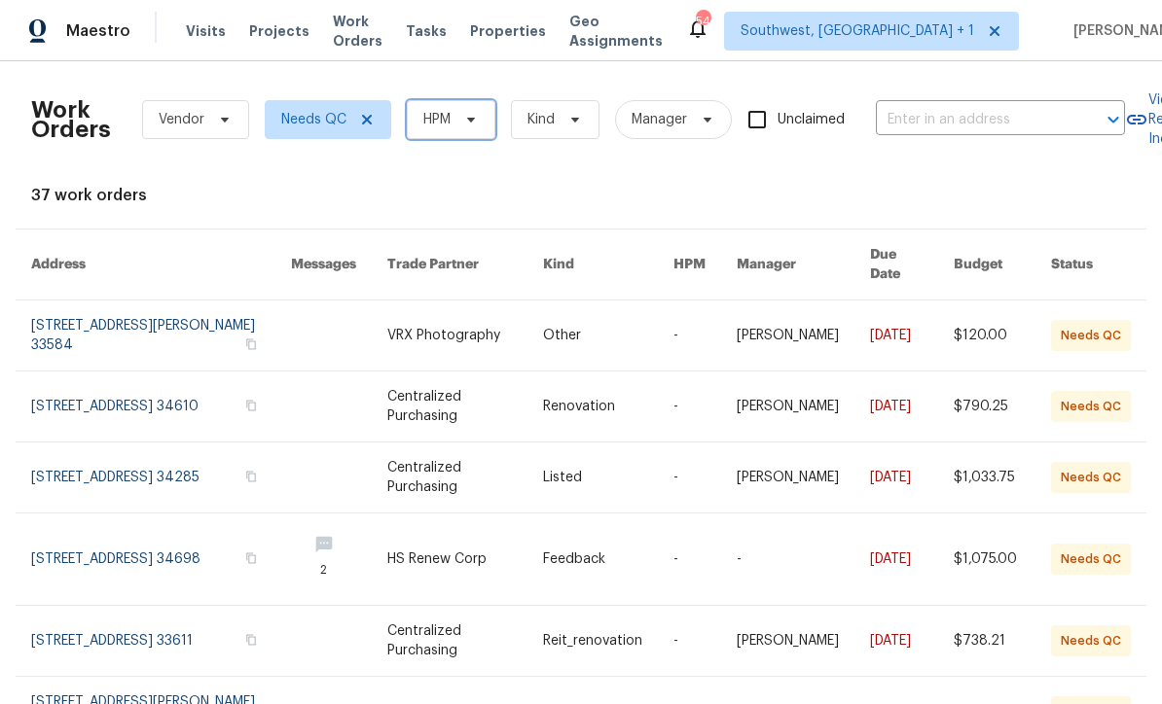
click at [472, 118] on icon at bounding box center [471, 120] width 8 height 5
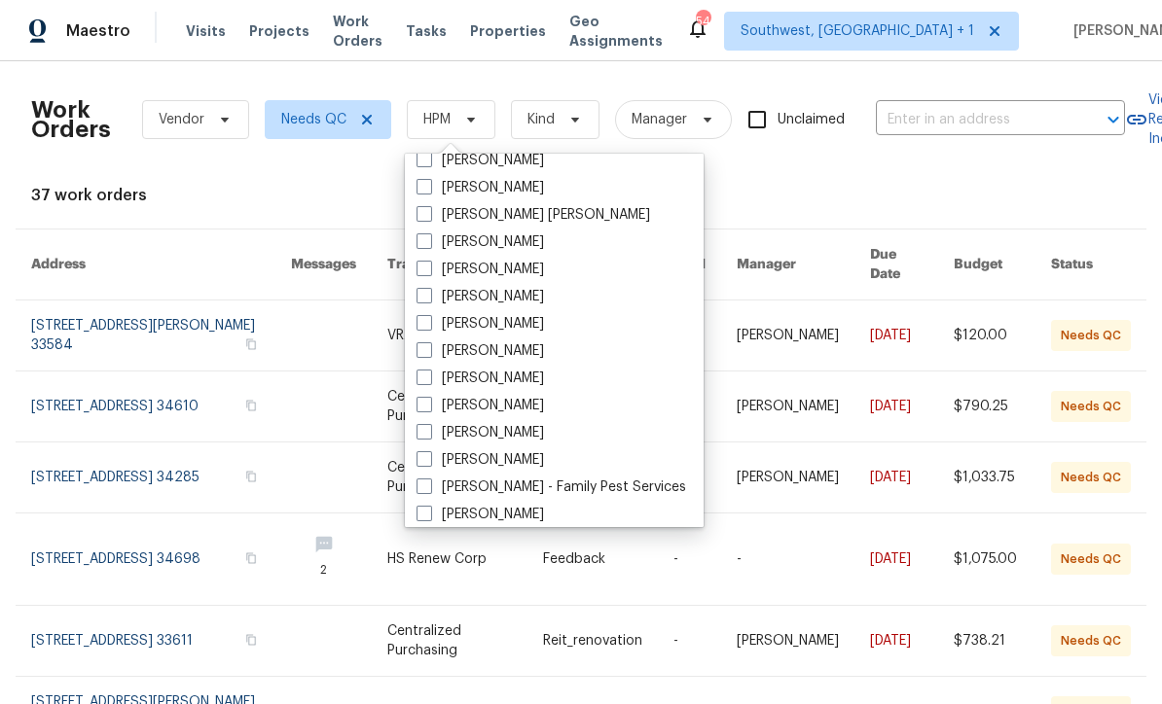
scroll to position [161, 0]
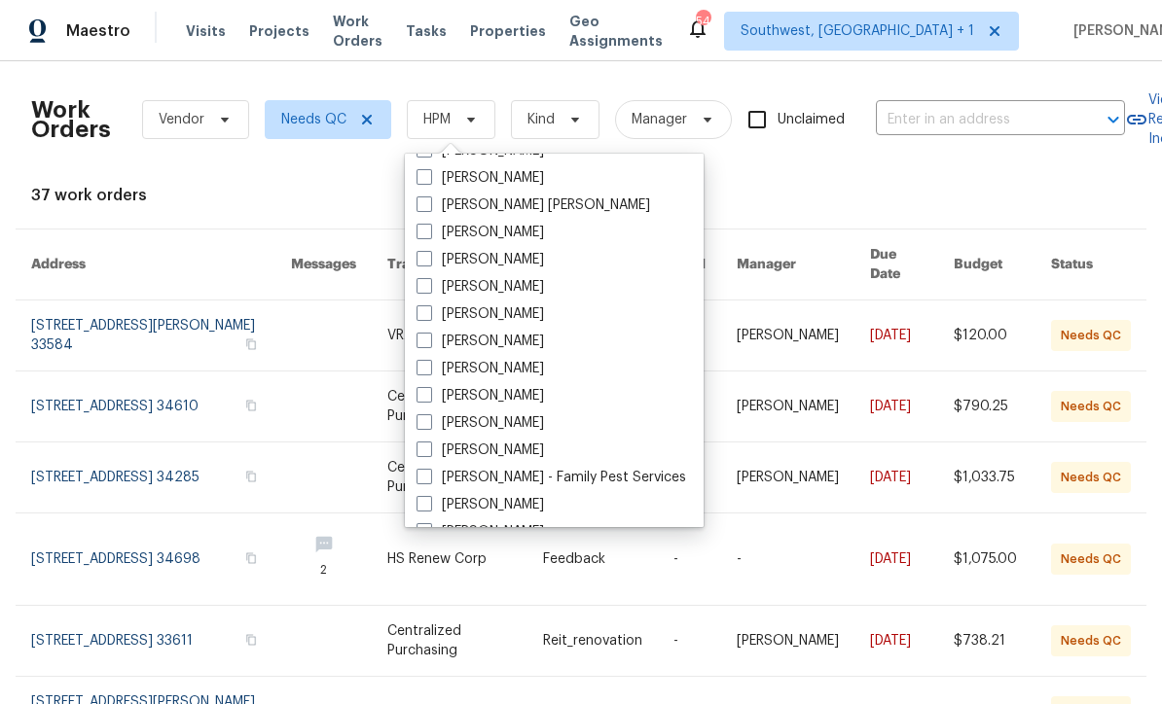
click at [418, 392] on span at bounding box center [424, 395] width 16 height 16
click at [418, 392] on input "[PERSON_NAME]" at bounding box center [422, 392] width 13 height 13
checkbox input "true"
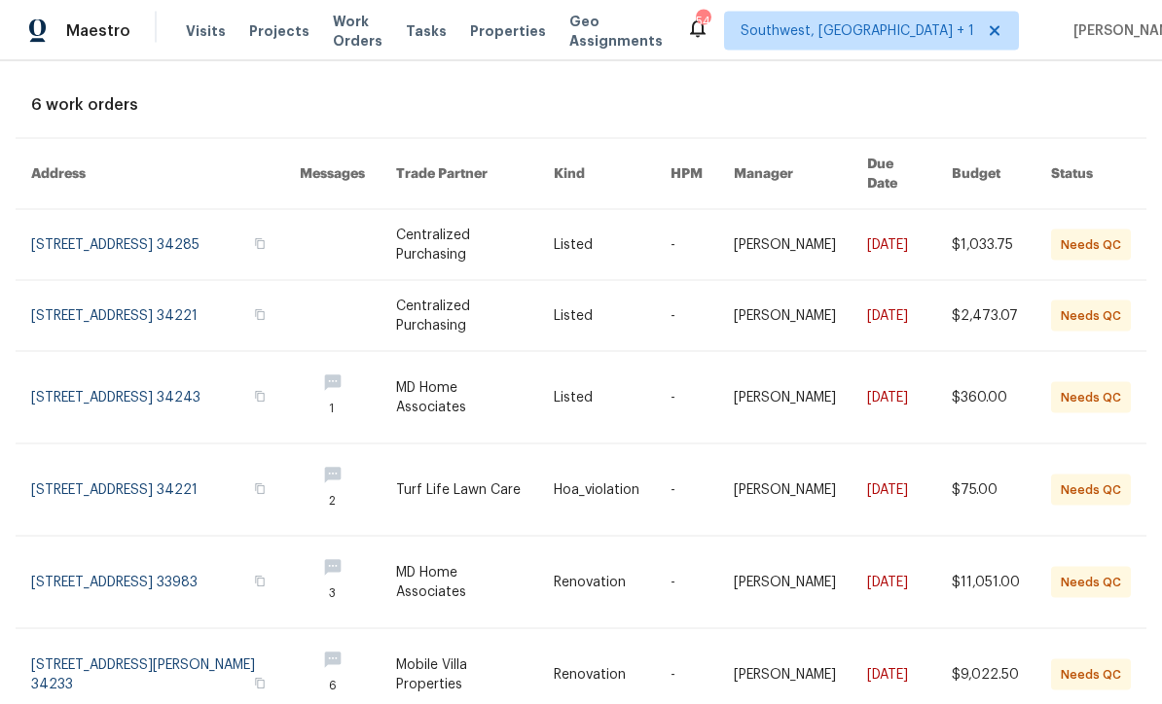
scroll to position [64, 0]
click at [563, 537] on link at bounding box center [612, 582] width 117 height 91
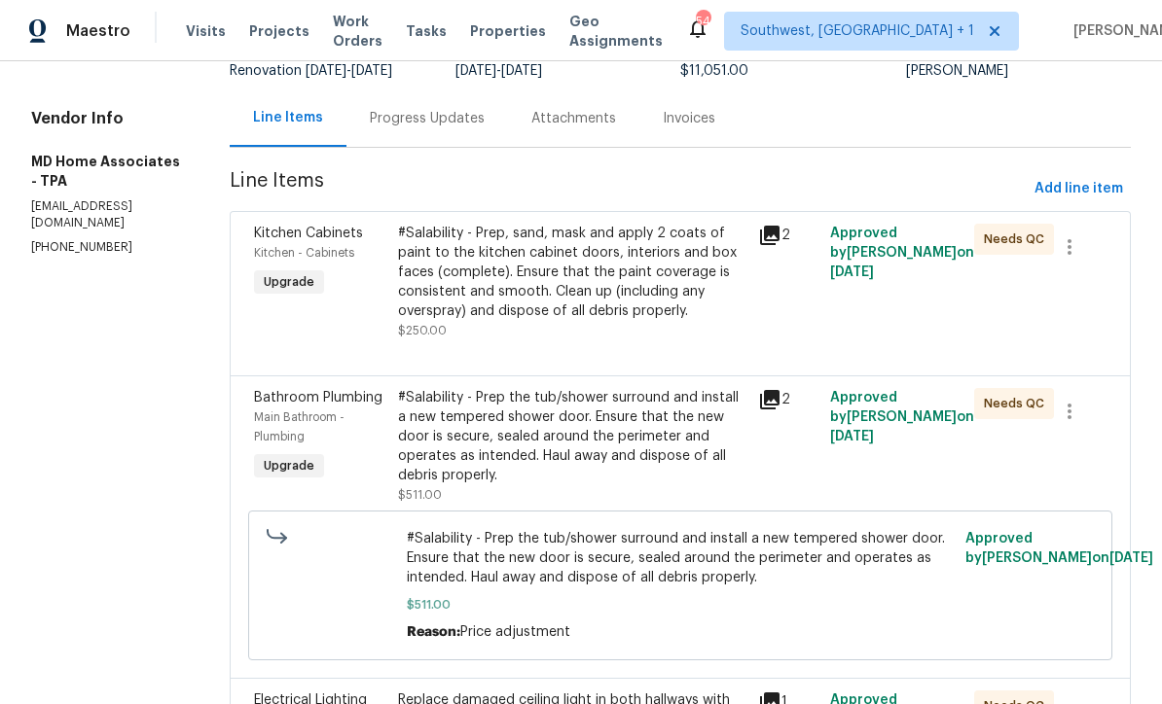
scroll to position [162, 0]
click at [676, 321] on div "#Salability - Prep, sand, mask and apply 2 coats of paint to the kitchen cabine…" at bounding box center [572, 283] width 348 height 117
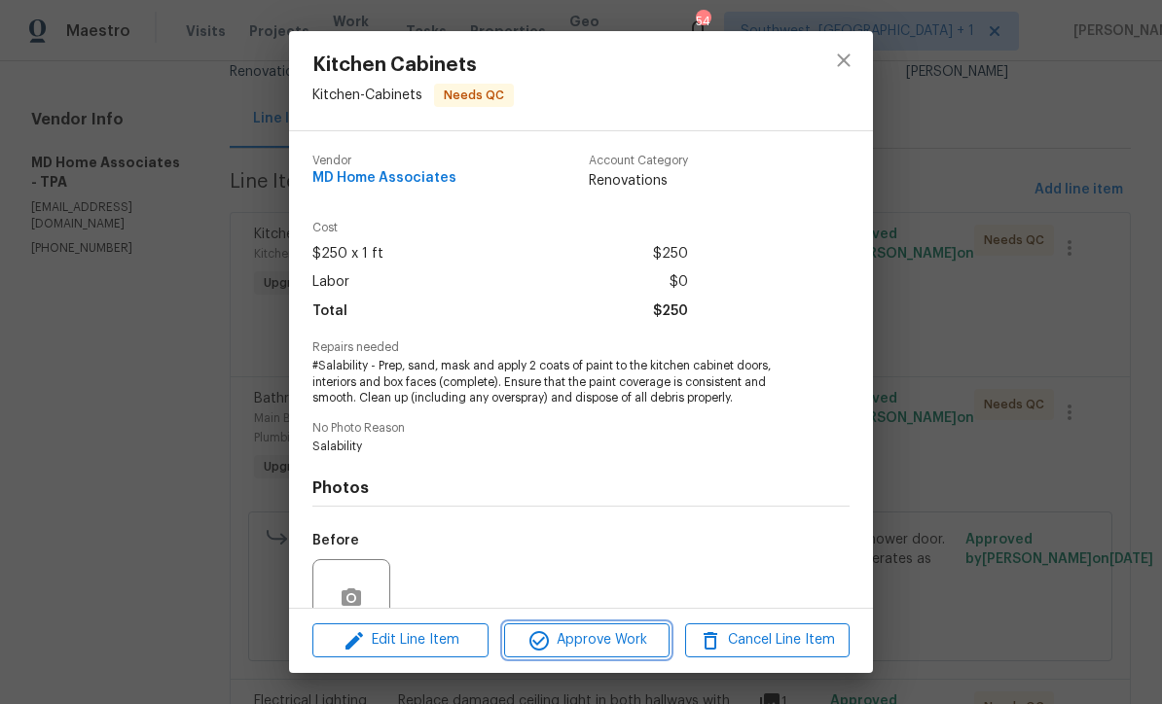
click at [637, 648] on span "Approve Work" at bounding box center [586, 641] width 153 height 24
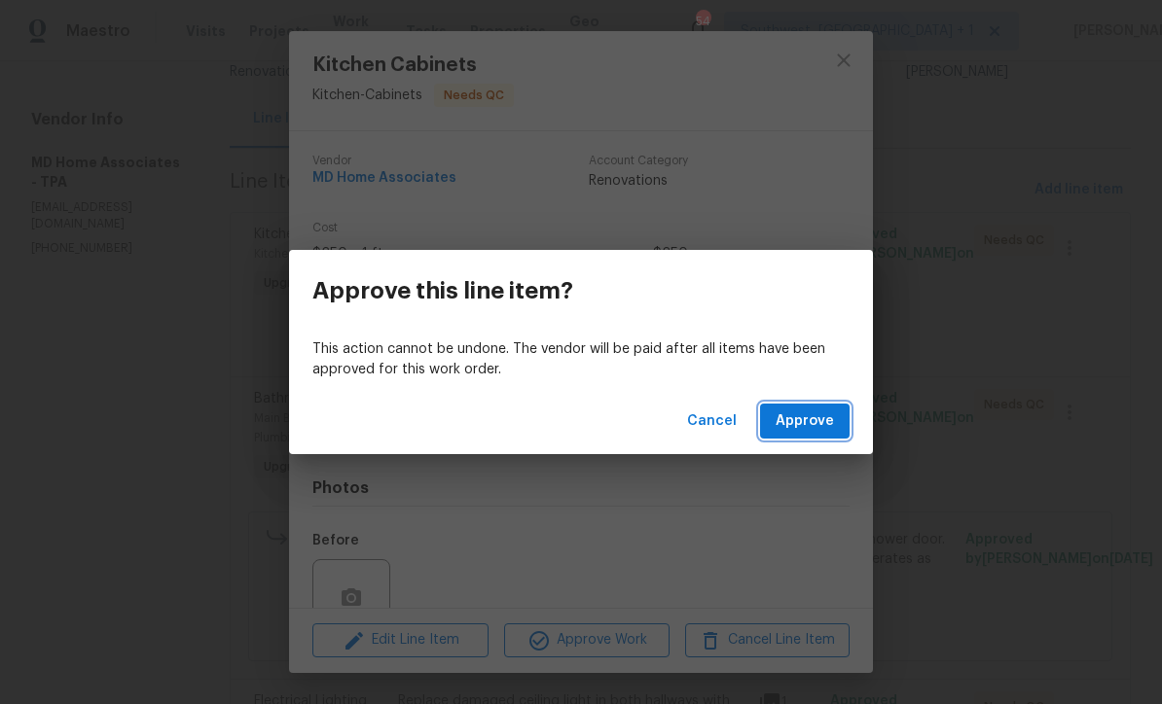
click at [807, 431] on span "Approve" at bounding box center [804, 422] width 58 height 24
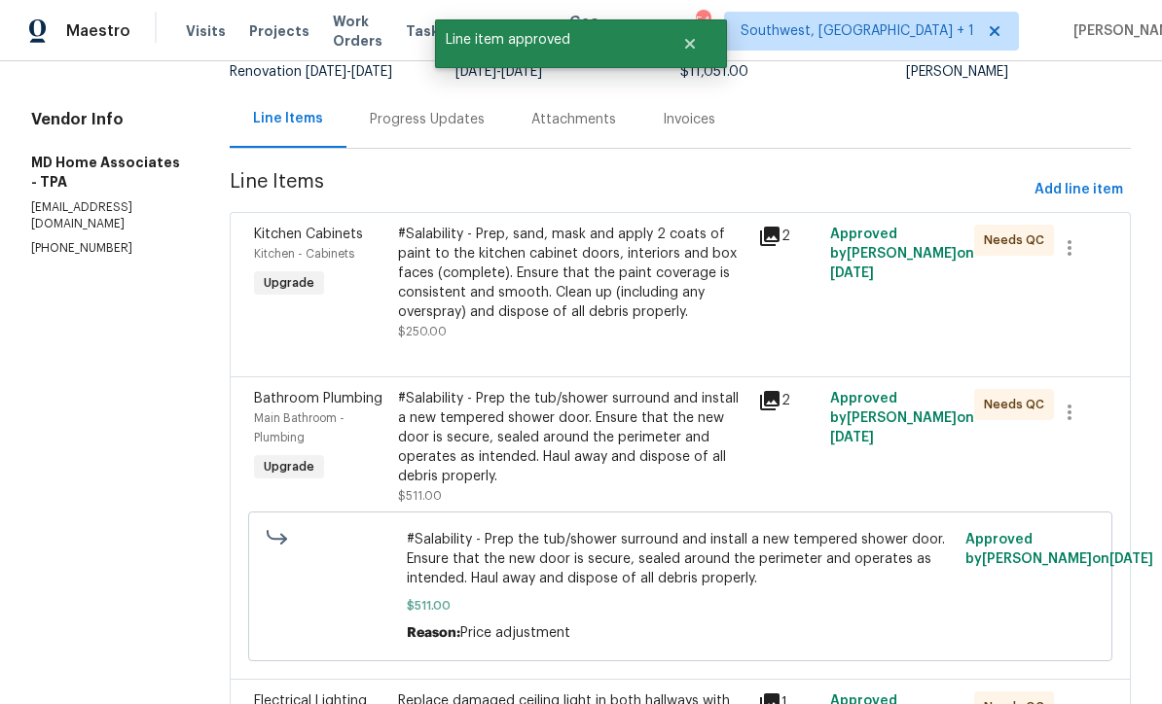
scroll to position [0, 0]
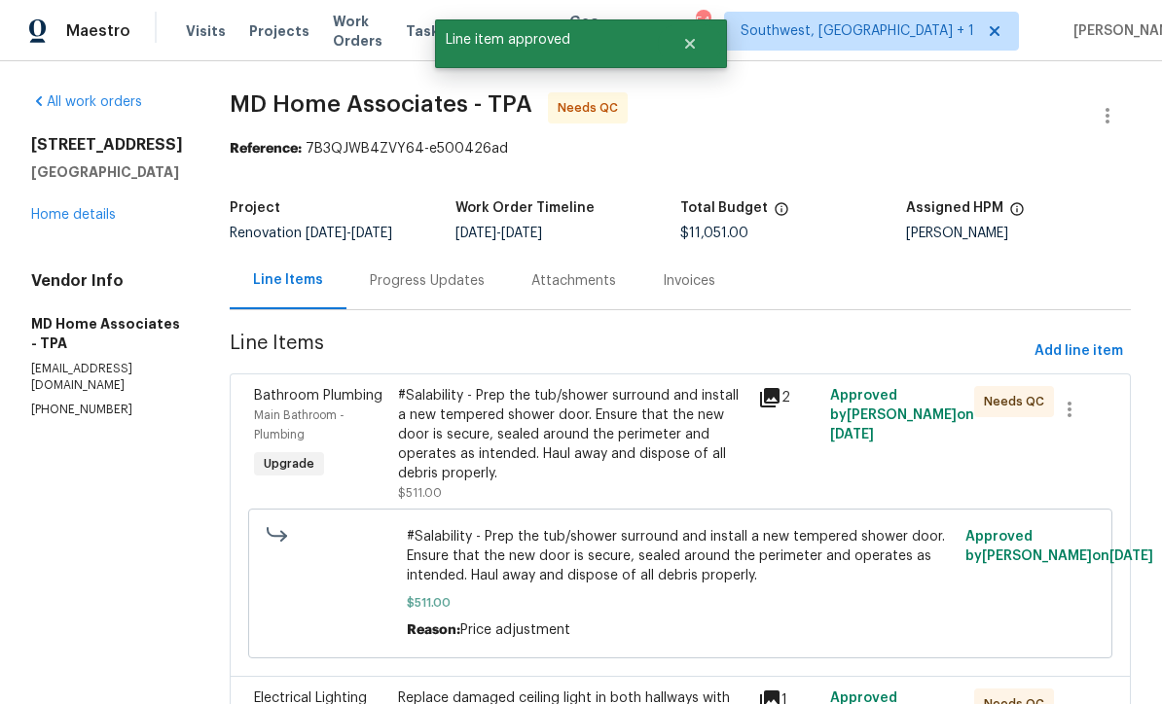
click at [689, 436] on div "#Salability - Prep the tub/shower surround and install a new tempered shower do…" at bounding box center [572, 434] width 348 height 97
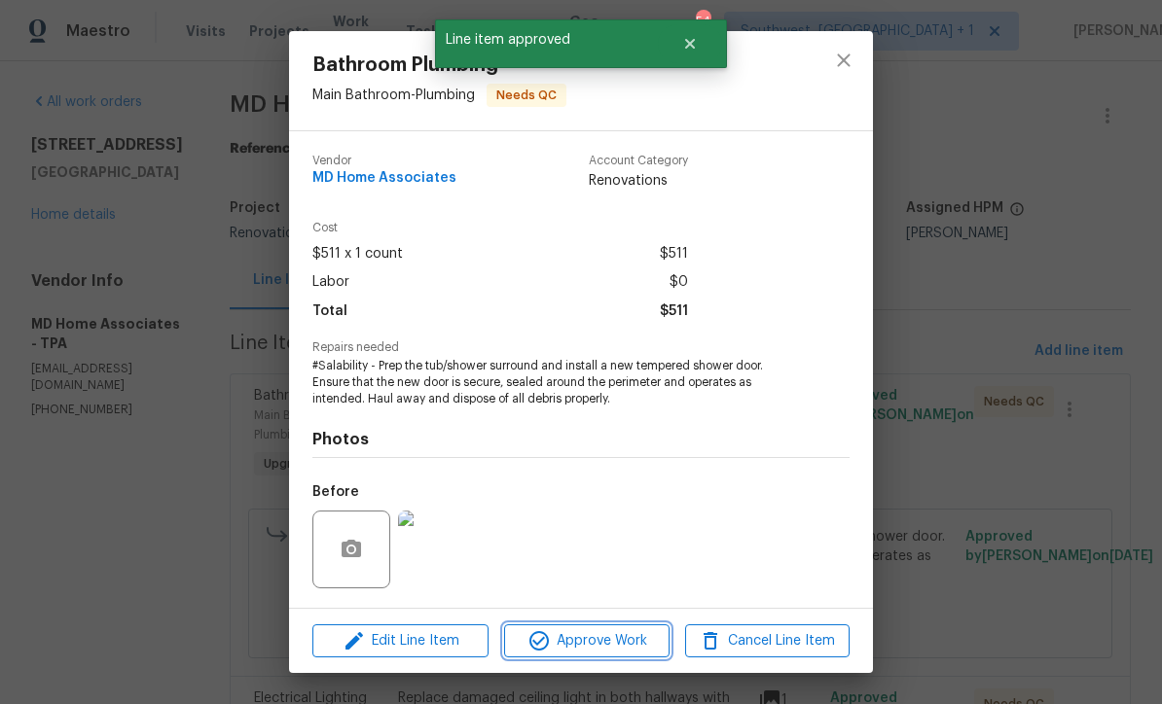
click at [641, 630] on span "Approve Work" at bounding box center [586, 641] width 153 height 24
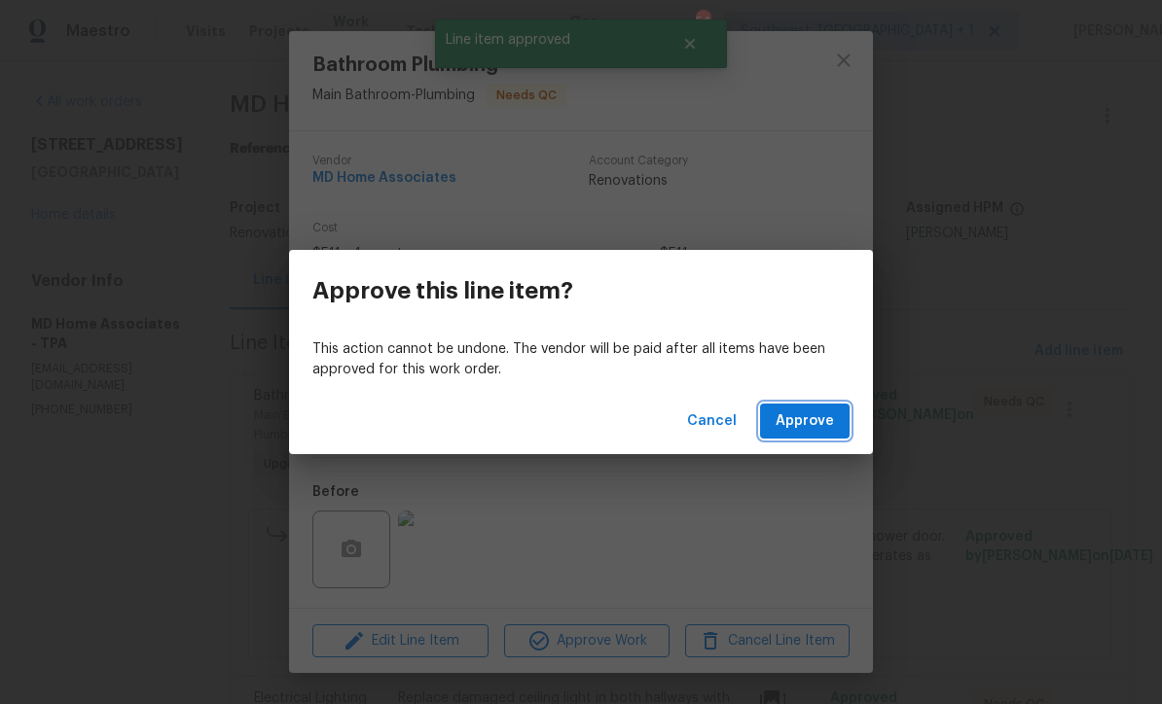
click at [817, 424] on span "Approve" at bounding box center [804, 422] width 58 height 24
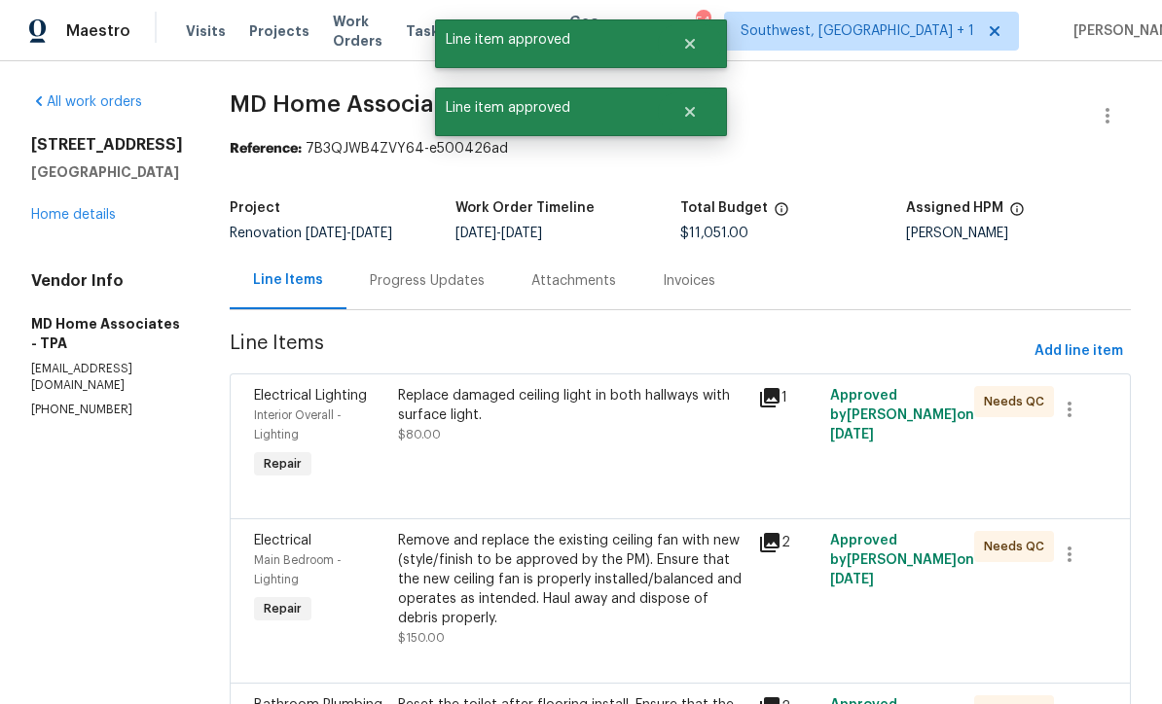
click at [645, 433] on div "Replace damaged ceiling light in both hallways with surface light. $80.00" at bounding box center [572, 415] width 348 height 58
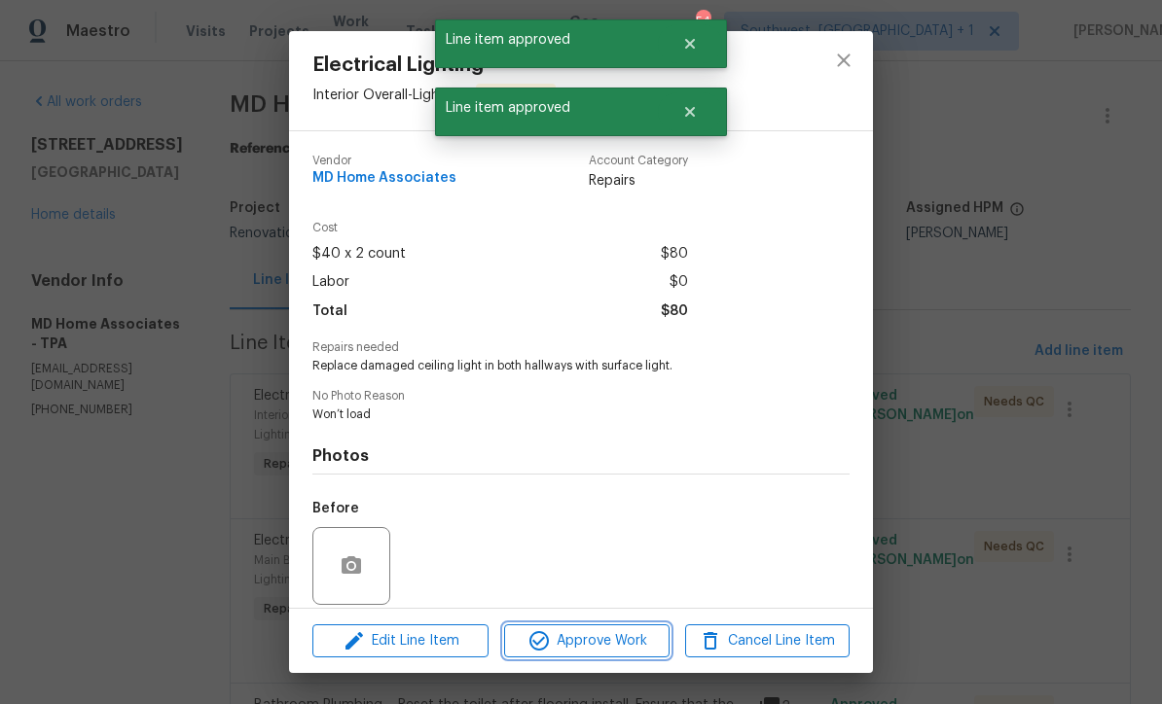
click at [631, 631] on span "Approve Work" at bounding box center [586, 641] width 153 height 24
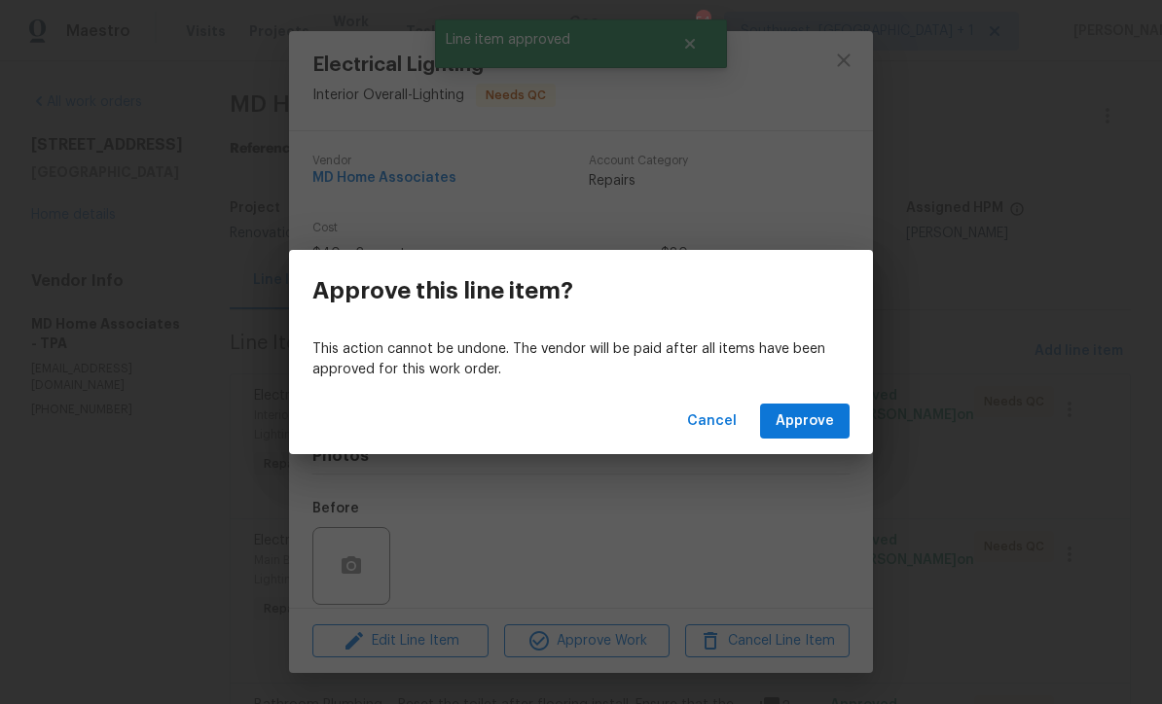
click at [812, 425] on span "Approve" at bounding box center [804, 422] width 58 height 24
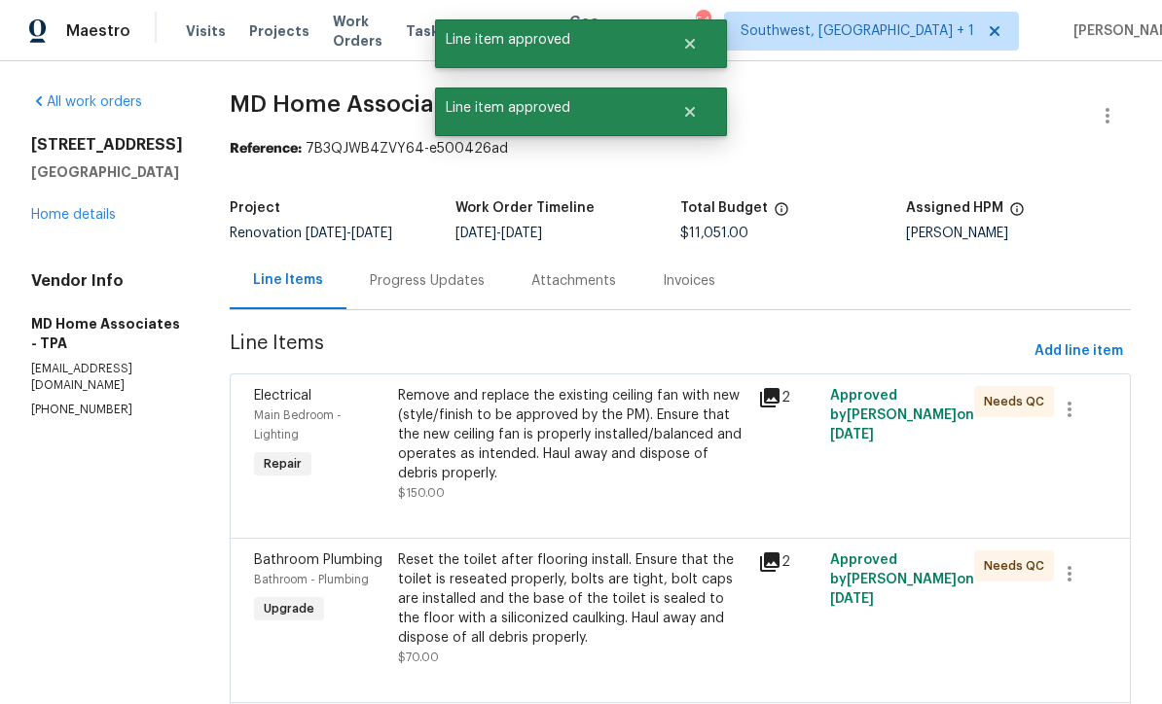
click at [641, 428] on div "Remove and replace the existing ceiling fan with new (style/finish to be approv…" at bounding box center [572, 434] width 348 height 97
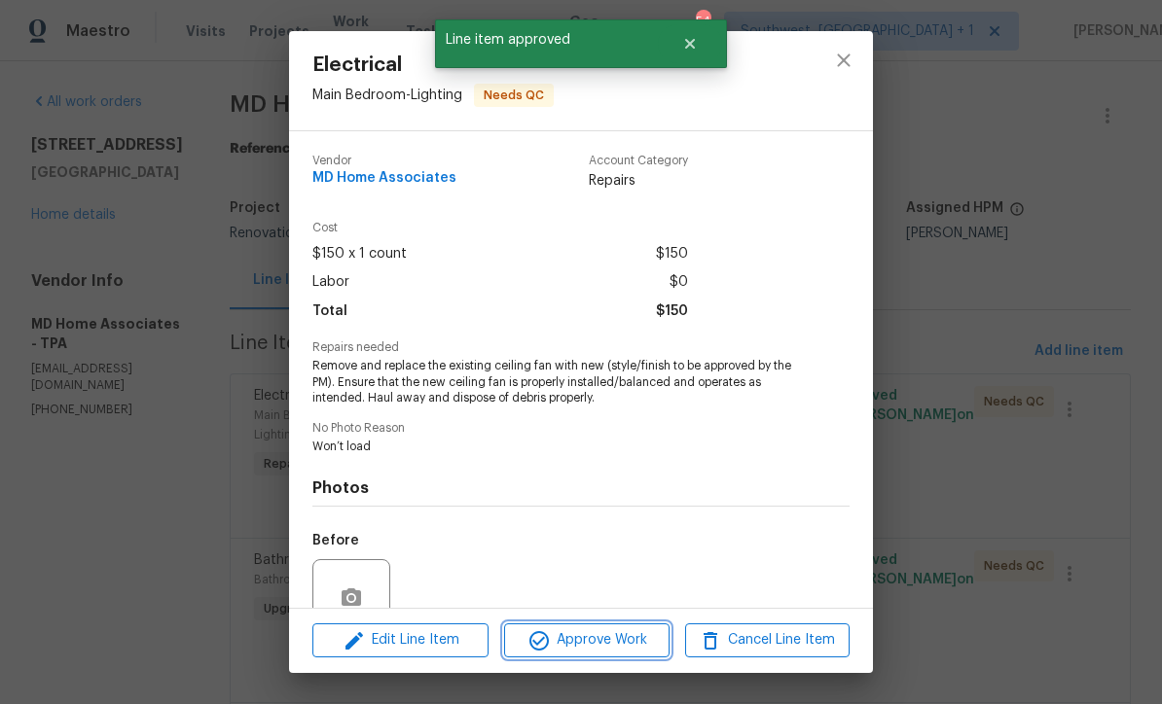
click at [629, 634] on span "Approve Work" at bounding box center [586, 641] width 153 height 24
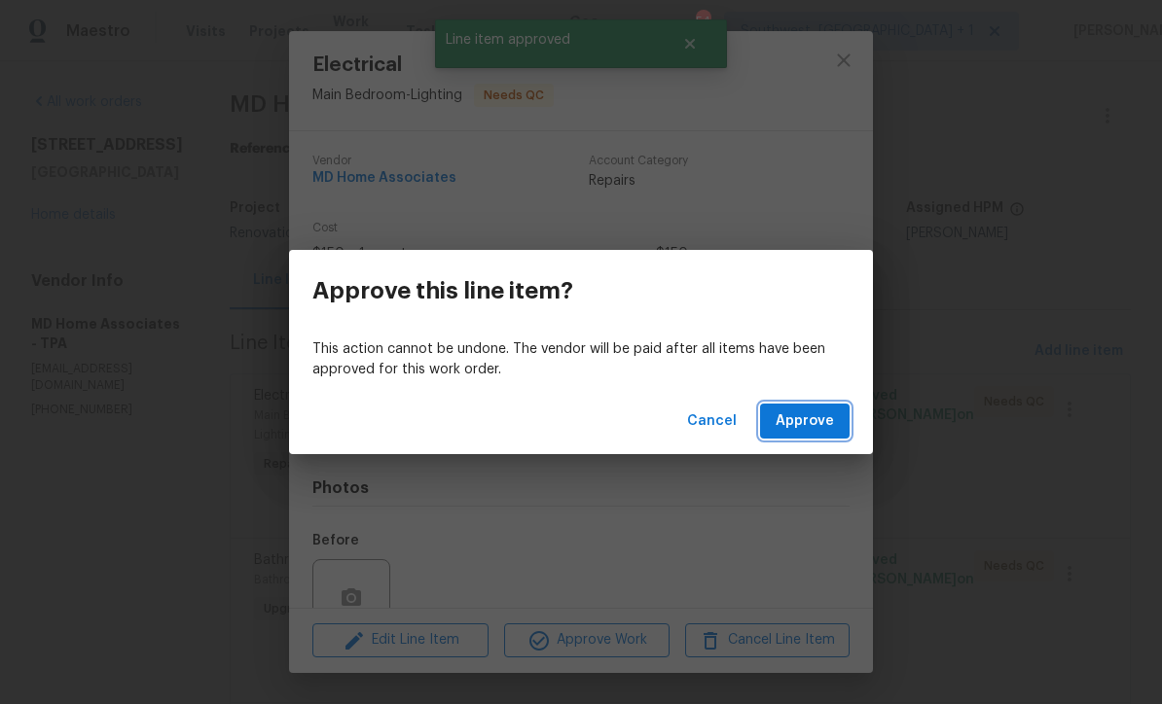
click at [808, 420] on span "Approve" at bounding box center [804, 422] width 58 height 24
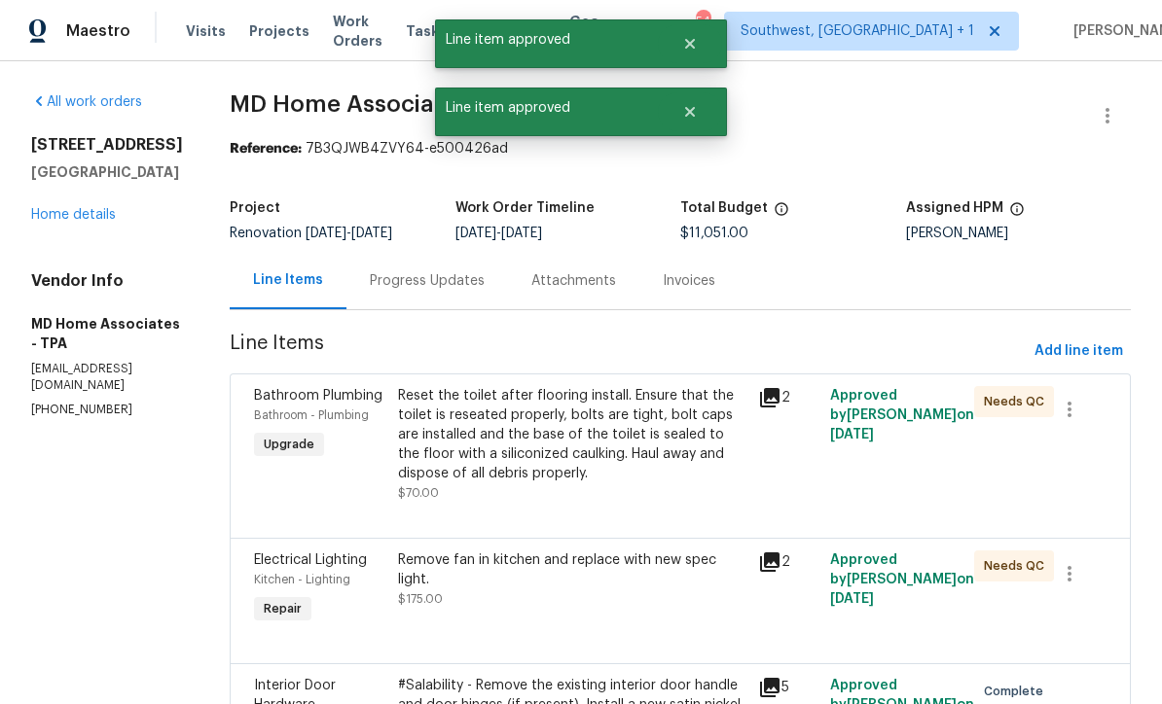
click at [644, 417] on div "Reset the toilet after flooring install. Ensure that the toilet is reseated pro…" at bounding box center [572, 434] width 348 height 97
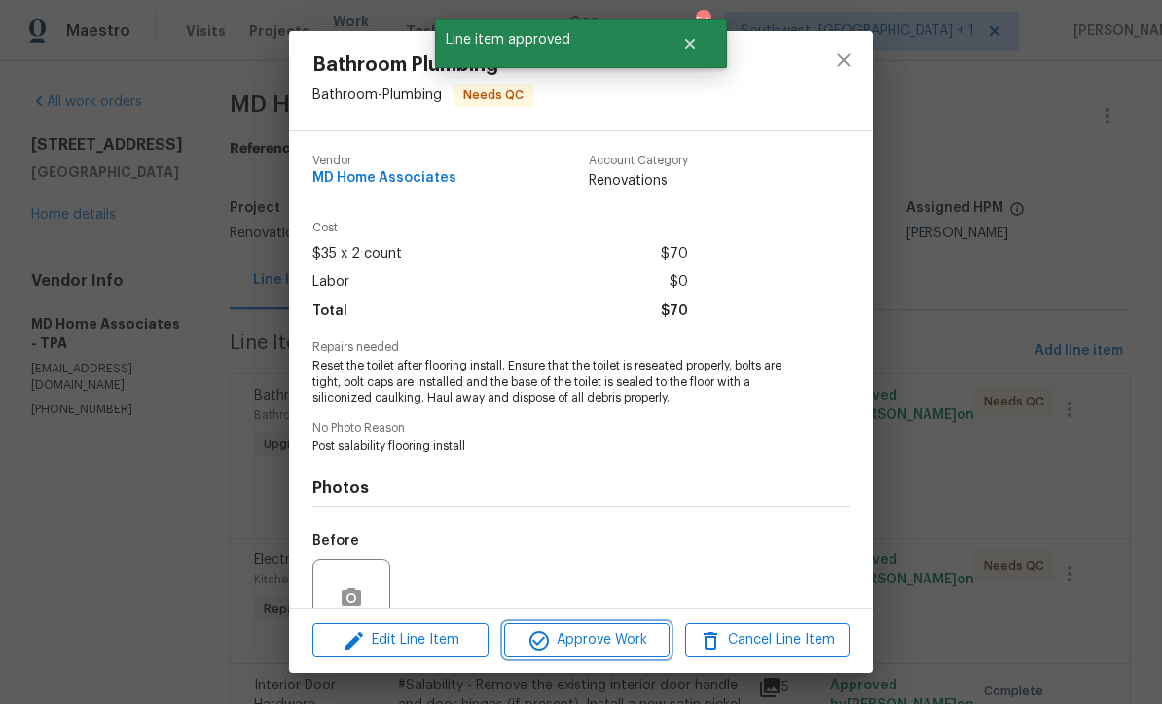
click at [637, 638] on span "Approve Work" at bounding box center [586, 641] width 153 height 24
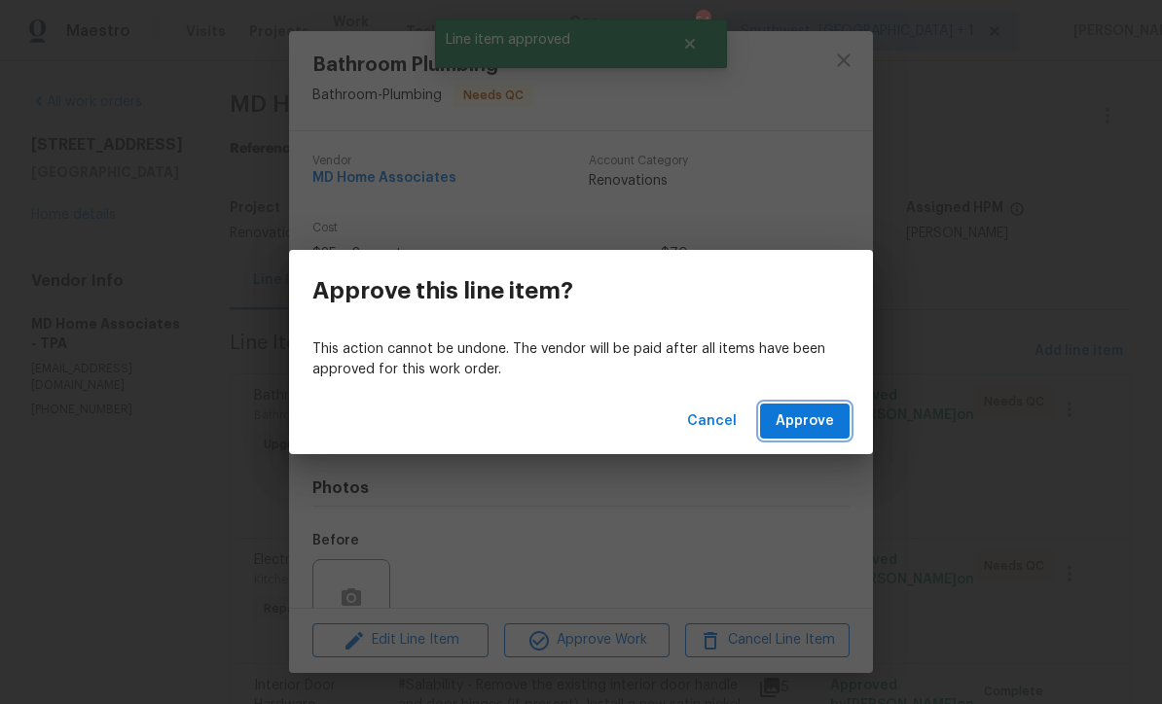
click at [812, 426] on span "Approve" at bounding box center [804, 422] width 58 height 24
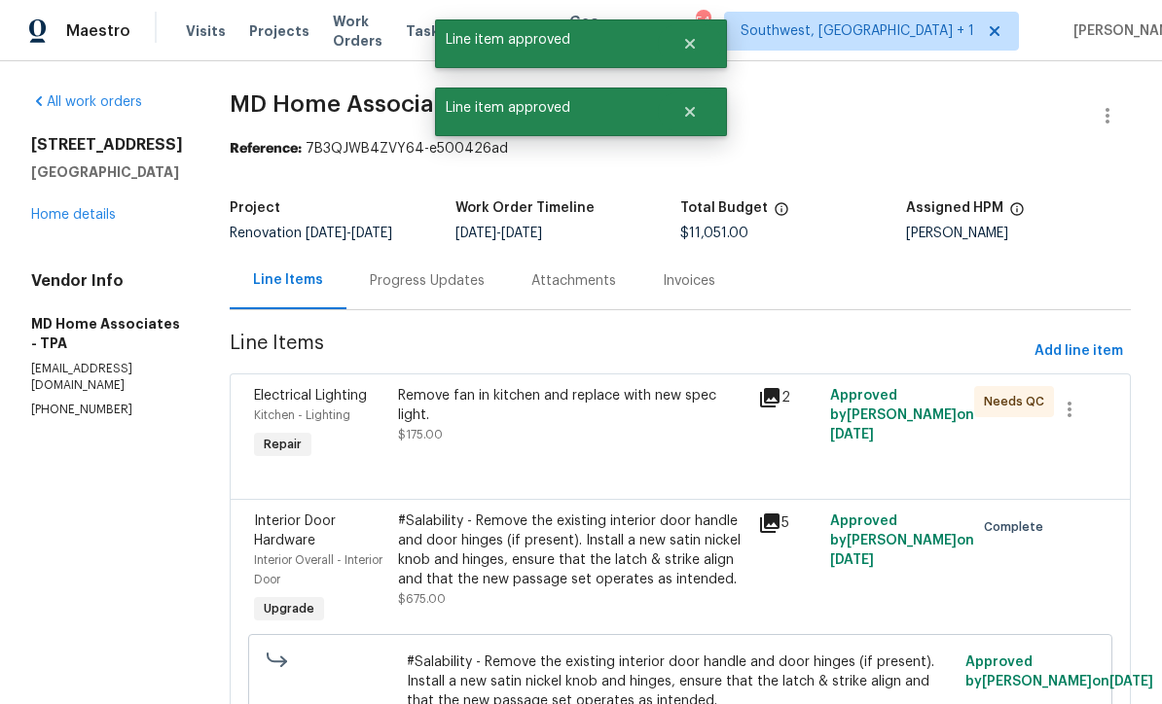
click at [652, 434] on div "Remove fan in kitchen and replace with new spec light. $175.00" at bounding box center [572, 415] width 348 height 58
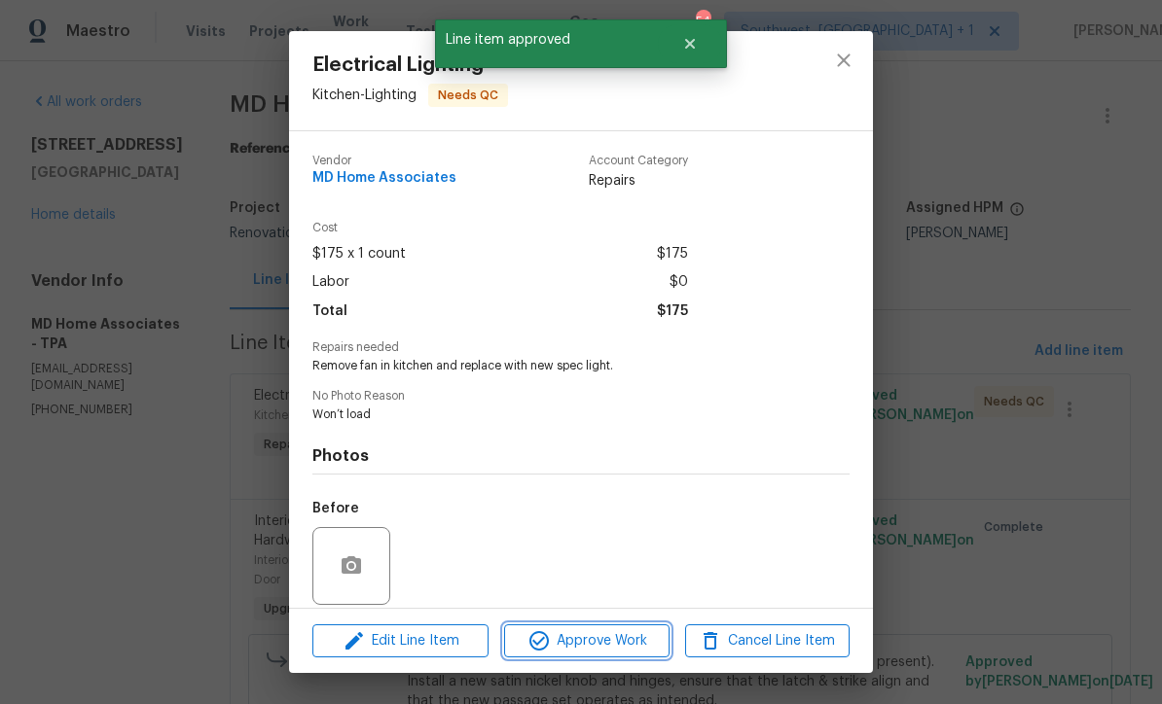
click at [633, 636] on span "Approve Work" at bounding box center [586, 641] width 153 height 24
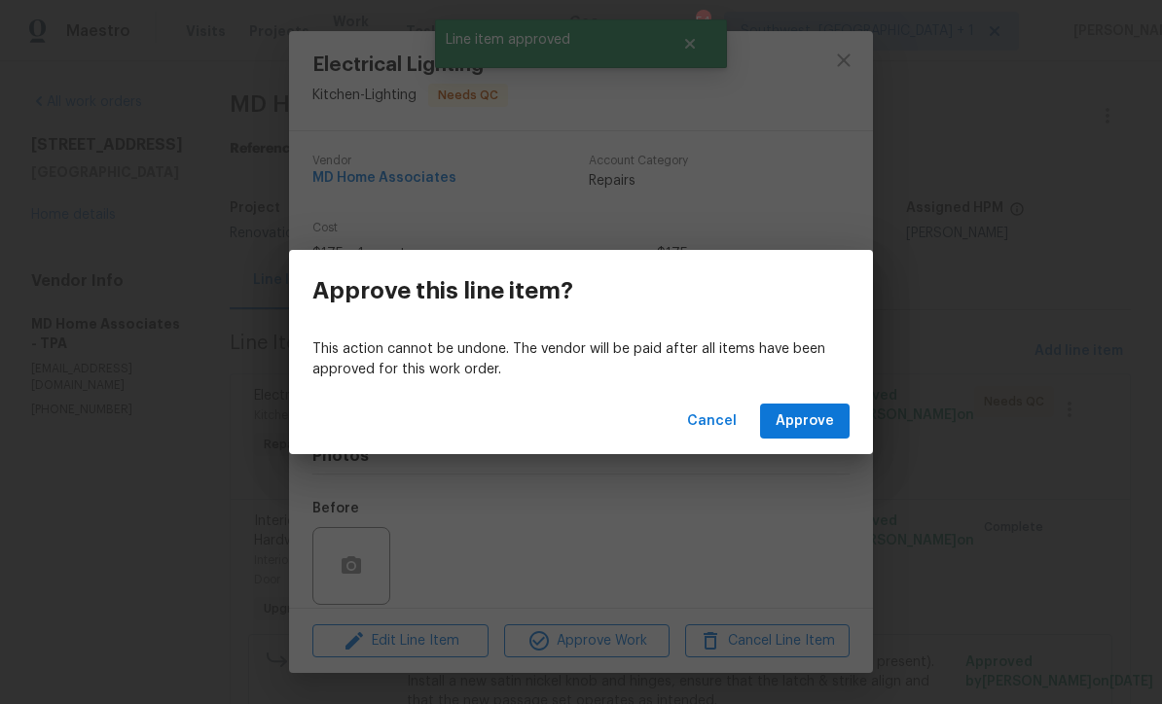
click at [819, 426] on span "Approve" at bounding box center [804, 422] width 58 height 24
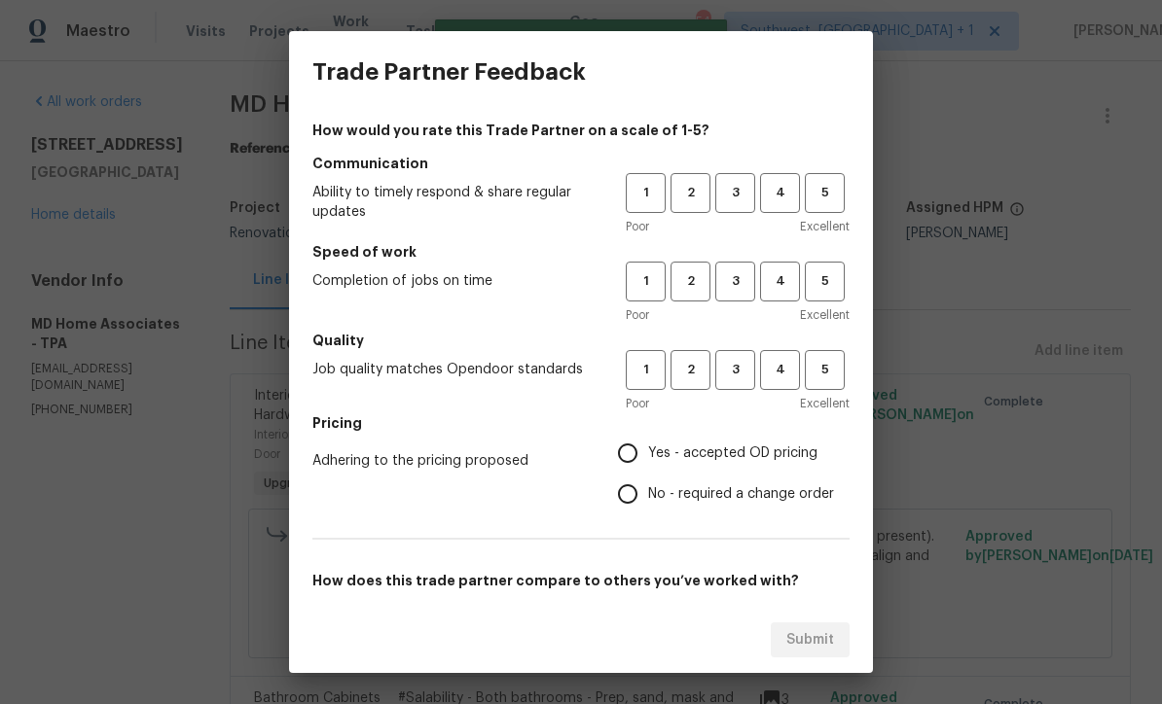
click at [731, 193] on span "3" at bounding box center [735, 193] width 36 height 22
click at [738, 290] on span "3" at bounding box center [735, 281] width 36 height 22
click at [745, 389] on button "3" at bounding box center [735, 370] width 40 height 40
click at [644, 439] on input "Yes - accepted OD pricing" at bounding box center [627, 453] width 41 height 41
radio input "true"
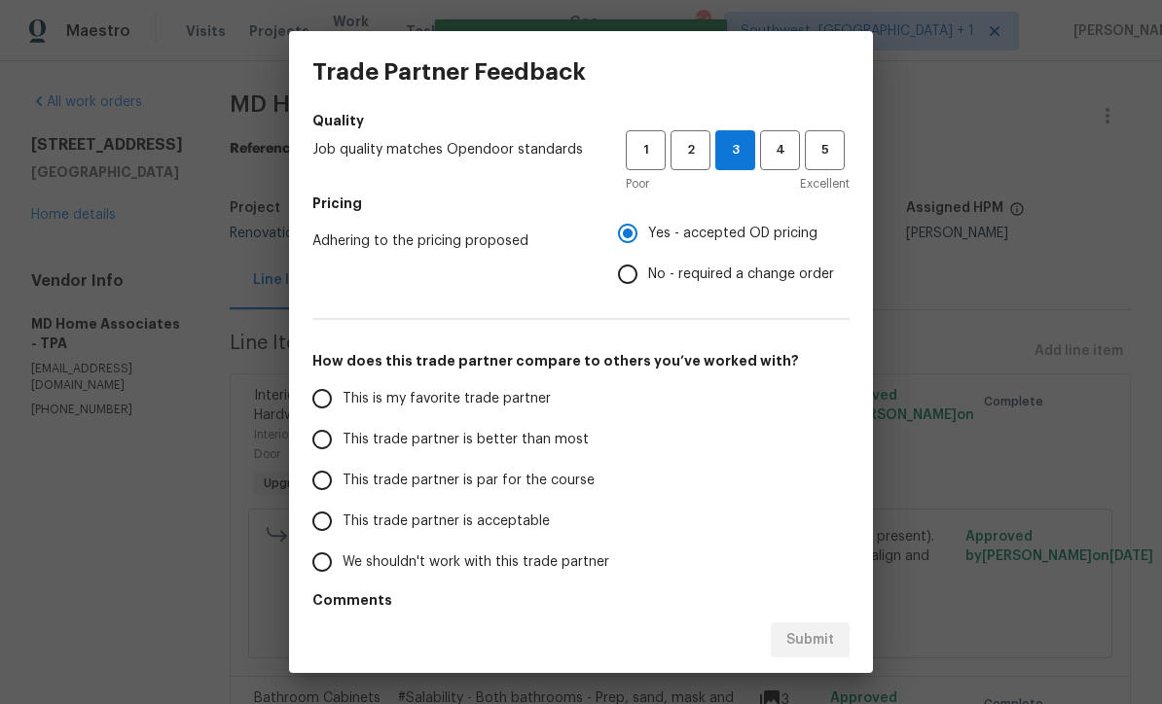
scroll to position [222, 0]
click at [330, 472] on input "This trade partner is par for the course" at bounding box center [322, 478] width 41 height 41
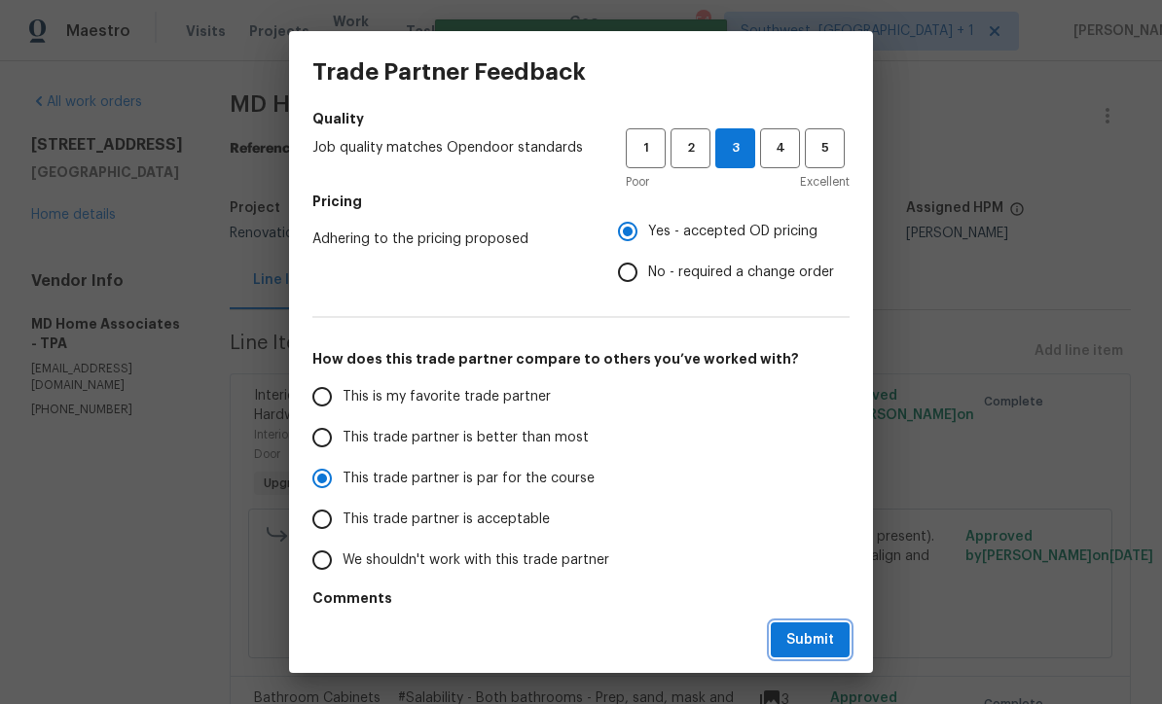
click at [829, 635] on span "Submit" at bounding box center [810, 641] width 48 height 24
radio input "true"
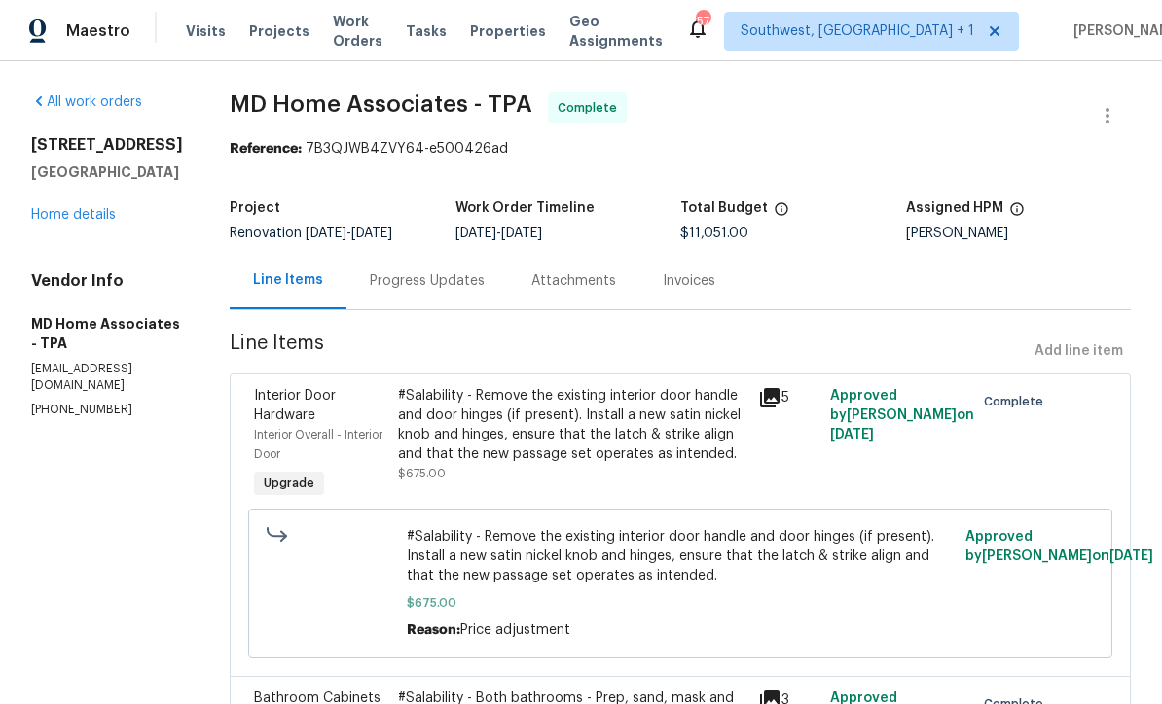
click at [346, 25] on span "Work Orders" at bounding box center [358, 31] width 50 height 39
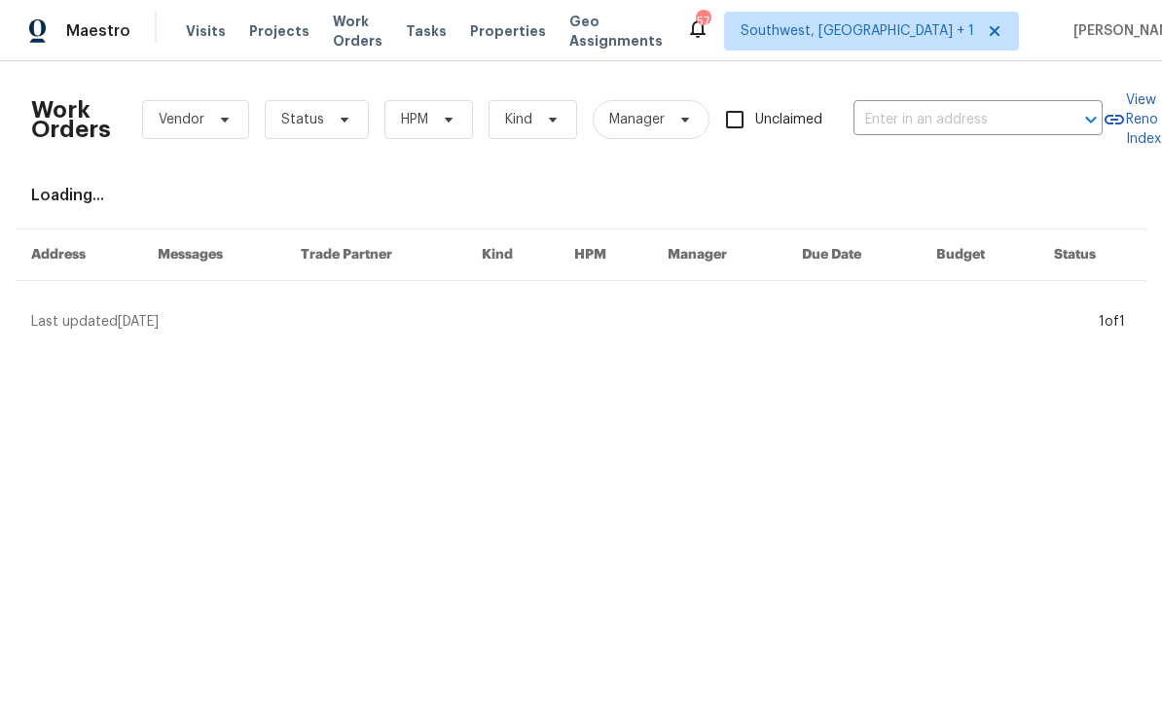
click at [306, 124] on span "Status" at bounding box center [302, 119] width 43 height 19
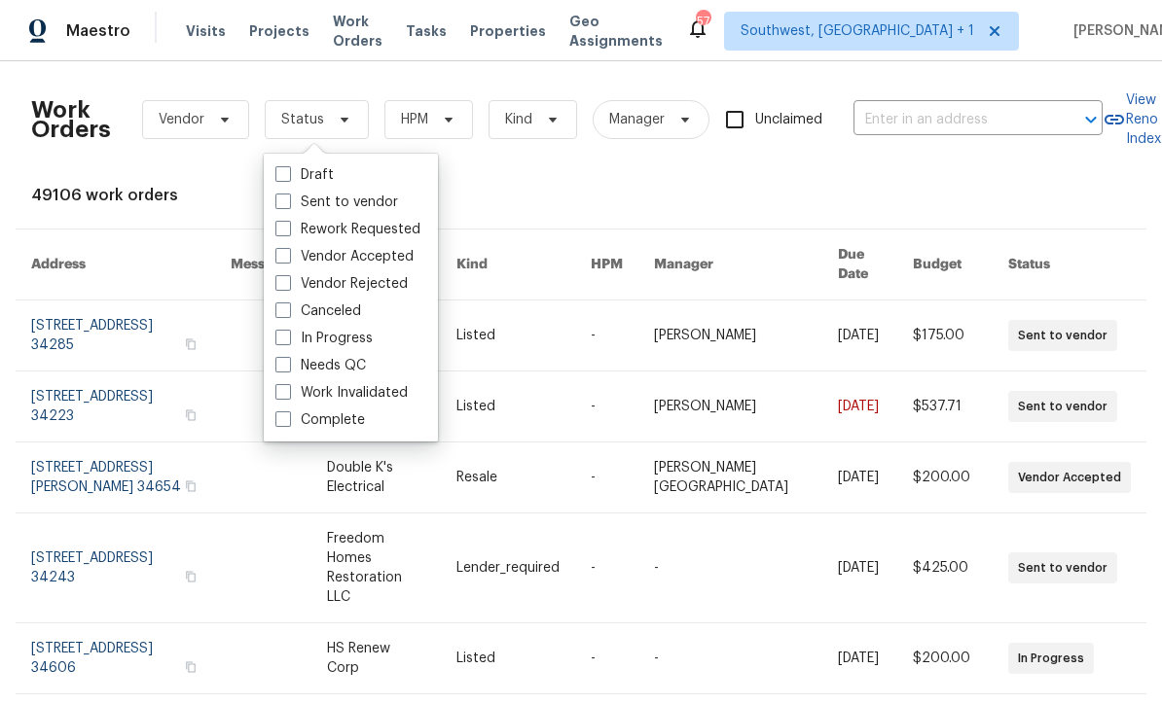
click at [284, 368] on span at bounding box center [283, 365] width 16 height 16
click at [284, 368] on input "Needs QC" at bounding box center [281, 362] width 13 height 13
checkbox input "true"
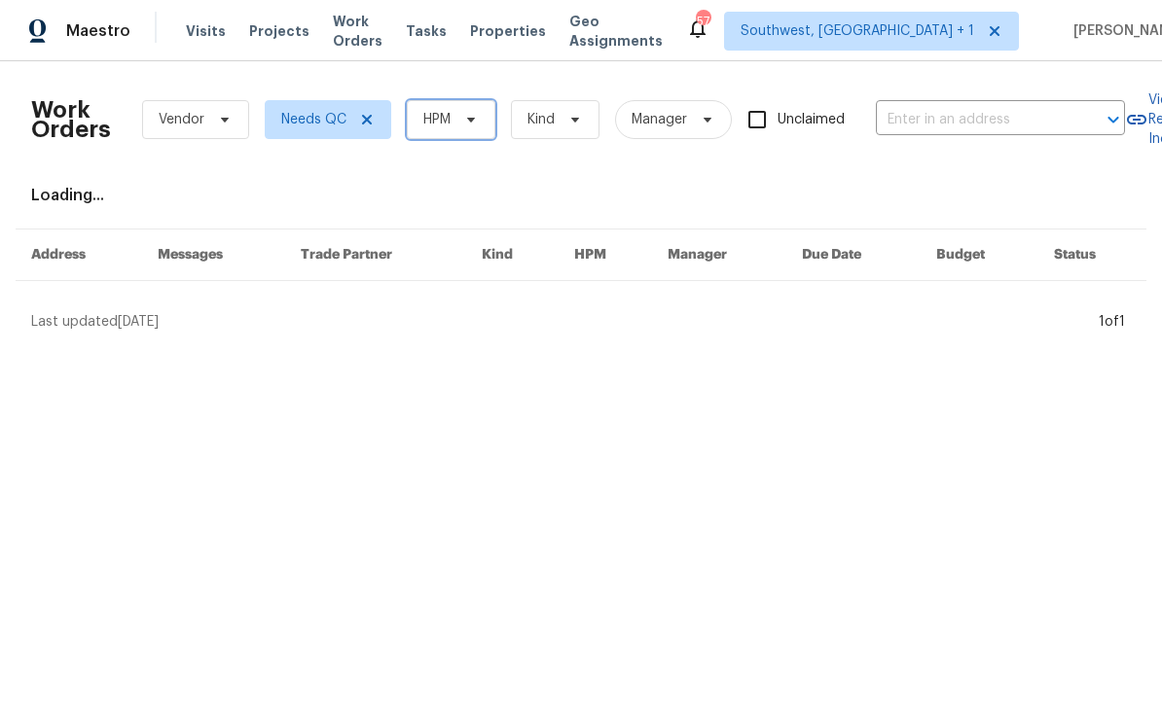
click at [472, 121] on icon at bounding box center [471, 120] width 8 height 5
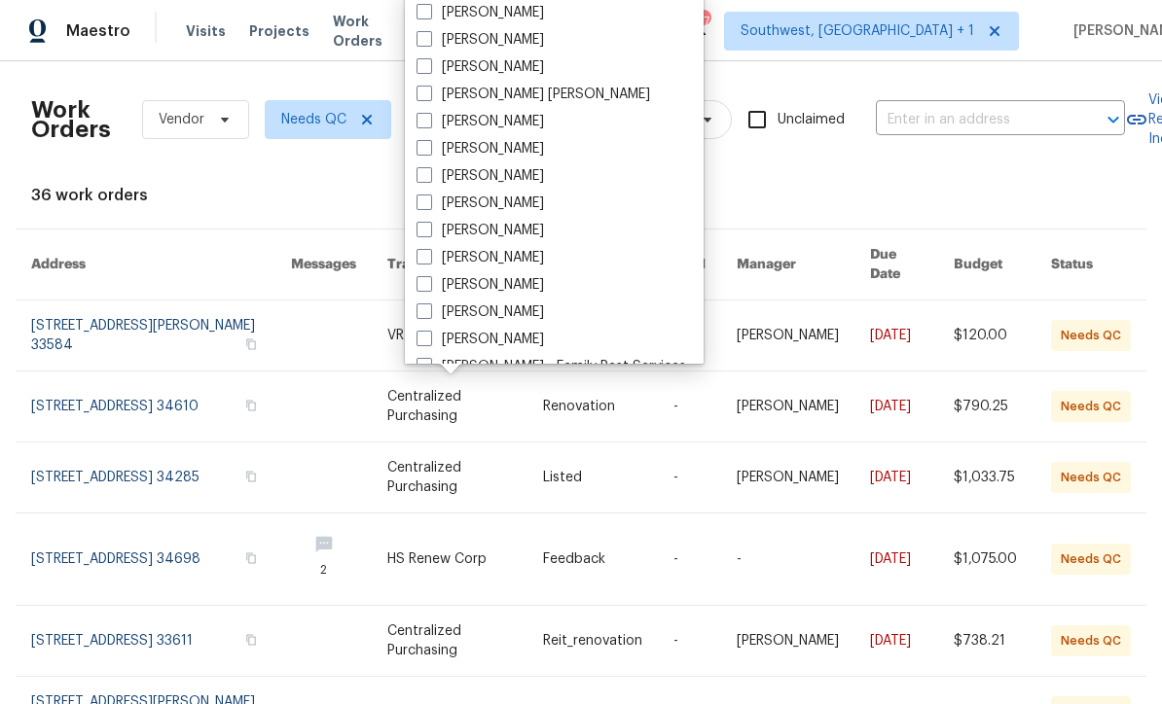
scroll to position [107, 0]
click at [429, 281] on span at bounding box center [424, 285] width 16 height 16
click at [429, 281] on input "[PERSON_NAME]" at bounding box center [422, 282] width 13 height 13
checkbox input "true"
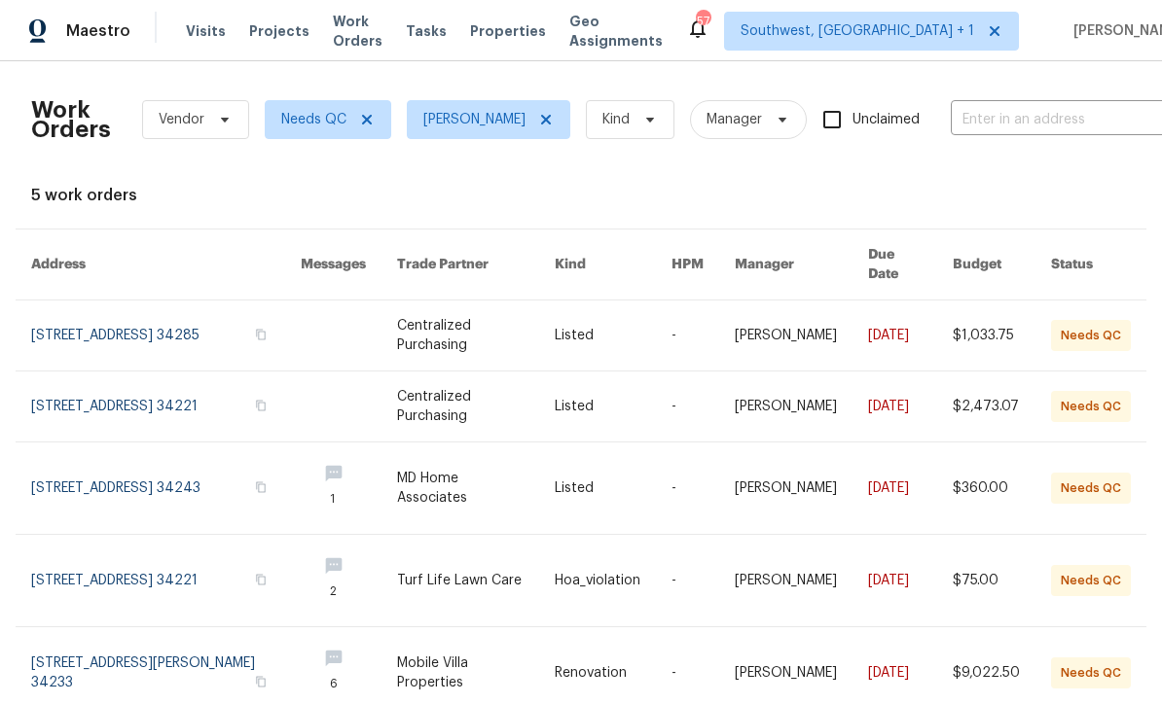
scroll to position [62, 0]
click at [594, 628] on link at bounding box center [613, 673] width 117 height 91
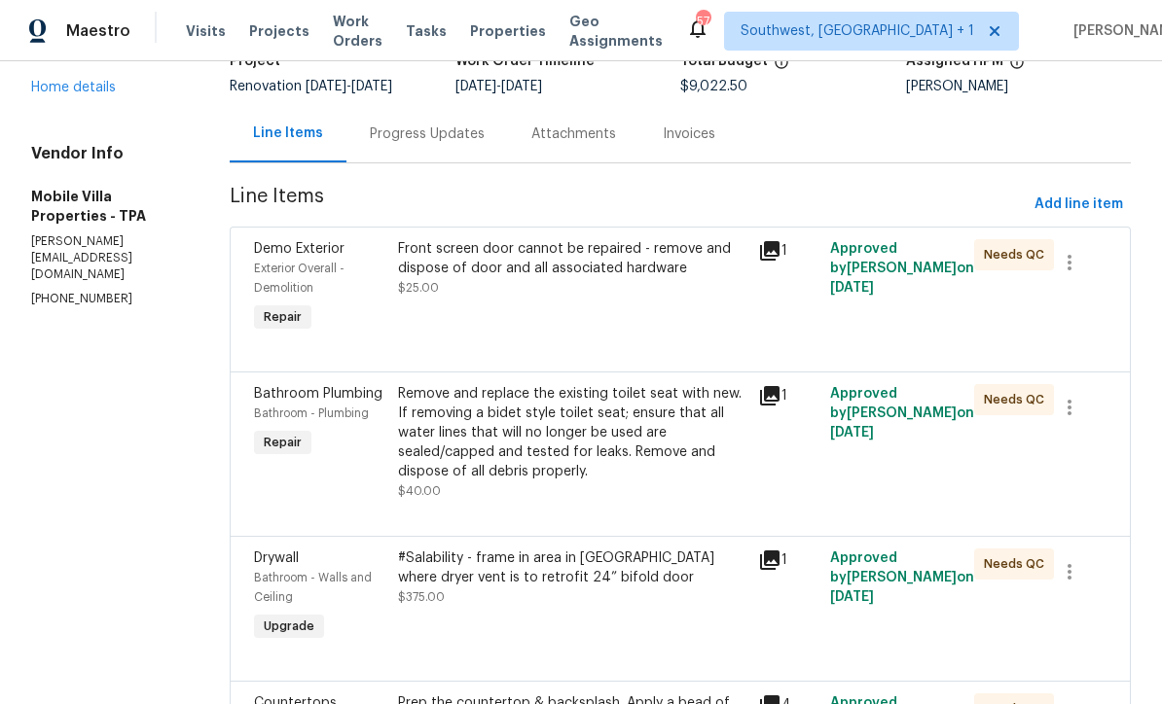
scroll to position [146, 0]
click at [593, 319] on div "Front screen door cannot be repaired - remove and dispose of door and all assoc…" at bounding box center [572, 288] width 360 height 109
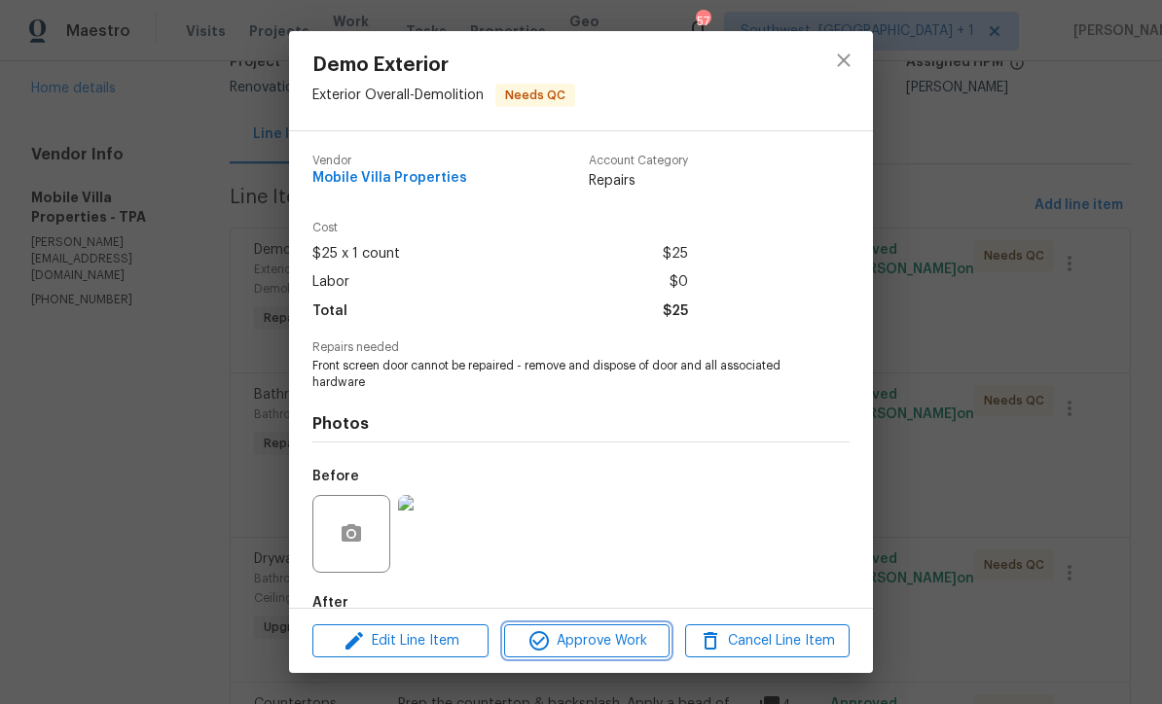
click at [634, 640] on span "Approve Work" at bounding box center [586, 641] width 153 height 24
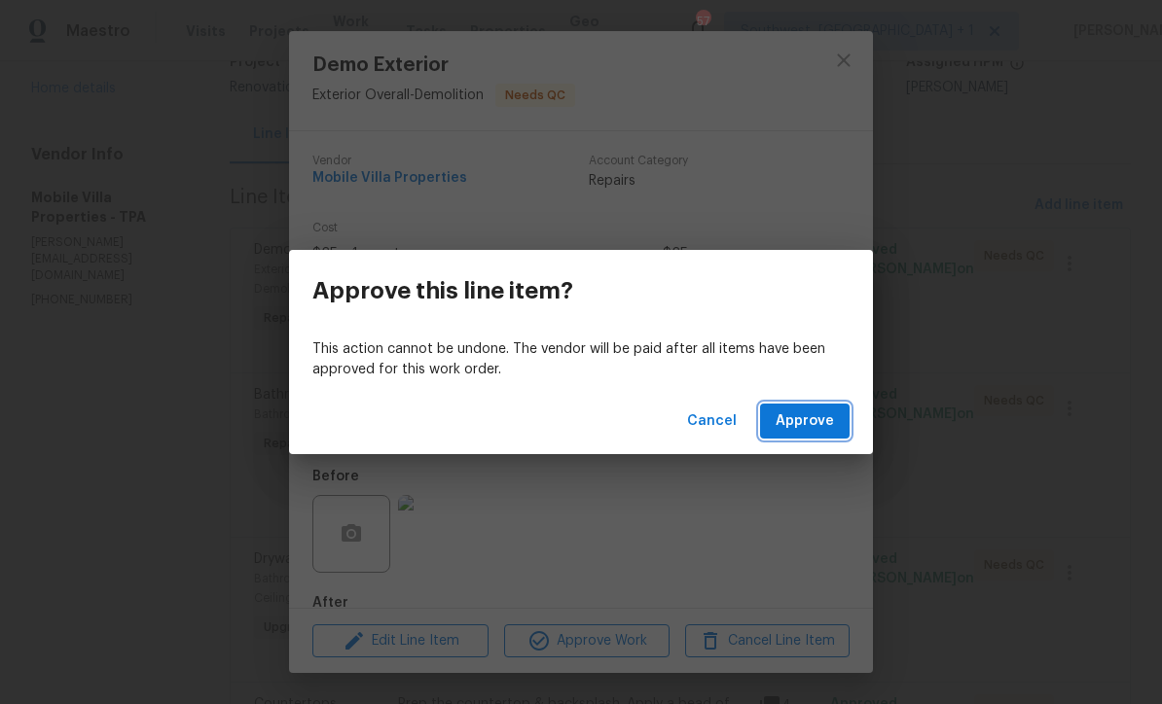
click at [814, 422] on span "Approve" at bounding box center [804, 422] width 58 height 24
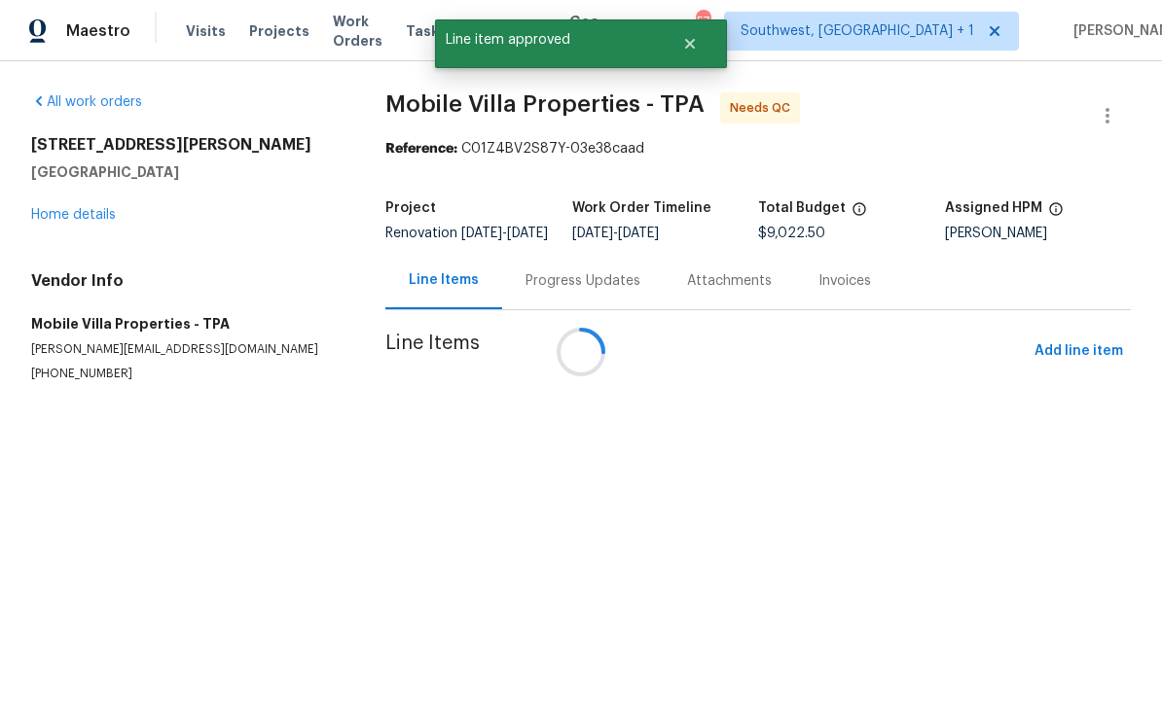
scroll to position [0, 0]
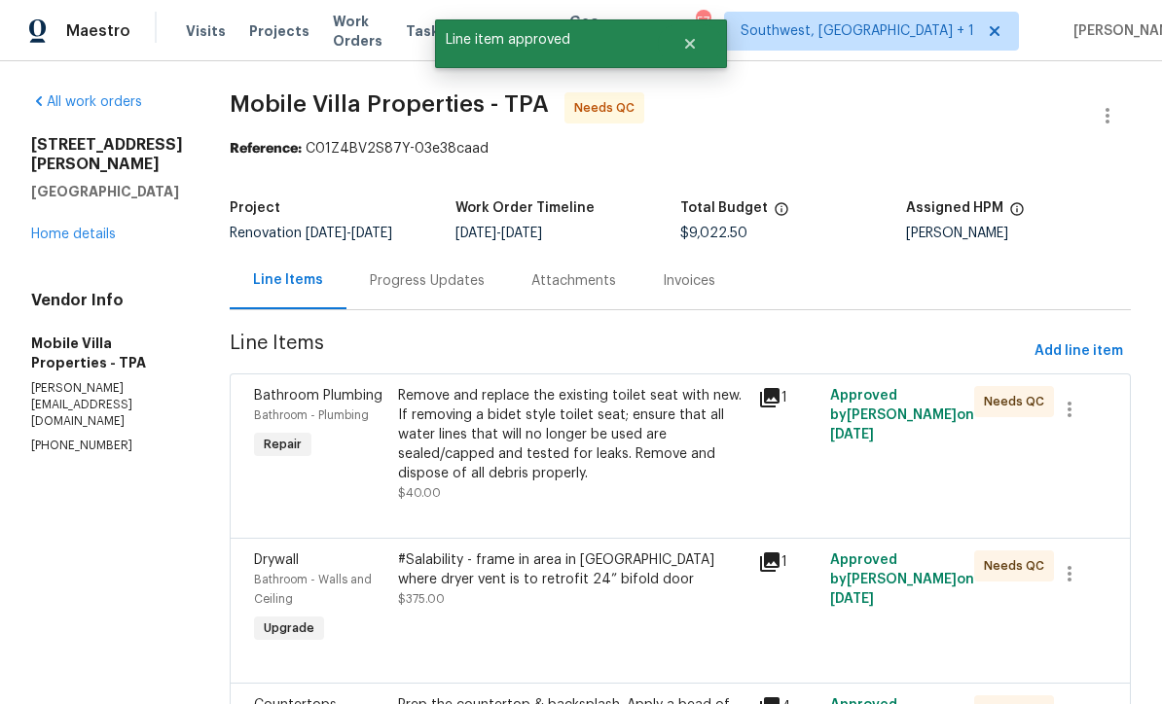
click at [664, 457] on div "Remove and replace the existing toilet seat with new. If removing a bidet style…" at bounding box center [572, 434] width 348 height 97
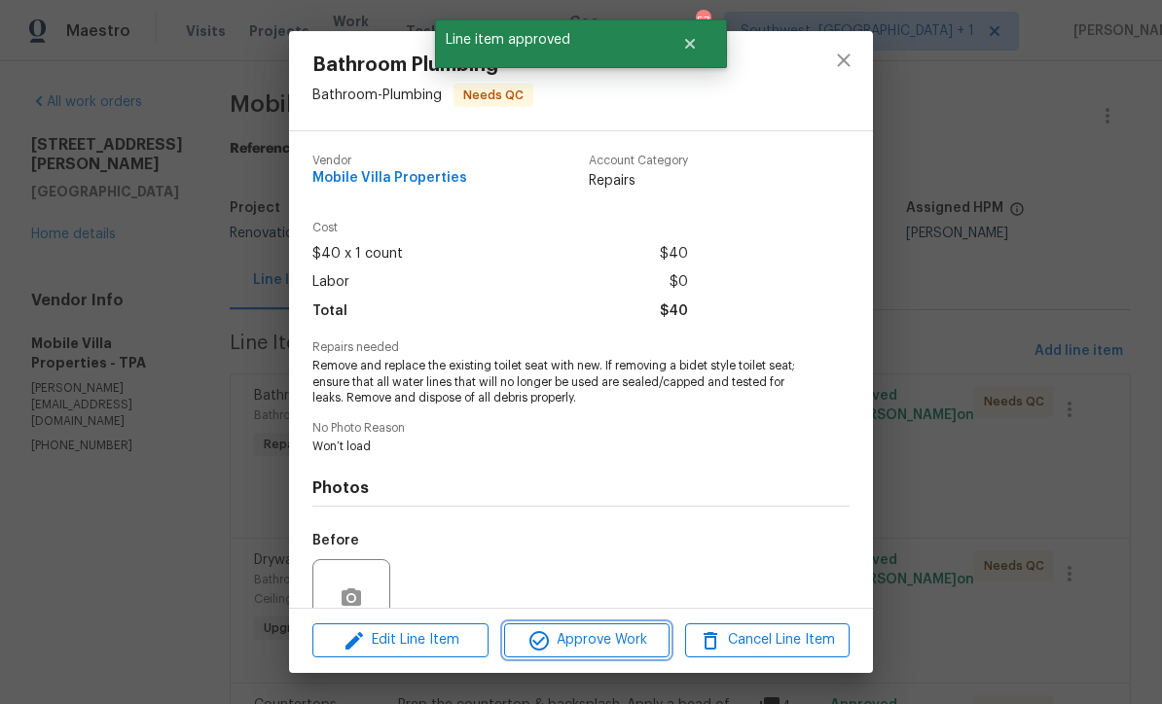
click at [647, 639] on span "Approve Work" at bounding box center [586, 641] width 153 height 24
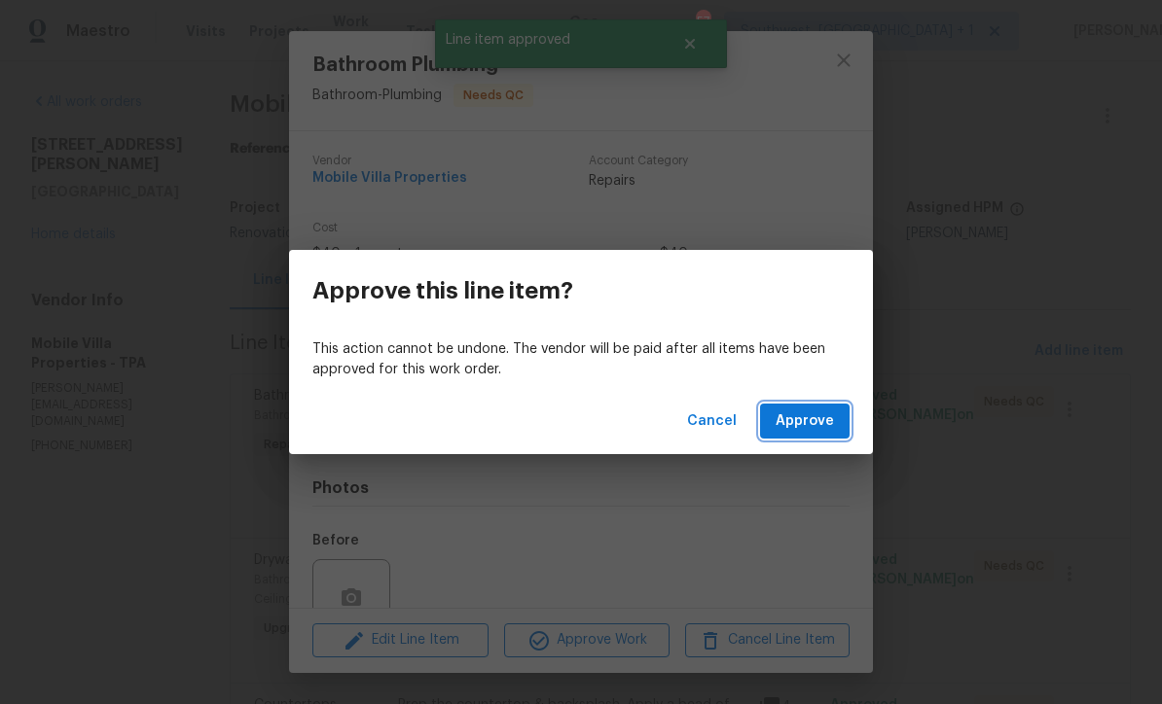
click at [806, 429] on span "Approve" at bounding box center [804, 422] width 58 height 24
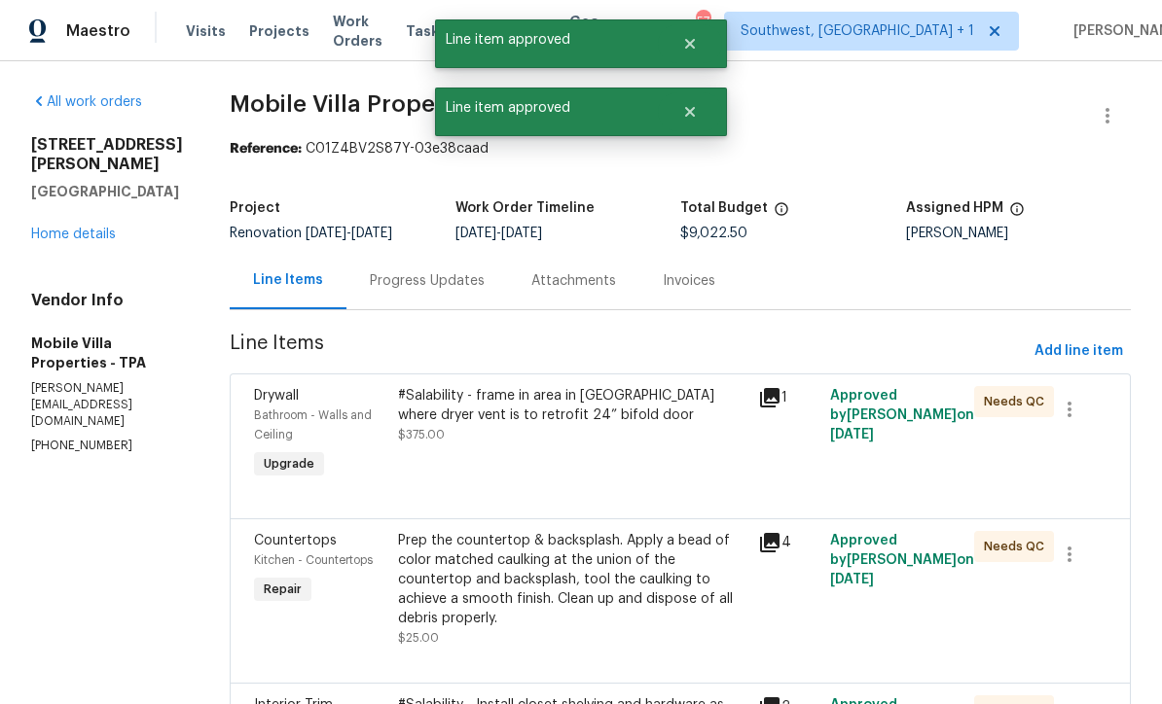
click at [594, 437] on div "#Salability - frame in area in bath where dryer vent is to retrofit 24” bifold …" at bounding box center [572, 415] width 348 height 58
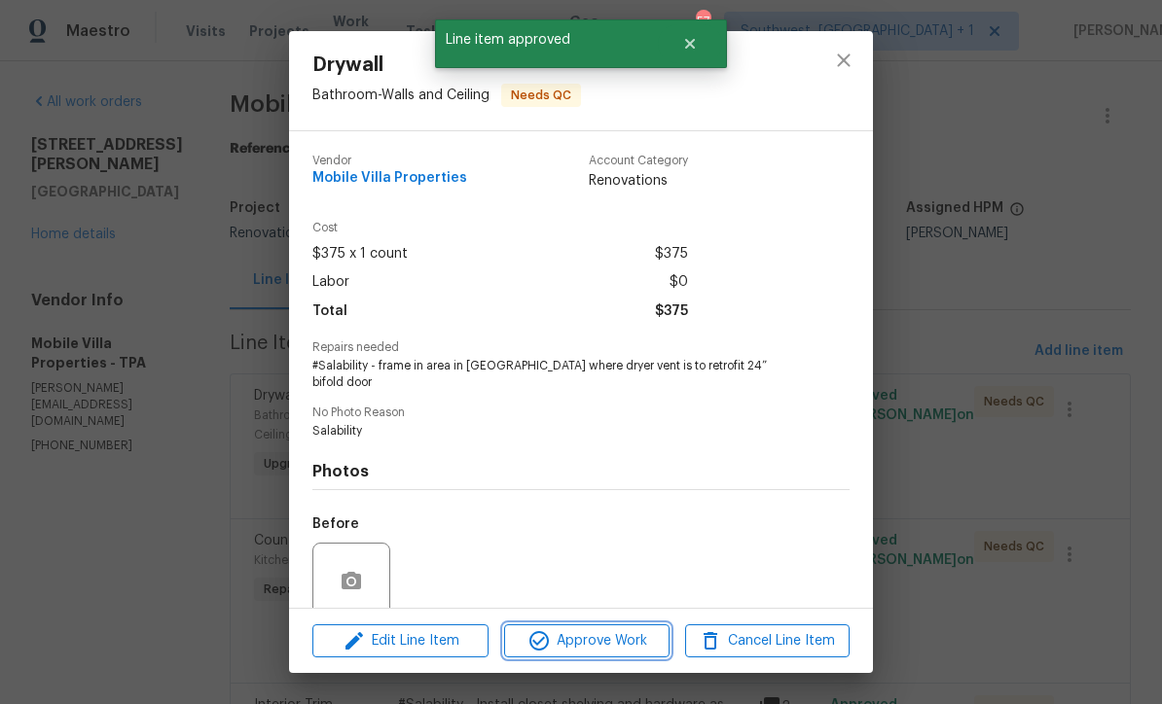
click at [645, 639] on span "Approve Work" at bounding box center [586, 641] width 153 height 24
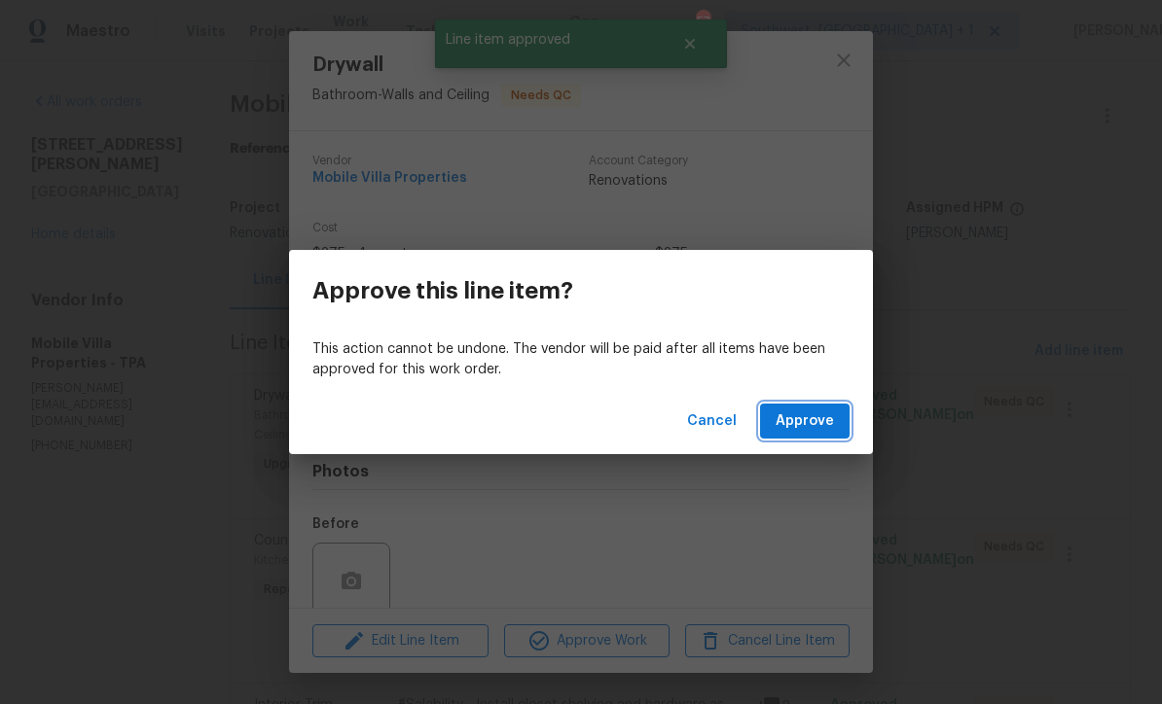
click at [802, 419] on span "Approve" at bounding box center [804, 422] width 58 height 24
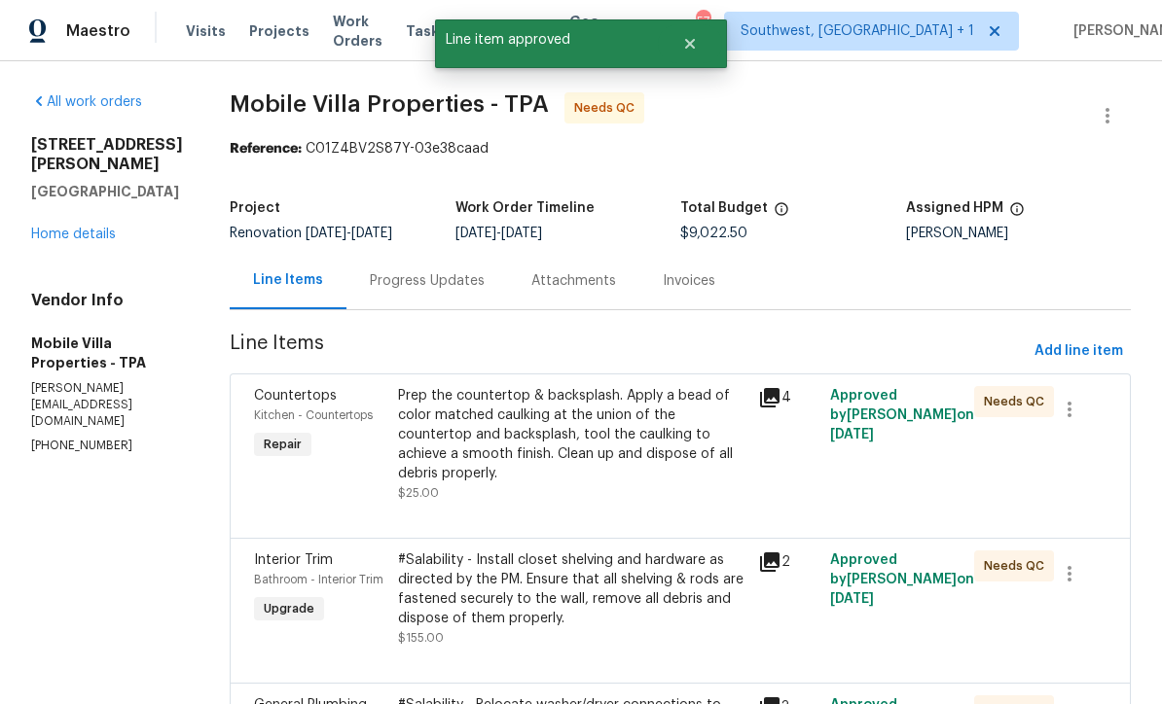
click at [594, 455] on div "Prep the countertop & backsplash. Apply a bead of color matched caulking at the…" at bounding box center [572, 434] width 348 height 97
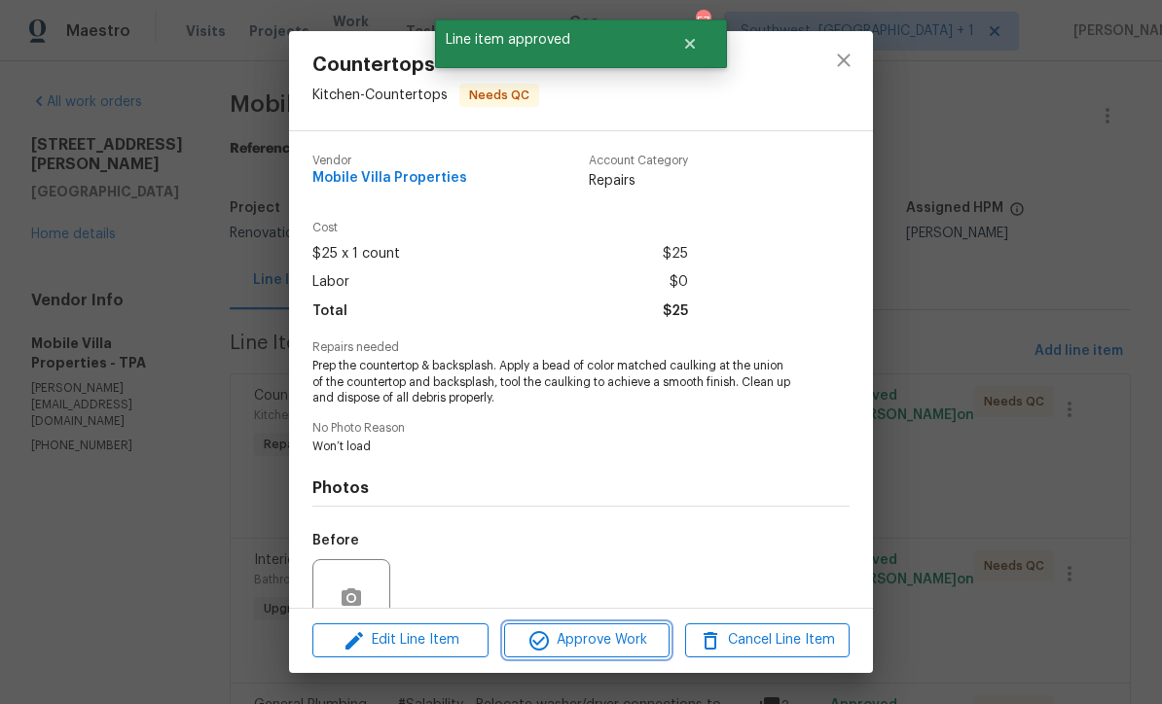
click at [635, 639] on span "Approve Work" at bounding box center [586, 641] width 153 height 24
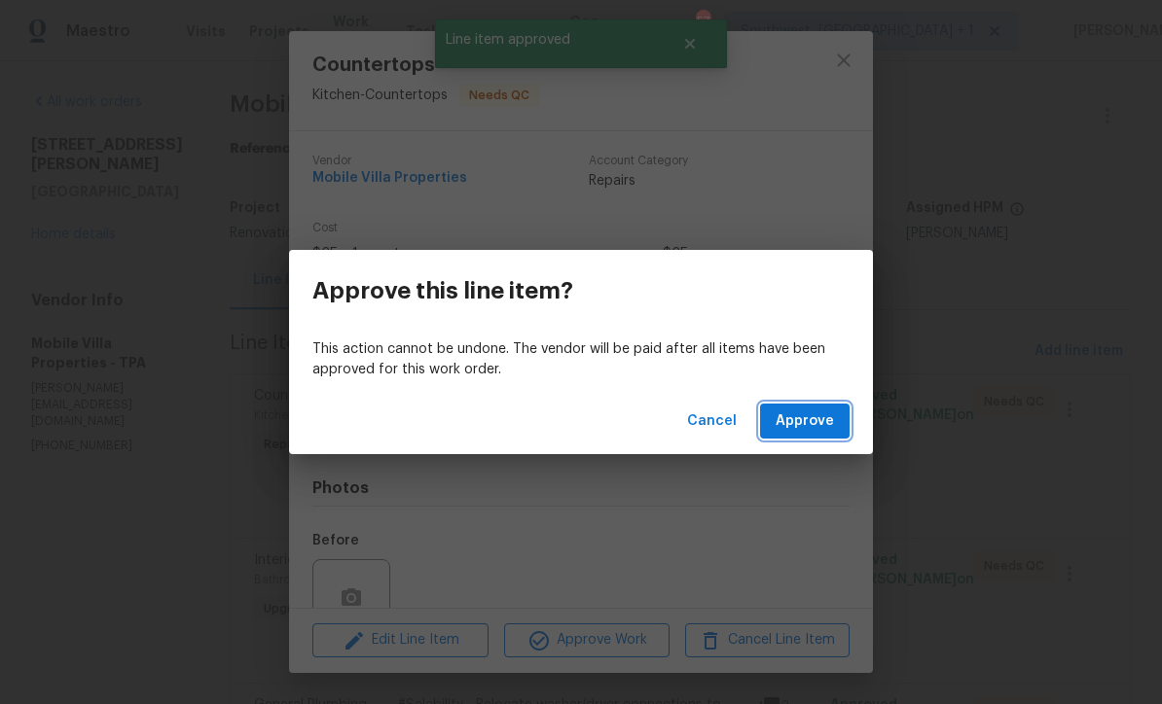
click at [814, 431] on span "Approve" at bounding box center [804, 422] width 58 height 24
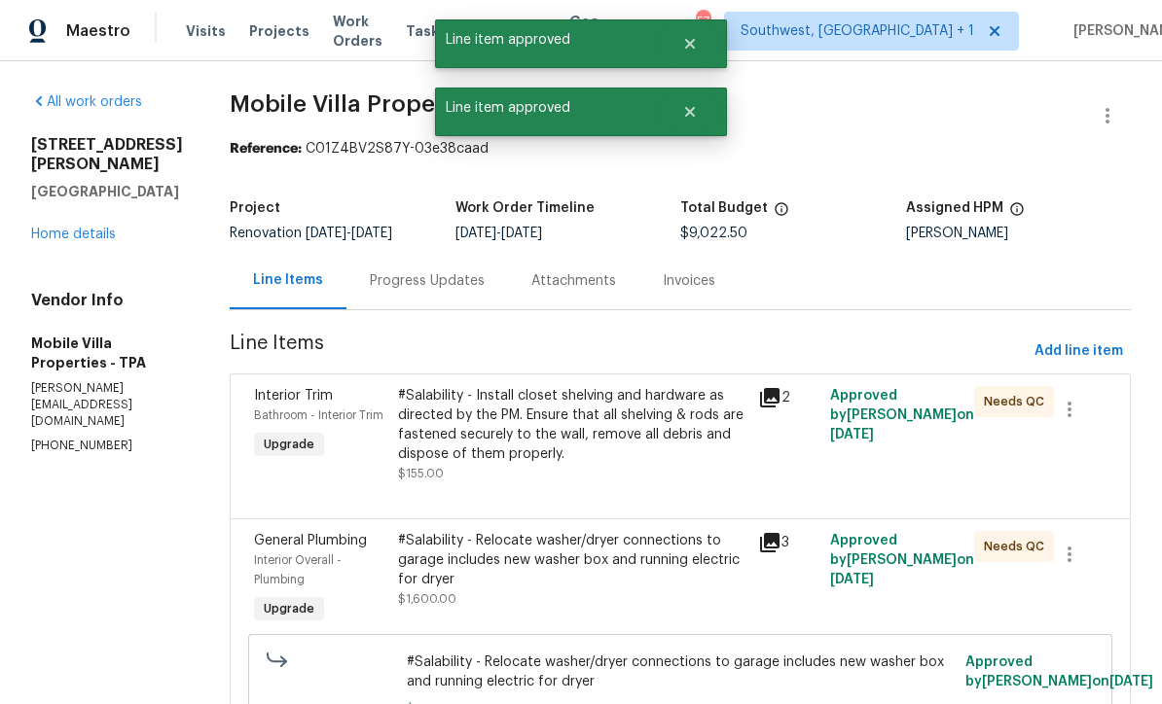
click at [602, 439] on div "#Salability - Install closet shelving and hardware as directed by the PM. Ensur…" at bounding box center [572, 425] width 348 height 78
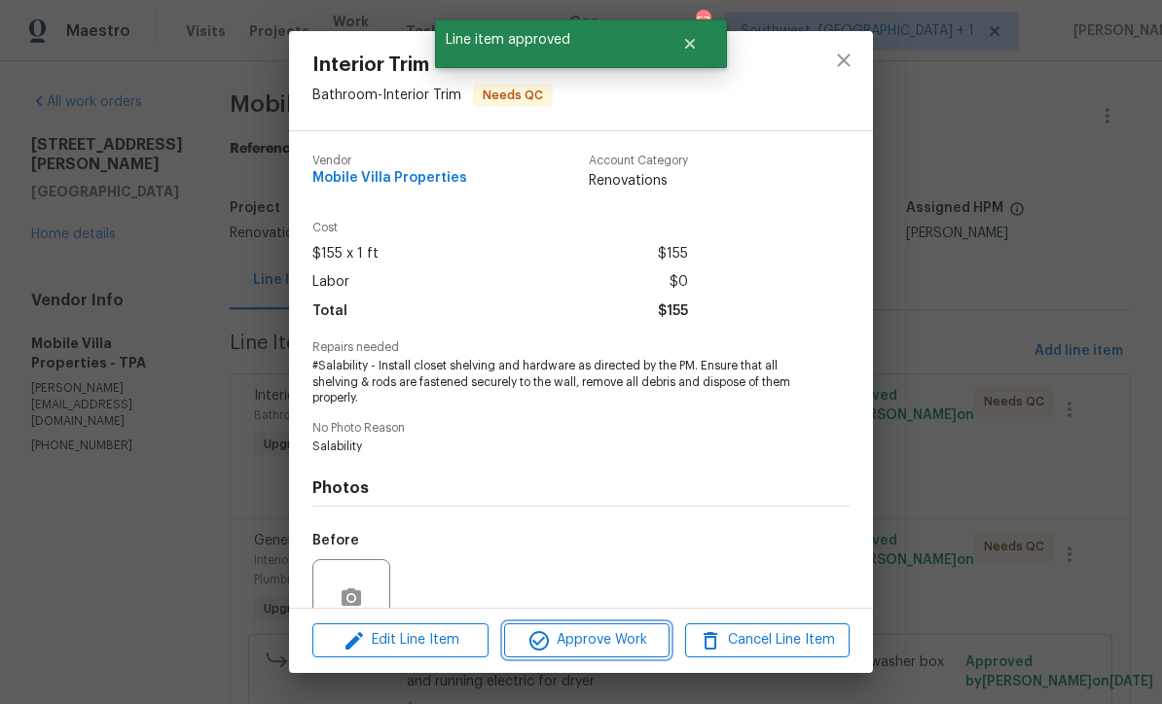
click at [641, 634] on span "Approve Work" at bounding box center [586, 641] width 153 height 24
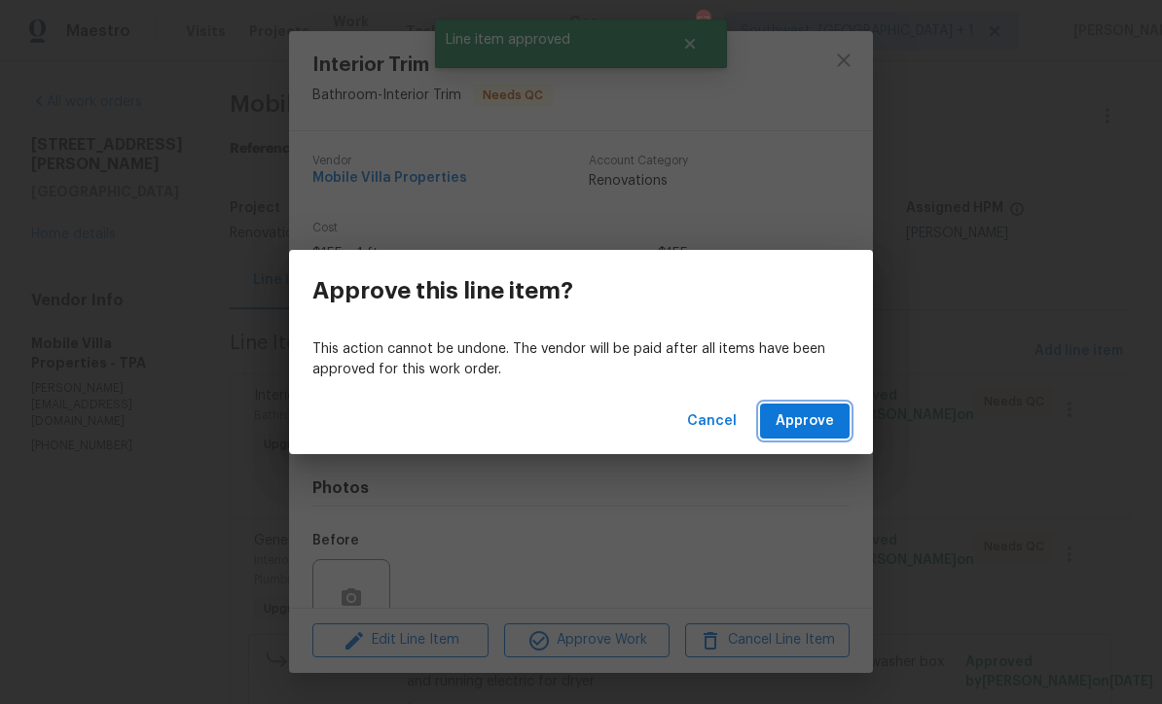
click at [801, 421] on span "Approve" at bounding box center [804, 422] width 58 height 24
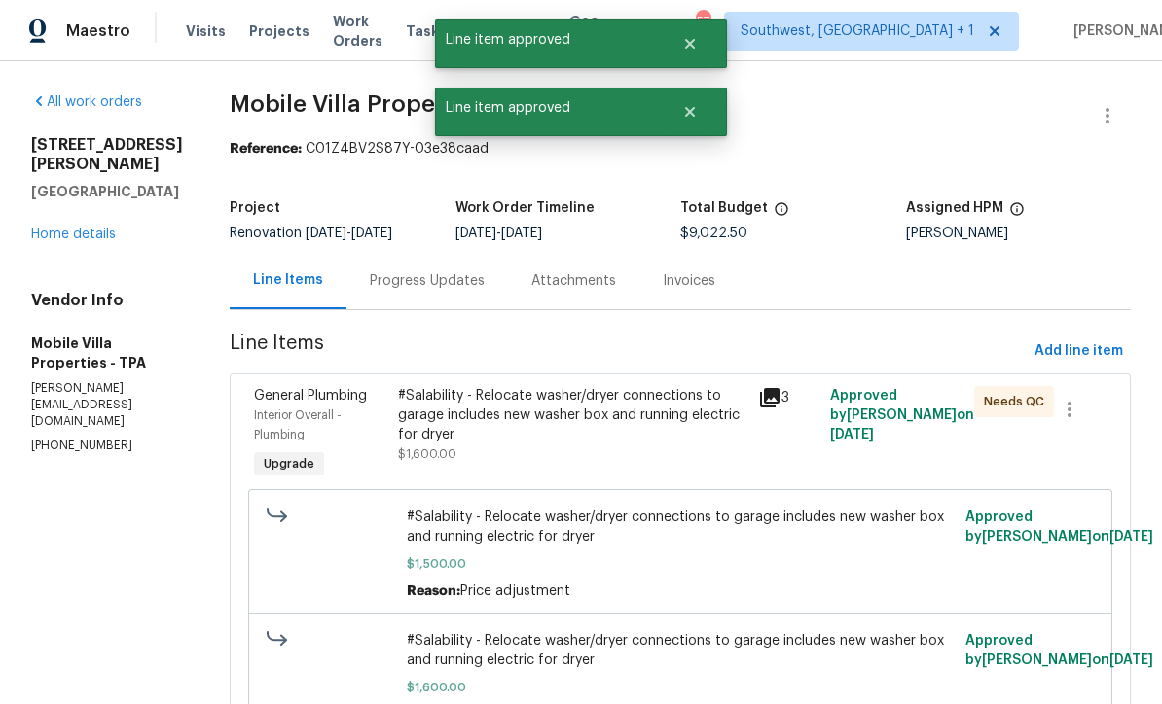
click at [603, 444] on div "#Salability - Relocate washer/dryer connections to garage includes new washer b…" at bounding box center [572, 425] width 348 height 78
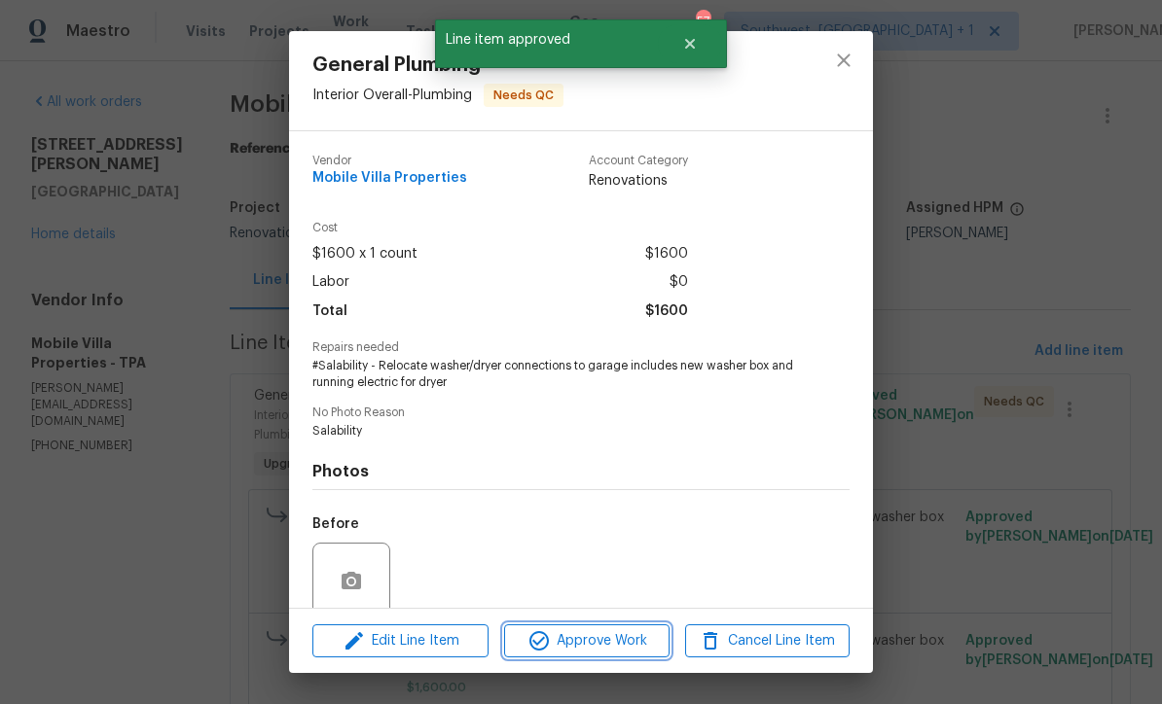
click at [627, 638] on span "Approve Work" at bounding box center [586, 641] width 153 height 24
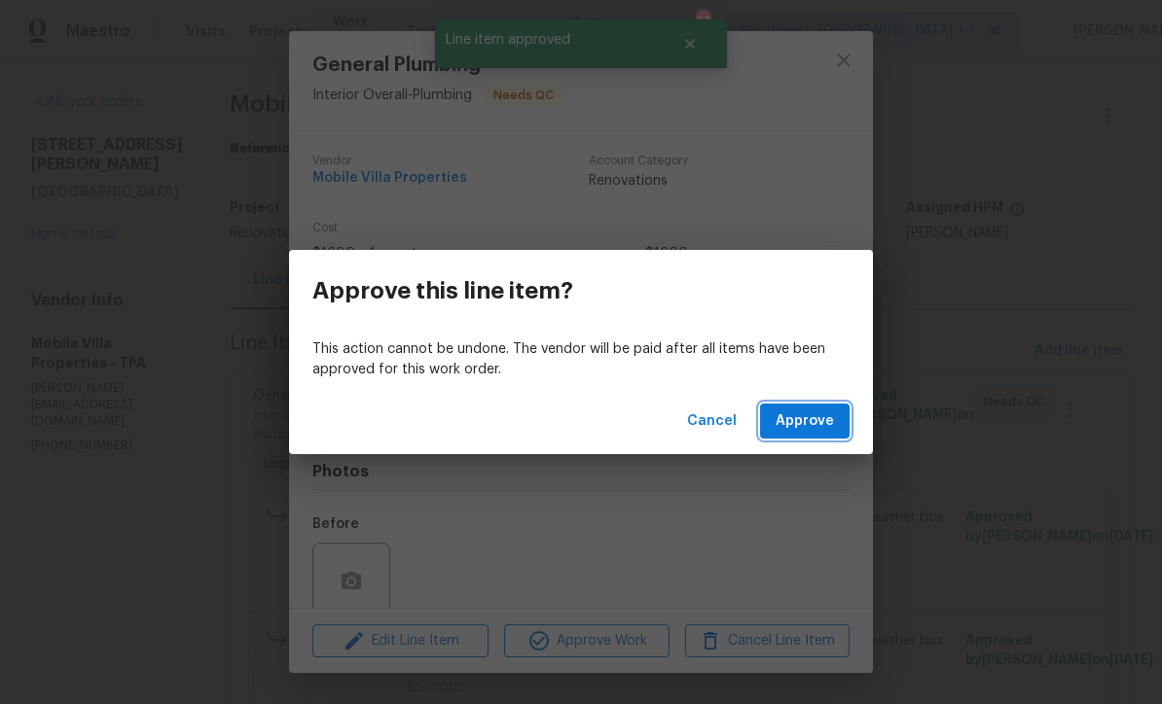
click at [815, 424] on span "Approve" at bounding box center [804, 422] width 58 height 24
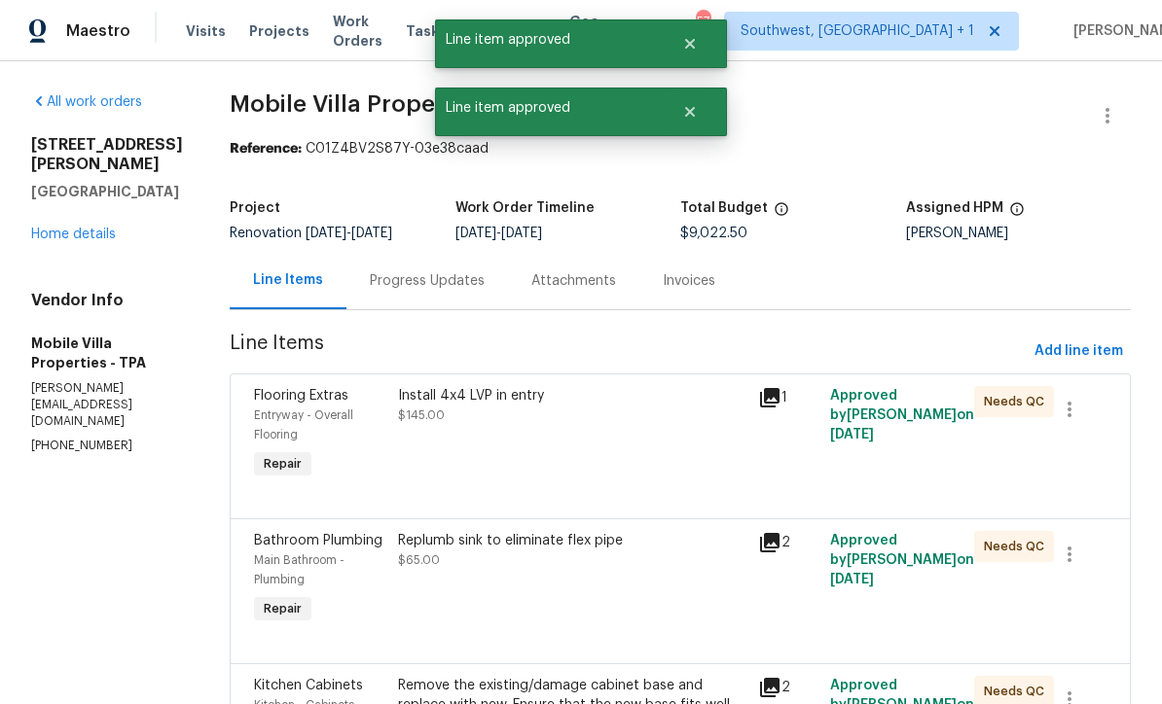
click at [603, 411] on div "Install 4x4 LVP in entry $145.00" at bounding box center [572, 405] width 348 height 39
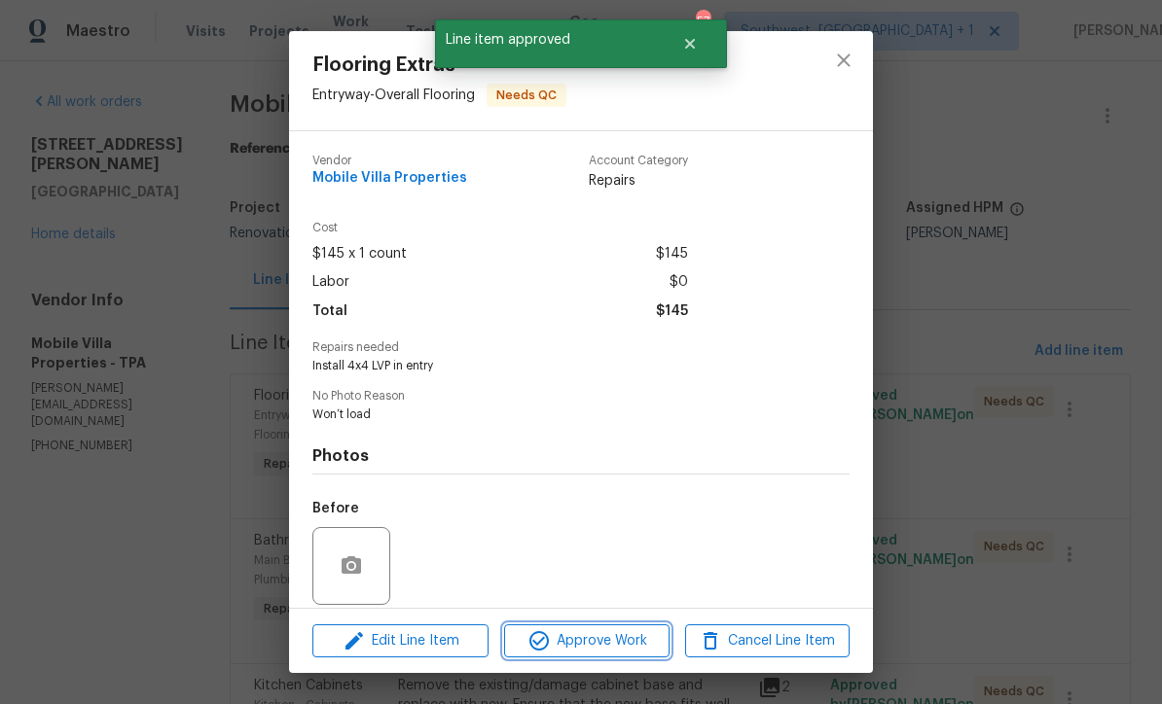
click at [633, 633] on span "Approve Work" at bounding box center [586, 641] width 153 height 24
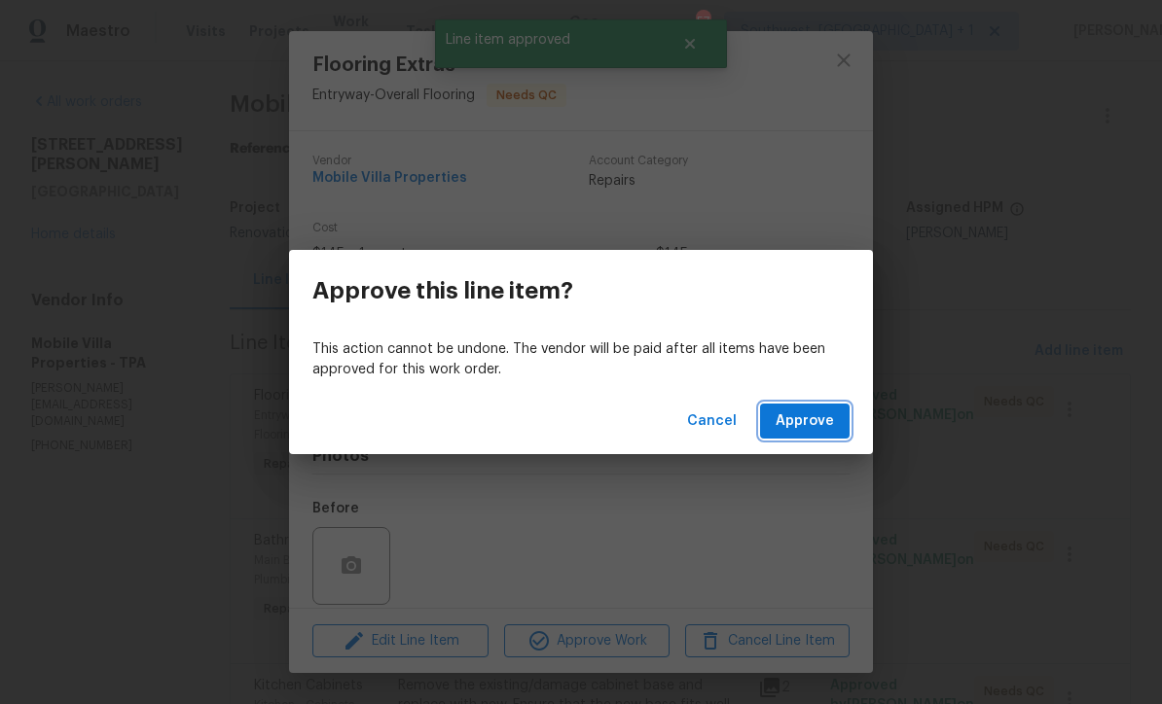
click at [810, 413] on span "Approve" at bounding box center [804, 422] width 58 height 24
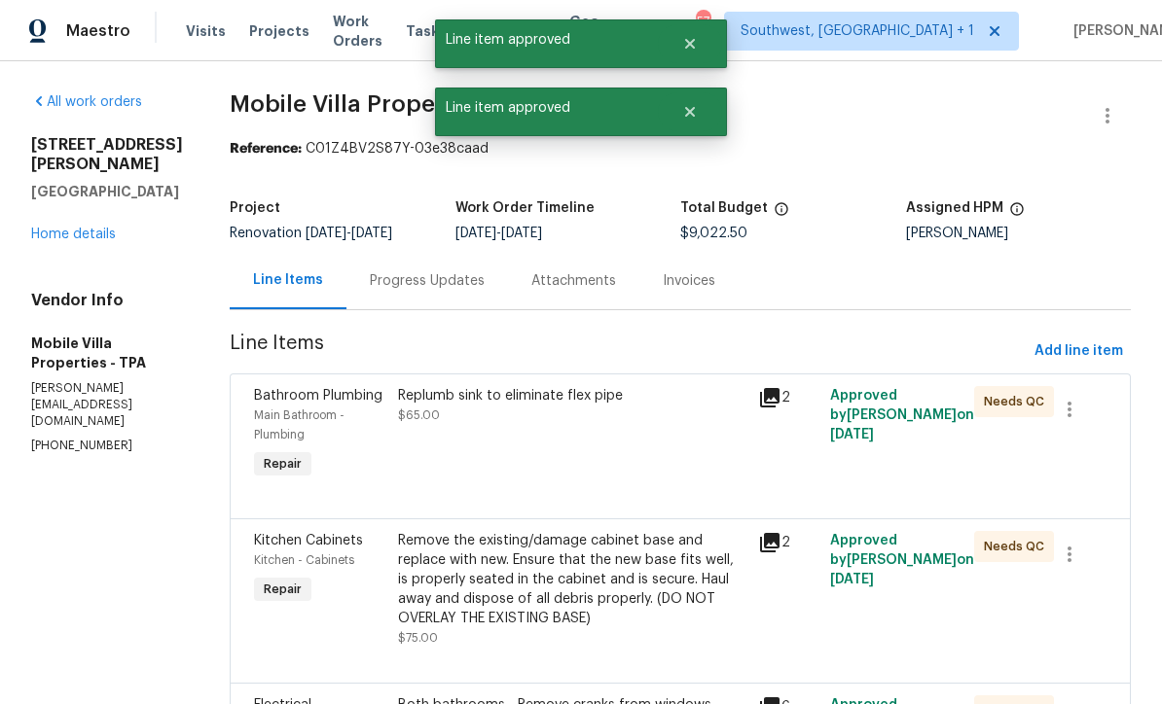
click at [597, 441] on div "Replumb sink to eliminate flex pipe $65.00" at bounding box center [572, 434] width 360 height 109
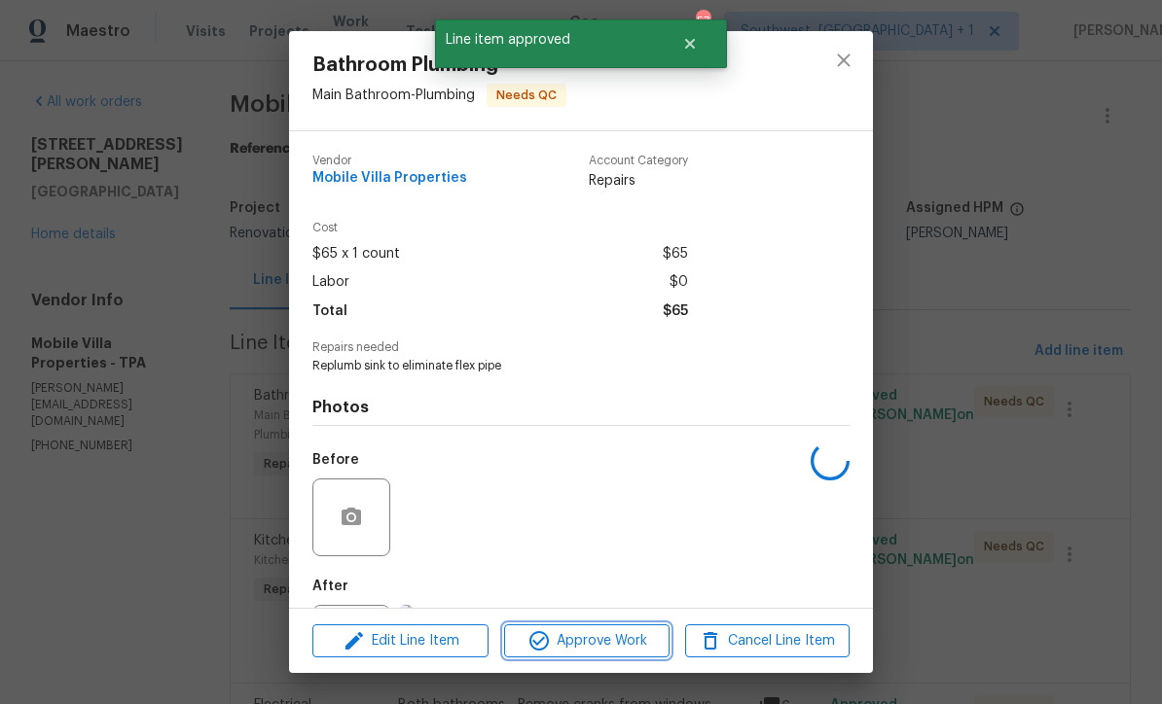
click at [637, 637] on span "Approve Work" at bounding box center [586, 641] width 153 height 24
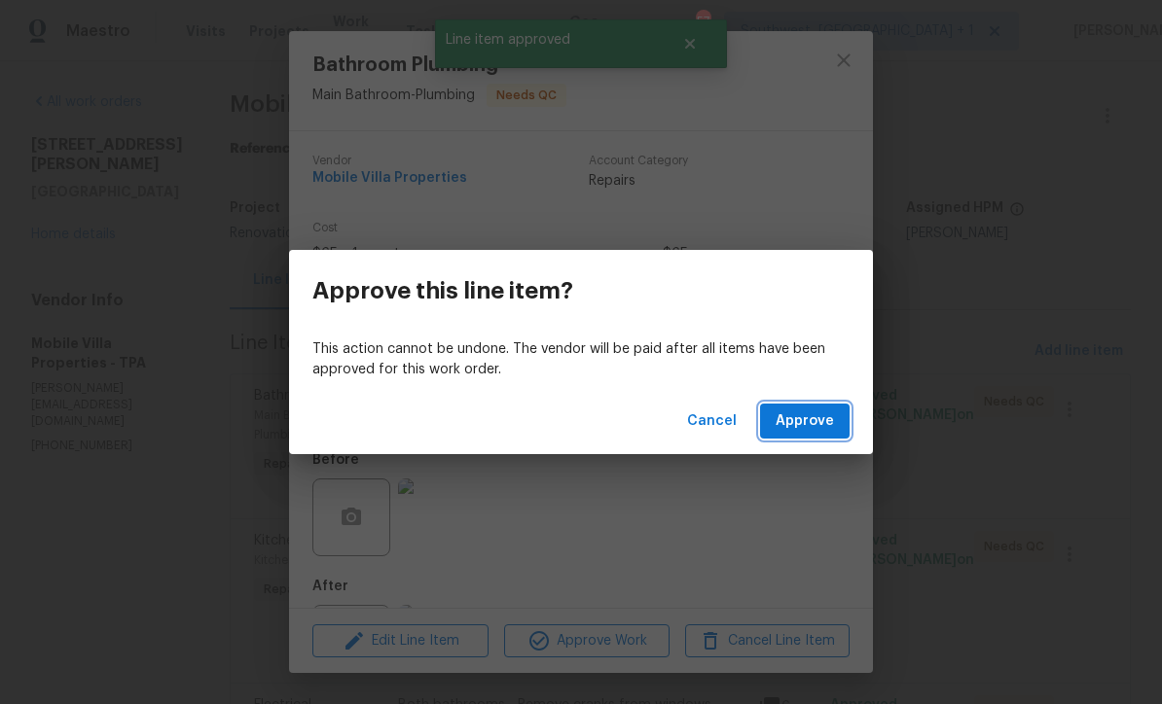
click at [809, 424] on span "Approve" at bounding box center [804, 422] width 58 height 24
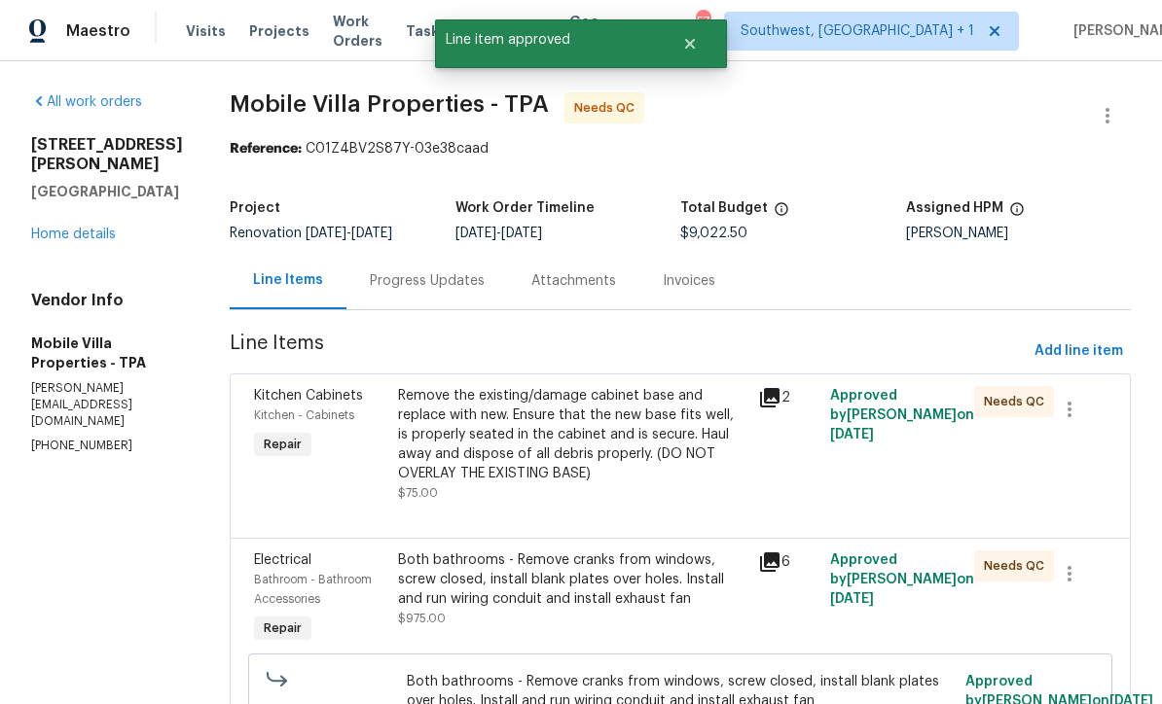
click at [600, 445] on div "Remove the existing/damage cabinet base and replace with new. Ensure that the n…" at bounding box center [572, 434] width 348 height 97
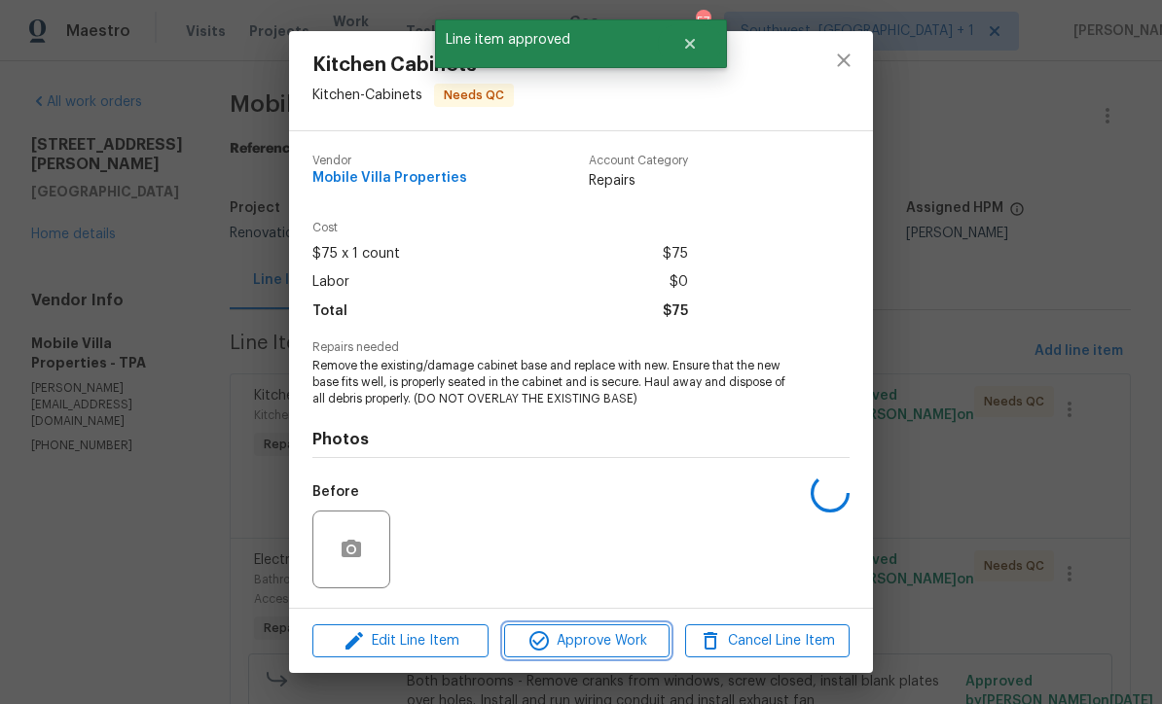
click at [649, 634] on span "Approve Work" at bounding box center [586, 641] width 153 height 24
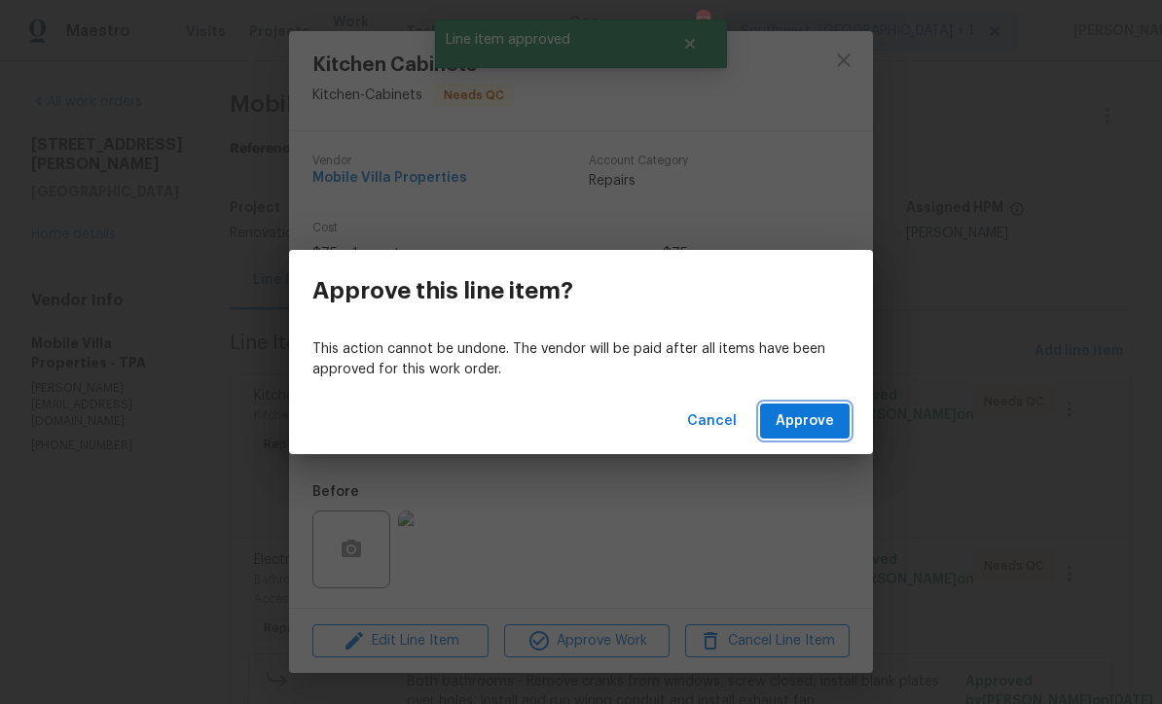
click at [827, 416] on span "Approve" at bounding box center [804, 422] width 58 height 24
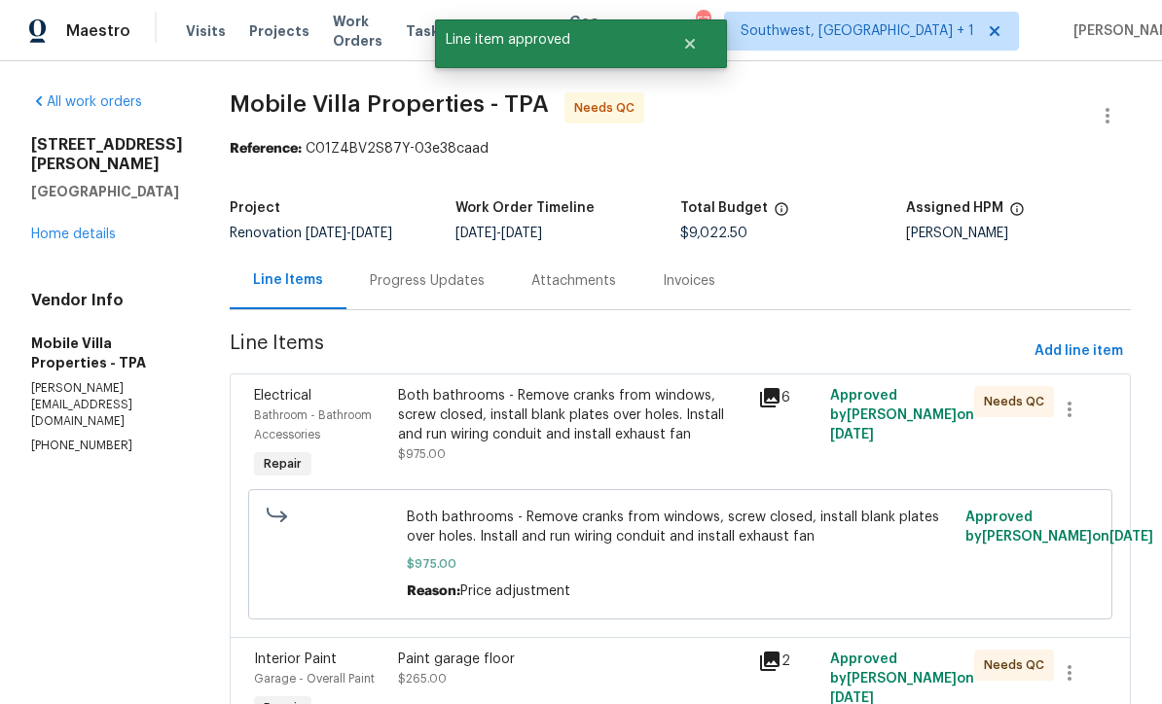
click at [614, 438] on div "Both bathrooms - Remove cranks from windows, screw closed, install blank plates…" at bounding box center [572, 415] width 348 height 58
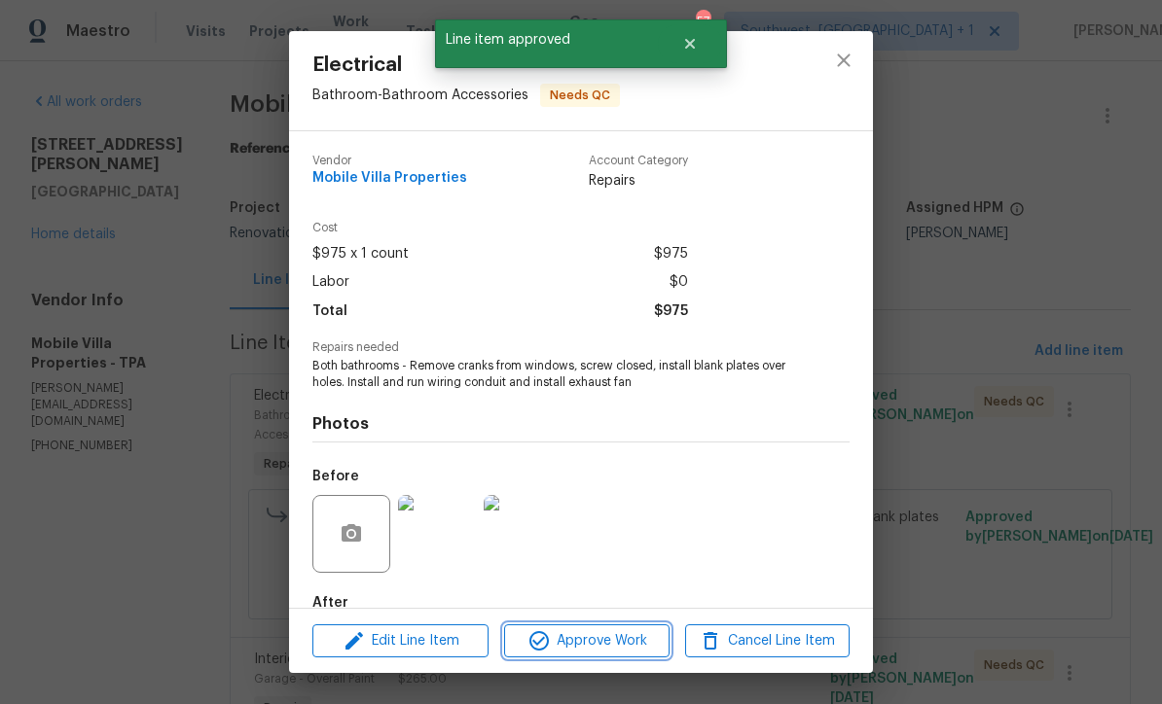
click at [640, 647] on span "Approve Work" at bounding box center [586, 641] width 153 height 24
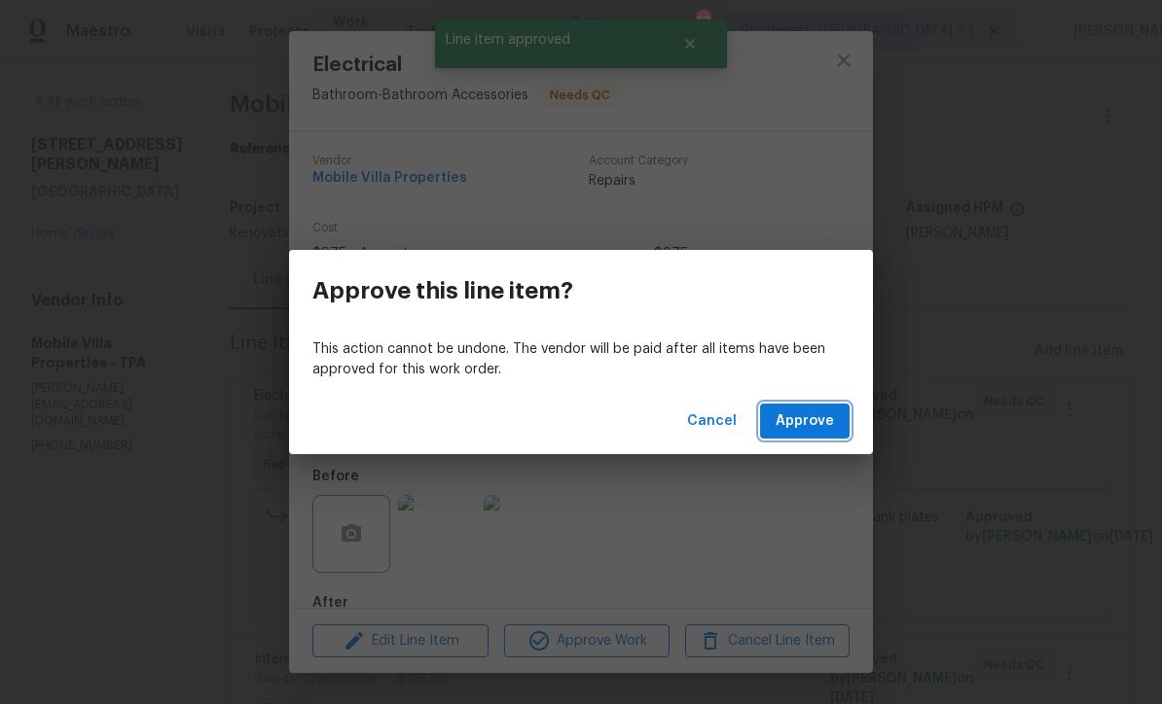
click at [809, 420] on span "Approve" at bounding box center [804, 422] width 58 height 24
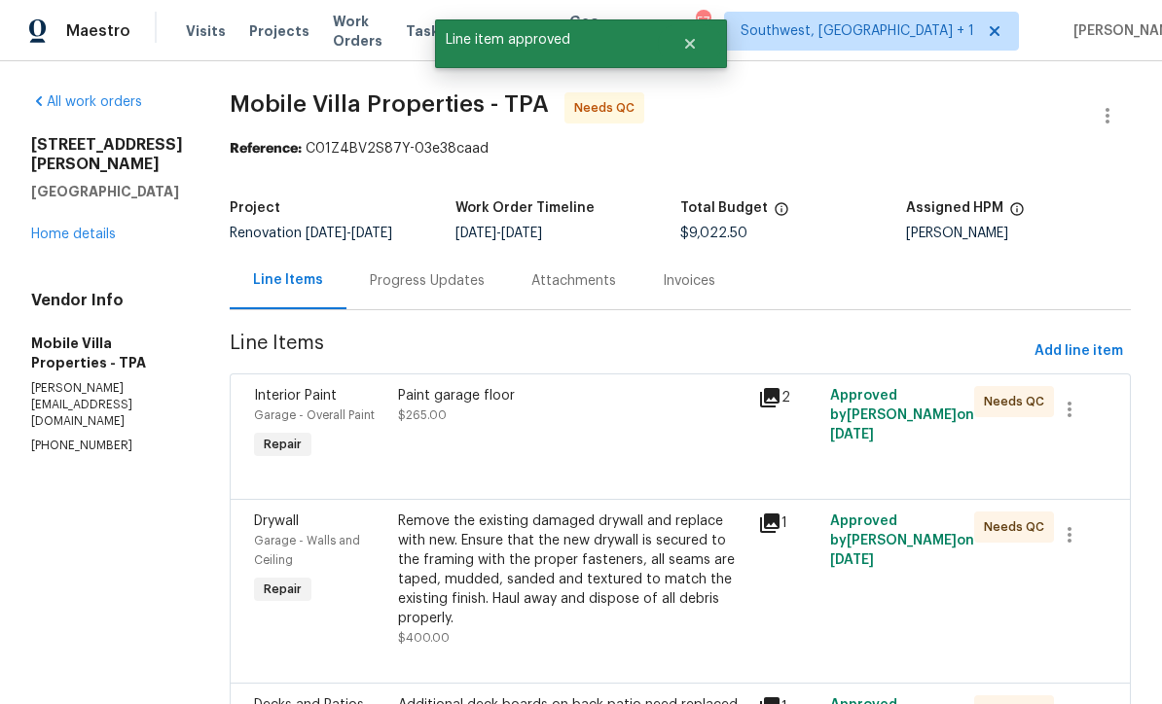
click at [606, 450] on div "Paint garage floor $265.00" at bounding box center [572, 425] width 360 height 90
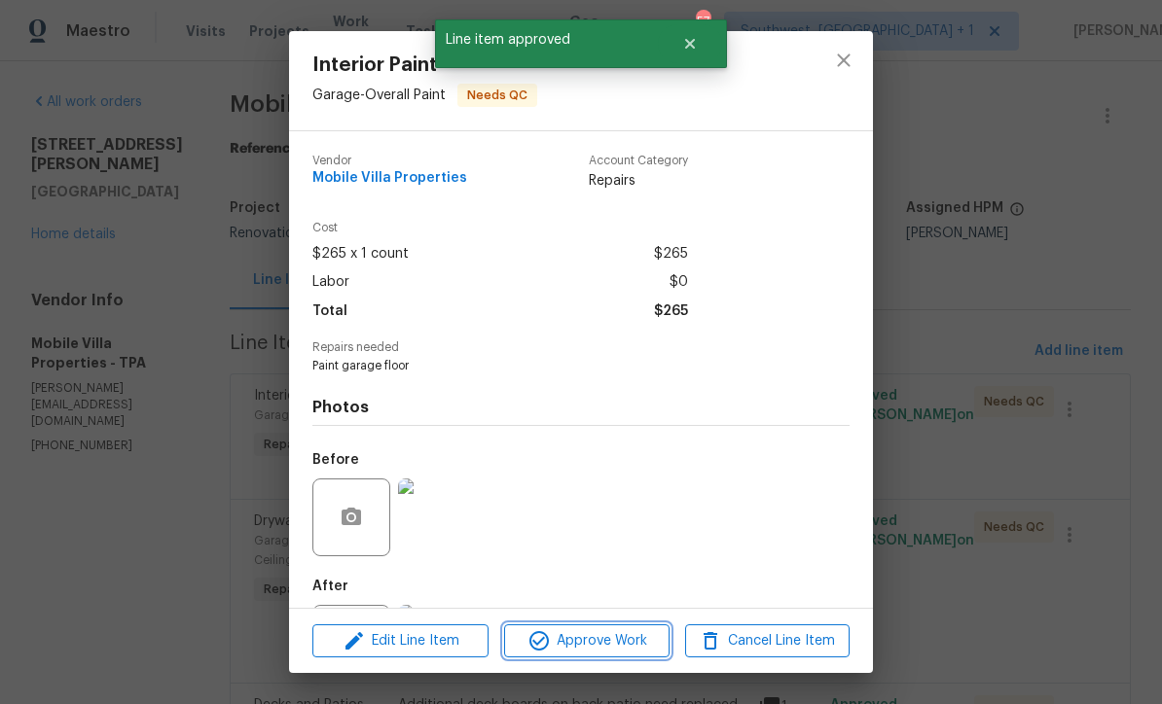
click at [637, 634] on span "Approve Work" at bounding box center [586, 641] width 153 height 24
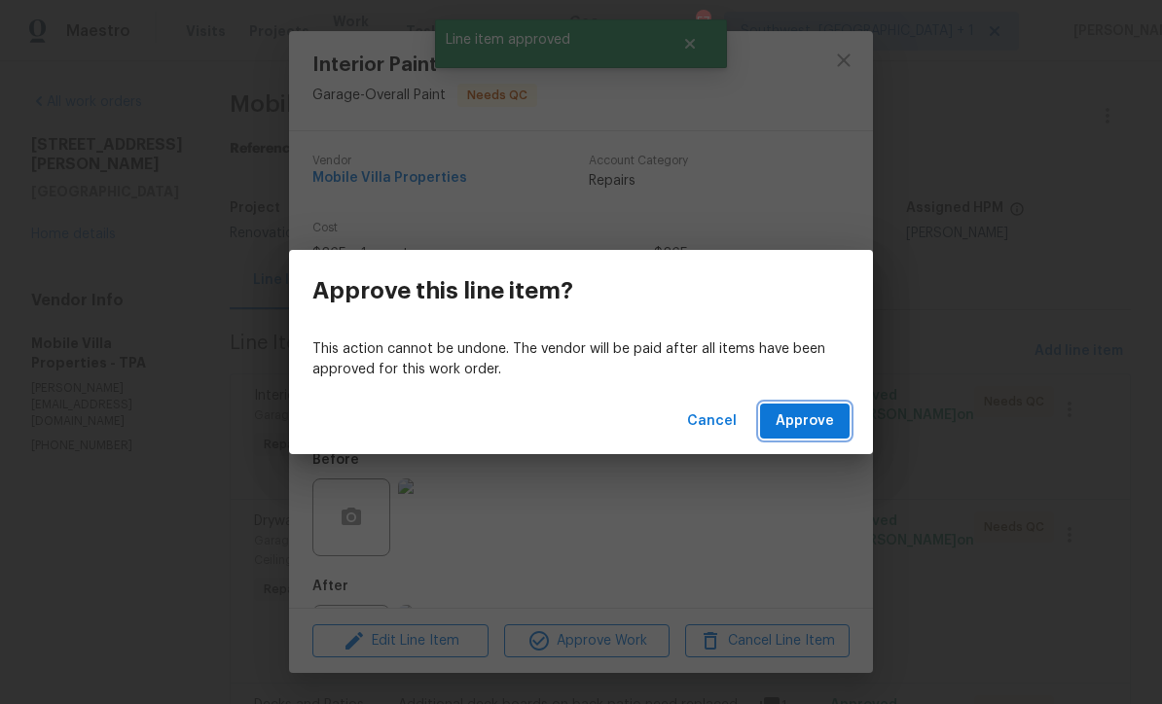
click at [804, 425] on span "Approve" at bounding box center [804, 422] width 58 height 24
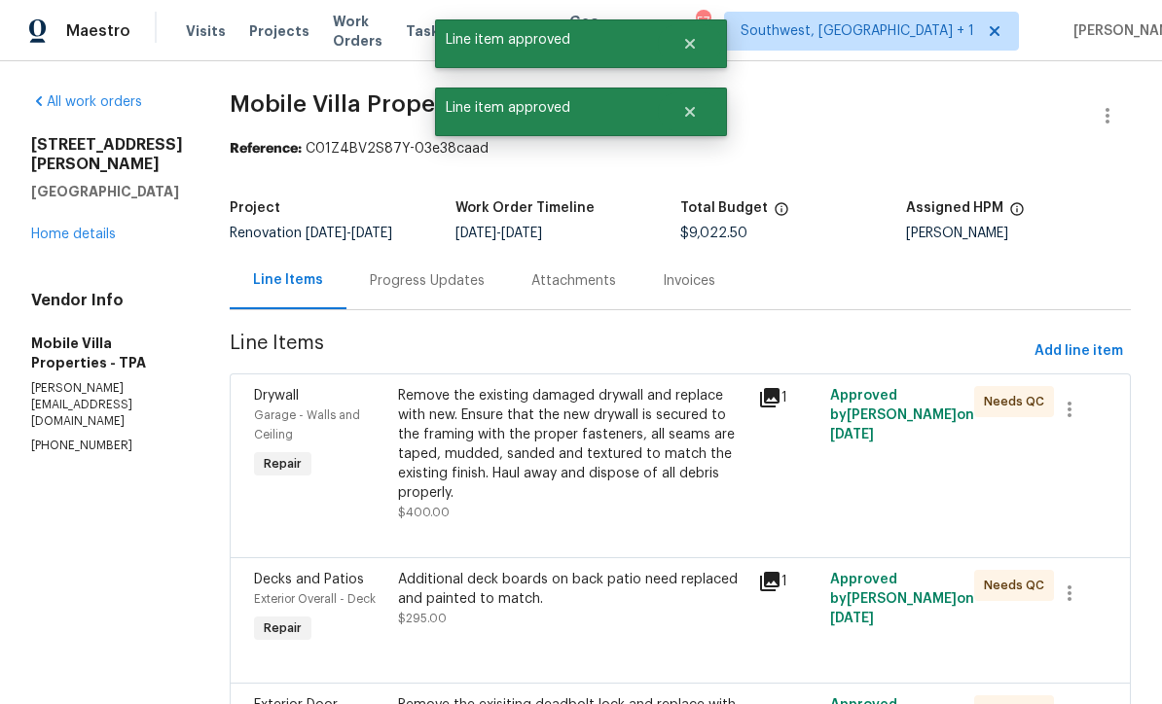
click at [619, 441] on div "Remove the existing damaged drywall and replace with new. Ensure that the new d…" at bounding box center [572, 444] width 348 height 117
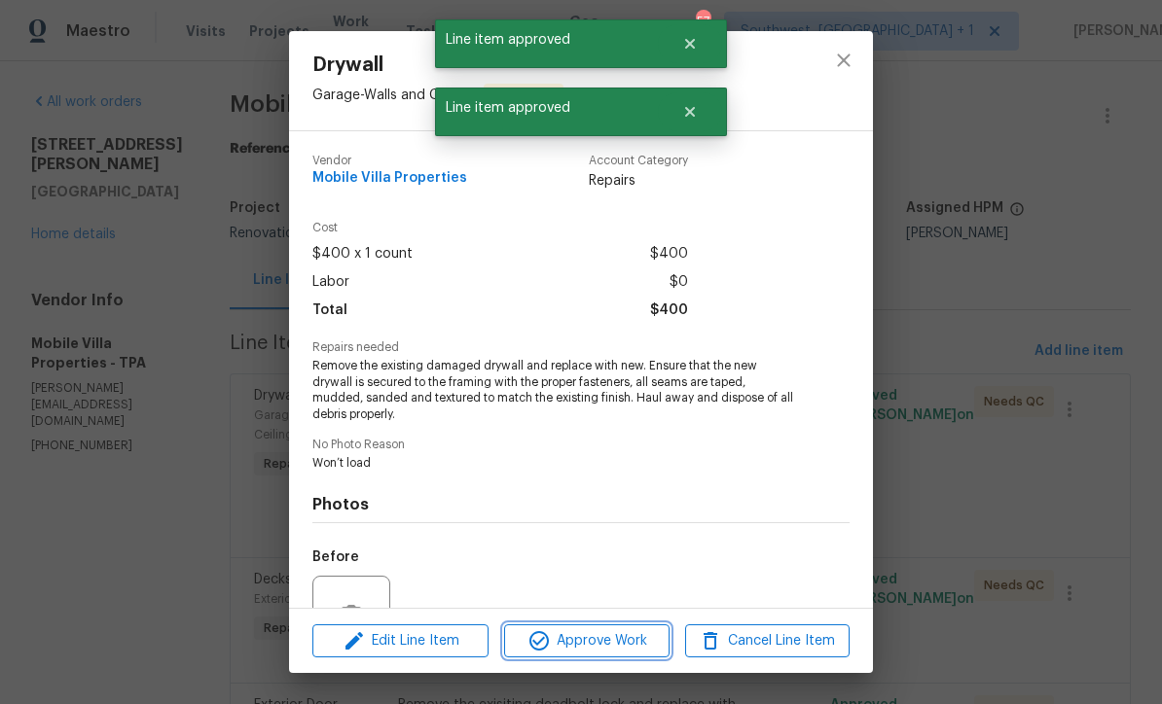
click at [660, 639] on span "Approve Work" at bounding box center [586, 641] width 153 height 24
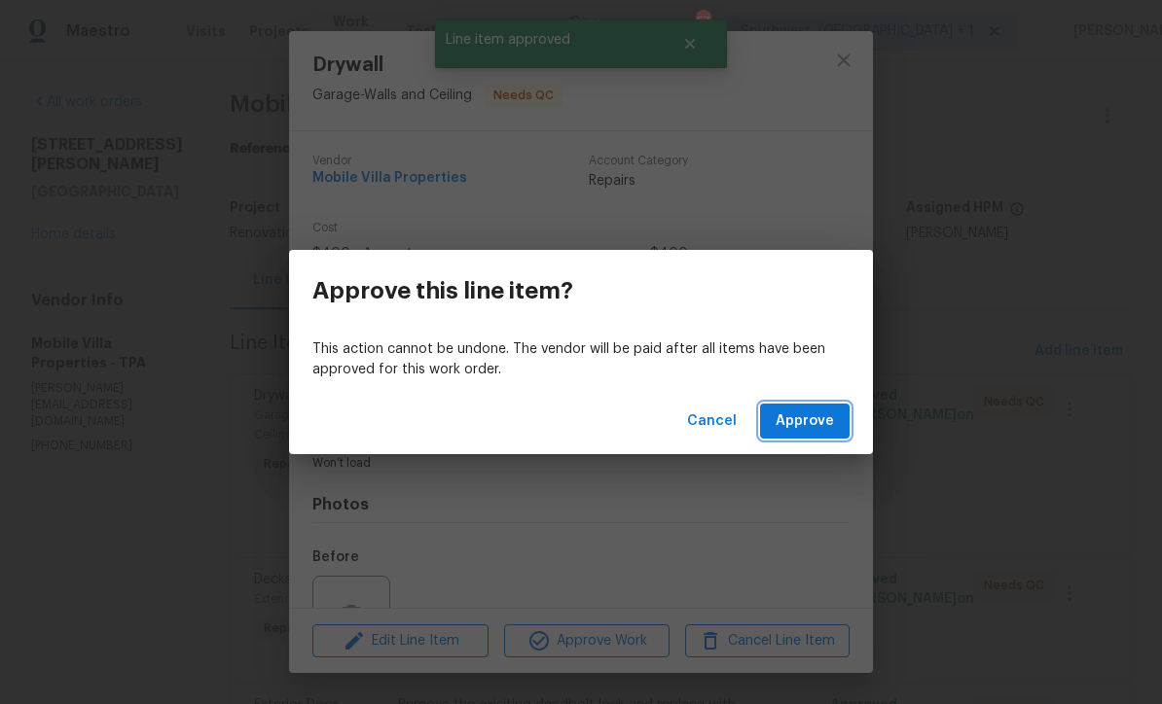
click at [817, 432] on span "Approve" at bounding box center [804, 422] width 58 height 24
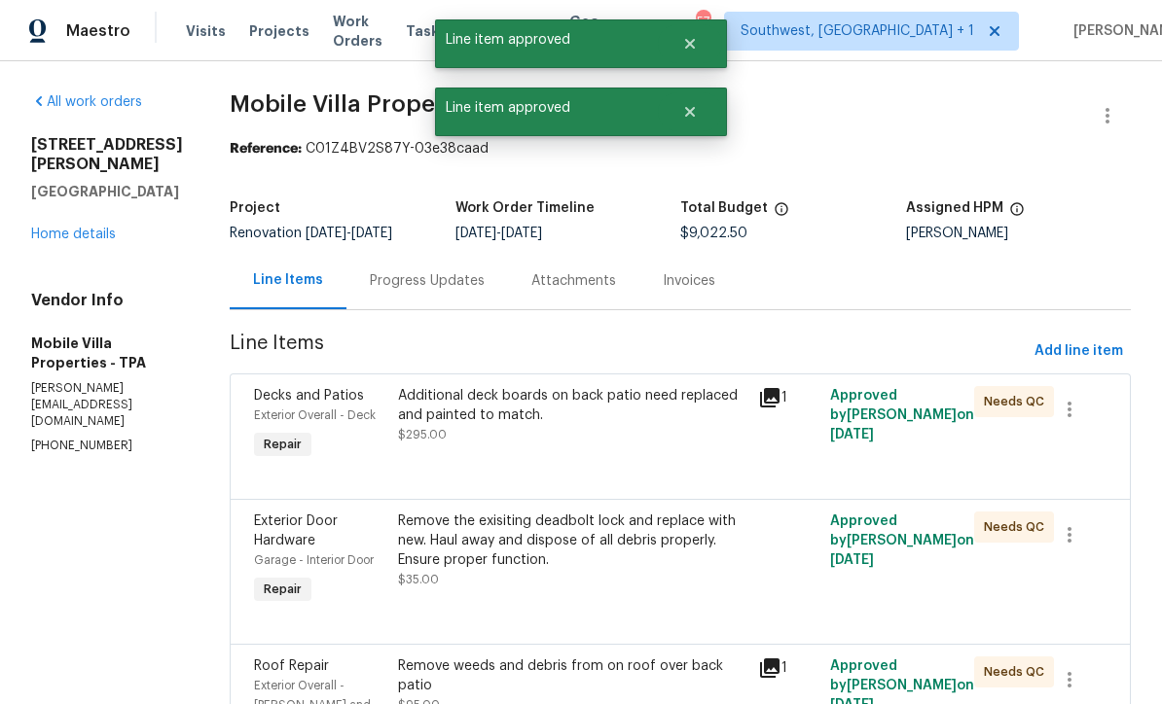
click at [618, 444] on div "Additional deck boards on back patio need replaced and painted to match. $295.00" at bounding box center [572, 415] width 348 height 58
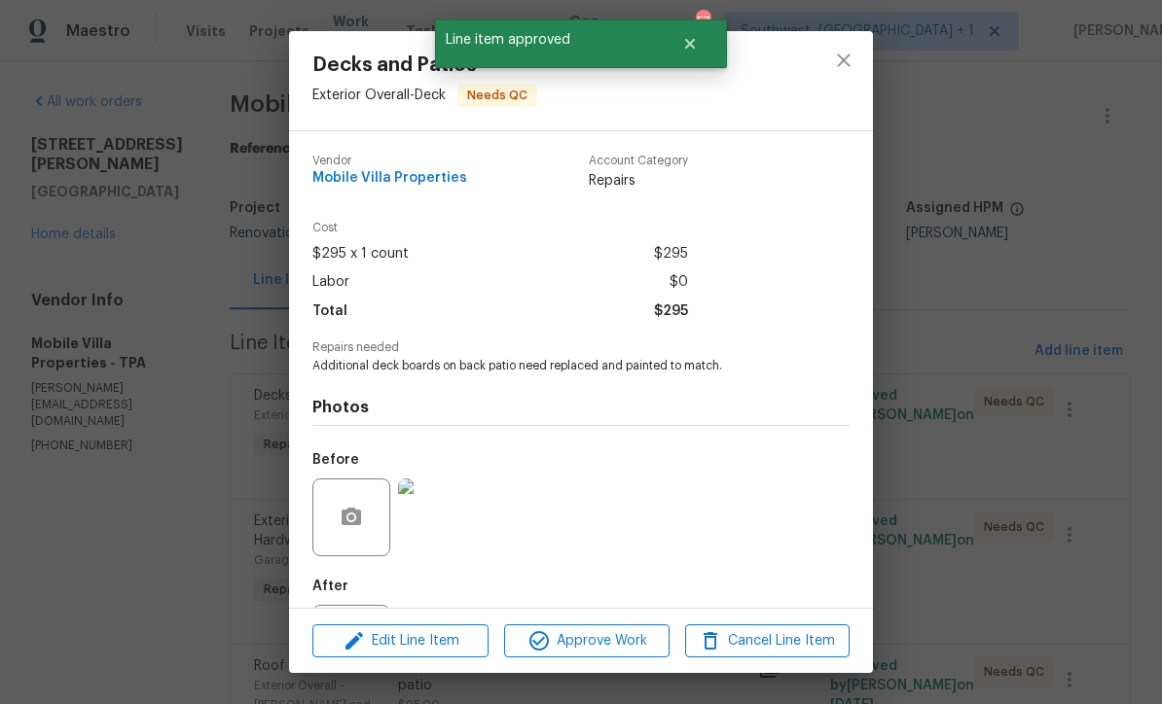
click at [638, 637] on span "Approve Work" at bounding box center [586, 641] width 153 height 24
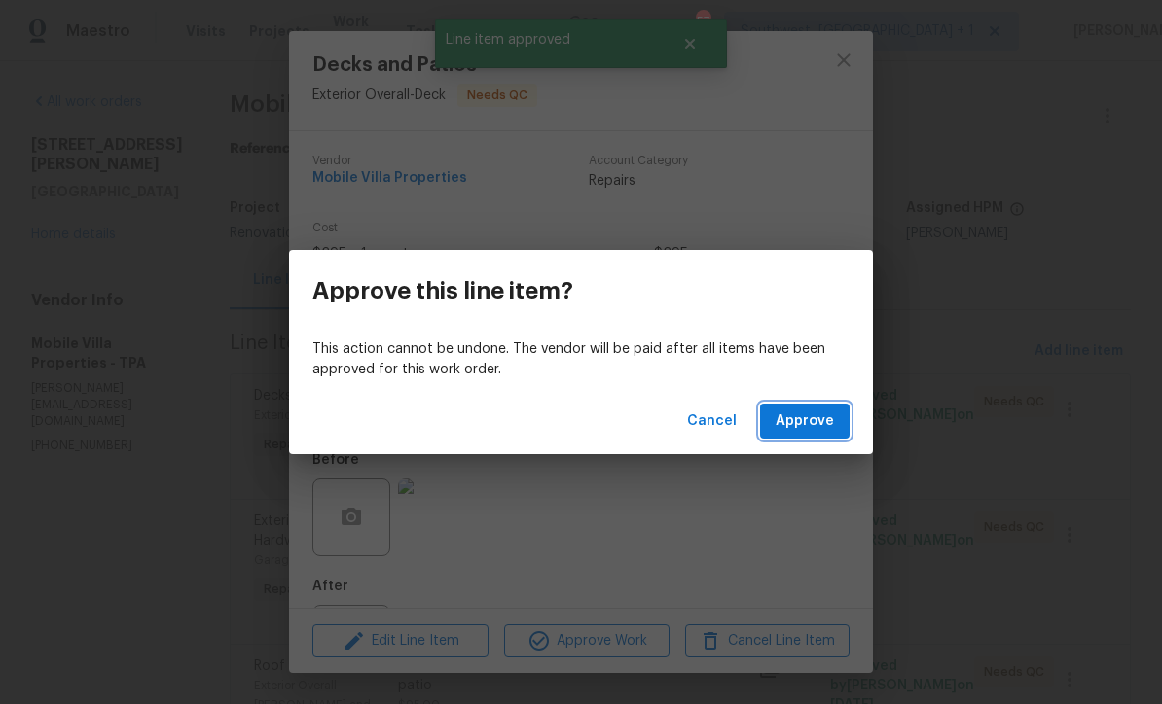
click at [803, 415] on span "Approve" at bounding box center [804, 422] width 58 height 24
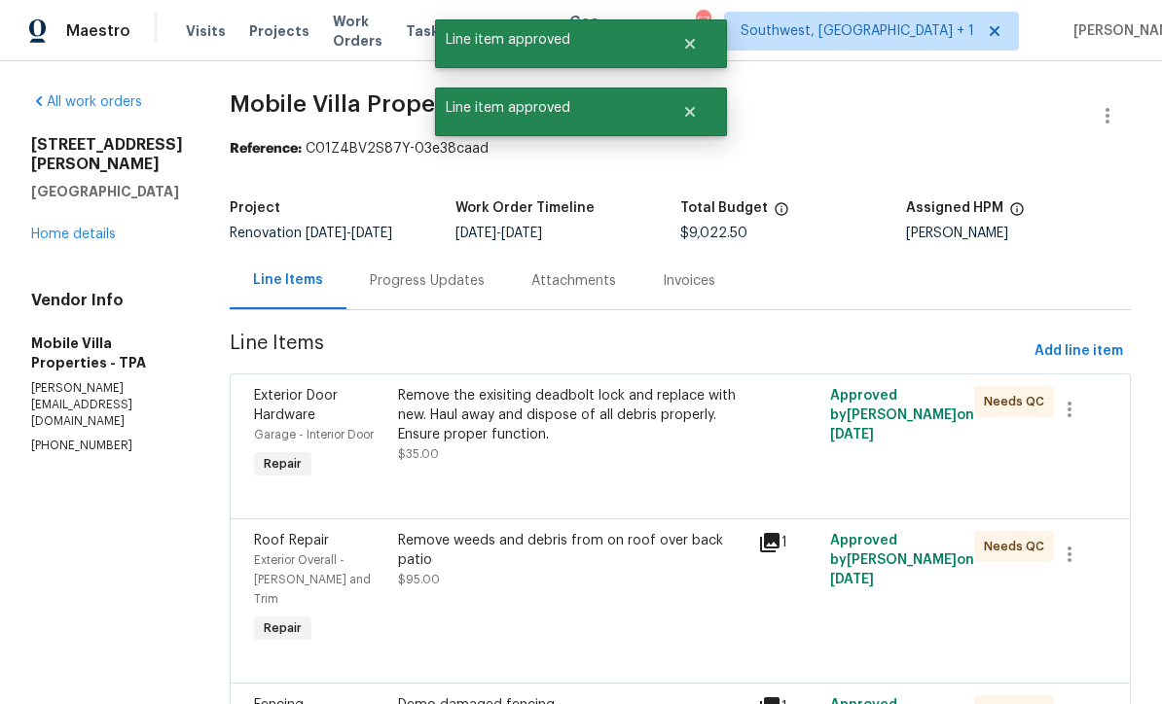
click at [619, 434] on div "Remove the exisiting deadbolt lock and replace with new. Haul away and dispose …" at bounding box center [572, 415] width 348 height 58
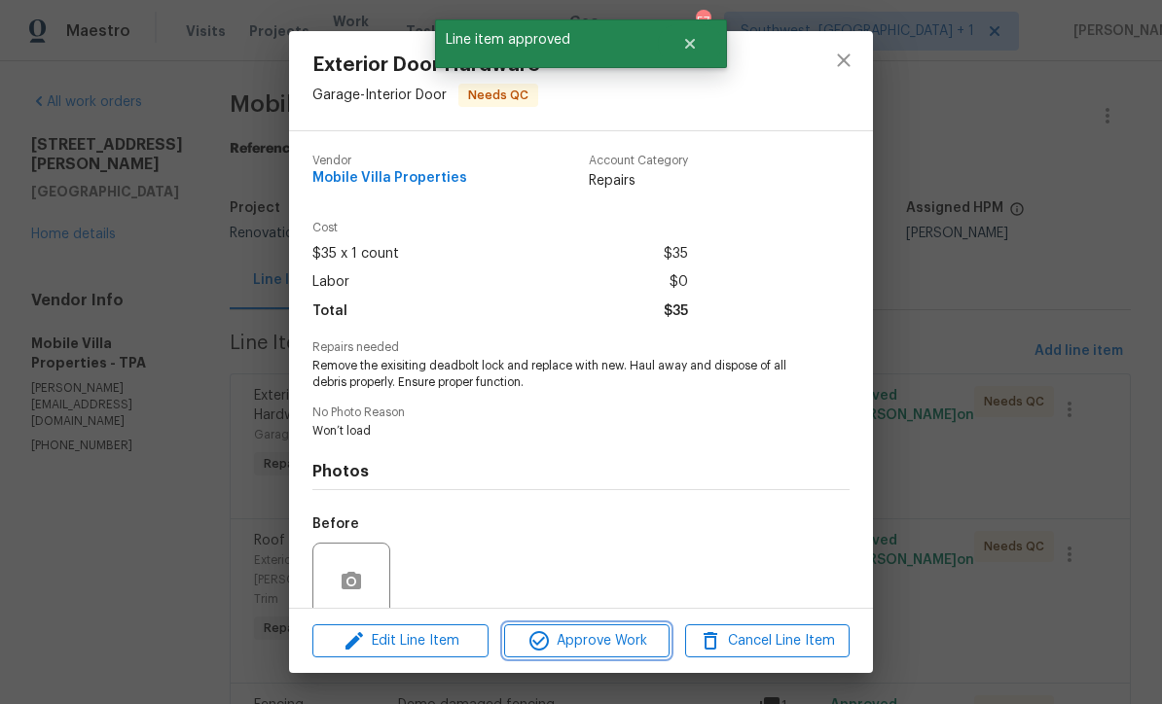
click at [635, 631] on span "Approve Work" at bounding box center [586, 641] width 153 height 24
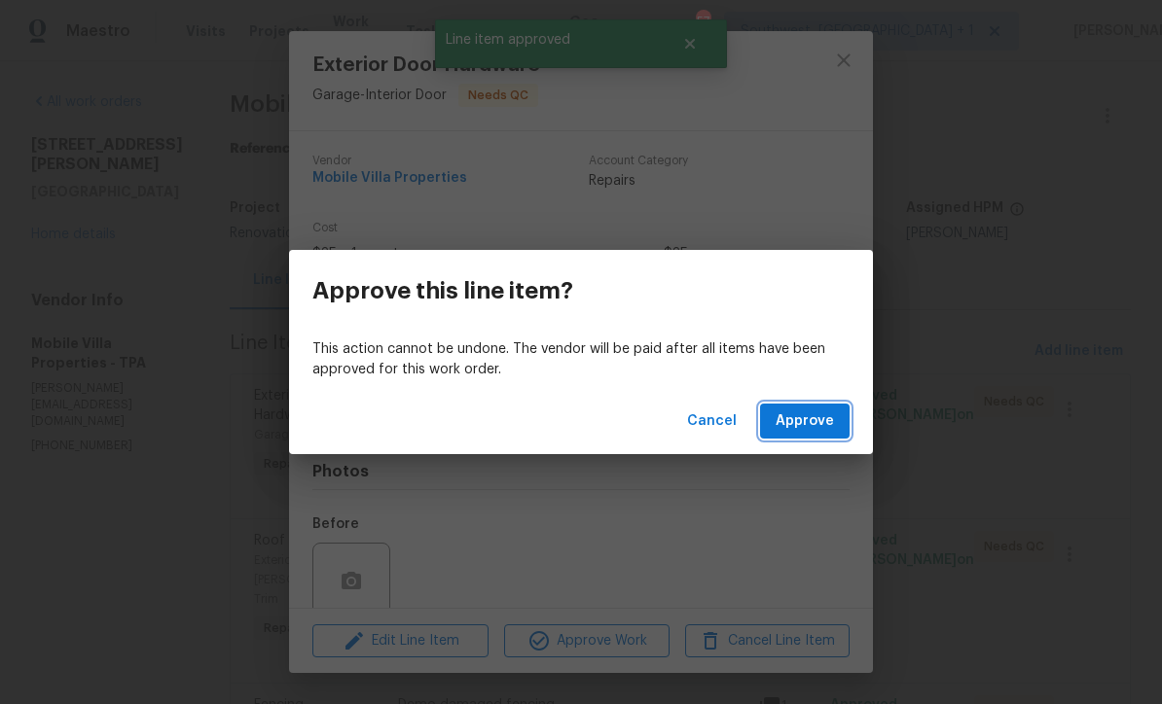
click at [826, 418] on span "Approve" at bounding box center [804, 422] width 58 height 24
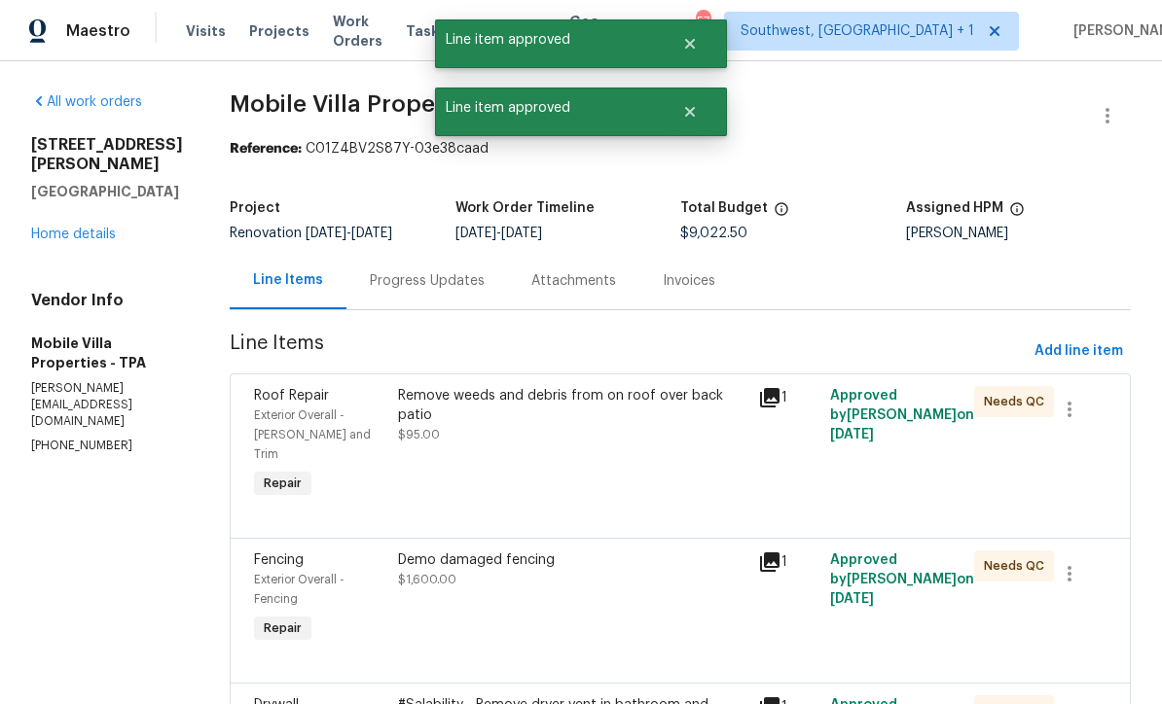
click at [632, 452] on div "Remove weeds and debris from on roof over back patio $95.00" at bounding box center [572, 444] width 360 height 128
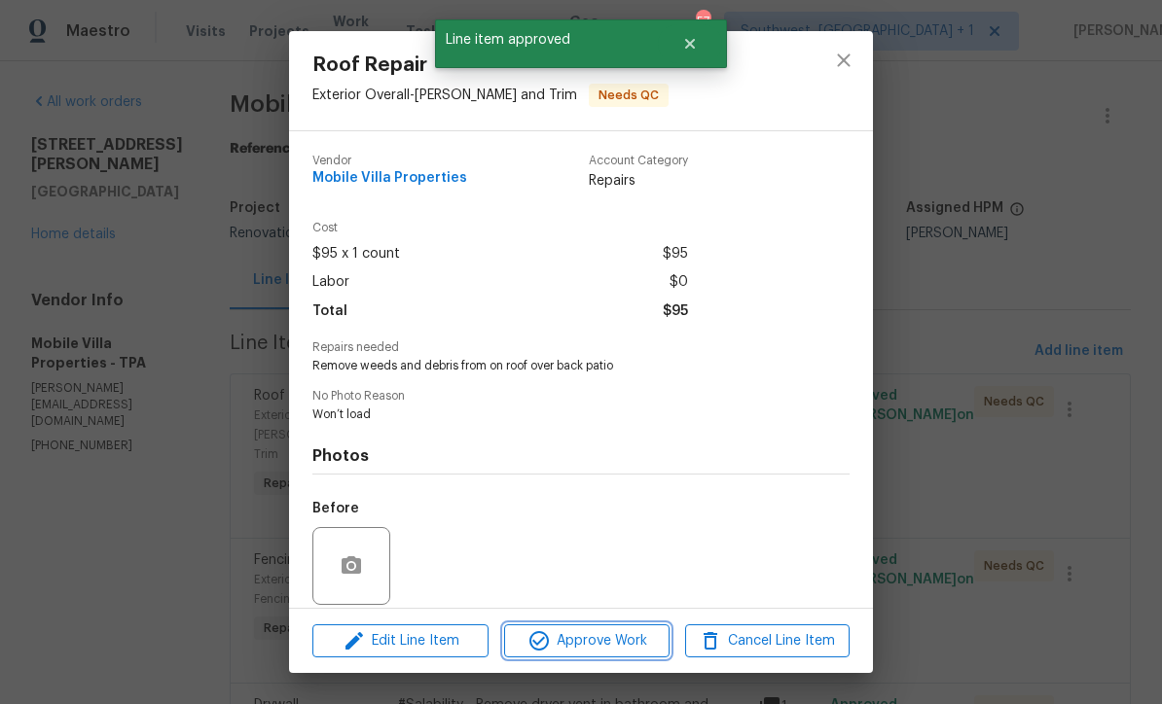
click at [644, 635] on span "Approve Work" at bounding box center [586, 641] width 153 height 24
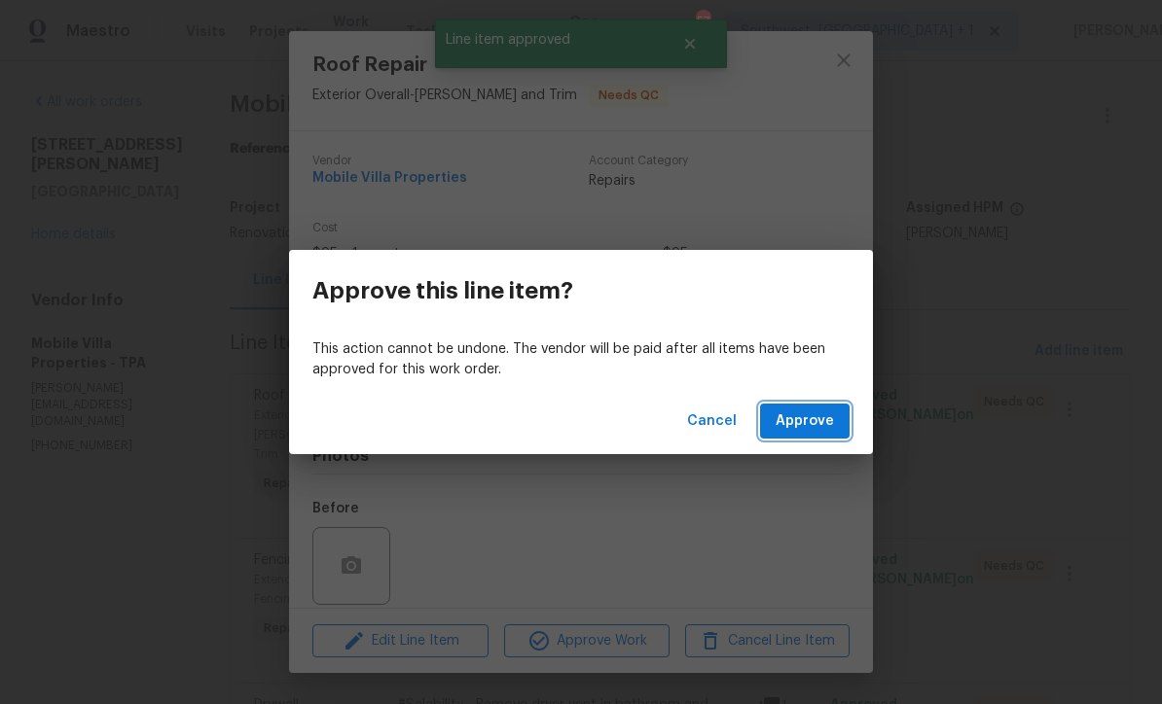
click at [804, 417] on span "Approve" at bounding box center [804, 422] width 58 height 24
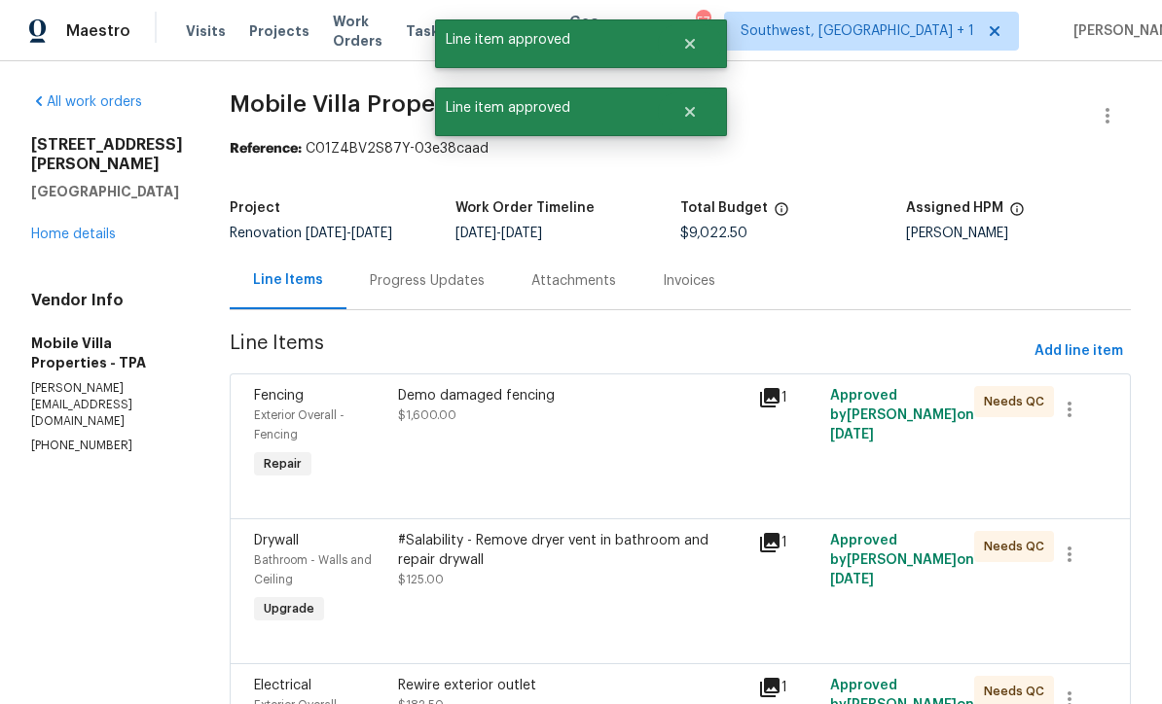
click at [608, 441] on div "Demo damaged fencing $1,600.00" at bounding box center [572, 434] width 360 height 109
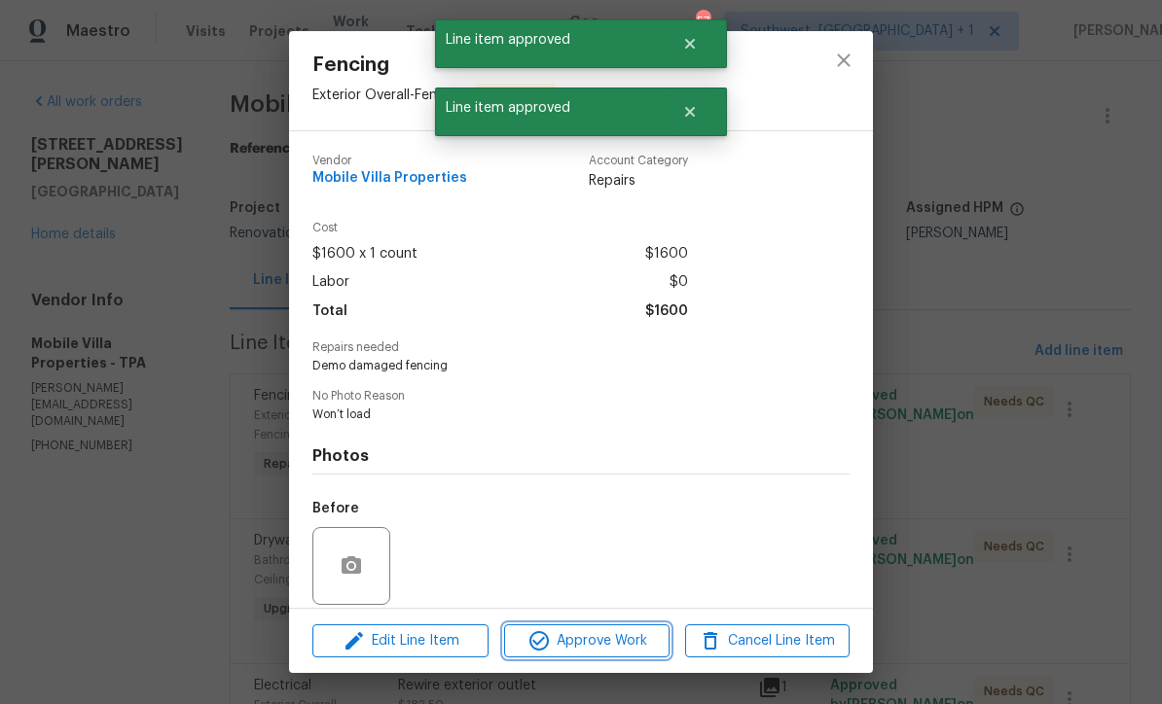
click at [637, 629] on span "Approve Work" at bounding box center [586, 641] width 153 height 24
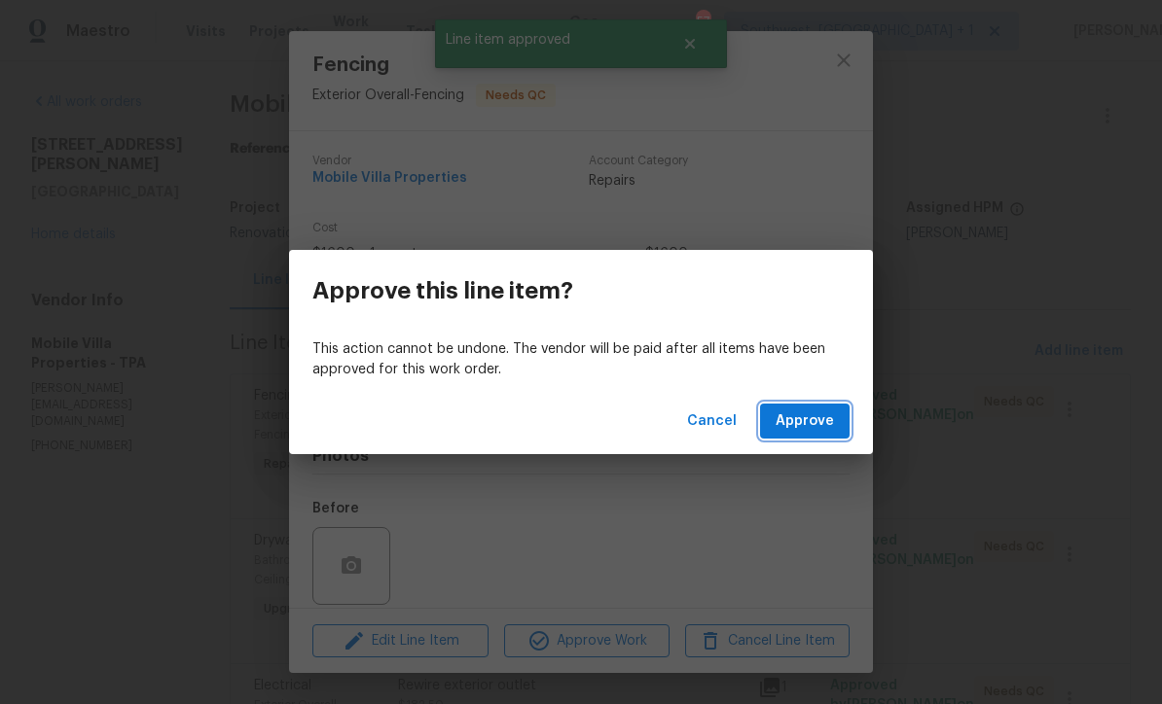
click at [819, 418] on span "Approve" at bounding box center [804, 422] width 58 height 24
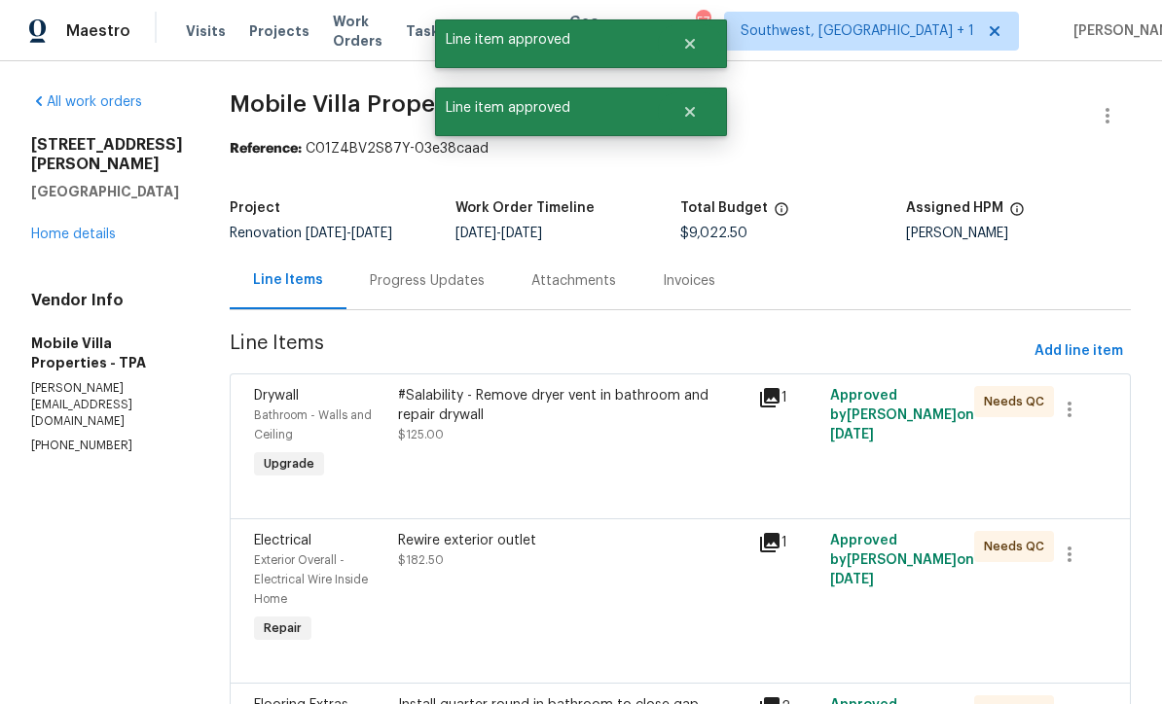
click at [606, 449] on div "#Salability - Remove dryer vent in bathroom and repair drywall $125.00" at bounding box center [572, 434] width 360 height 109
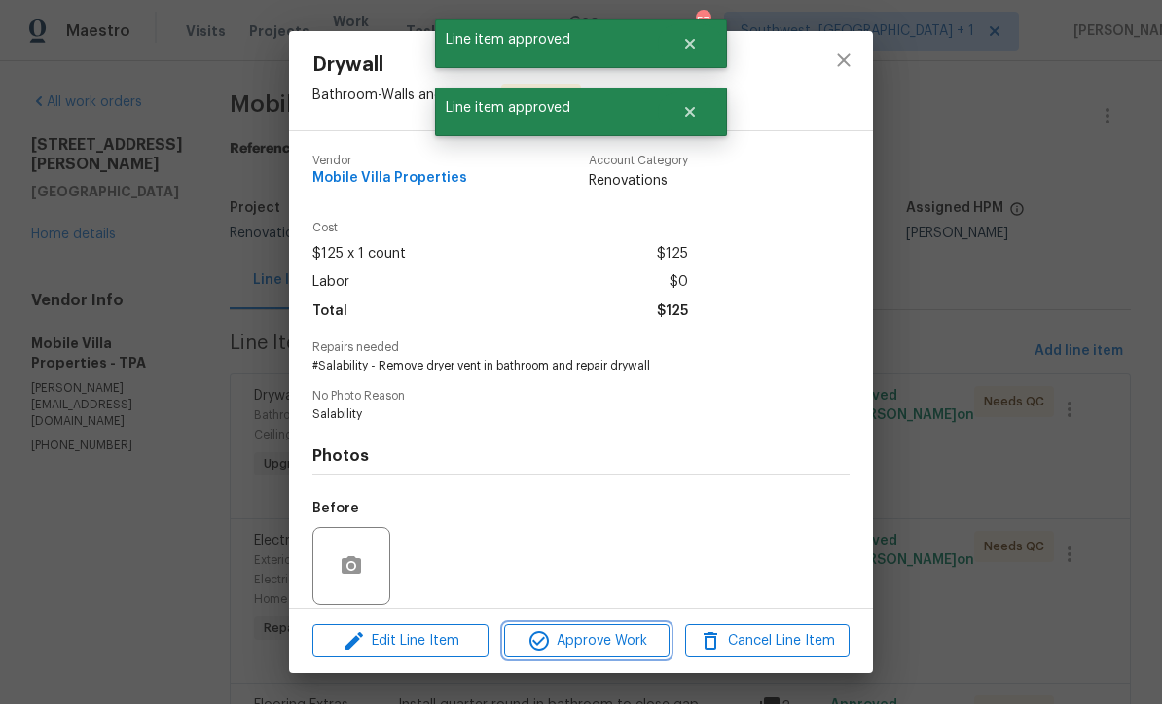
click at [630, 637] on span "Approve Work" at bounding box center [586, 641] width 153 height 24
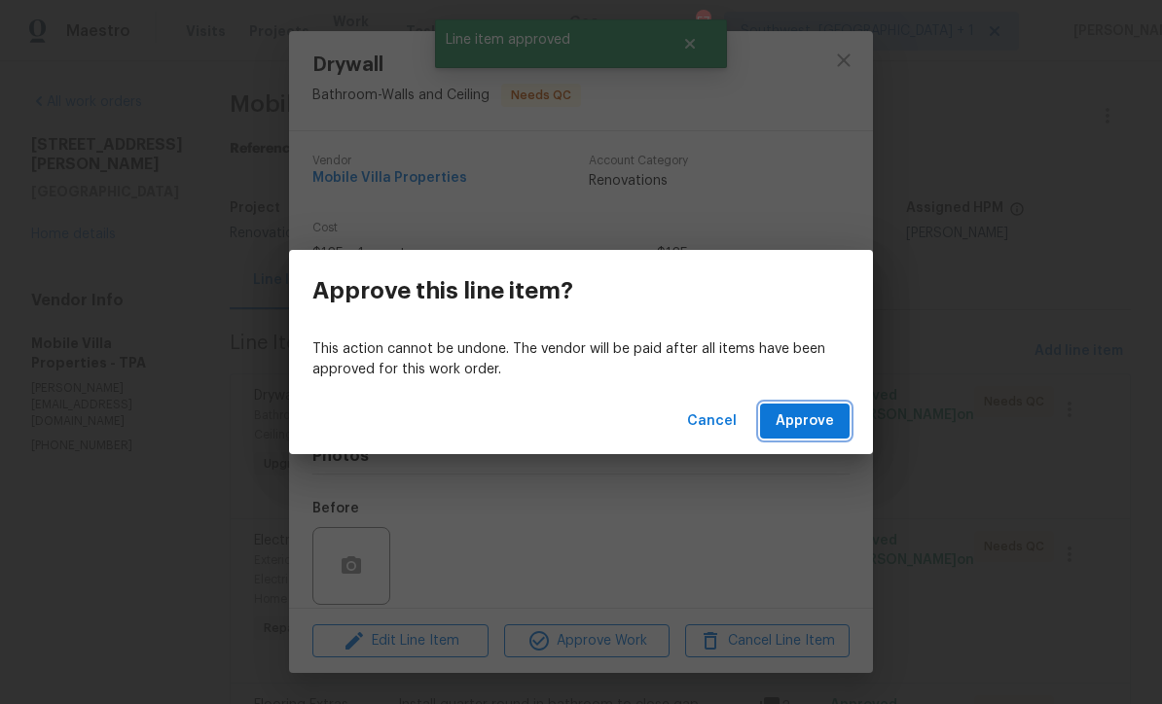
click at [814, 409] on button "Approve" at bounding box center [805, 422] width 90 height 36
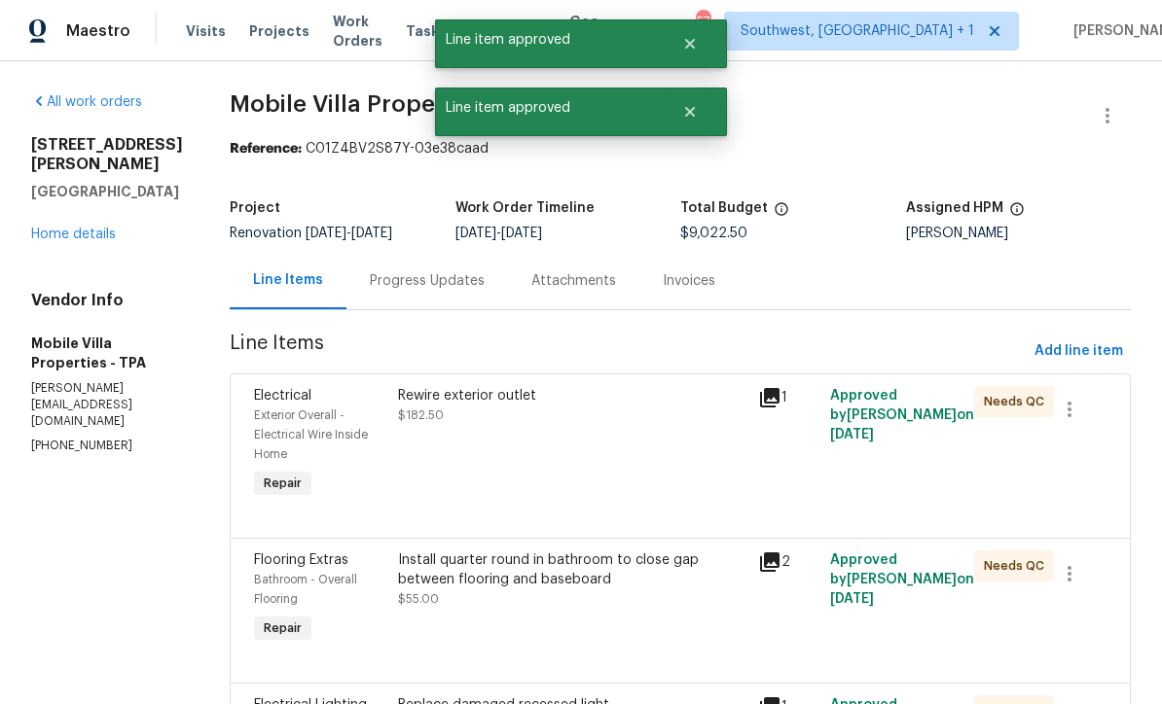
click at [605, 443] on div "Rewire exterior outlet $182.50" at bounding box center [572, 444] width 360 height 128
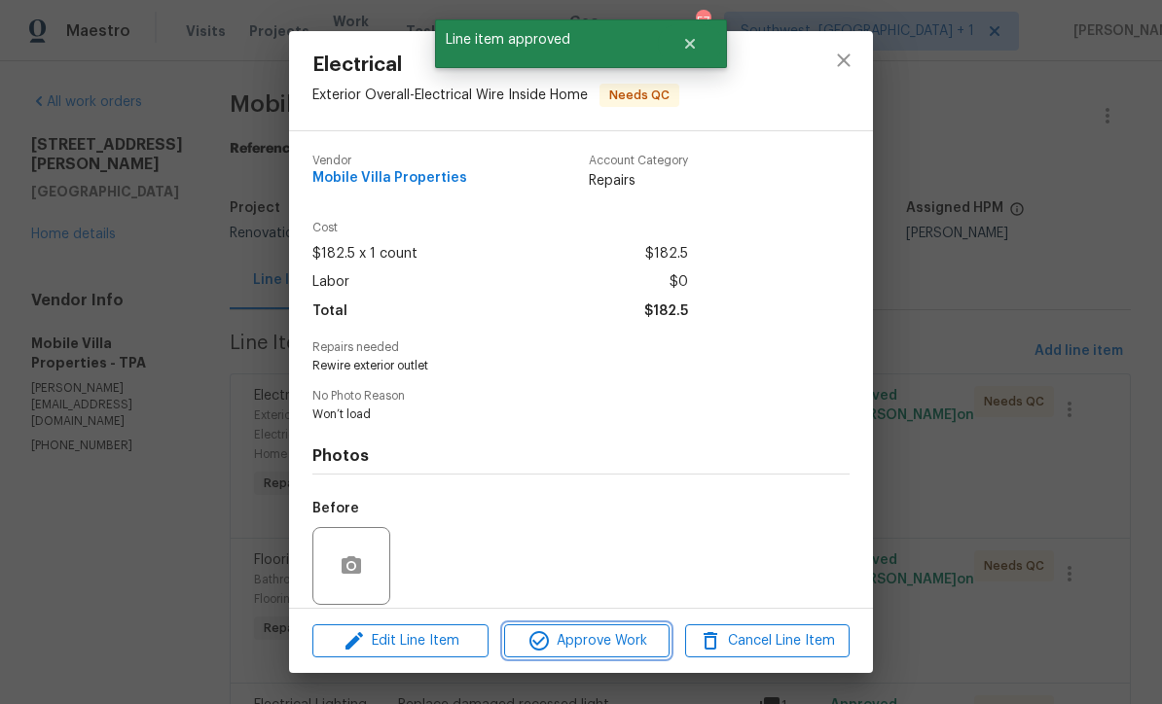
click at [637, 634] on span "Approve Work" at bounding box center [586, 641] width 153 height 24
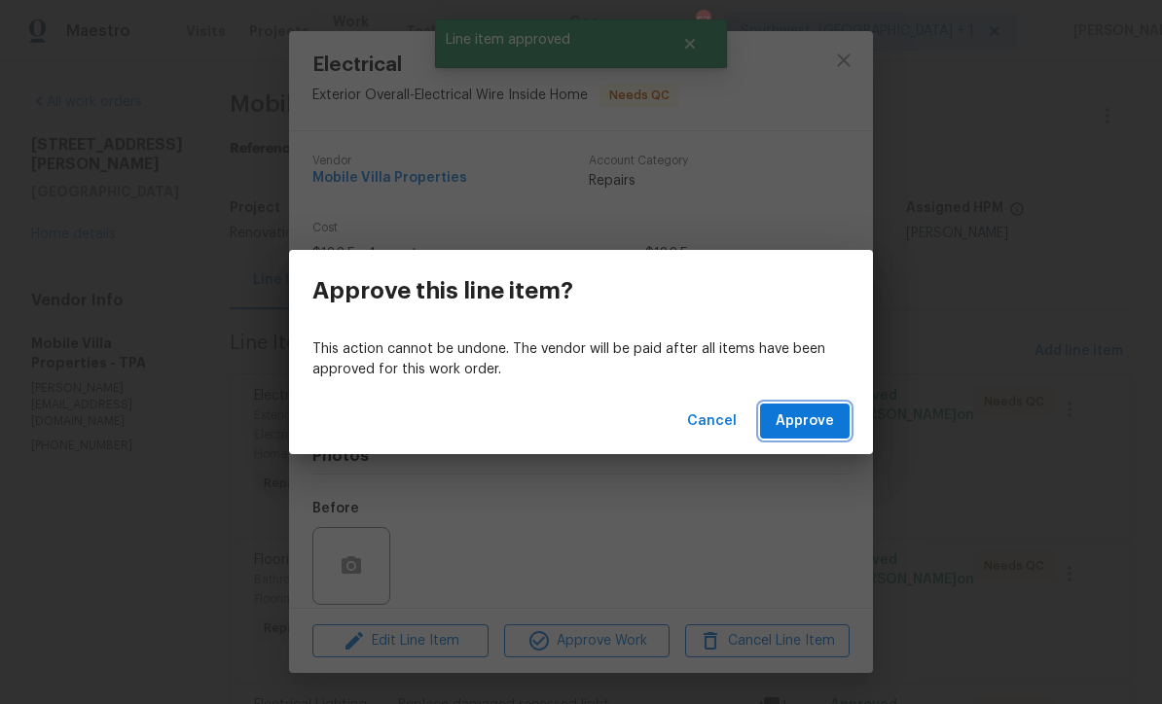
click at [823, 417] on span "Approve" at bounding box center [804, 422] width 58 height 24
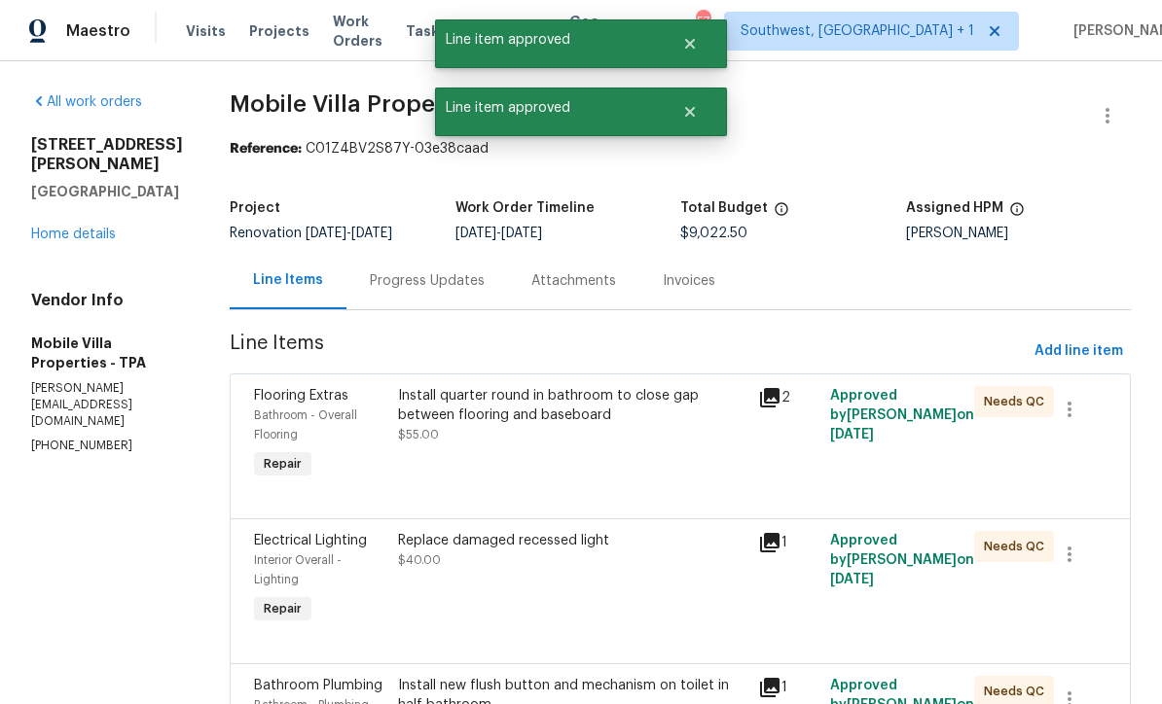
click at [614, 453] on div "Install quarter round in bathroom to close gap between flooring and baseboard $…" at bounding box center [572, 434] width 360 height 109
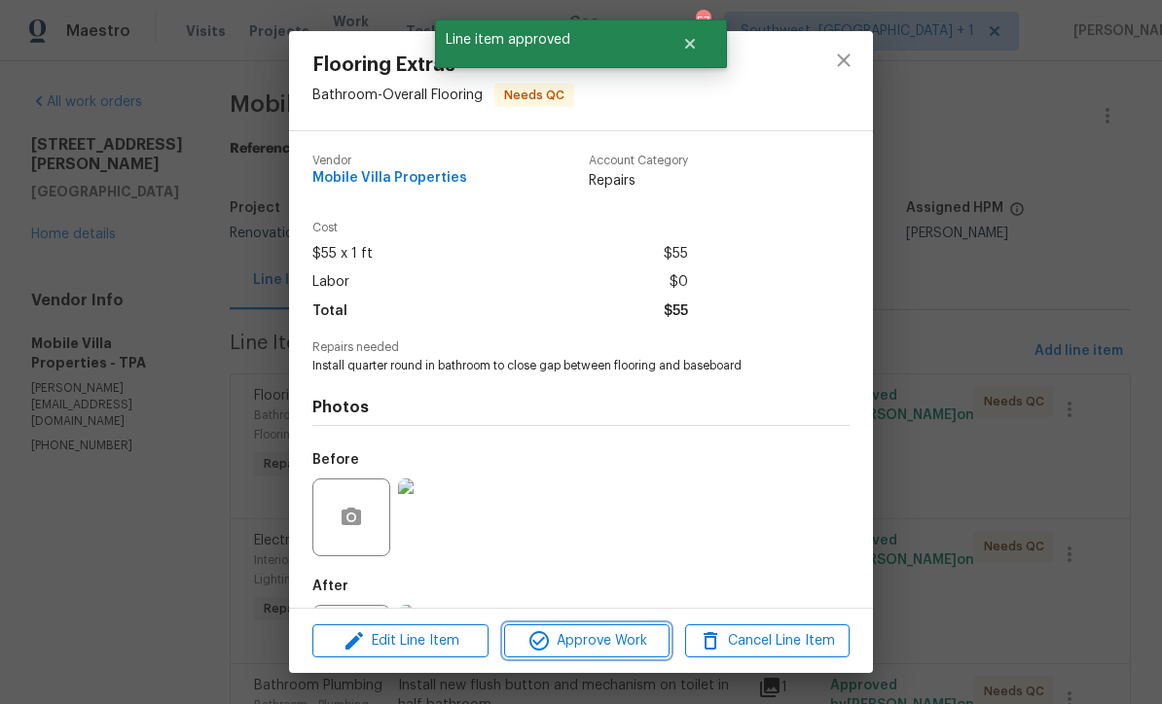
click at [661, 648] on span "Approve Work" at bounding box center [586, 641] width 153 height 24
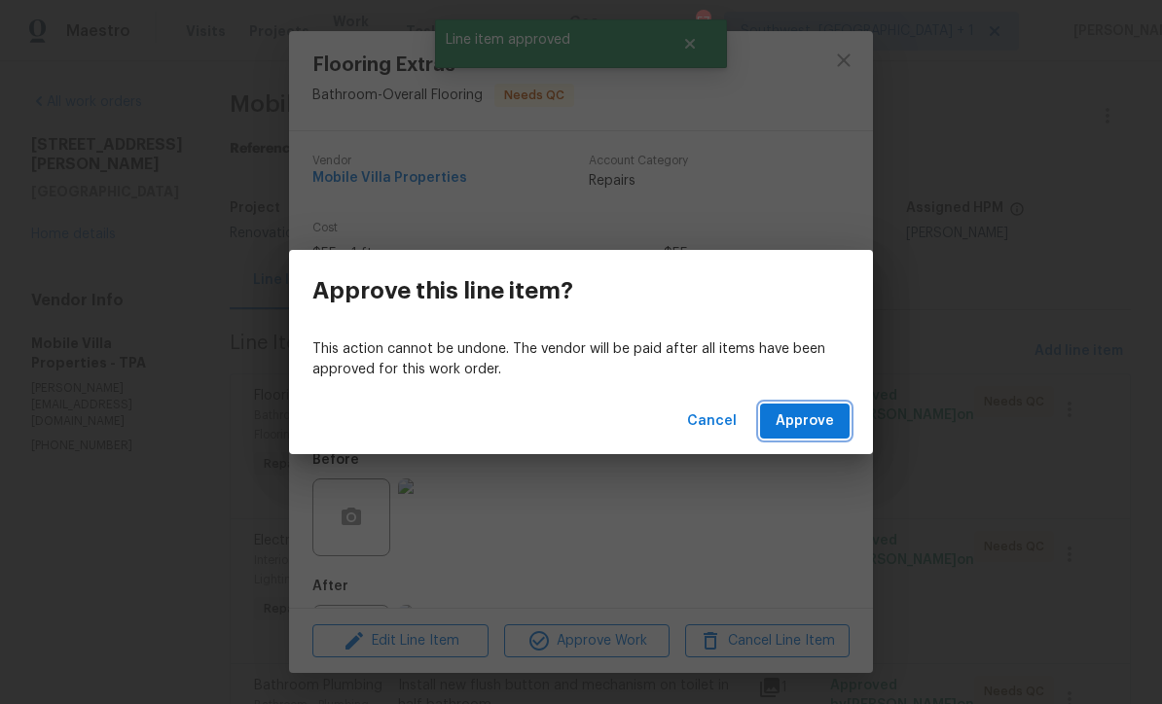
click at [812, 420] on span "Approve" at bounding box center [804, 422] width 58 height 24
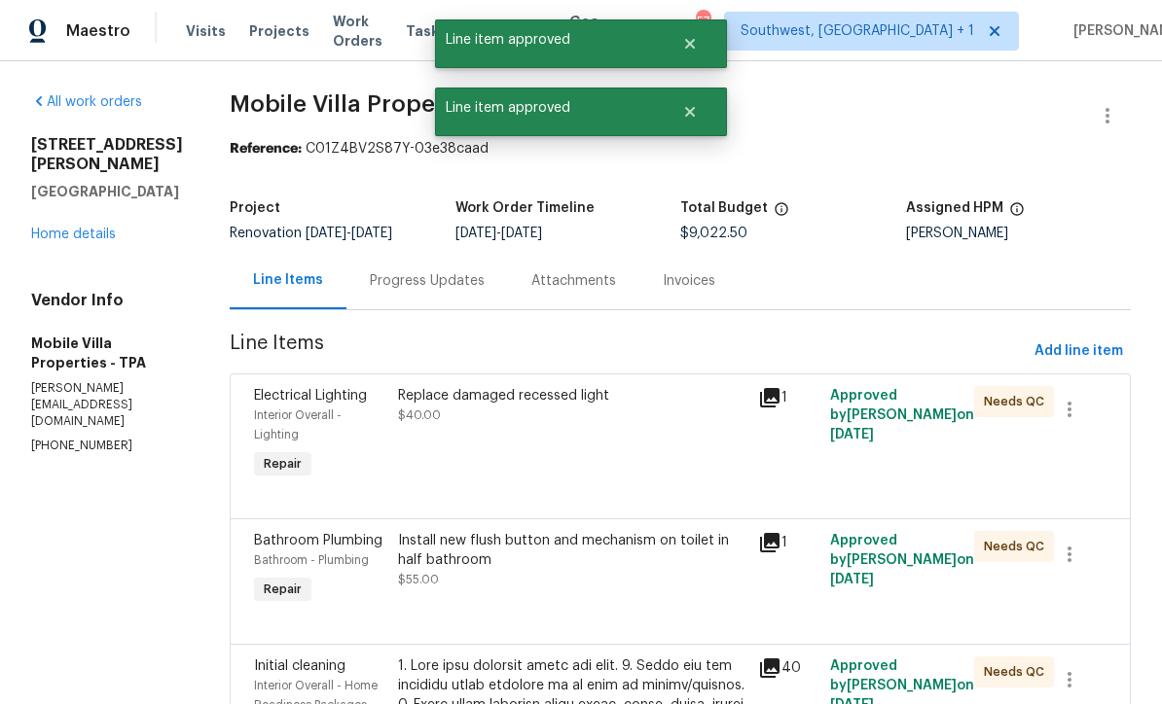
click at [597, 443] on div "Replace damaged recessed light $40.00" at bounding box center [572, 434] width 360 height 109
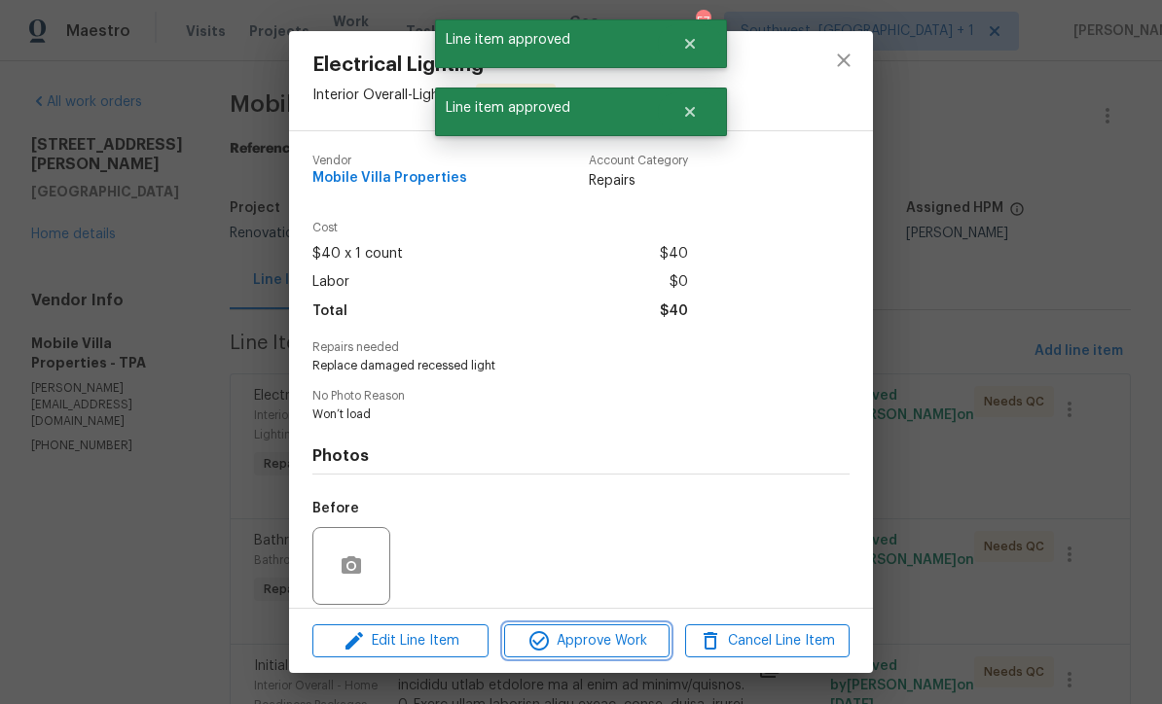
click at [666, 630] on button "Approve Work" at bounding box center [586, 642] width 164 height 34
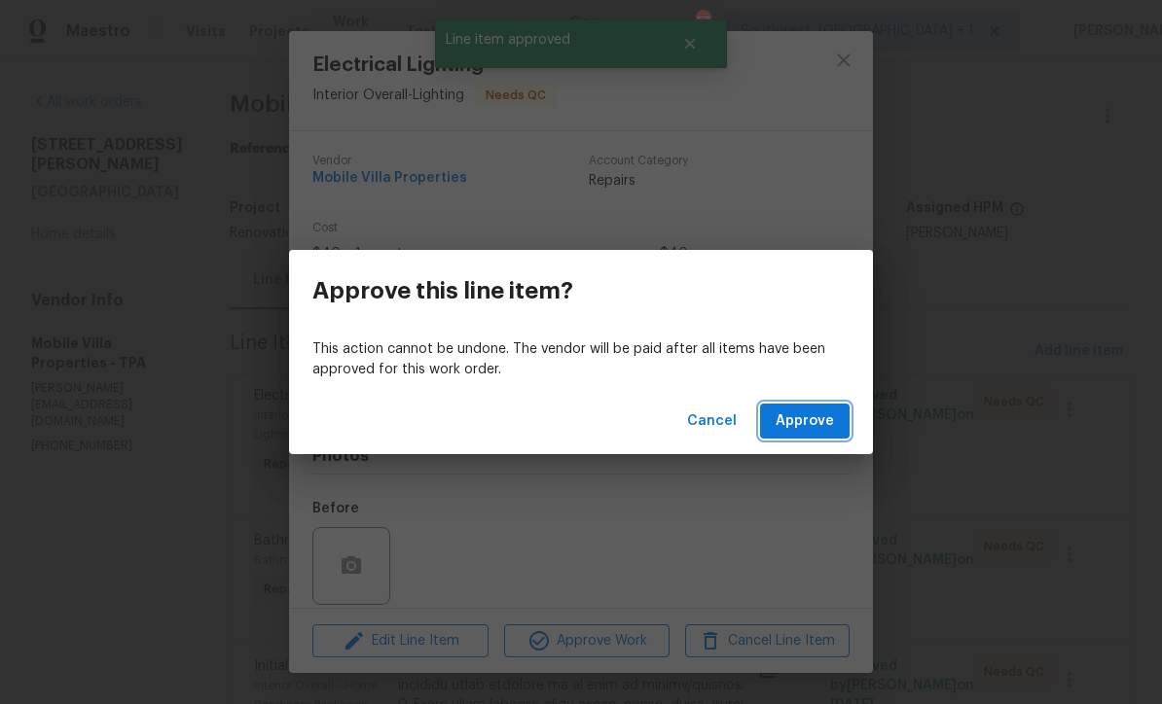
click at [816, 408] on button "Approve" at bounding box center [805, 422] width 90 height 36
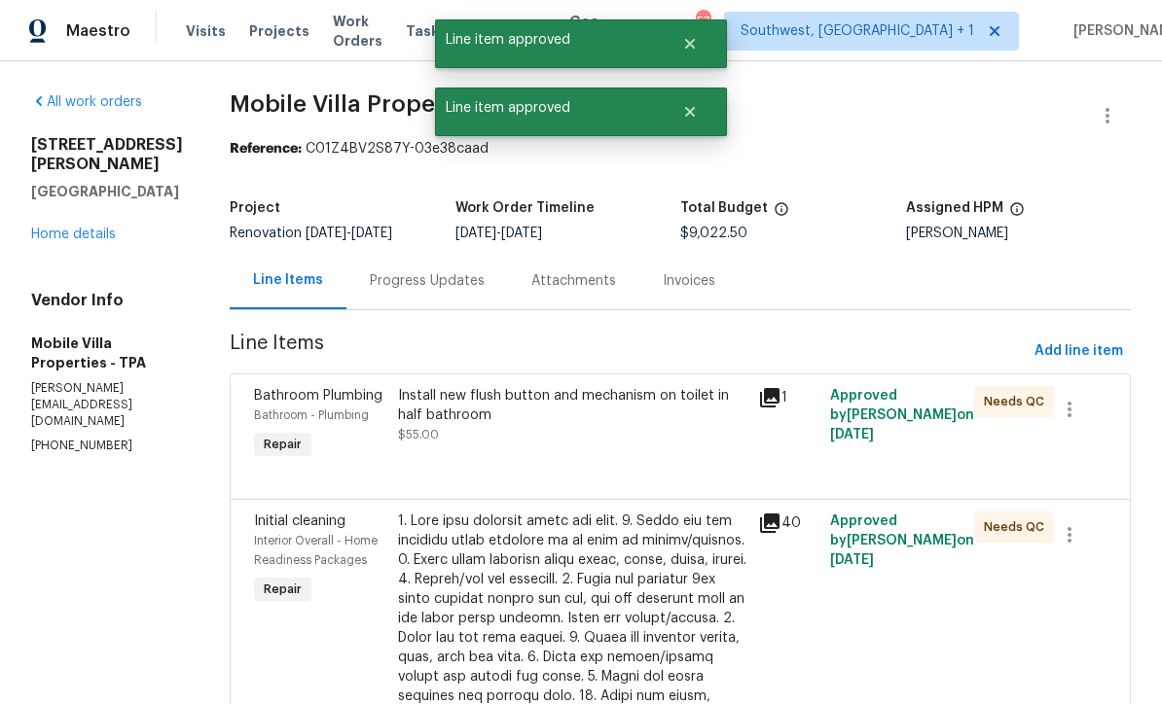
click at [604, 436] on div "Install new flush button and mechanism on toilet in half bathroom $55.00" at bounding box center [572, 415] width 348 height 58
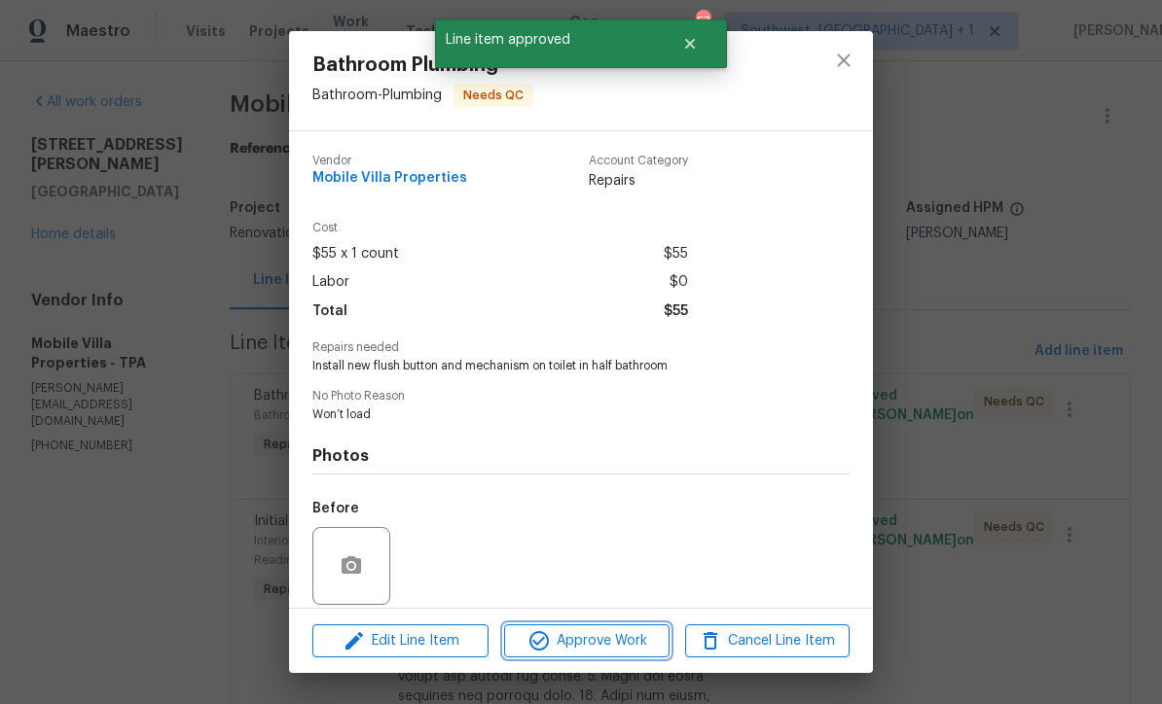
click at [654, 631] on span "Approve Work" at bounding box center [586, 641] width 153 height 24
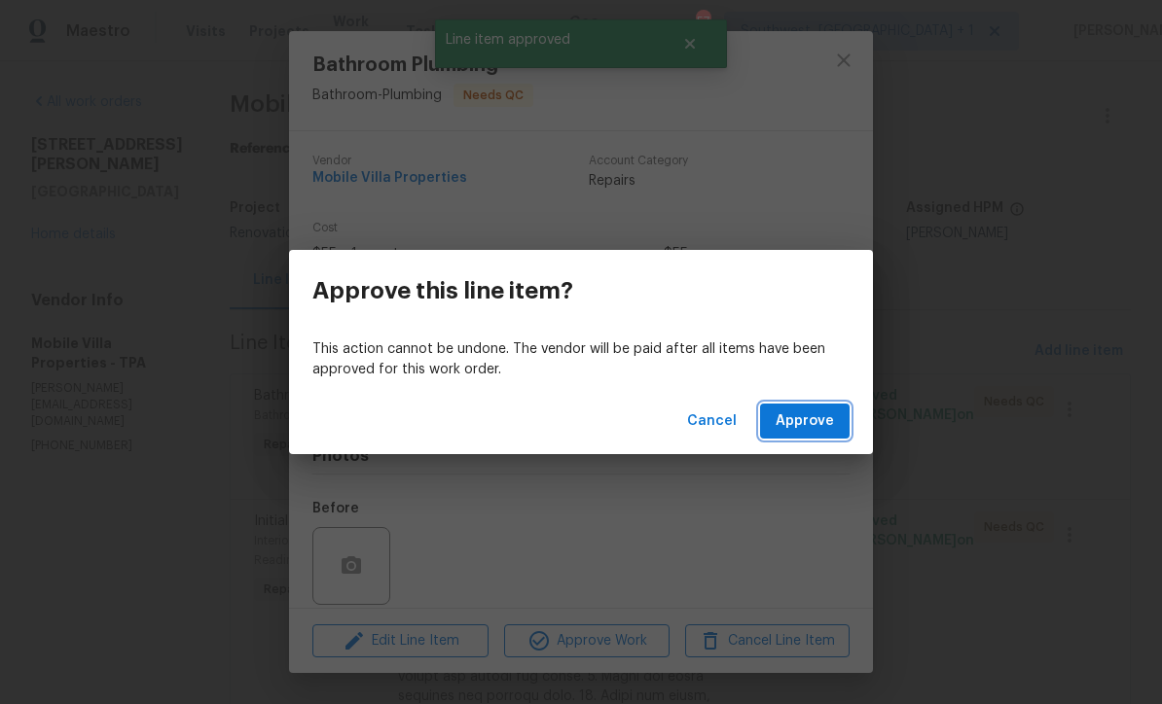
click at [817, 415] on span "Approve" at bounding box center [804, 422] width 58 height 24
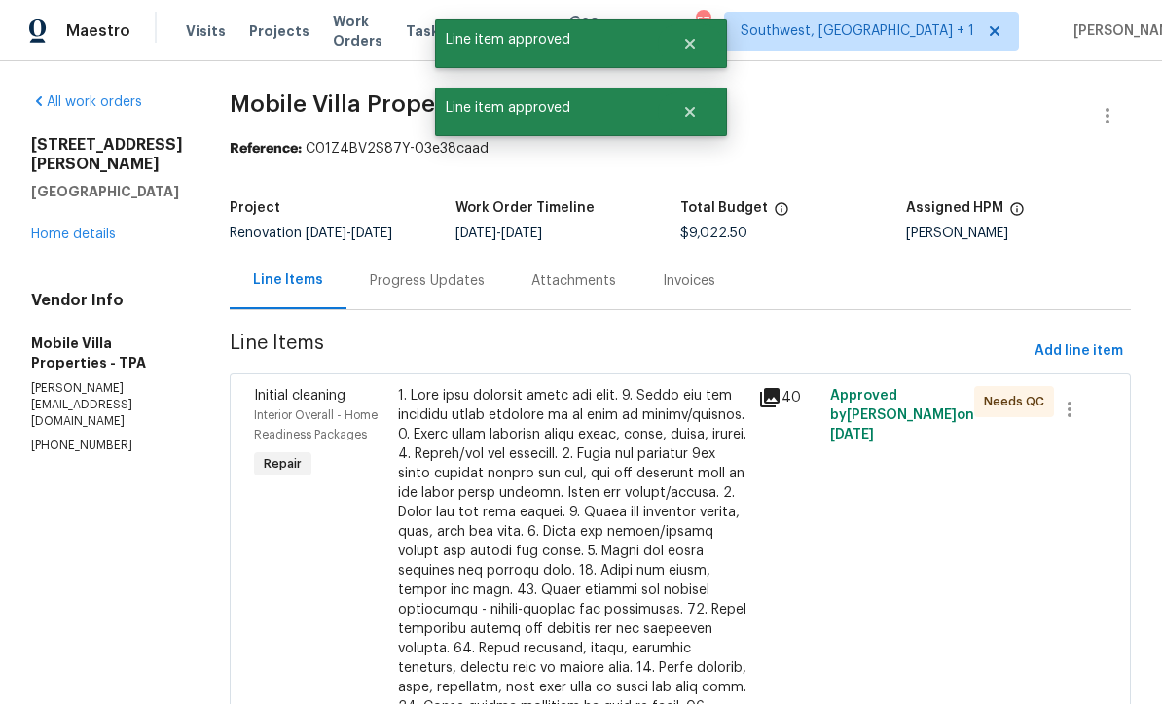
click at [602, 438] on div at bounding box center [572, 648] width 348 height 525
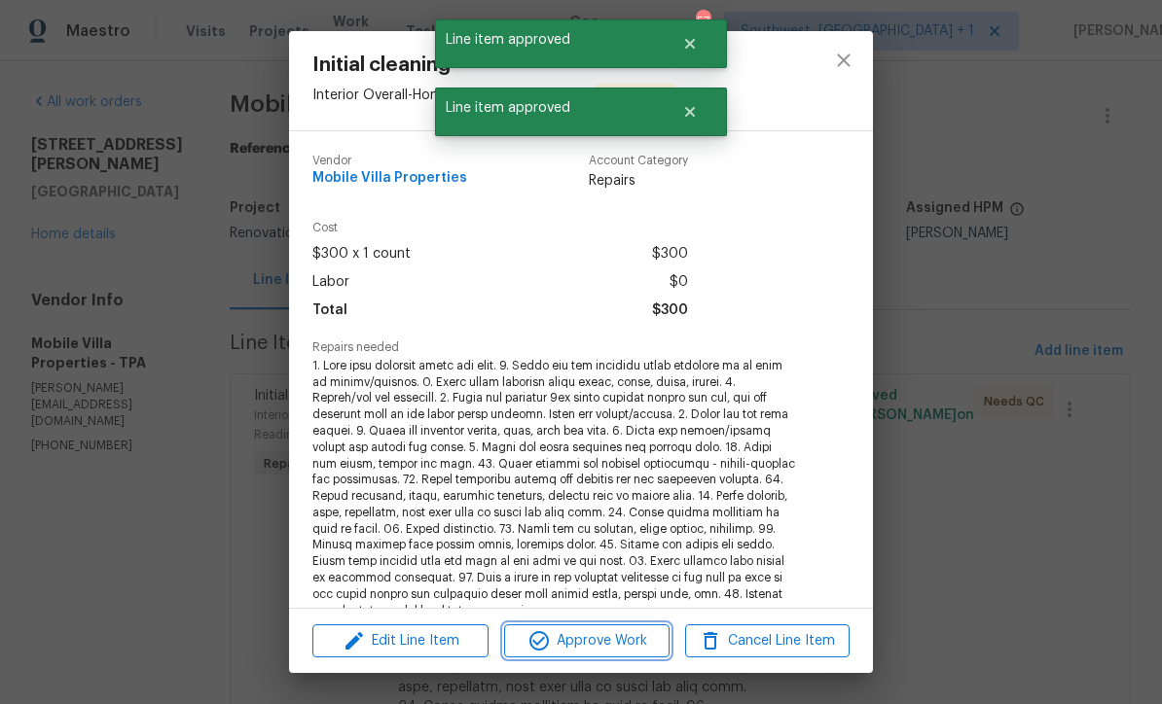
click at [643, 626] on button "Approve Work" at bounding box center [586, 642] width 164 height 34
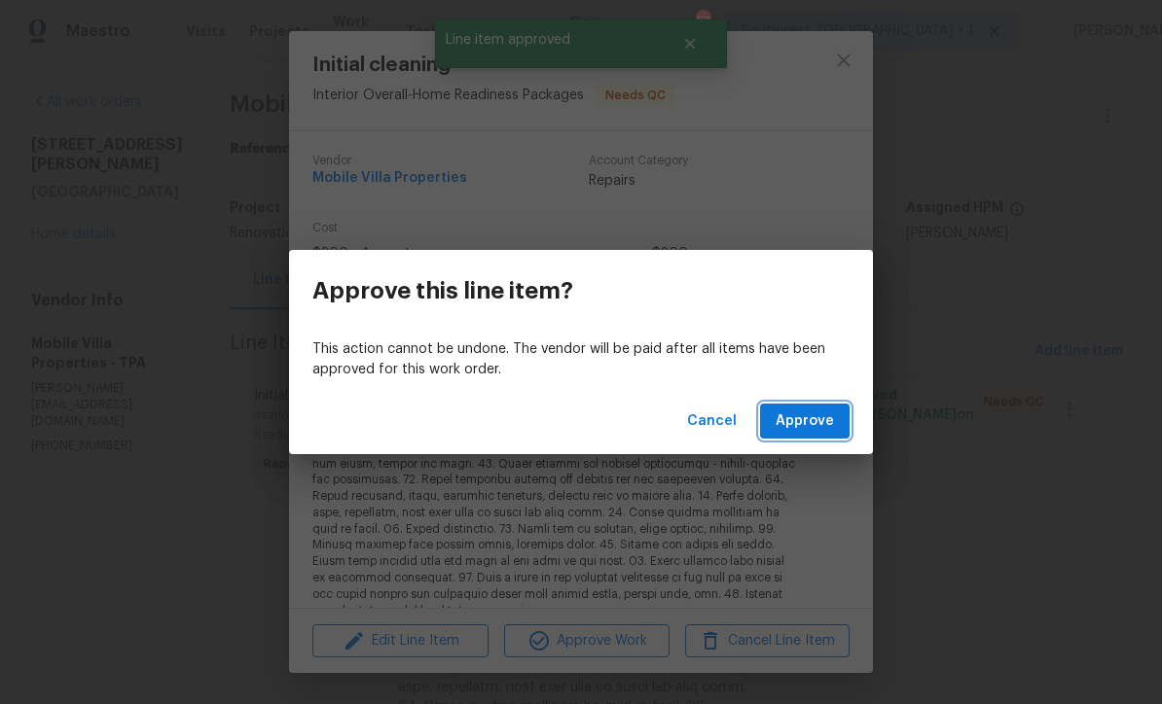
click at [817, 428] on span "Approve" at bounding box center [804, 422] width 58 height 24
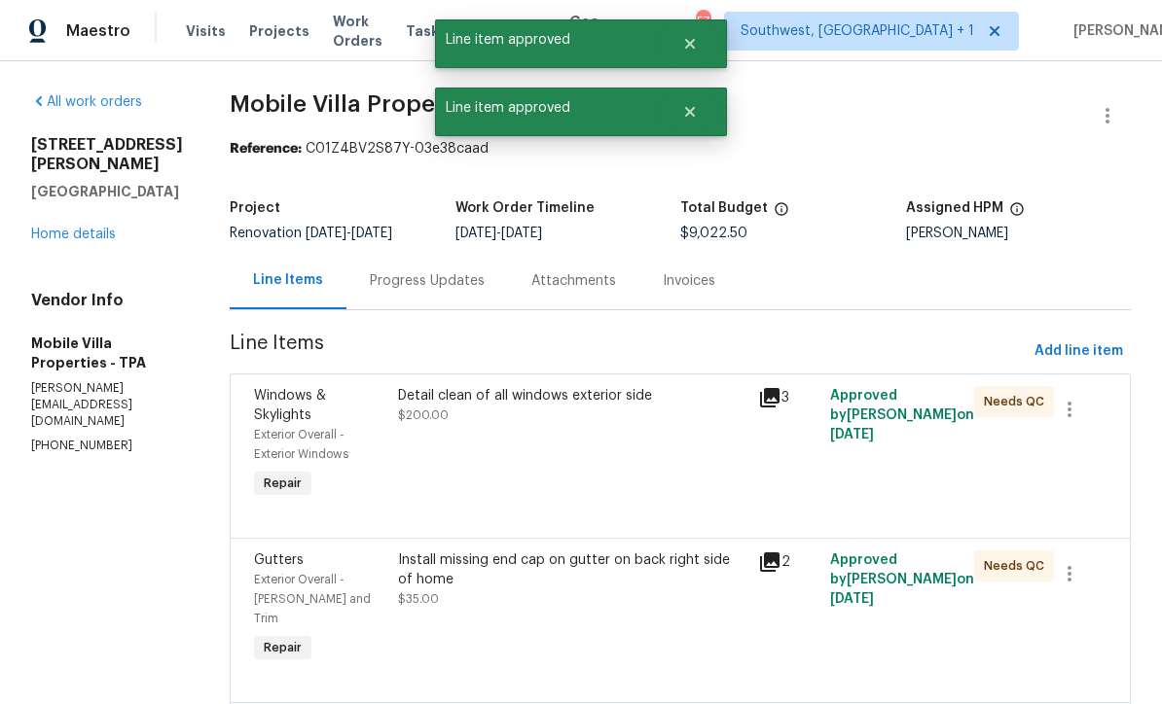
click at [609, 446] on div "Detail clean of all windows exterior side $200.00" at bounding box center [572, 444] width 360 height 128
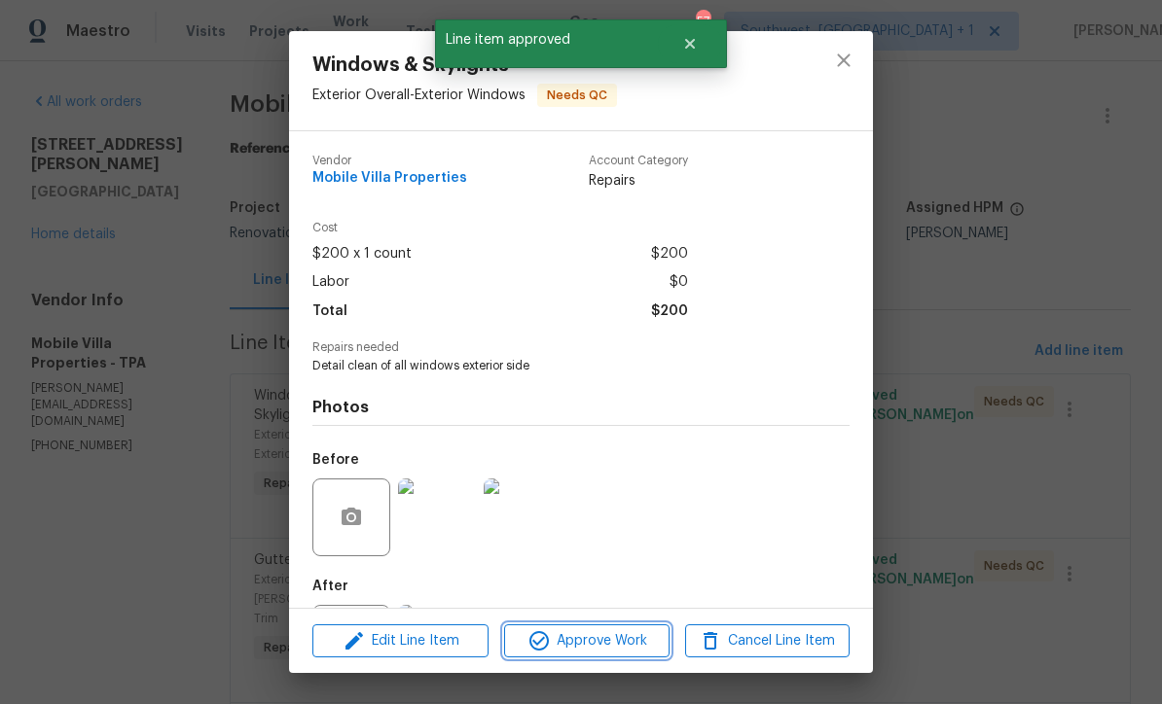
click at [608, 641] on span "Approve Work" at bounding box center [586, 641] width 153 height 24
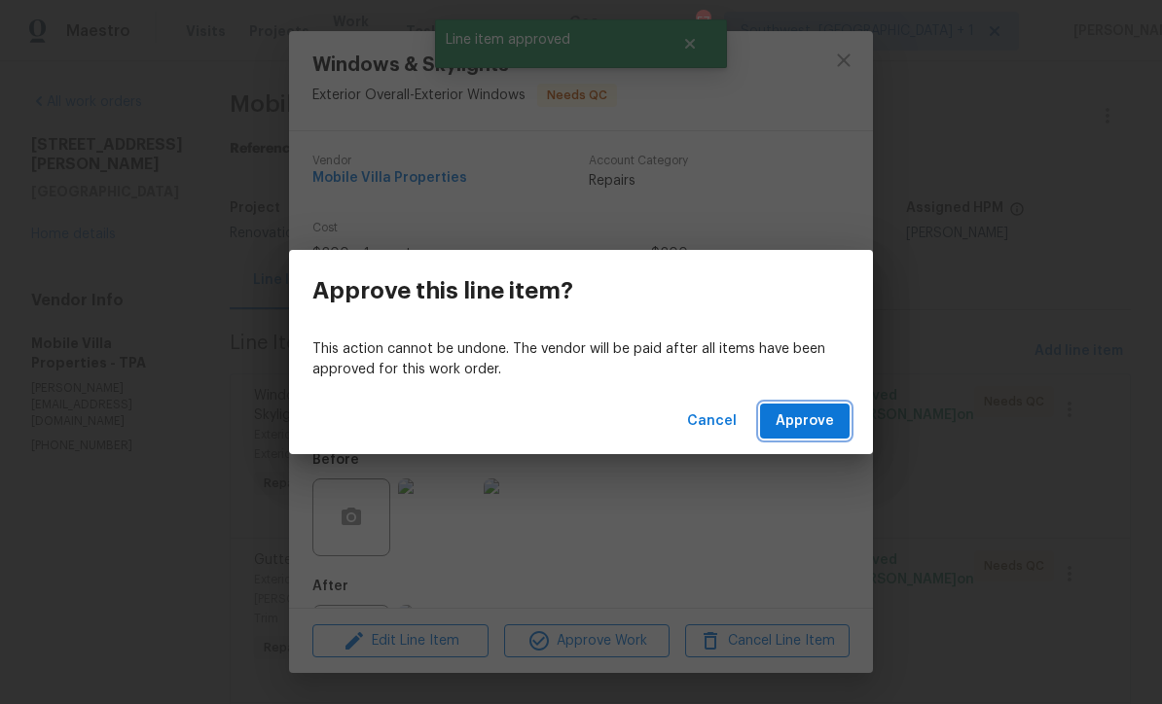
click at [819, 432] on span "Approve" at bounding box center [804, 422] width 58 height 24
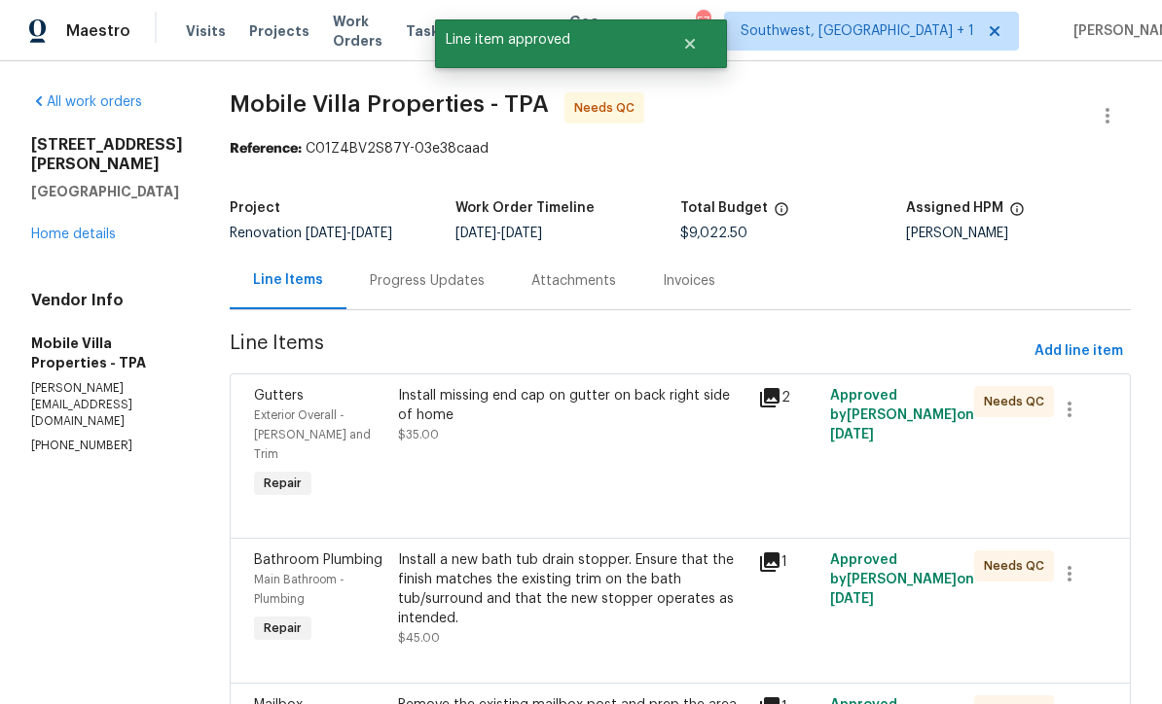
click at [613, 450] on div "Install missing end cap on gutter on back right side of home $35.00" at bounding box center [572, 444] width 360 height 128
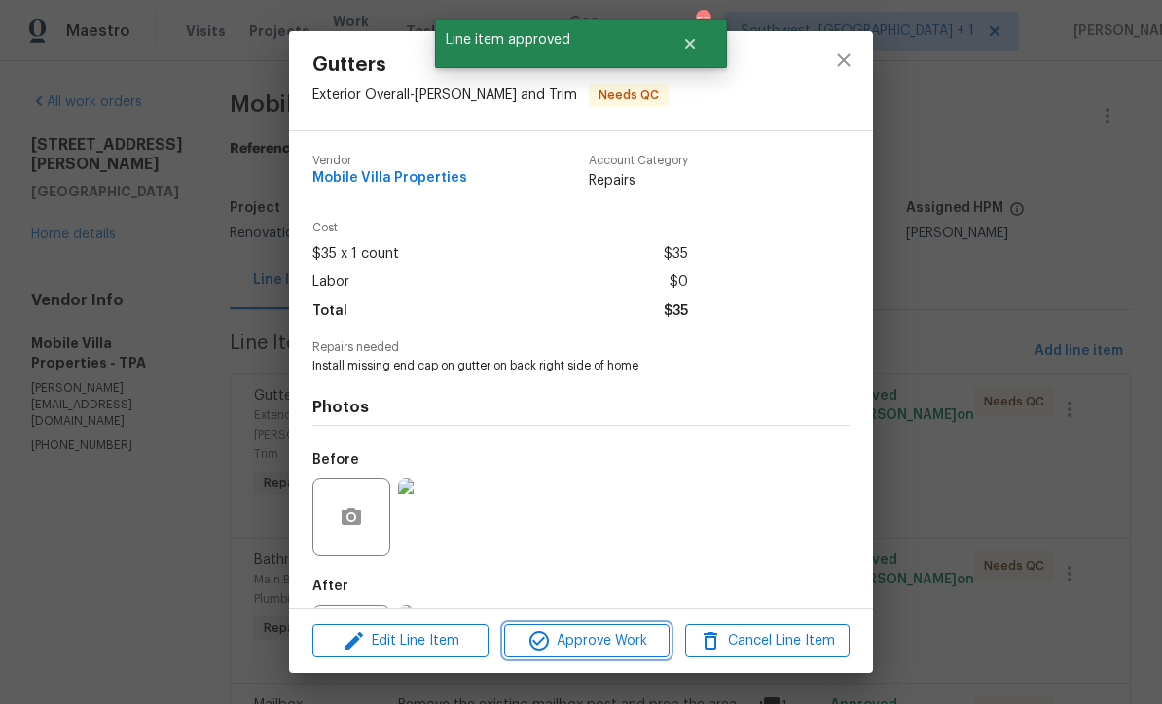
click at [626, 644] on span "Approve Work" at bounding box center [586, 641] width 153 height 24
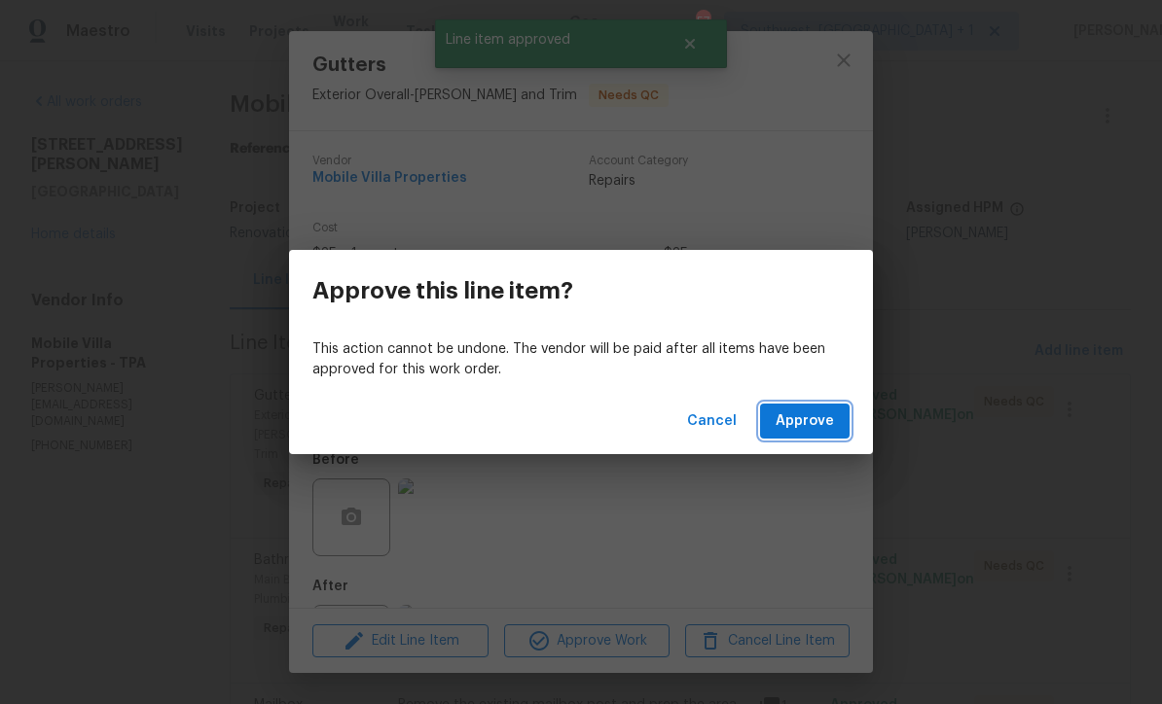
click at [826, 424] on span "Approve" at bounding box center [804, 422] width 58 height 24
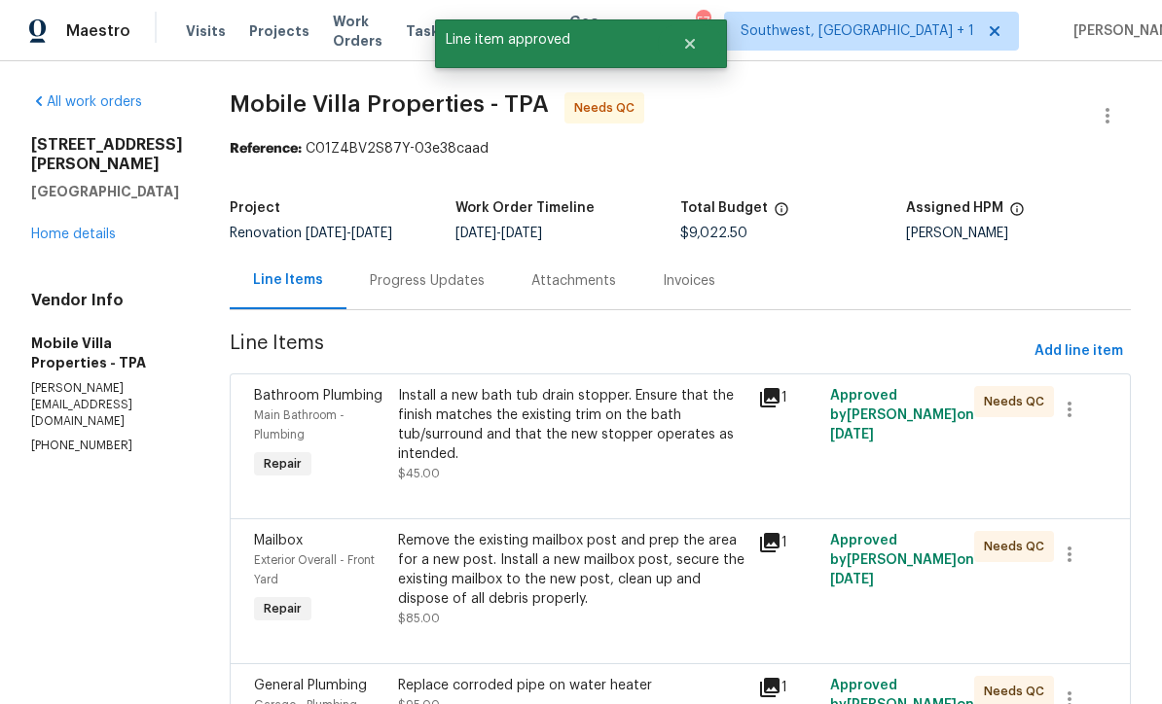
click at [605, 670] on div "Replace corroded pipe on water heater $95.00" at bounding box center [572, 715] width 360 height 90
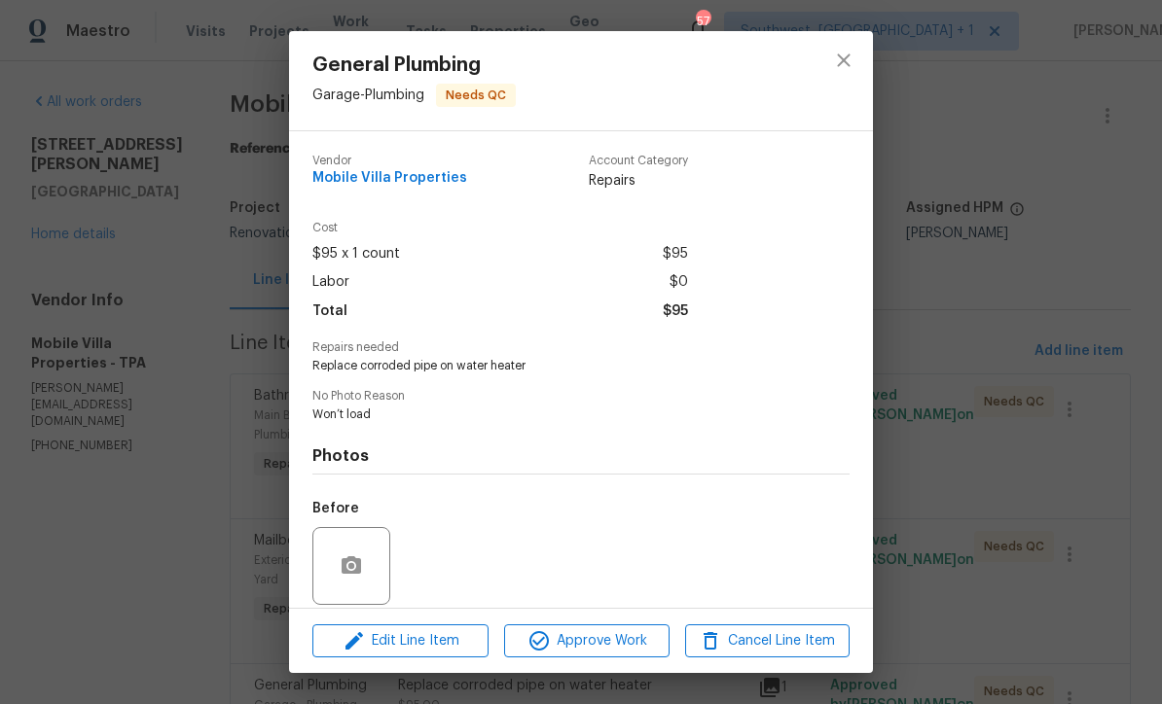
click at [594, 441] on div "Photos Before After" at bounding box center [580, 583] width 537 height 320
click at [623, 640] on span "Approve Work" at bounding box center [586, 641] width 153 height 24
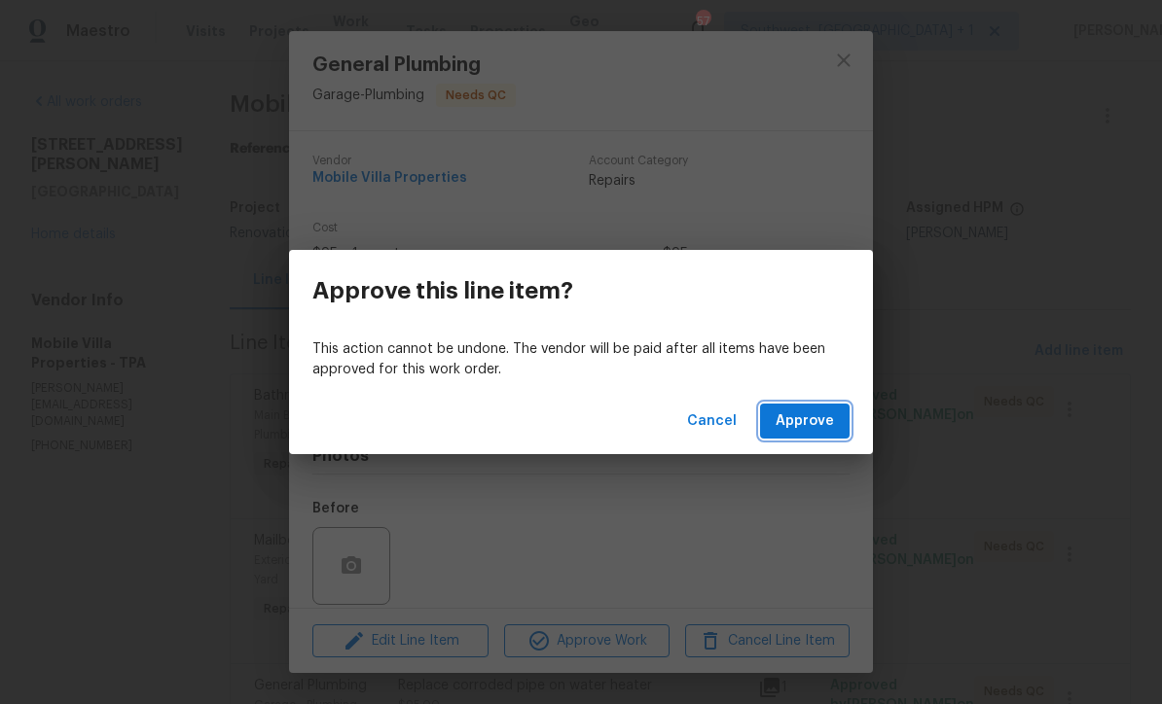
click at [829, 434] on button "Approve" at bounding box center [805, 422] width 90 height 36
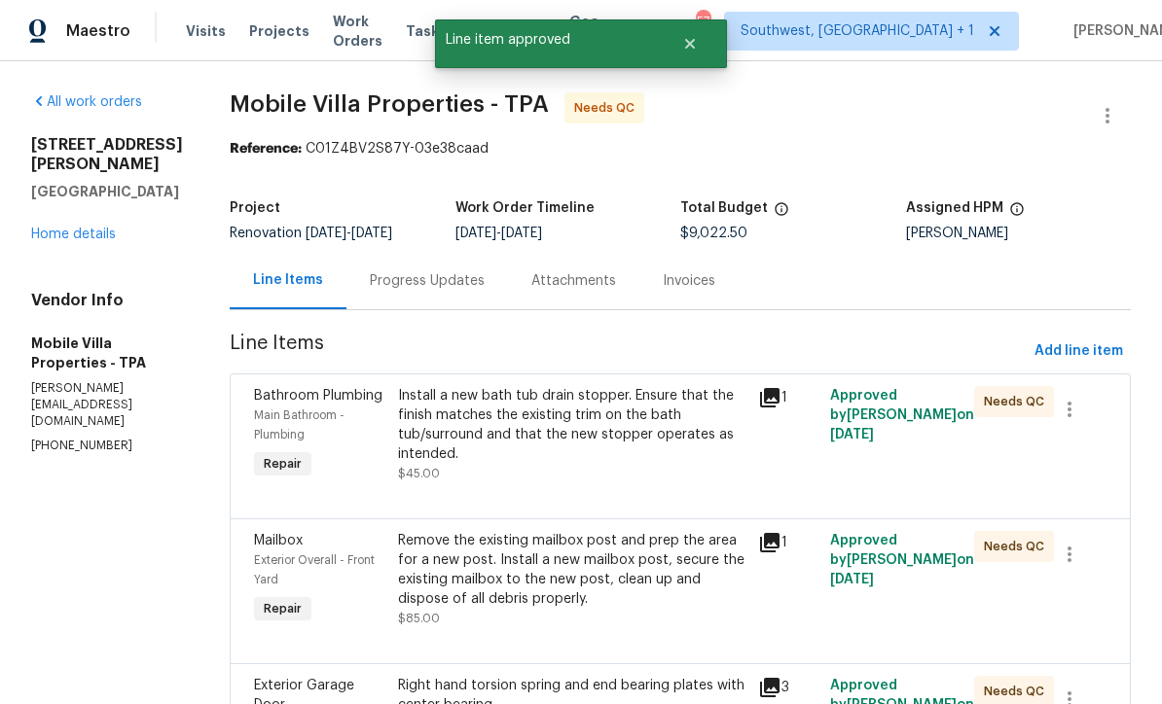
click at [591, 457] on div "Install a new bath tub drain stopper. Ensure that the finish matches the existi…" at bounding box center [572, 434] width 348 height 97
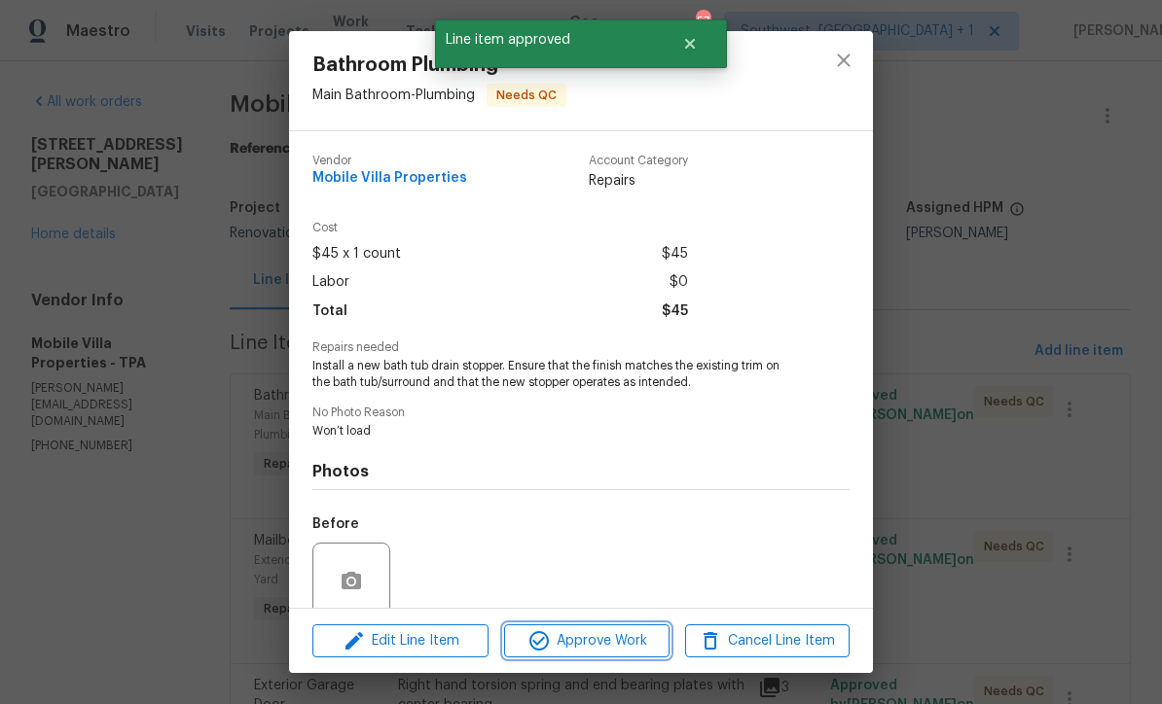
click at [626, 637] on span "Approve Work" at bounding box center [586, 641] width 153 height 24
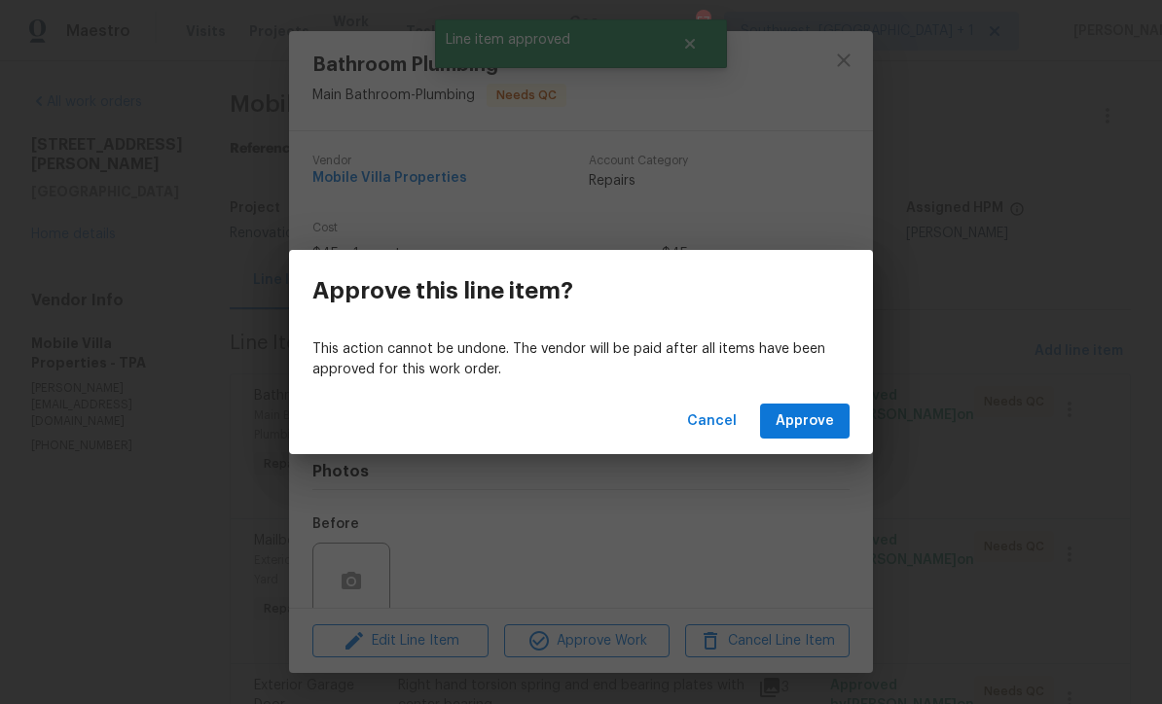
click at [810, 430] on span "Approve" at bounding box center [804, 422] width 58 height 24
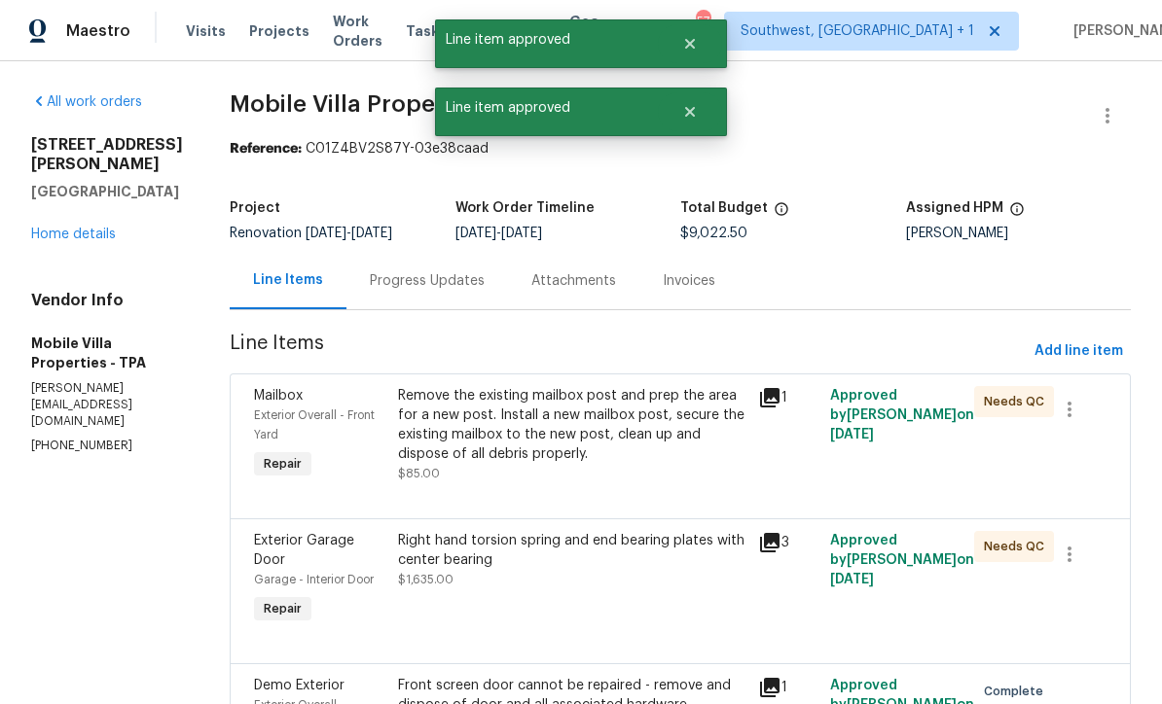
click at [602, 441] on div "Remove the existing mailbox post and prep the area for a new post. Install a ne…" at bounding box center [572, 425] width 348 height 78
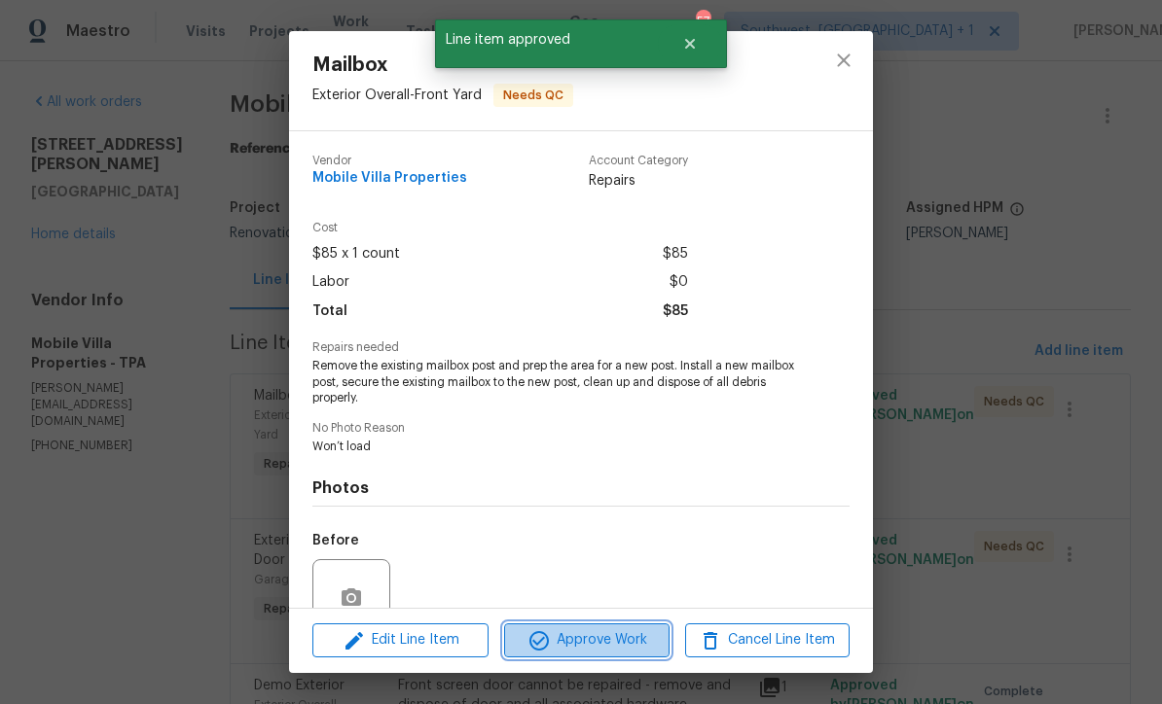
click at [625, 632] on span "Approve Work" at bounding box center [586, 641] width 153 height 24
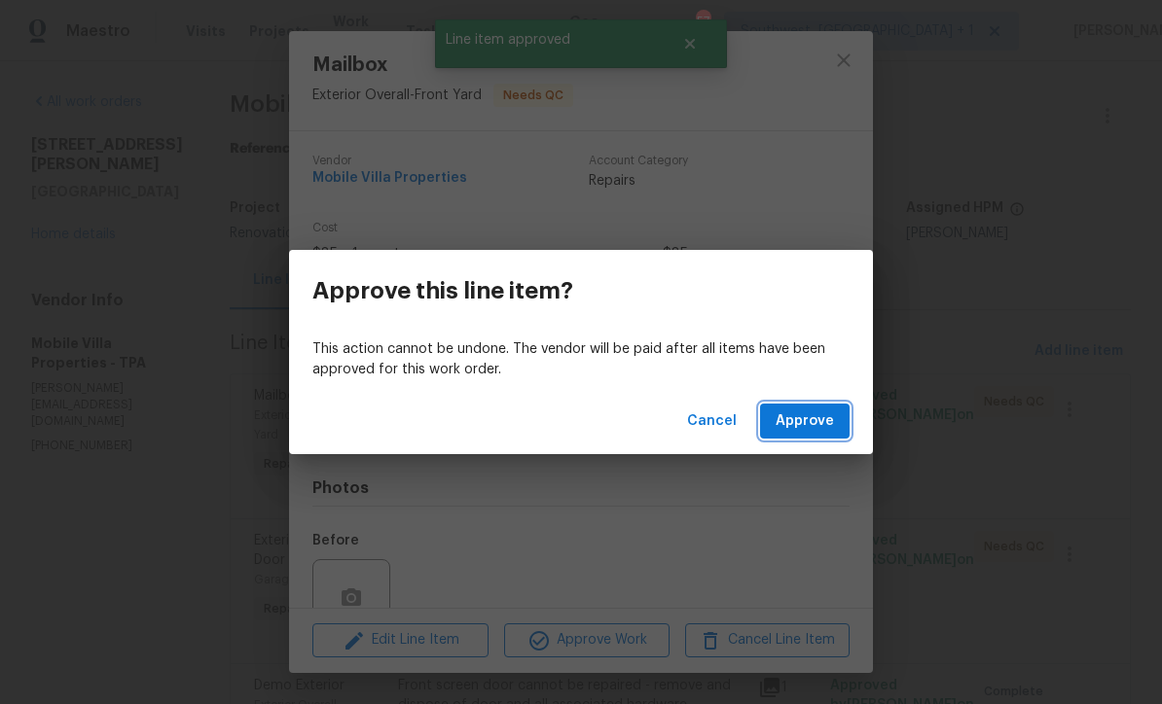
click at [815, 422] on span "Approve" at bounding box center [804, 422] width 58 height 24
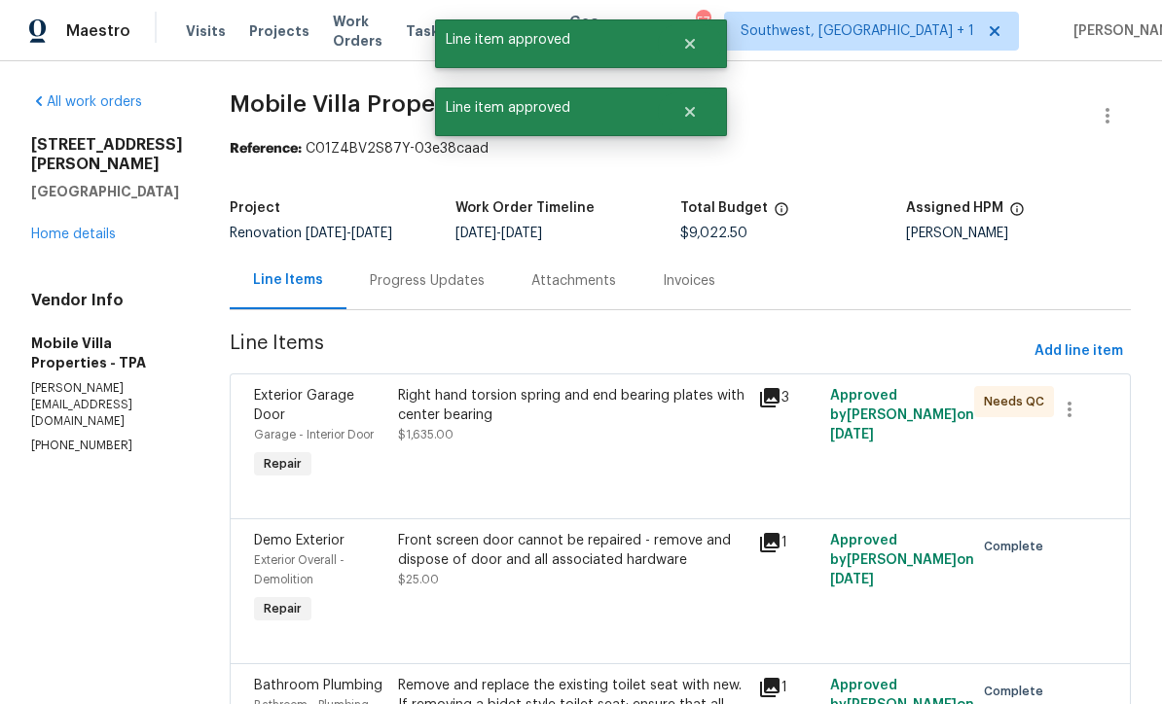
click at [601, 439] on div "Right hand torsion spring and end bearing plates with center bearing $1,635.00" at bounding box center [572, 415] width 348 height 58
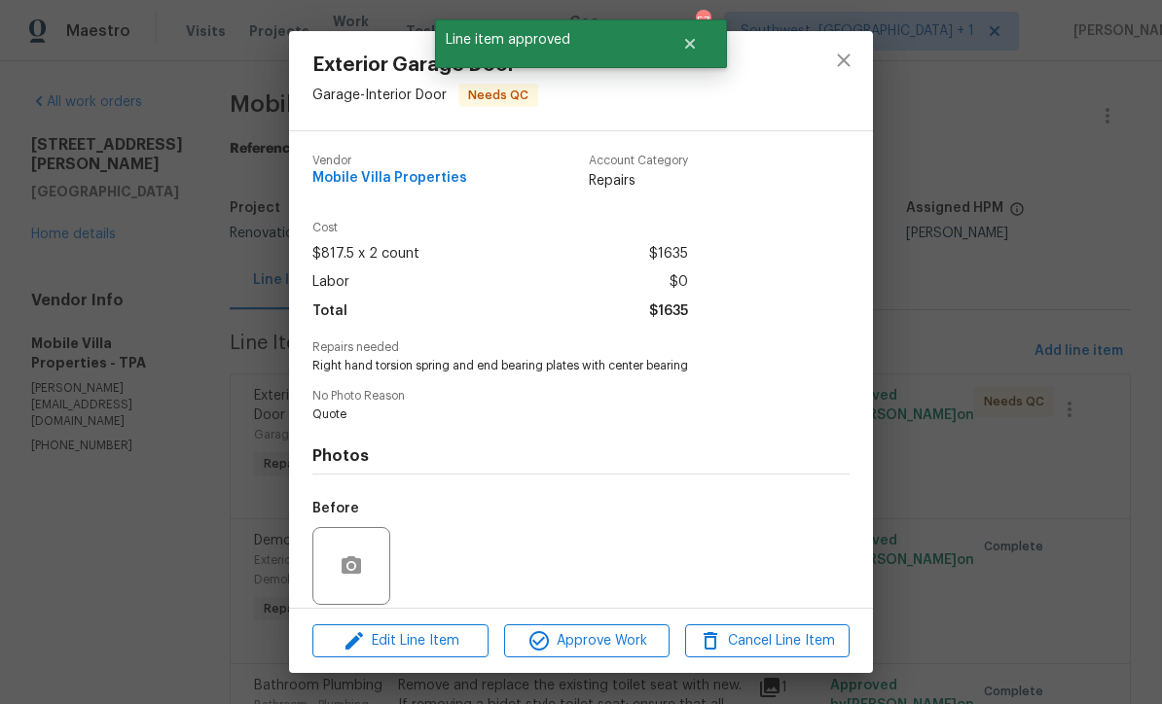
click at [619, 648] on span "Approve Work" at bounding box center [586, 641] width 153 height 24
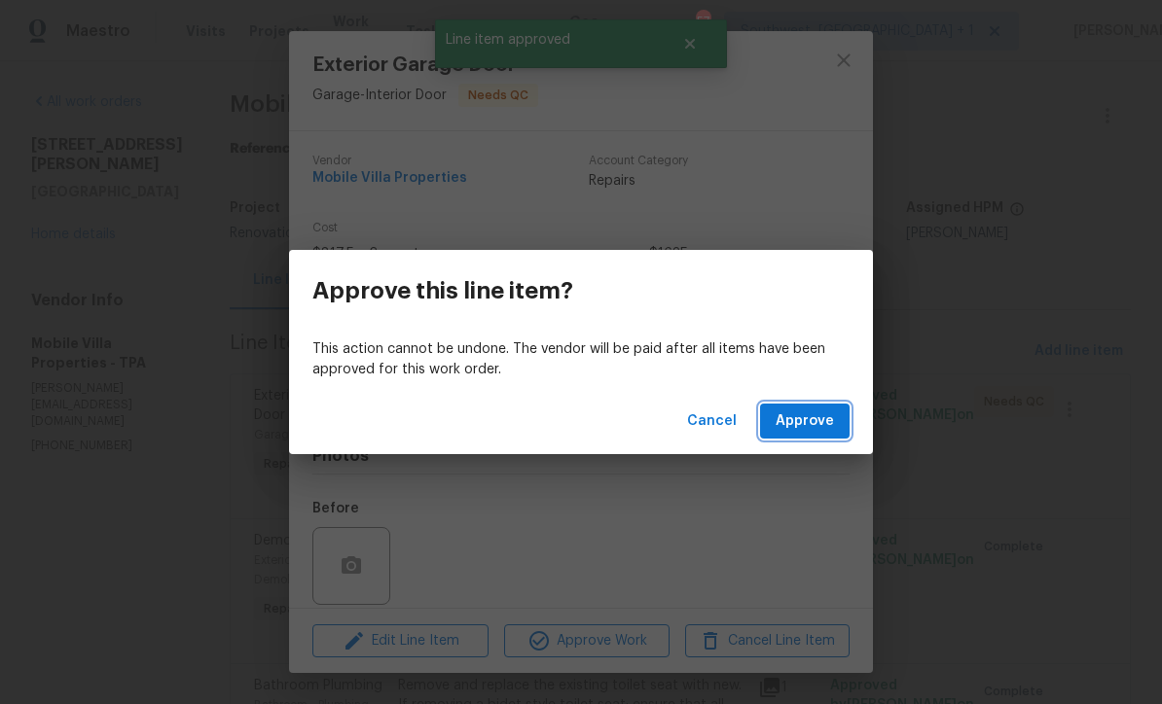
click at [796, 413] on span "Approve" at bounding box center [804, 422] width 58 height 24
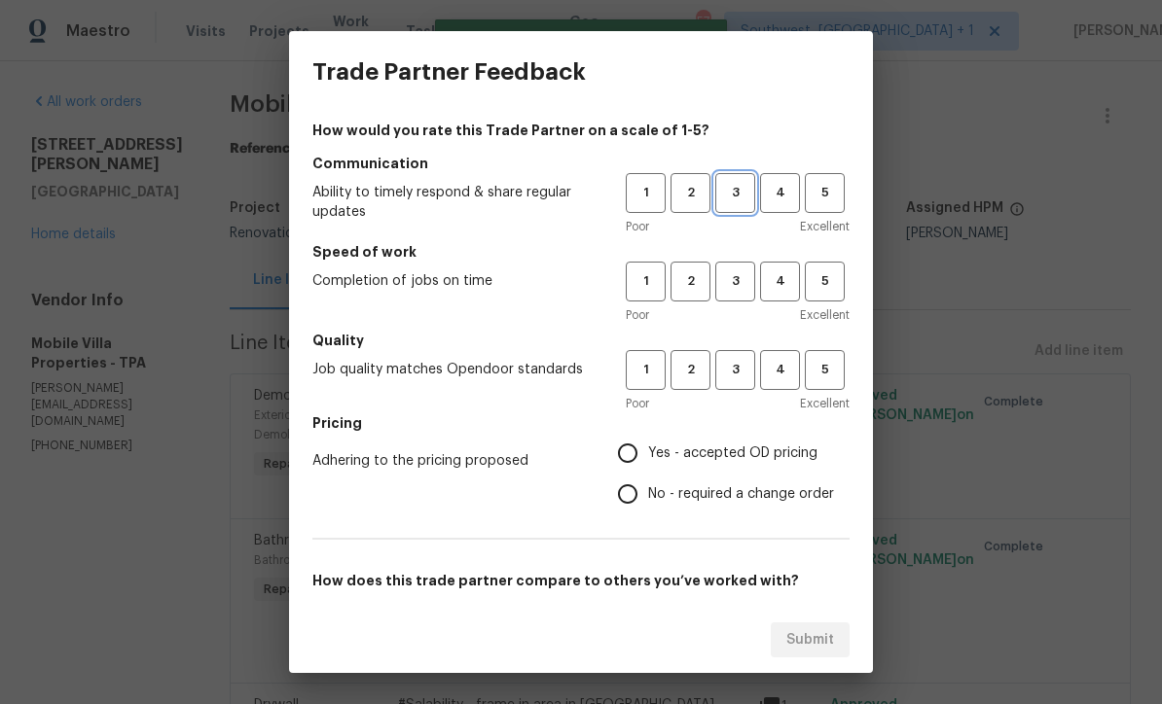
click at [723, 189] on span "3" at bounding box center [735, 193] width 36 height 22
click at [732, 299] on button "3" at bounding box center [735, 282] width 40 height 40
click at [739, 386] on button "3" at bounding box center [735, 370] width 40 height 40
click at [640, 438] on input "Yes - accepted OD pricing" at bounding box center [627, 453] width 41 height 41
radio input "true"
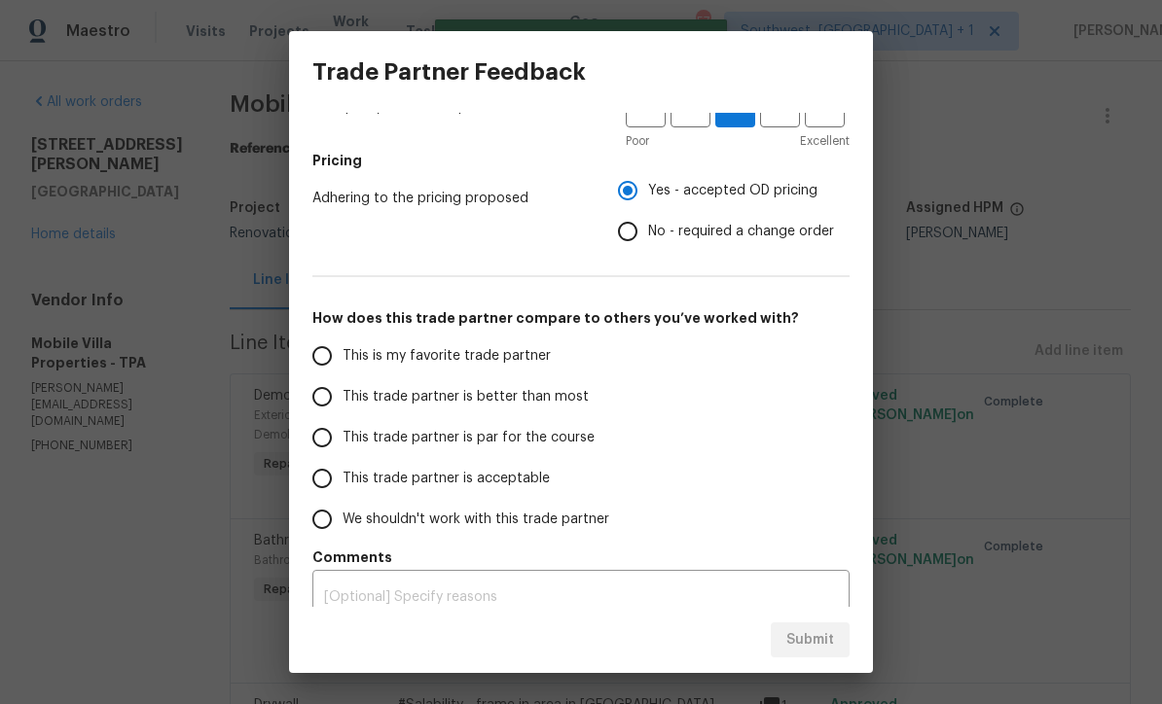
scroll to position [262, 0]
click at [324, 476] on input "This trade partner is acceptable" at bounding box center [322, 479] width 41 height 41
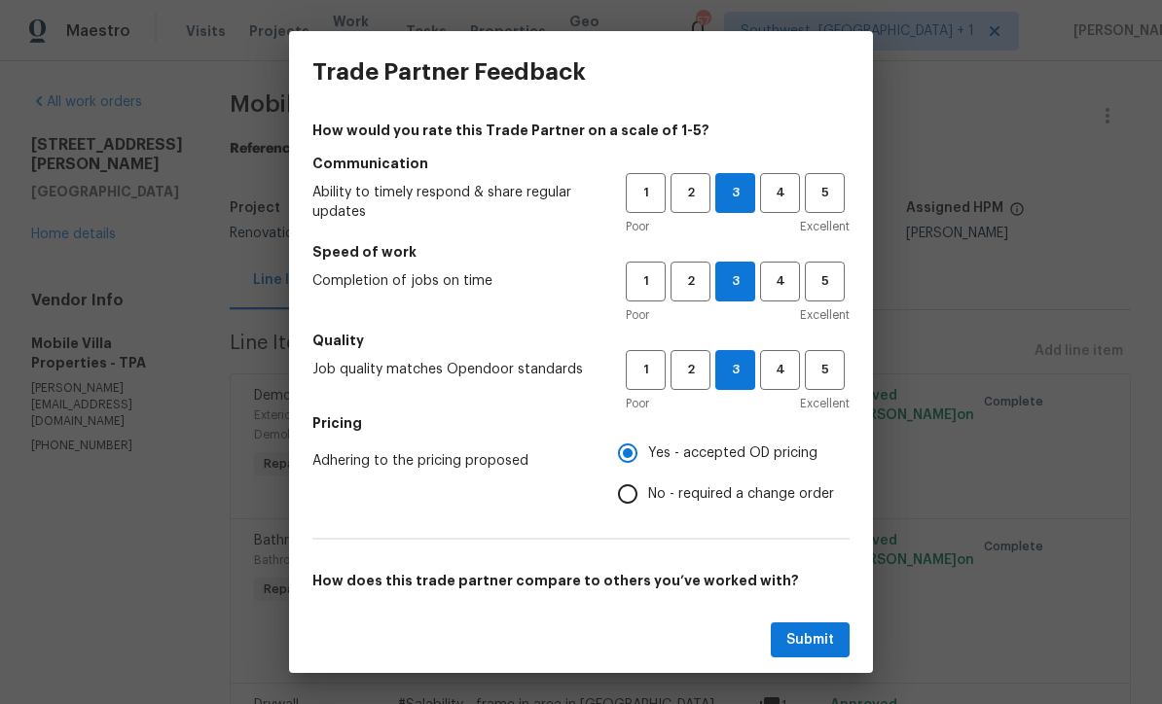
scroll to position [0, 0]
click at [690, 290] on span "2" at bounding box center [690, 281] width 36 height 22
radio input "true"
click at [819, 637] on span "Submit" at bounding box center [810, 641] width 48 height 24
radio input "false"
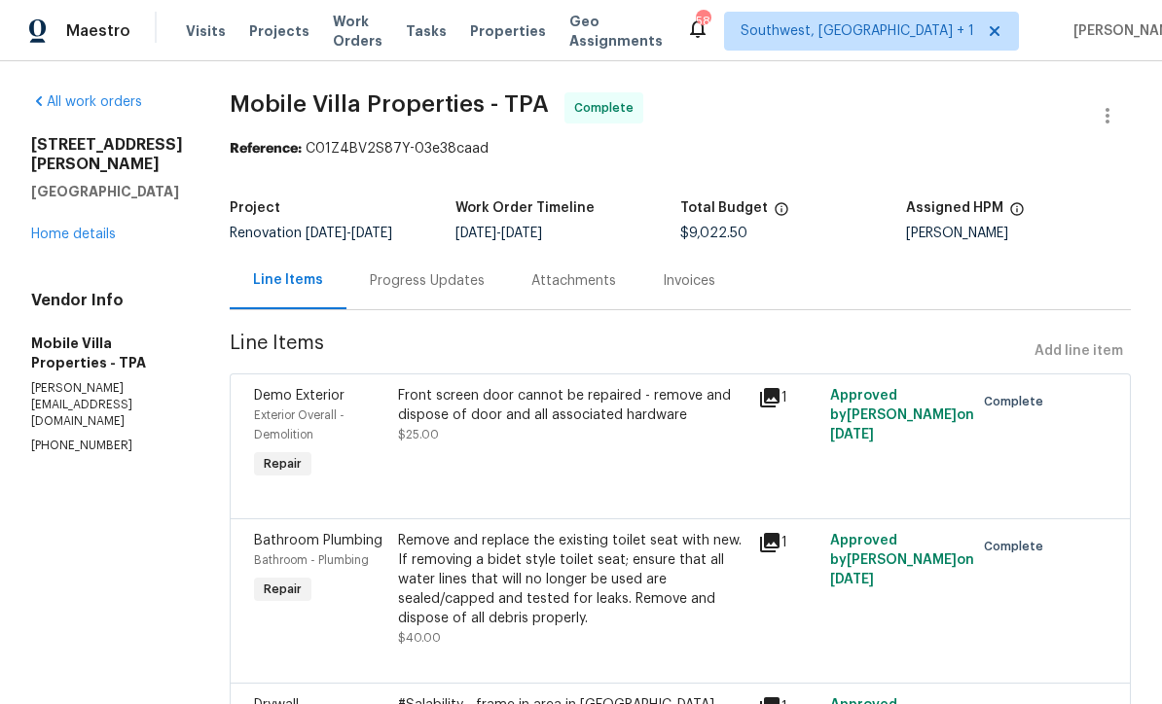
click at [349, 30] on span "Work Orders" at bounding box center [358, 31] width 50 height 39
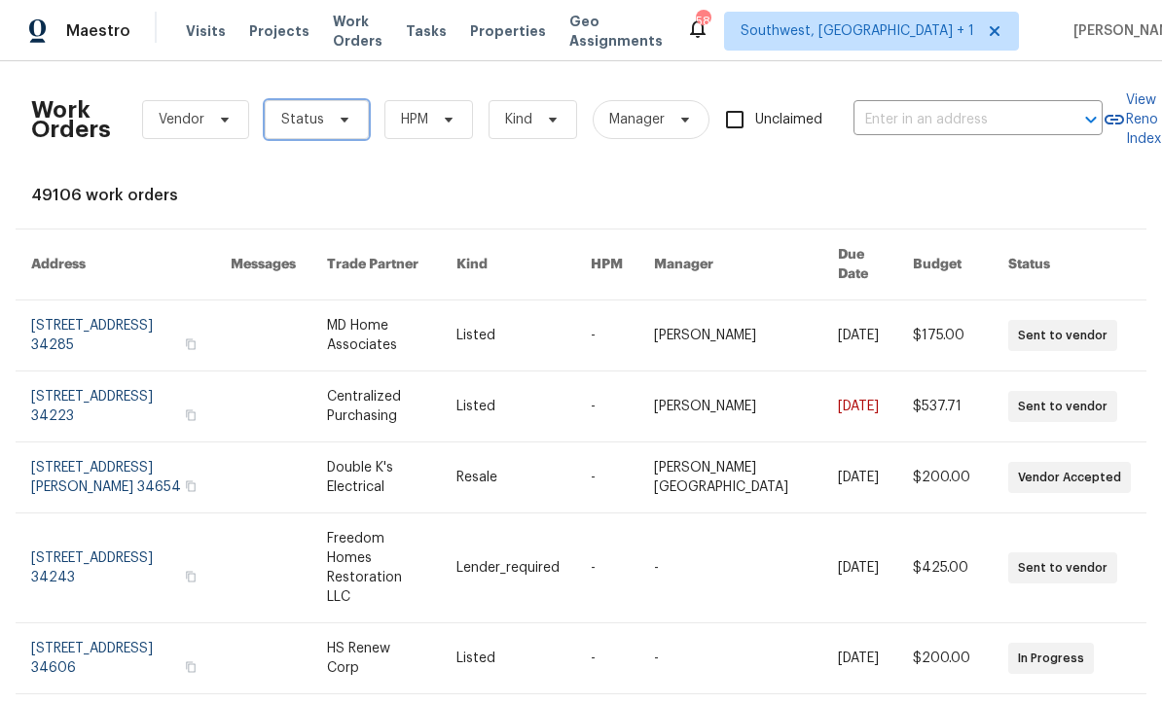
click at [301, 118] on span "Status" at bounding box center [302, 119] width 43 height 19
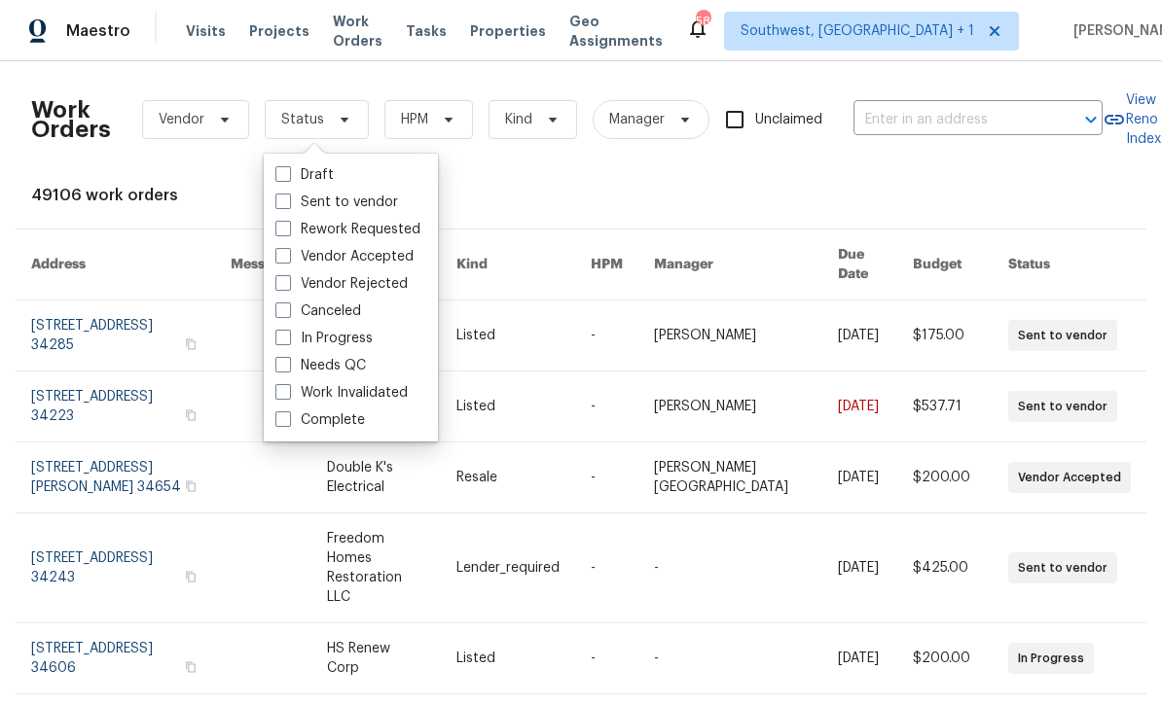
click at [275, 361] on span at bounding box center [283, 365] width 16 height 16
click at [275, 361] on input "Needs QC" at bounding box center [281, 362] width 13 height 13
checkbox input "true"
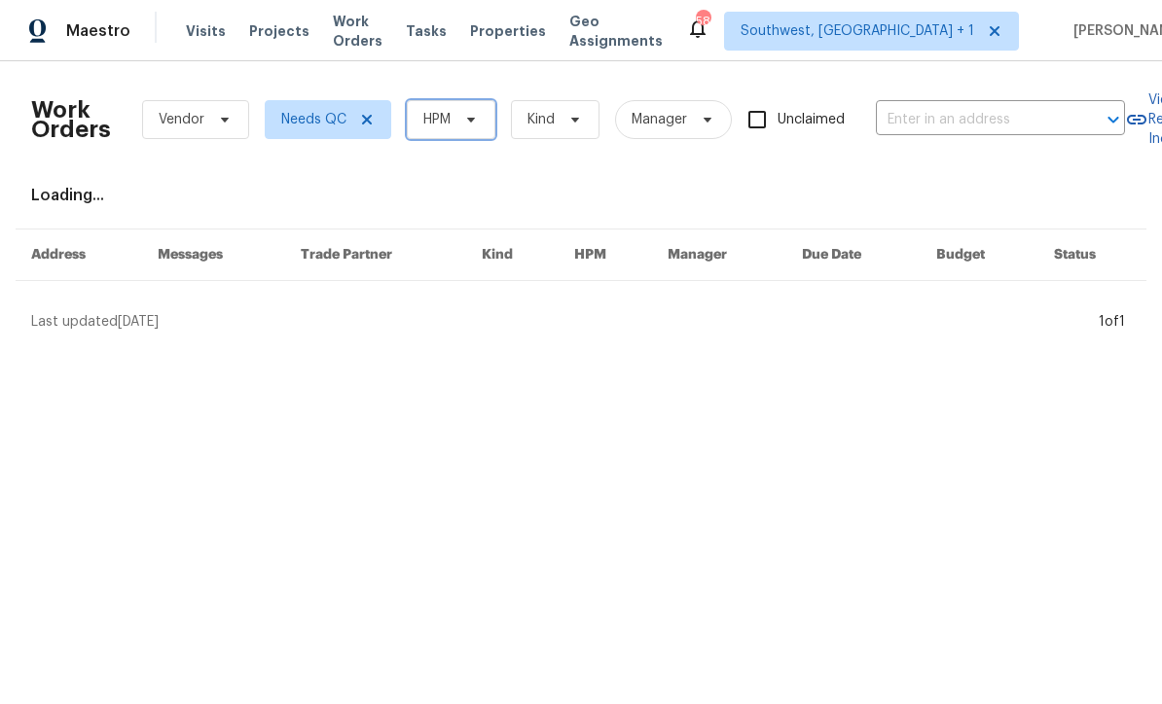
click at [478, 116] on icon at bounding box center [471, 120] width 16 height 16
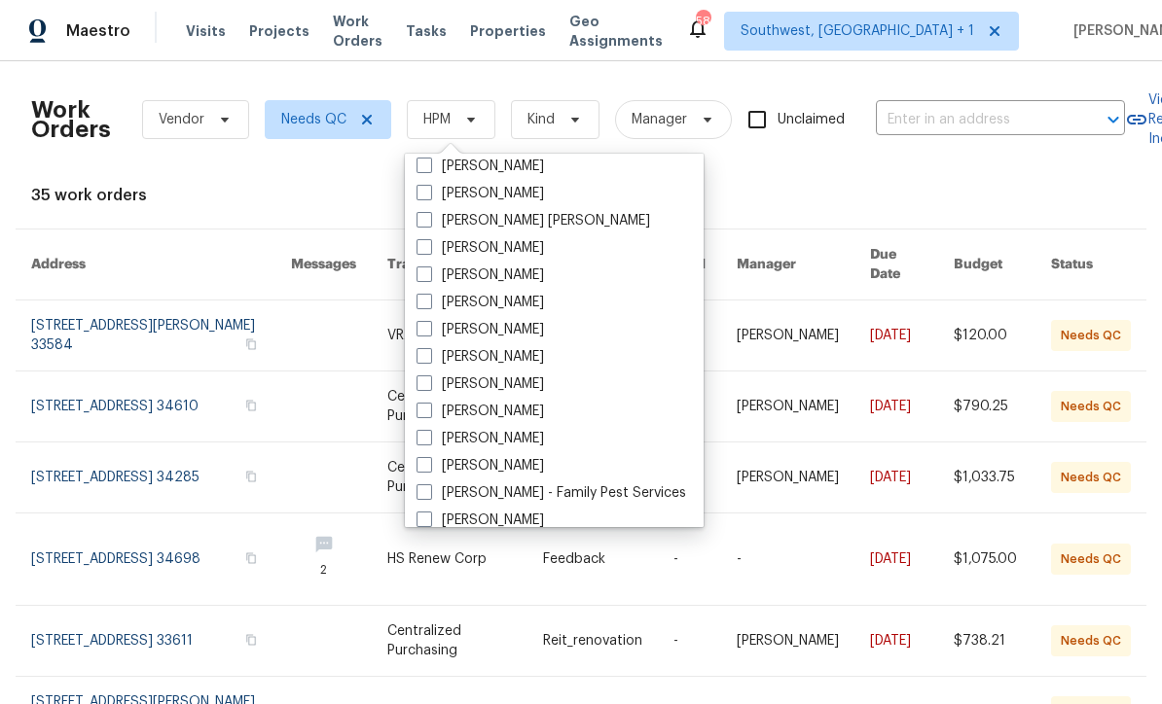
scroll to position [152, 0]
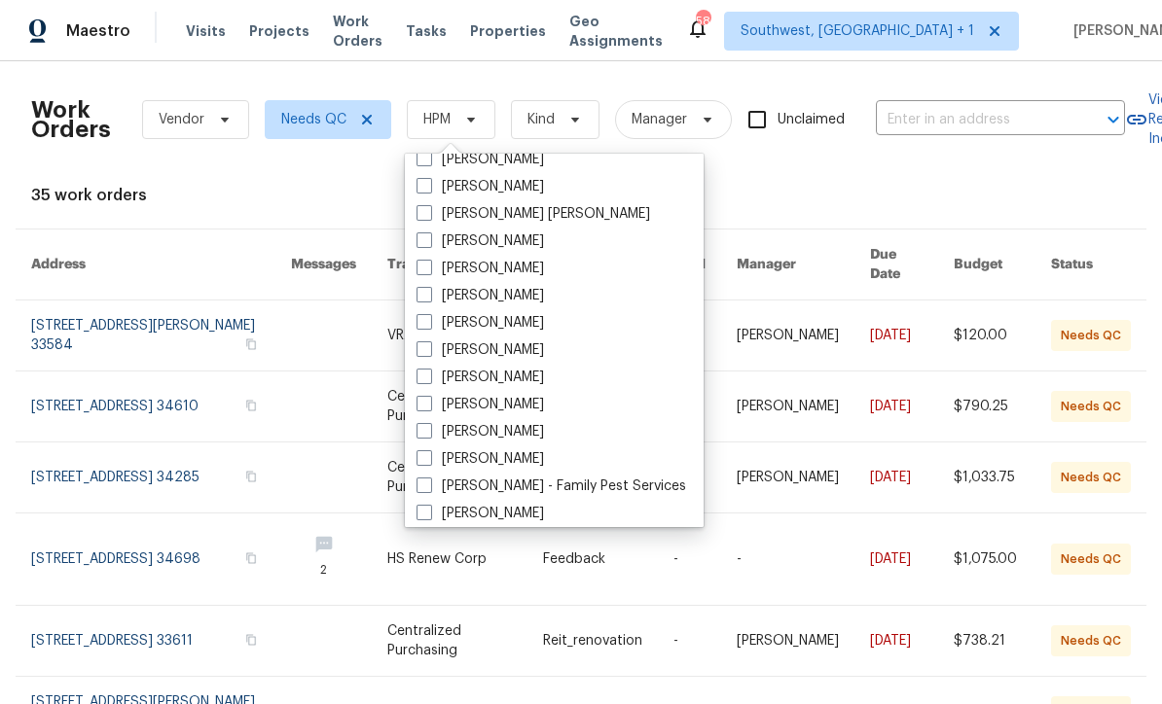
click at [417, 402] on span at bounding box center [424, 404] width 16 height 16
click at [417, 402] on input "[PERSON_NAME]" at bounding box center [422, 401] width 13 height 13
checkbox input "true"
